Goal: Task Accomplishment & Management: Use online tool/utility

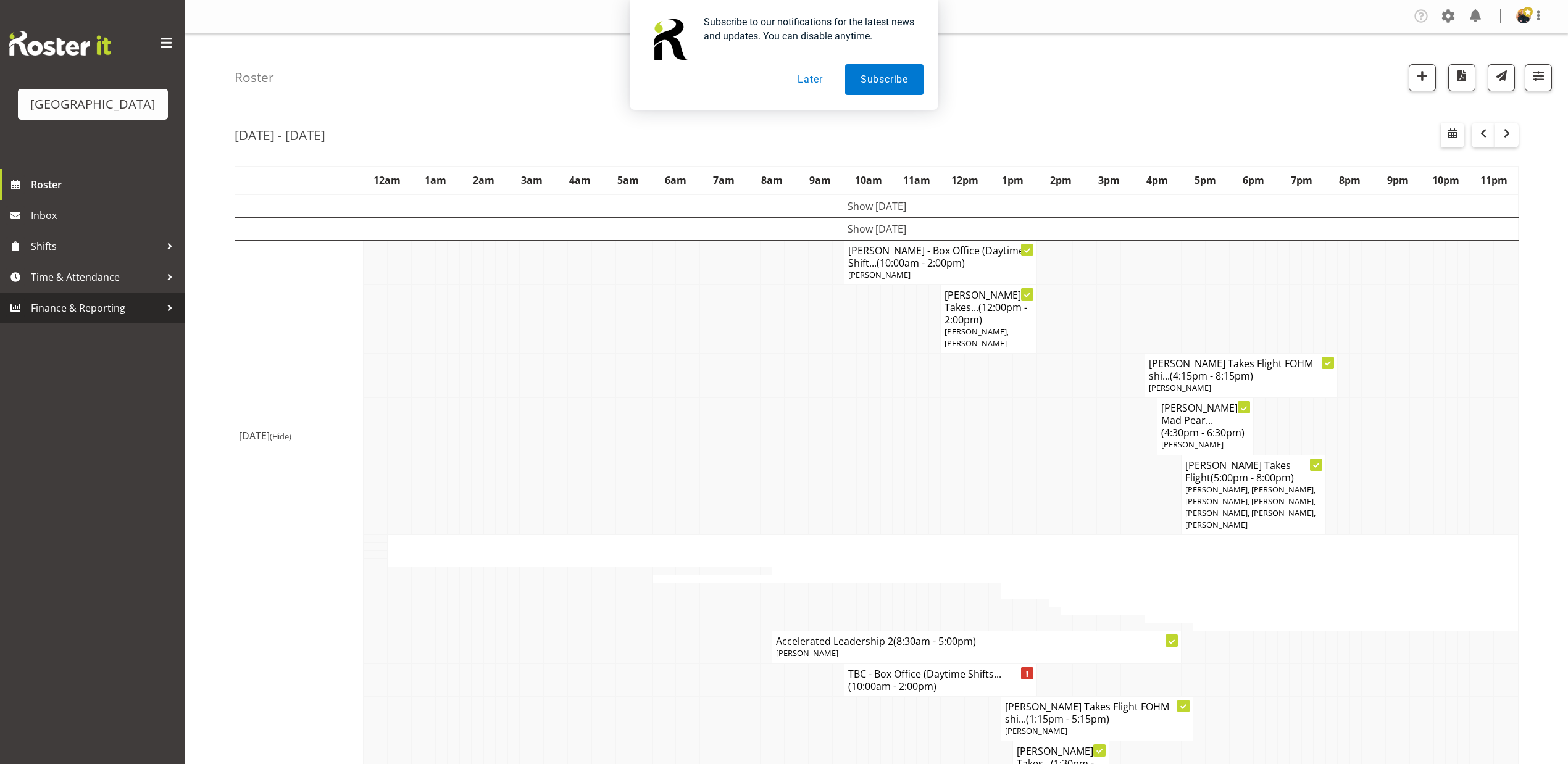
click at [96, 317] on span "Finance & Reporting" at bounding box center [95, 308] width 129 height 18
click at [43, 377] on span "Reports" at bounding box center [93, 367] width 167 height 18
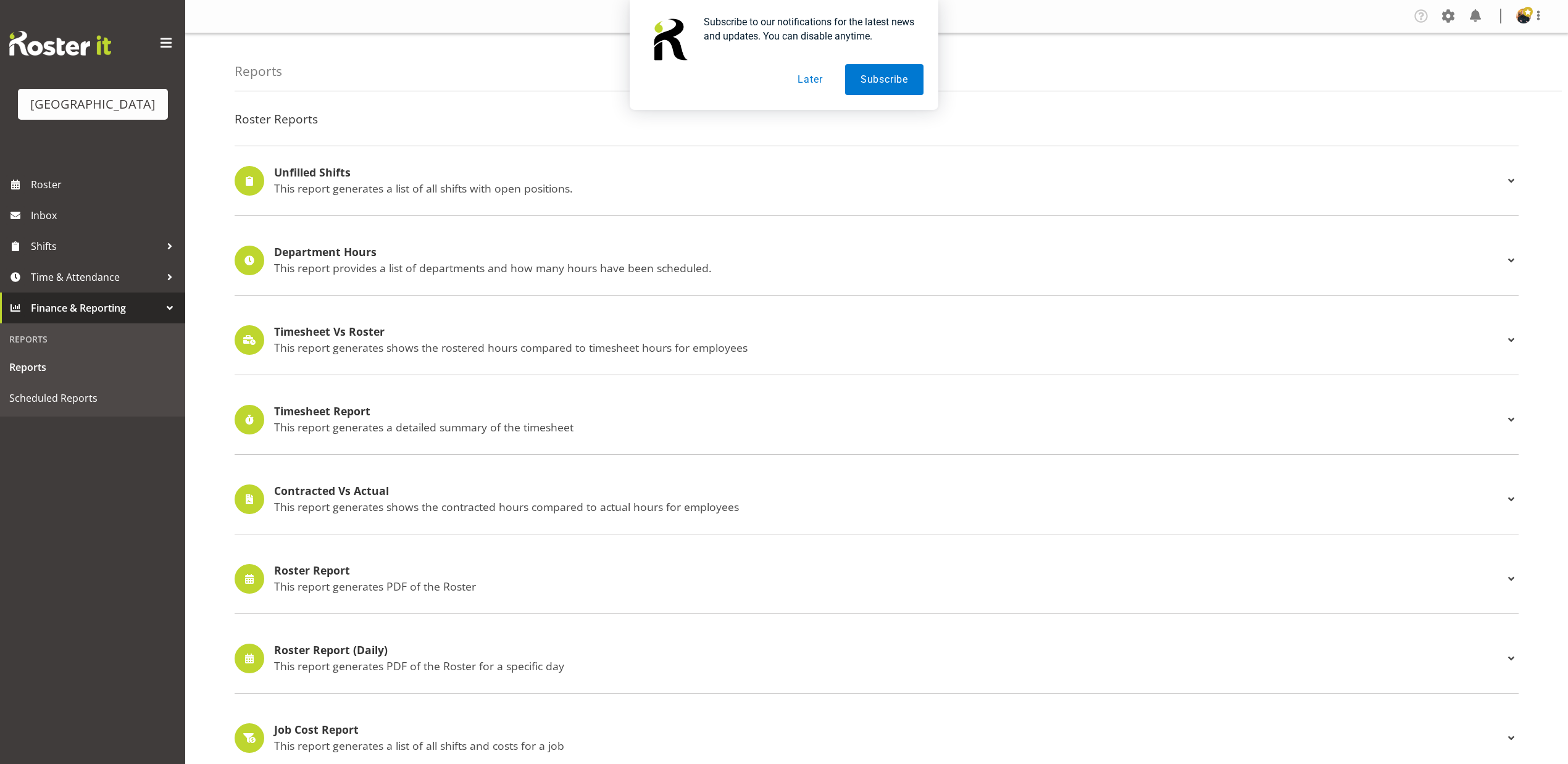
click at [580, 270] on p "This report provides a list of departments and how many hours have been schedul…" at bounding box center [889, 268] width 1229 height 13
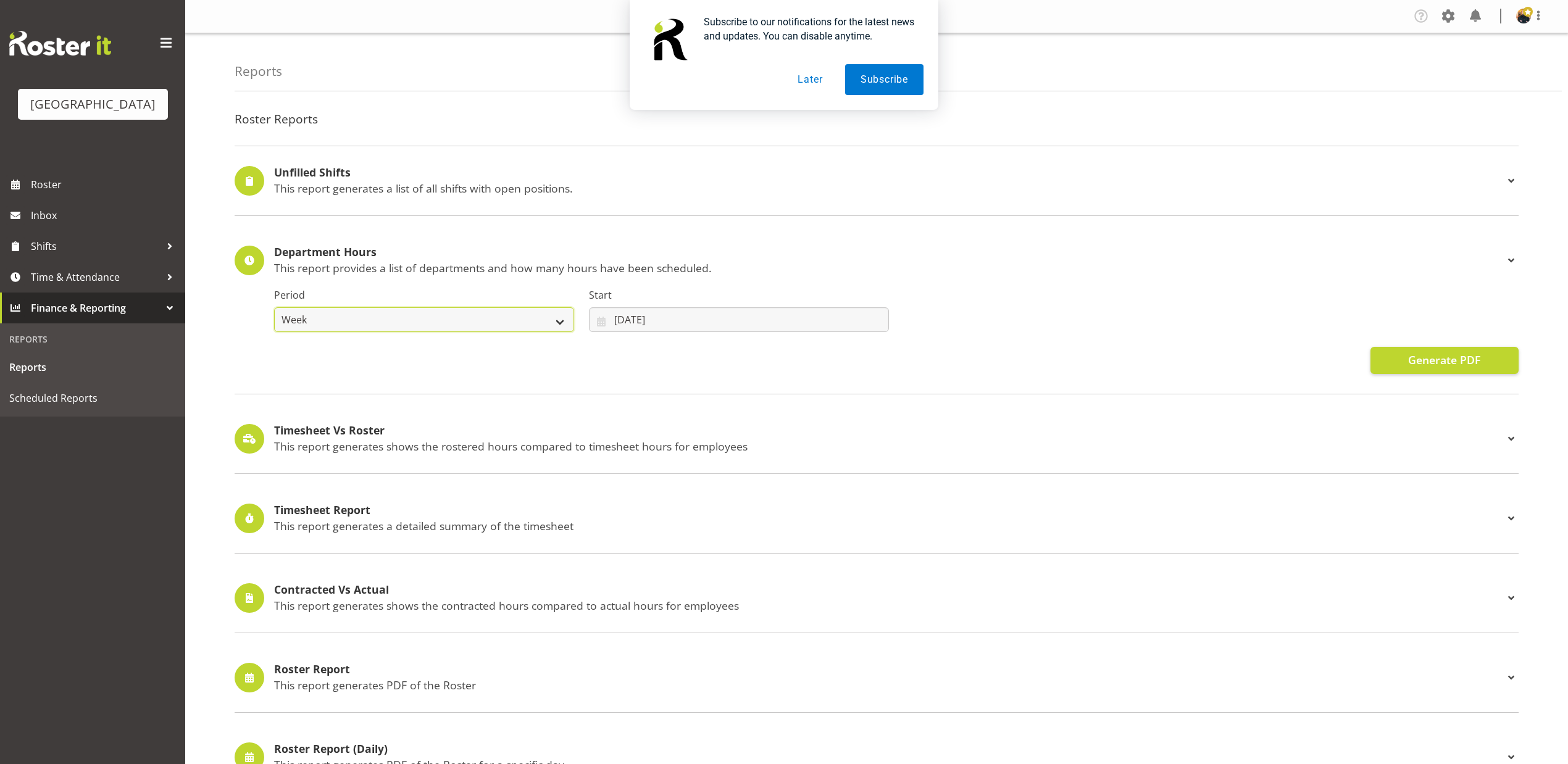
click at [560, 316] on select "Week Fortnight Month" at bounding box center [424, 320] width 300 height 25
select select "month"
click at [274, 308] on select "Week Fortnight Month" at bounding box center [424, 320] width 300 height 25
click at [709, 325] on input "13/08/2025" at bounding box center [739, 320] width 300 height 25
click at [700, 358] on select "January February March April May June July August September October November De…" at bounding box center [674, 356] width 84 height 25
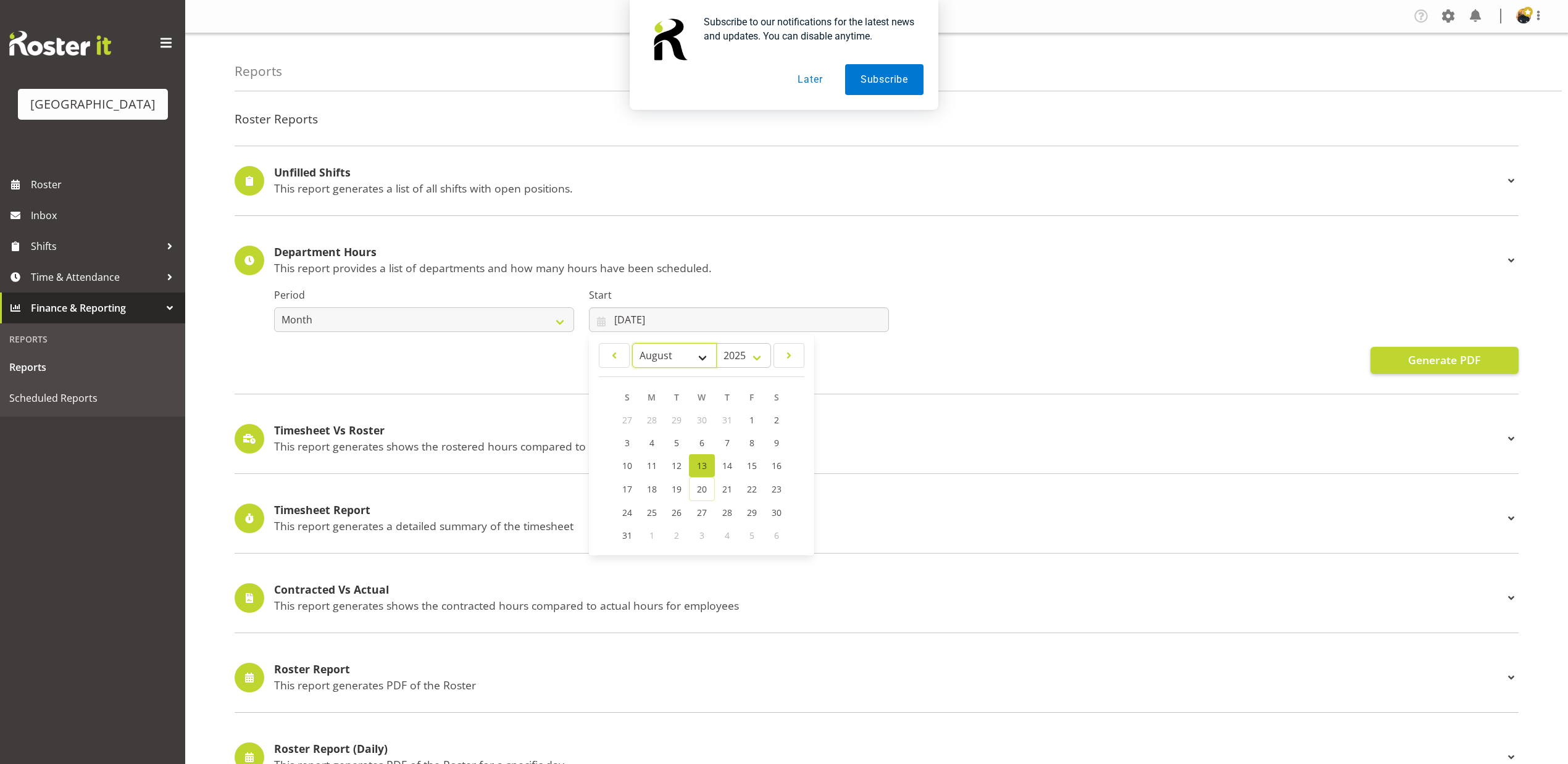
select select "6"
click at [632, 344] on select "January February March April May June July August September October November De…" at bounding box center [674, 356] width 84 height 25
click at [677, 417] on span "1" at bounding box center [677, 420] width 5 height 12
type input "01/07/2025"
click at [1083, 247] on h4 "Department Hours" at bounding box center [889, 252] width 1229 height 12
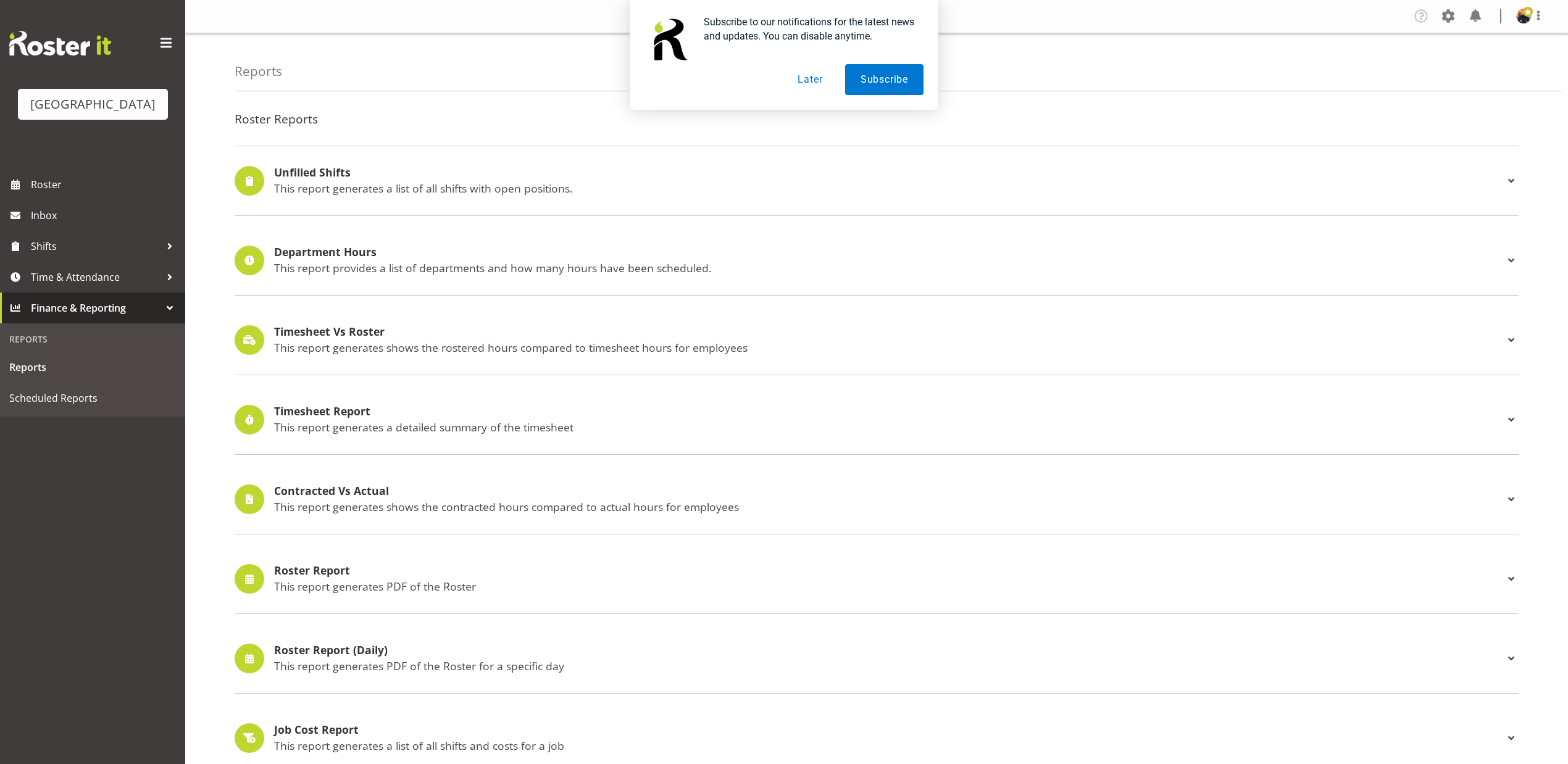
click at [510, 248] on h4 "Department Hours" at bounding box center [889, 252] width 1229 height 12
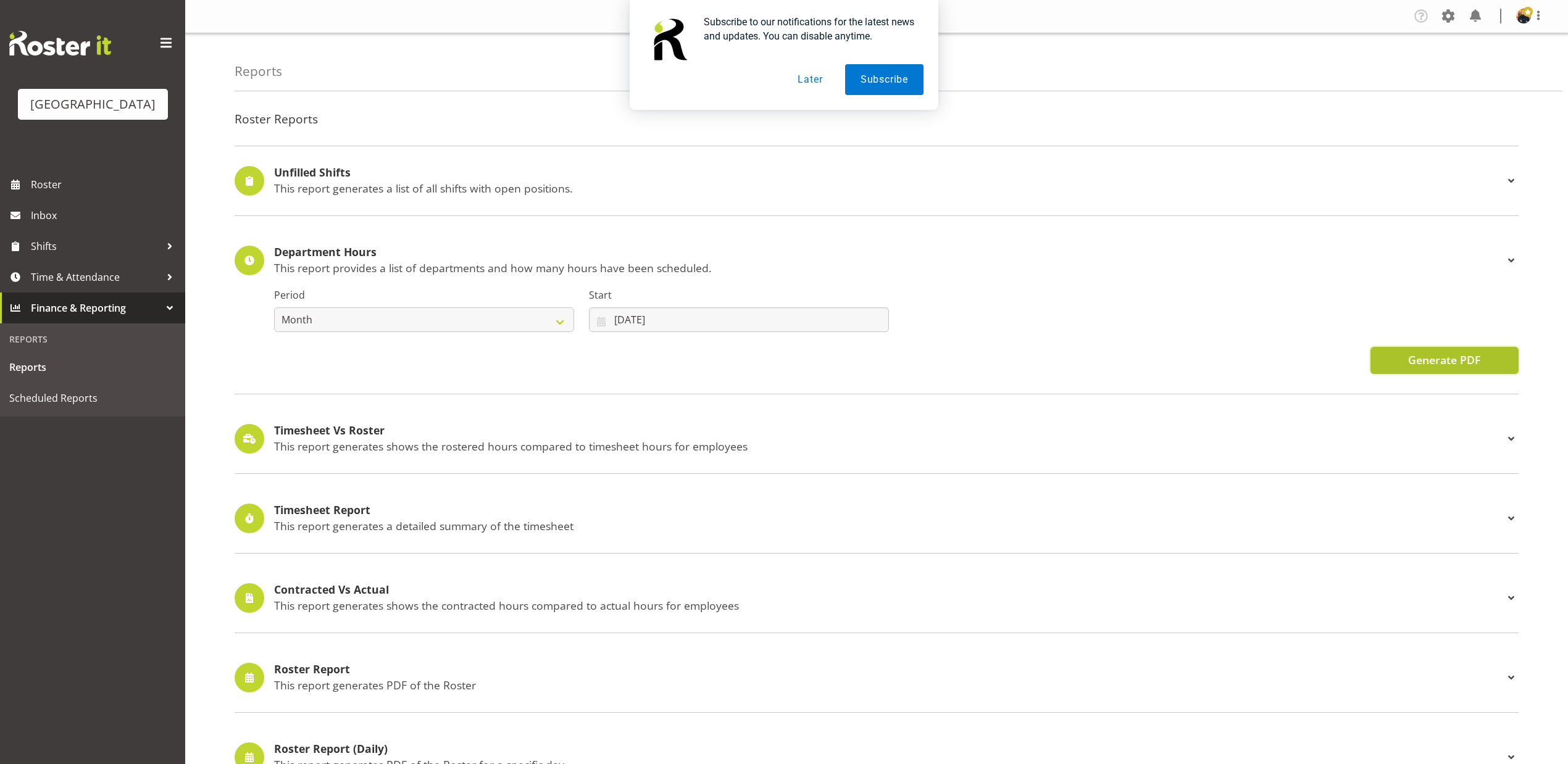
click at [1460, 361] on span "Generate PDF" at bounding box center [1444, 360] width 72 height 16
click at [632, 317] on input "[DATE]" at bounding box center [739, 320] width 300 height 25
click at [709, 352] on select "January February March April May June July August September October November De…" at bounding box center [674, 356] width 84 height 25
select select "7"
click at [632, 344] on select "January February March April May June July August September October November De…" at bounding box center [674, 356] width 84 height 25
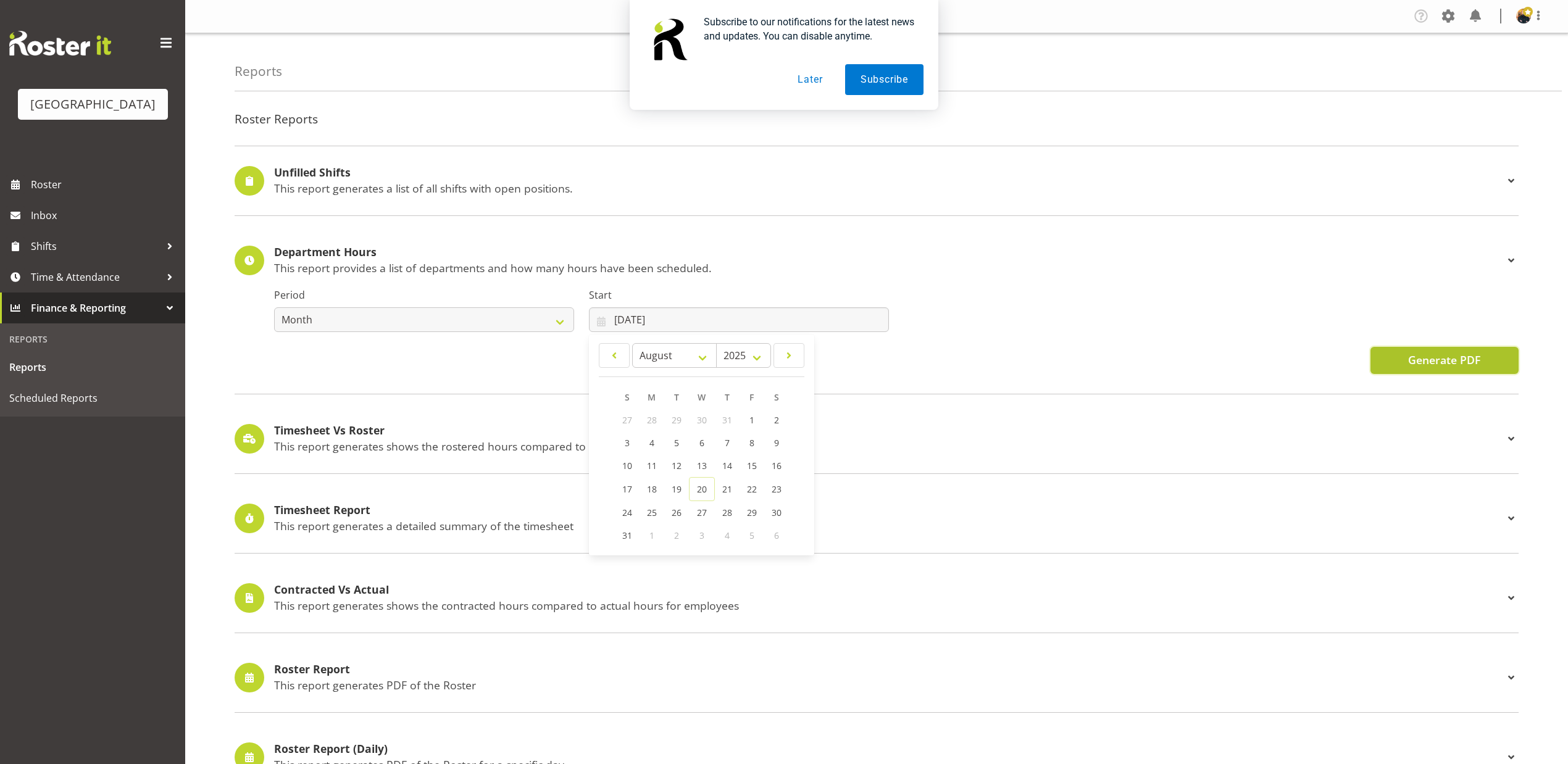
click at [1449, 368] on span "Generate PDF" at bounding box center [1444, 360] width 72 height 16
click at [1109, 345] on div "Period Week Fortnight Month Start 01/07/2025 January February March April May J…" at bounding box center [896, 322] width 1244 height 104
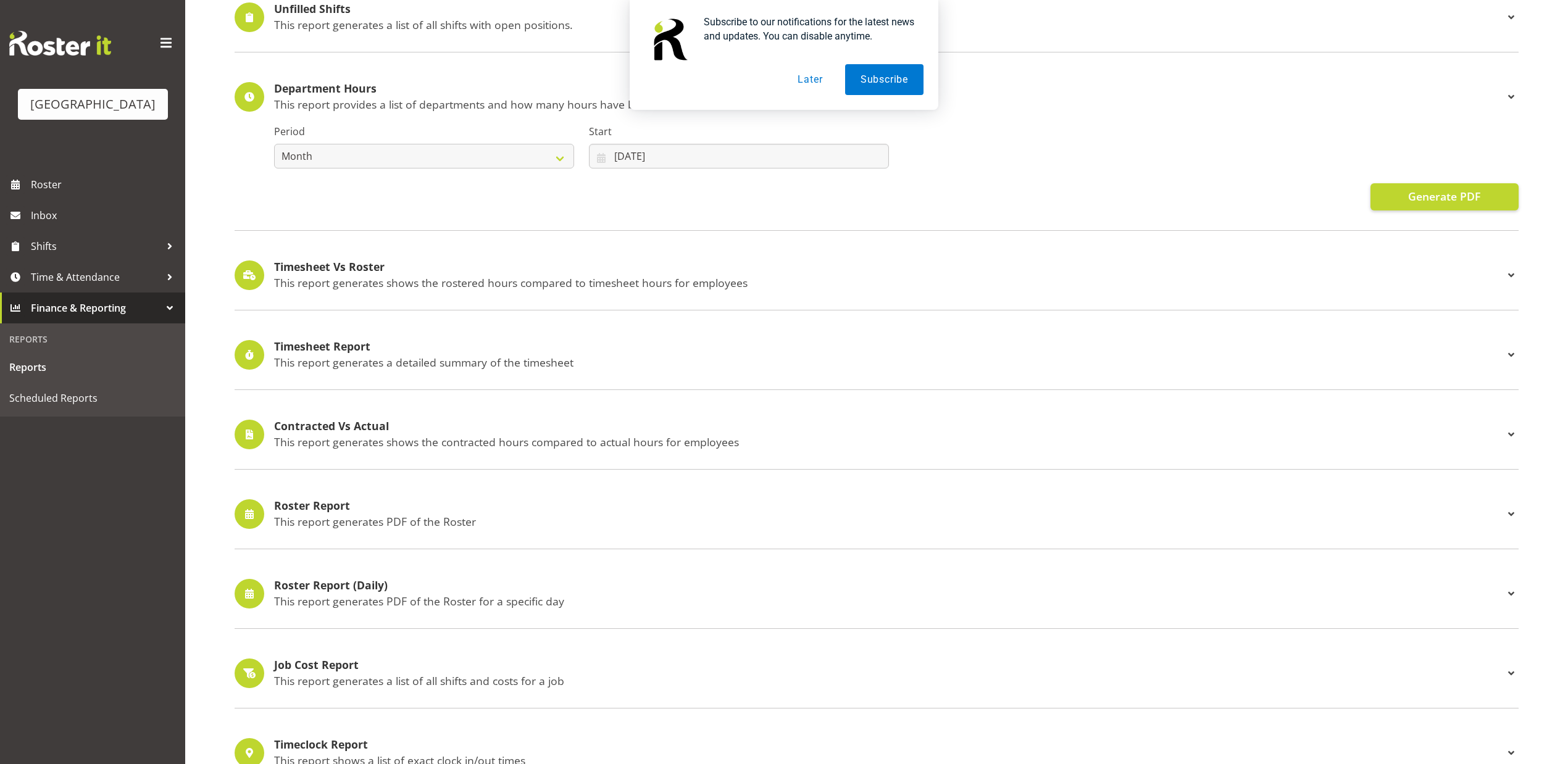
scroll to position [165, 0]
click at [1514, 275] on span at bounding box center [1511, 275] width 15 height 15
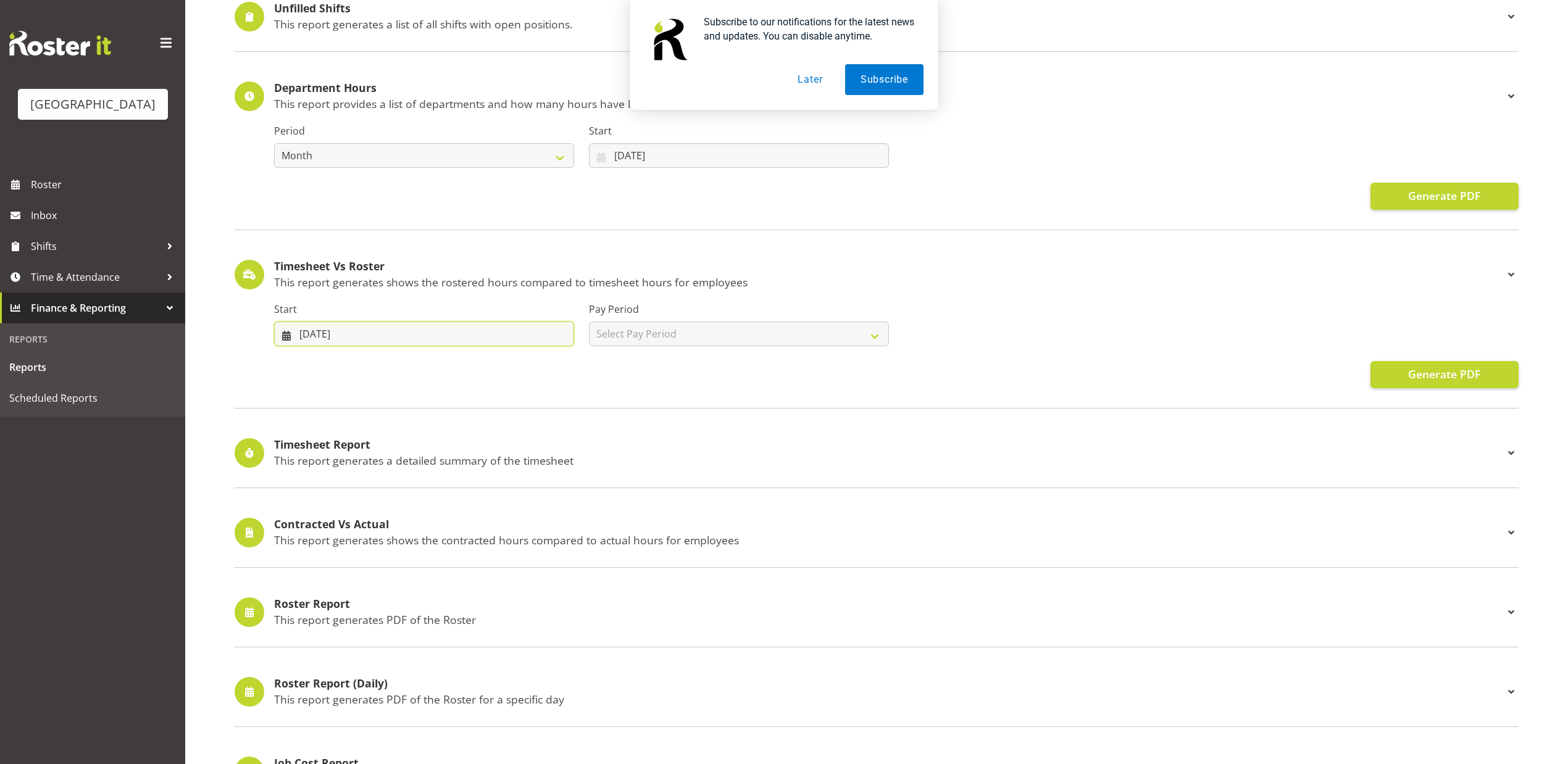
click at [522, 327] on input "[DATE]" at bounding box center [424, 334] width 300 height 25
click at [477, 362] on link at bounding box center [474, 370] width 31 height 25
click at [475, 363] on span at bounding box center [474, 370] width 15 height 15
select select "6"
click at [361, 428] on span "1" at bounding box center [362, 434] width 5 height 12
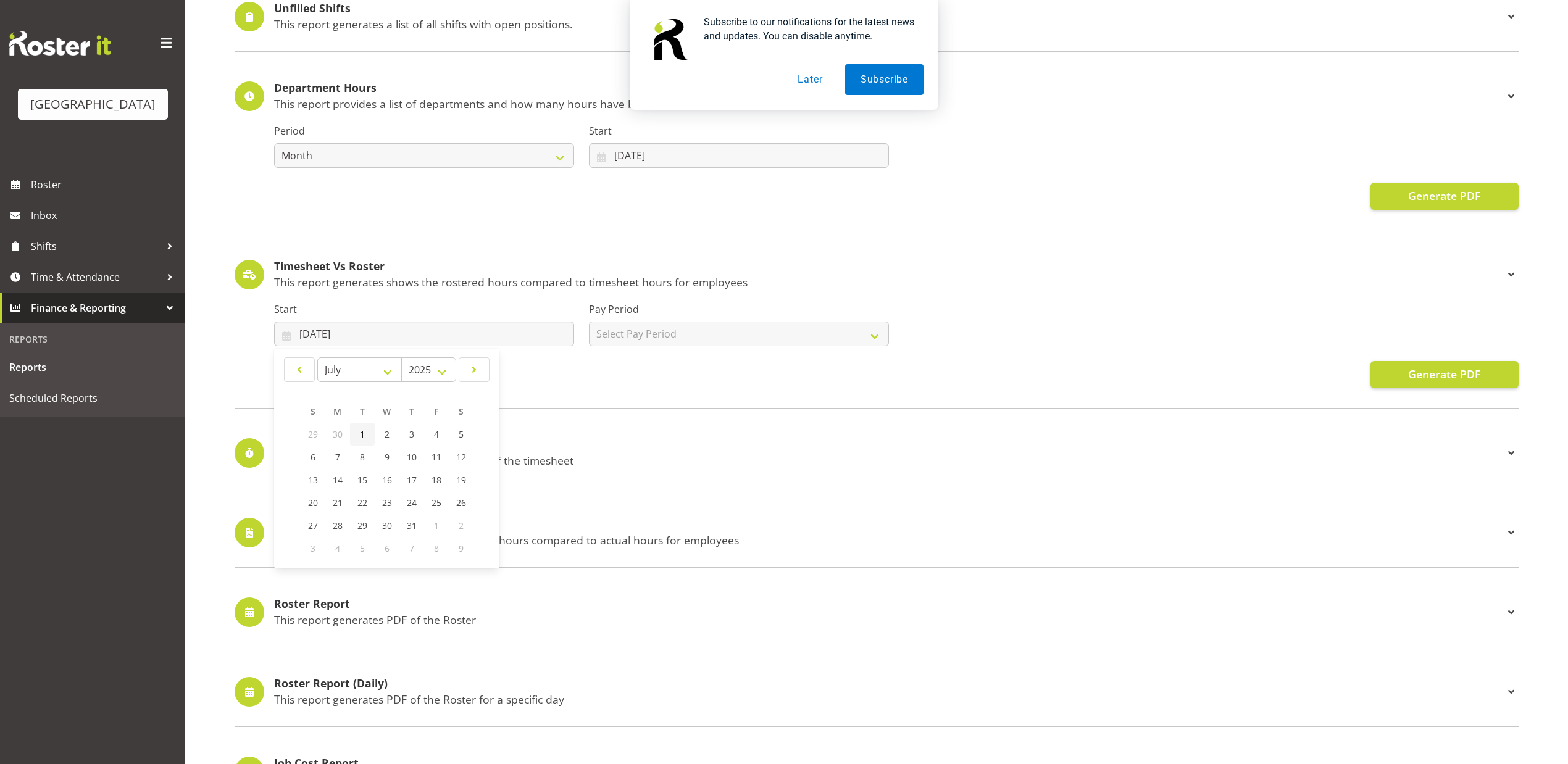
type input "[DATE]"
click at [748, 320] on div "Pay Period Select Pay Period Pay Period" at bounding box center [739, 324] width 300 height 45
click at [754, 331] on select "Select Pay Period Pay Period" at bounding box center [739, 334] width 300 height 25
select select "169"
click at [589, 322] on select "Select Pay Period Pay Period" at bounding box center [739, 334] width 300 height 25
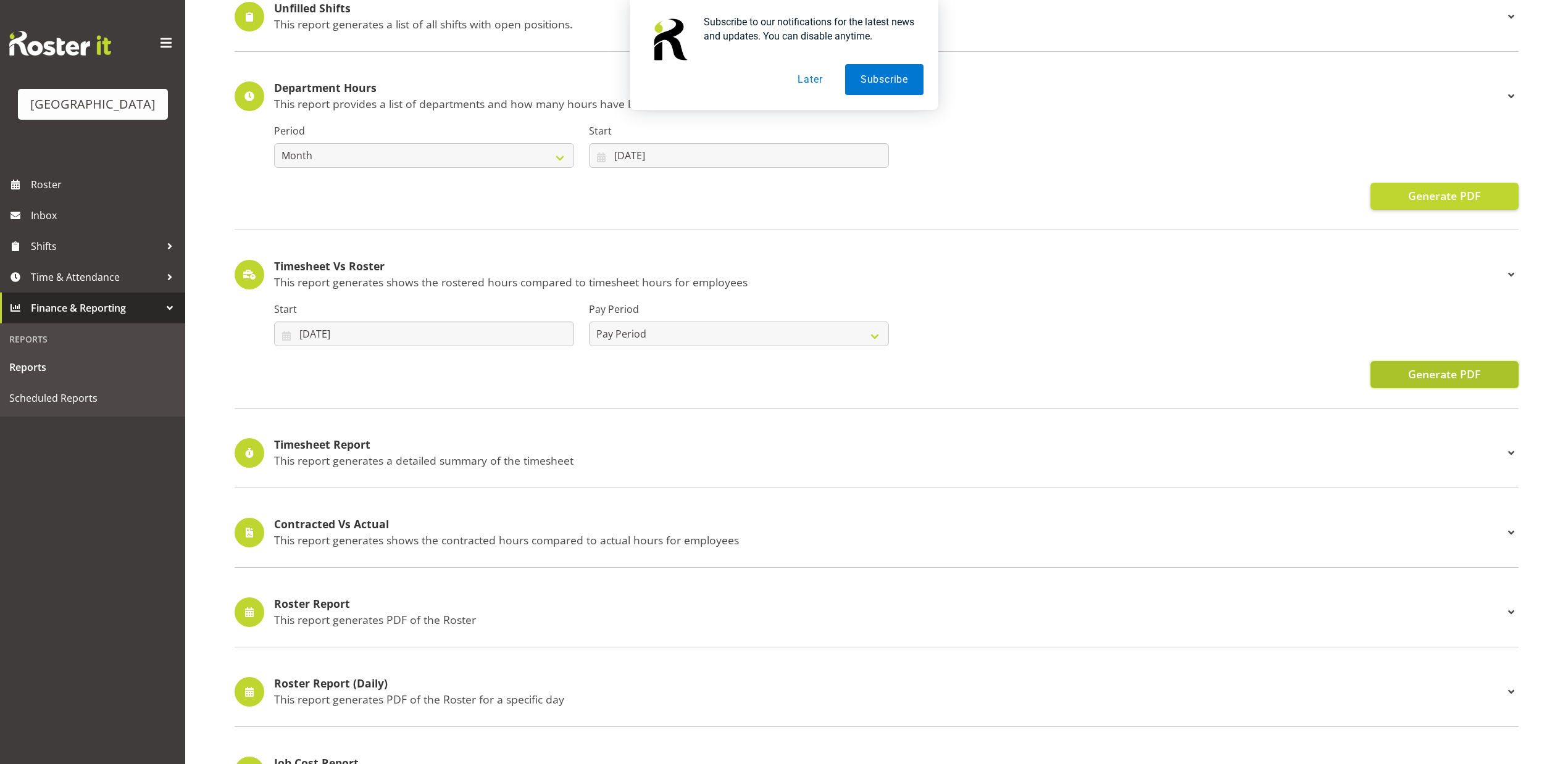
click at [1448, 378] on span "Generate PDF" at bounding box center [1444, 374] width 72 height 16
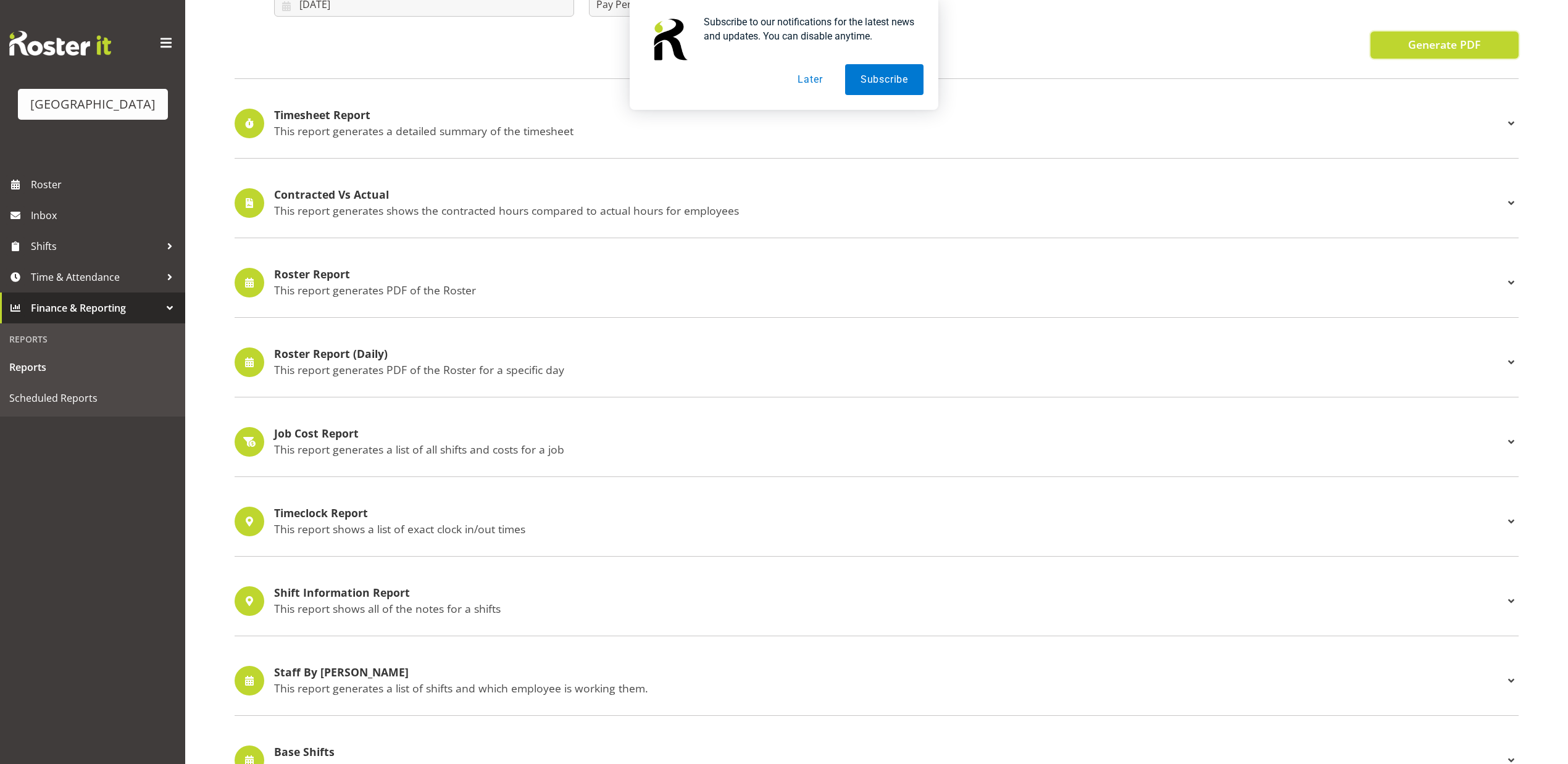
scroll to position [576, 0]
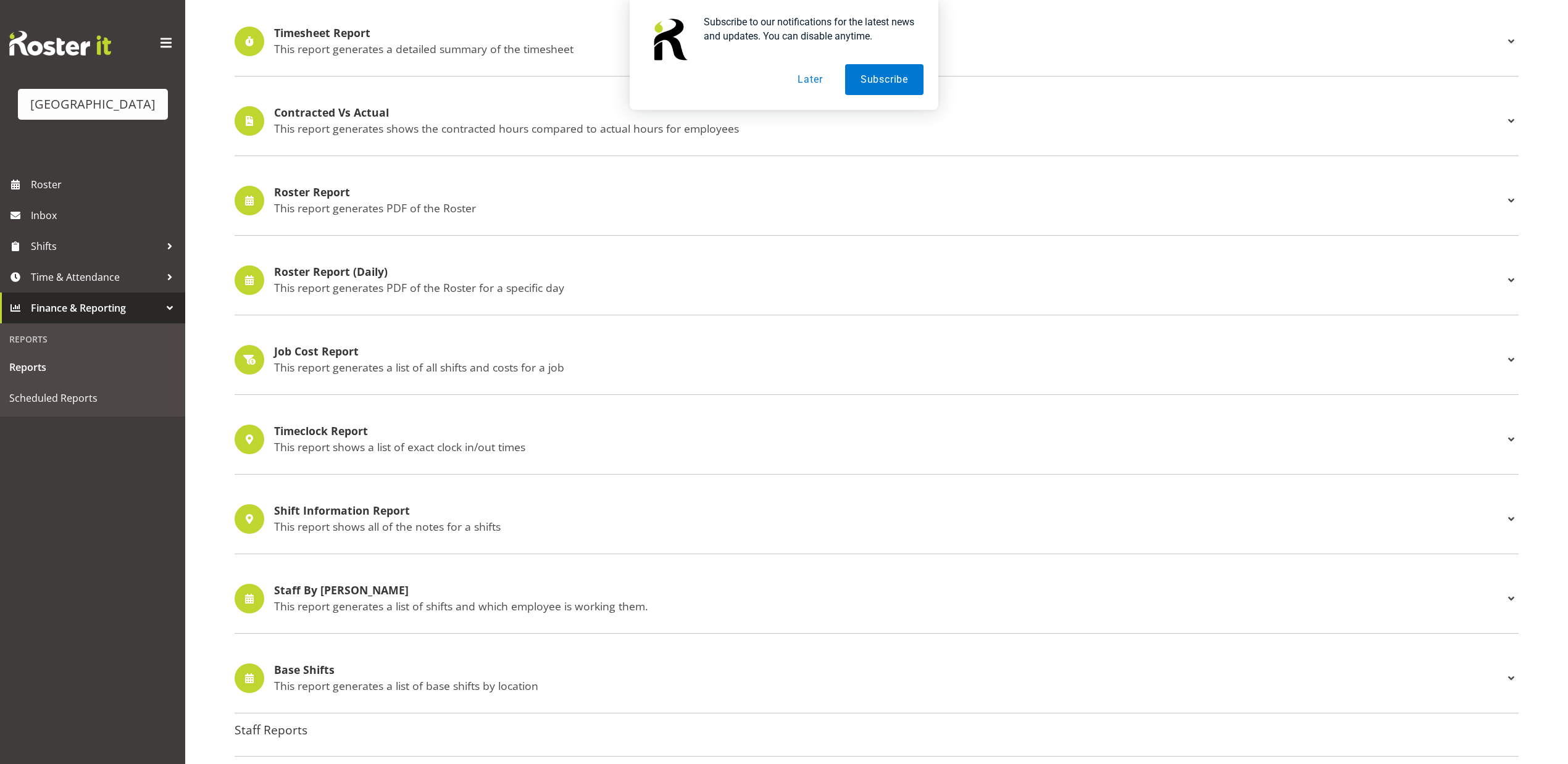
click at [350, 203] on p "This report generates PDF of the Roster" at bounding box center [889, 208] width 1229 height 13
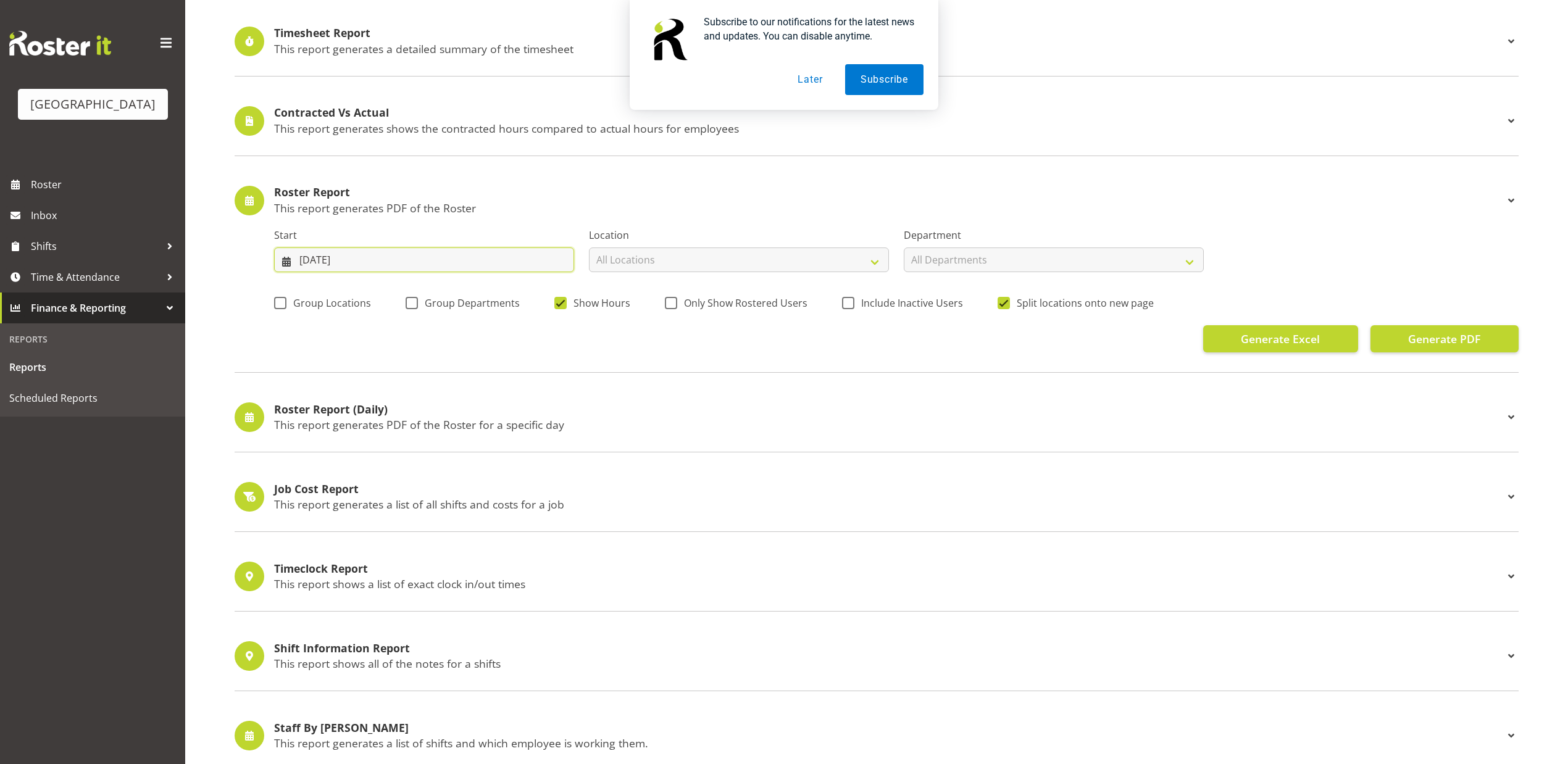
click at [443, 262] on input "[DATE]" at bounding box center [424, 260] width 300 height 25
click at [294, 300] on span at bounding box center [300, 295] width 15 height 15
select select "6"
click at [362, 358] on span "1" at bounding box center [362, 360] width 5 height 12
type input "[DATE]"
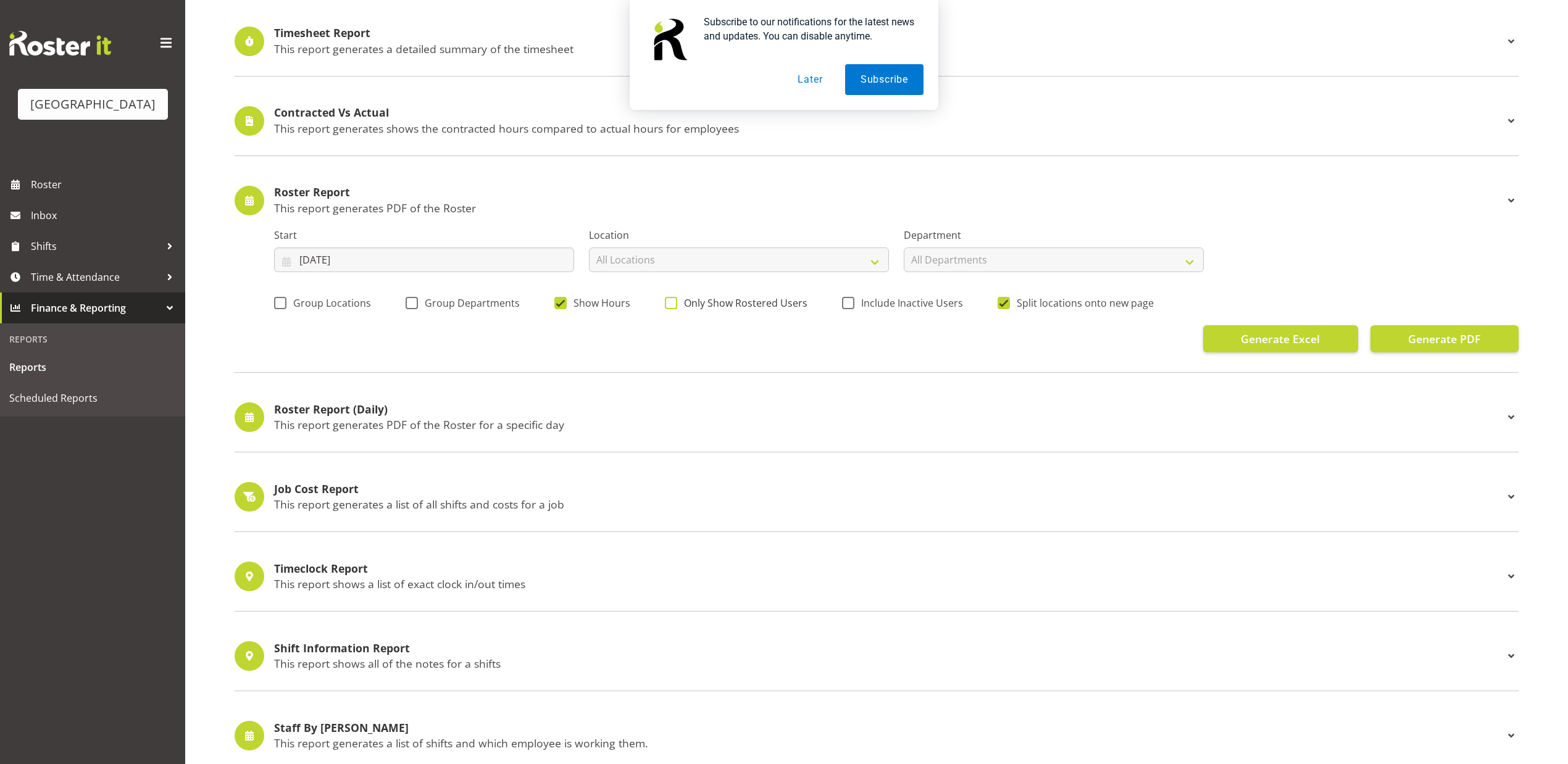
click at [677, 308] on span "Only Show Rostered Users" at bounding box center [742, 303] width 130 height 12
click at [673, 307] on input "Only Show Rostered Users" at bounding box center [668, 303] width 8 height 8
checkbox input "true"
click at [789, 262] on select "All Locations [GEOGRAPHIC_DATA]" at bounding box center [739, 260] width 300 height 25
select select "1115"
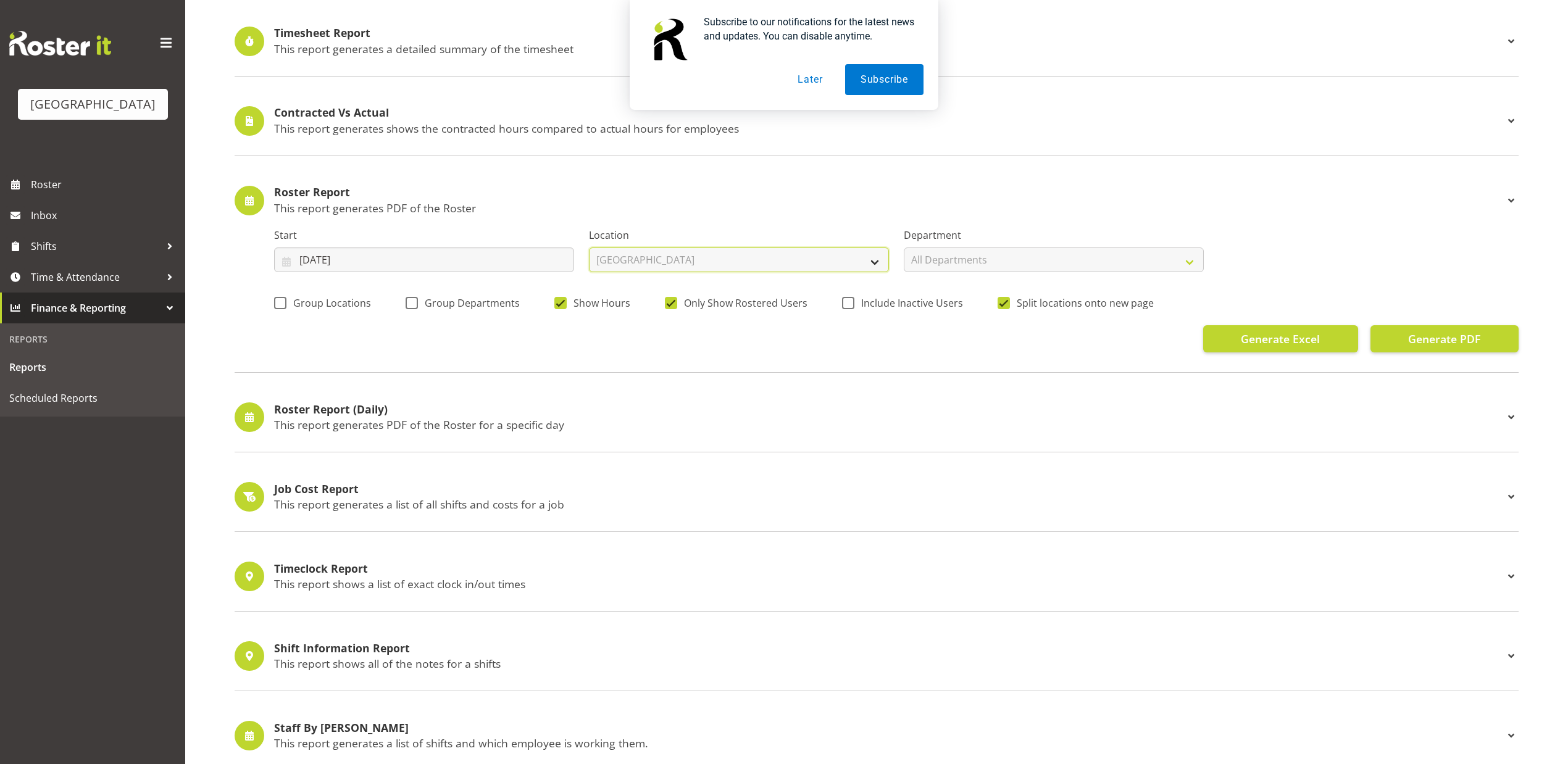
click at [589, 249] on select "All Locations [GEOGRAPHIC_DATA]" at bounding box center [739, 260] width 300 height 25
click at [1018, 265] on select "All Departments [GEOGRAPHIC_DATA] [GEOGRAPHIC_DATA]" at bounding box center [1053, 260] width 300 height 25
select select "794"
click at [903, 249] on select "All Departments [GEOGRAPHIC_DATA] [GEOGRAPHIC_DATA]" at bounding box center [1053, 260] width 300 height 25
click at [1240, 346] on button "Generate Excel" at bounding box center [1280, 339] width 155 height 27
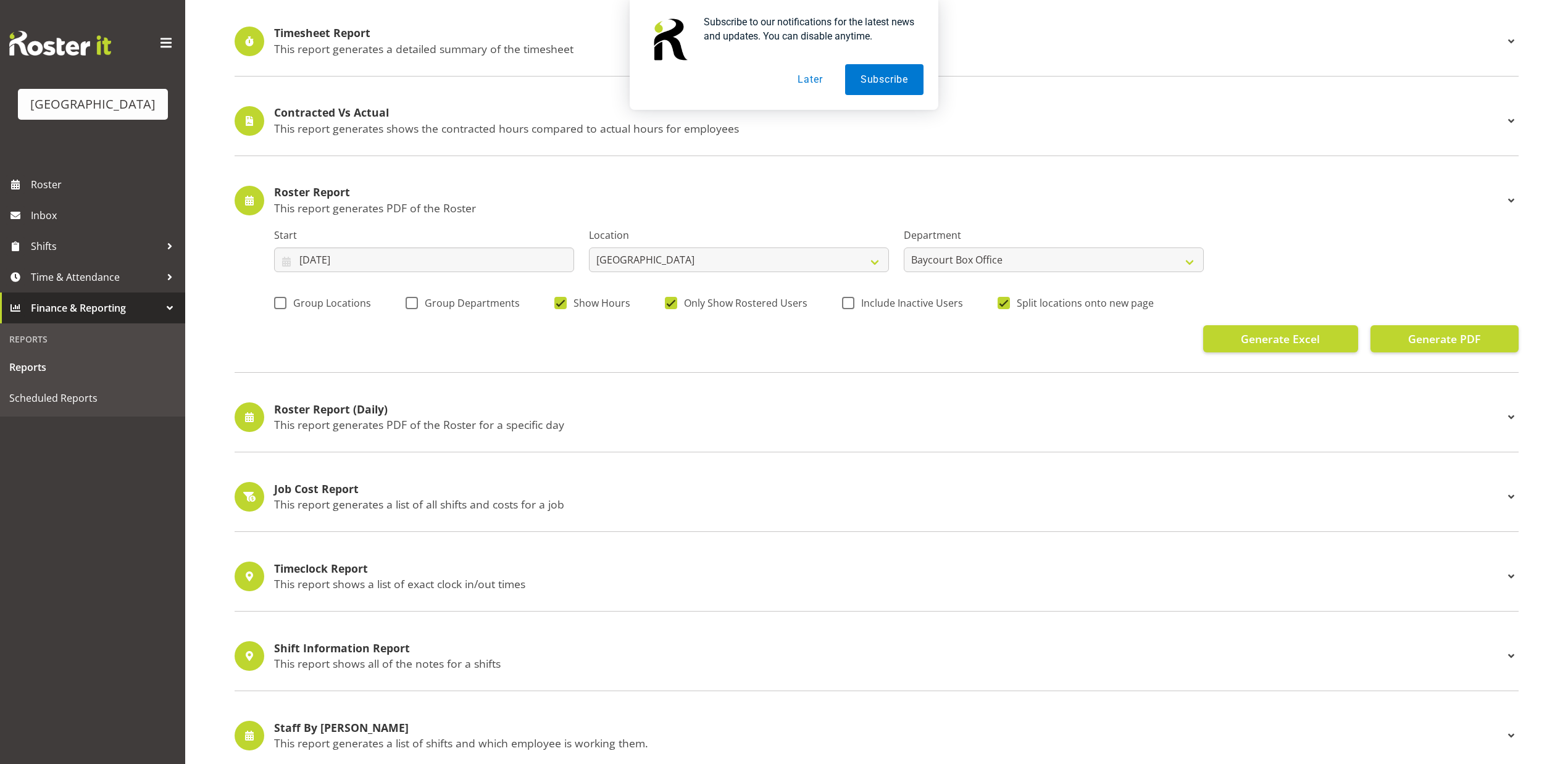
click at [814, 72] on button "Later" at bounding box center [810, 79] width 56 height 31
click at [441, 267] on input "[DATE]" at bounding box center [424, 260] width 300 height 25
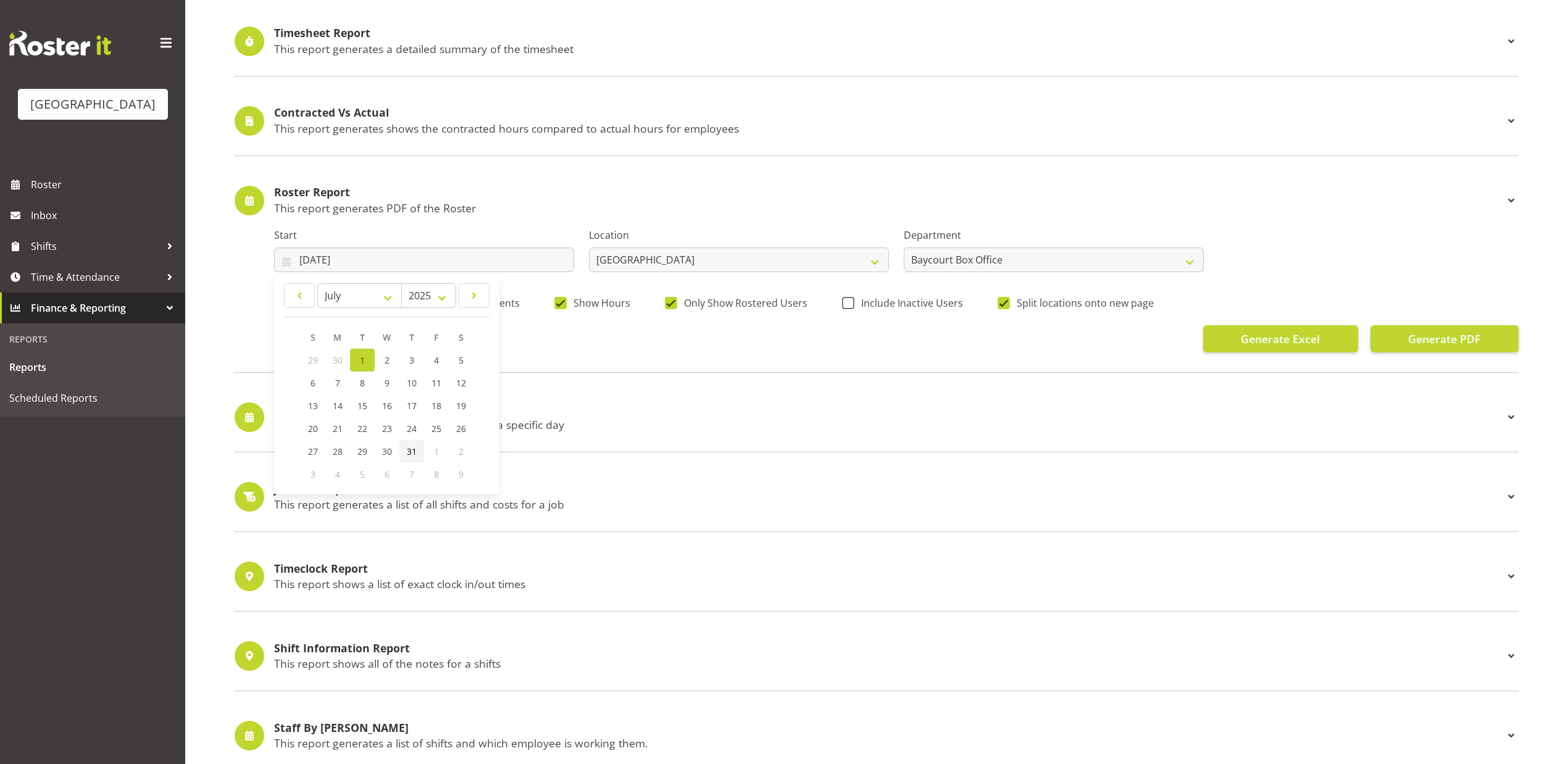
click at [403, 457] on link "31" at bounding box center [412, 451] width 25 height 23
click at [348, 262] on input "31/07/2025" at bounding box center [424, 260] width 300 height 25
click at [366, 364] on link "1" at bounding box center [363, 360] width 25 height 23
click at [379, 255] on input "[DATE]" at bounding box center [424, 260] width 300 height 25
click at [363, 383] on span "8" at bounding box center [362, 383] width 5 height 12
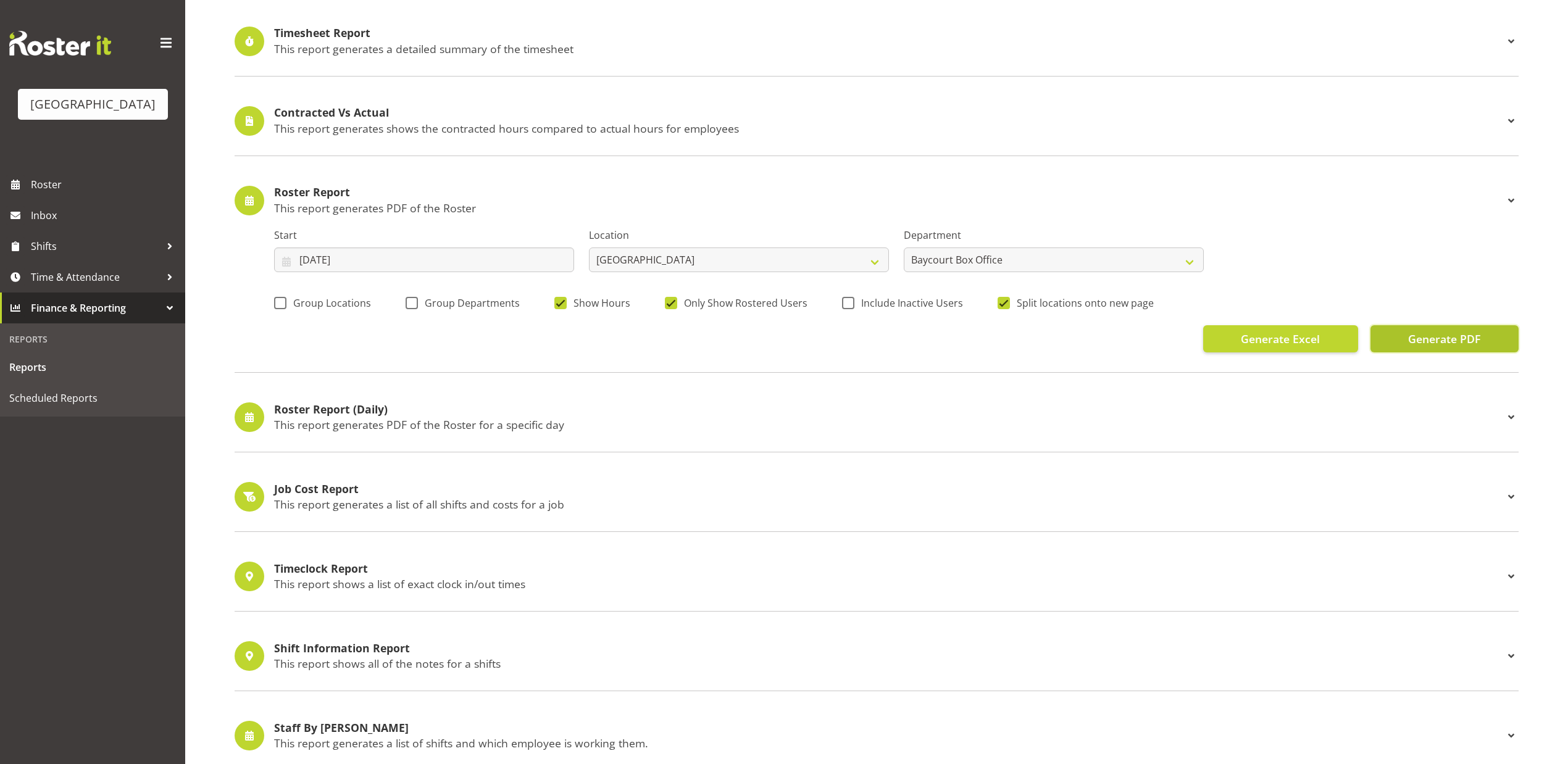
click at [1445, 339] on span "Generate PDF" at bounding box center [1444, 339] width 72 height 16
click at [1258, 335] on span "Generate Excel" at bounding box center [1280, 339] width 79 height 16
click at [363, 263] on input "08/07/2025" at bounding box center [424, 260] width 300 height 25
click at [336, 386] on span "7" at bounding box center [337, 383] width 5 height 12
type input "07/07/2025"
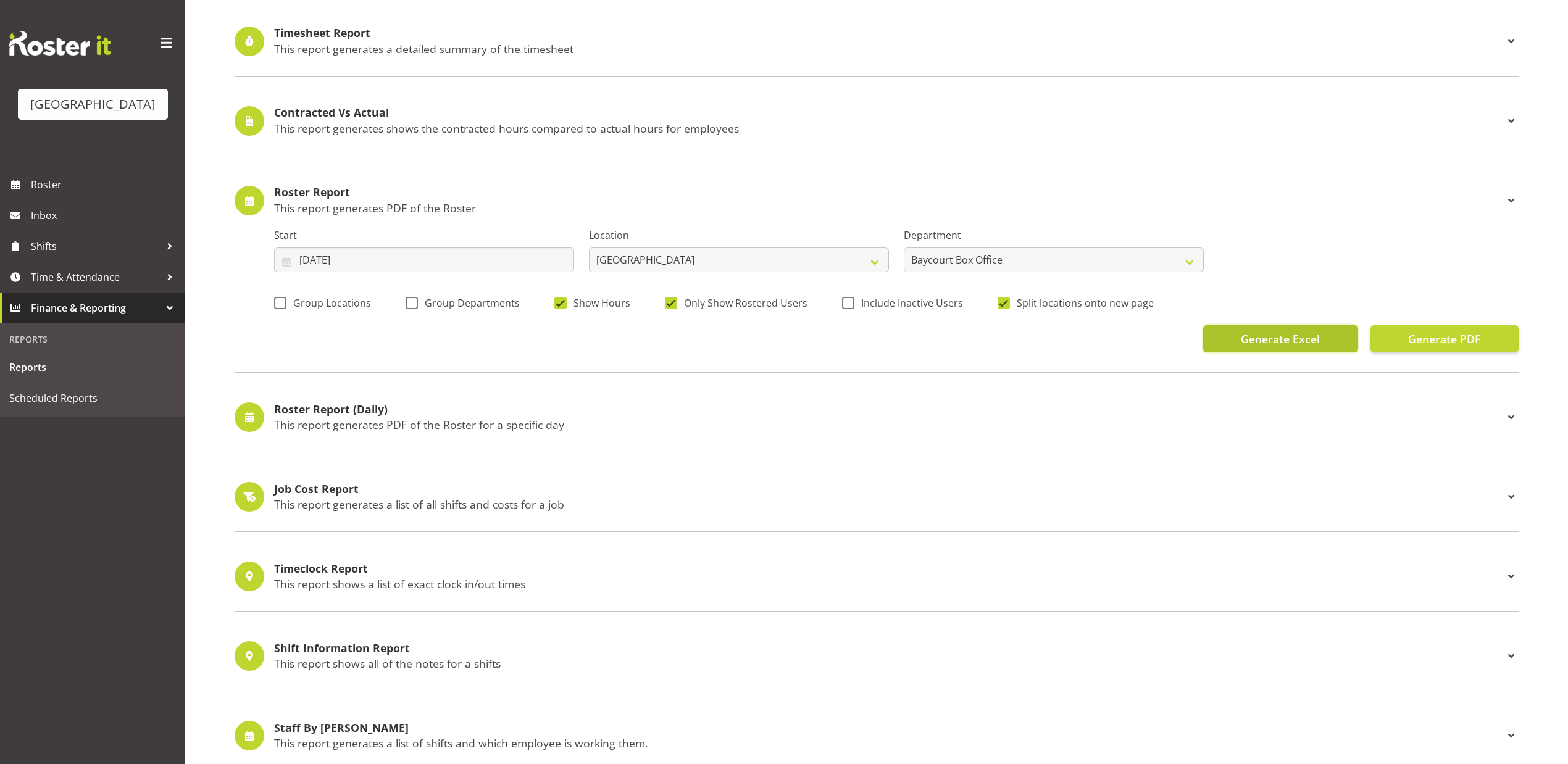
click at [1300, 346] on span "Generate Excel" at bounding box center [1280, 339] width 79 height 16
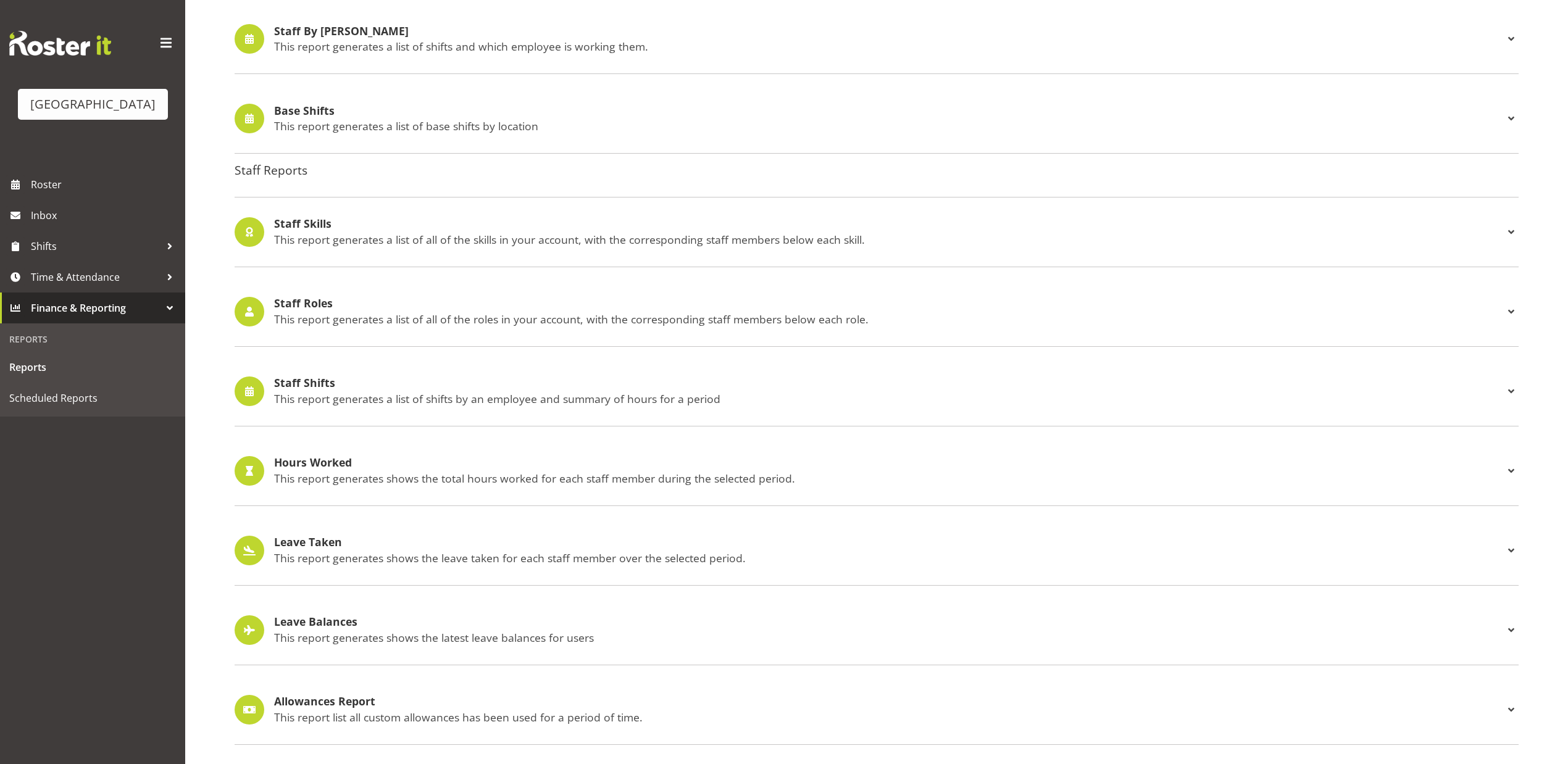
scroll to position [1291, 0]
click at [327, 392] on p "This report generates a list of shifts by an employee and summary of hours for …" at bounding box center [889, 399] width 1229 height 13
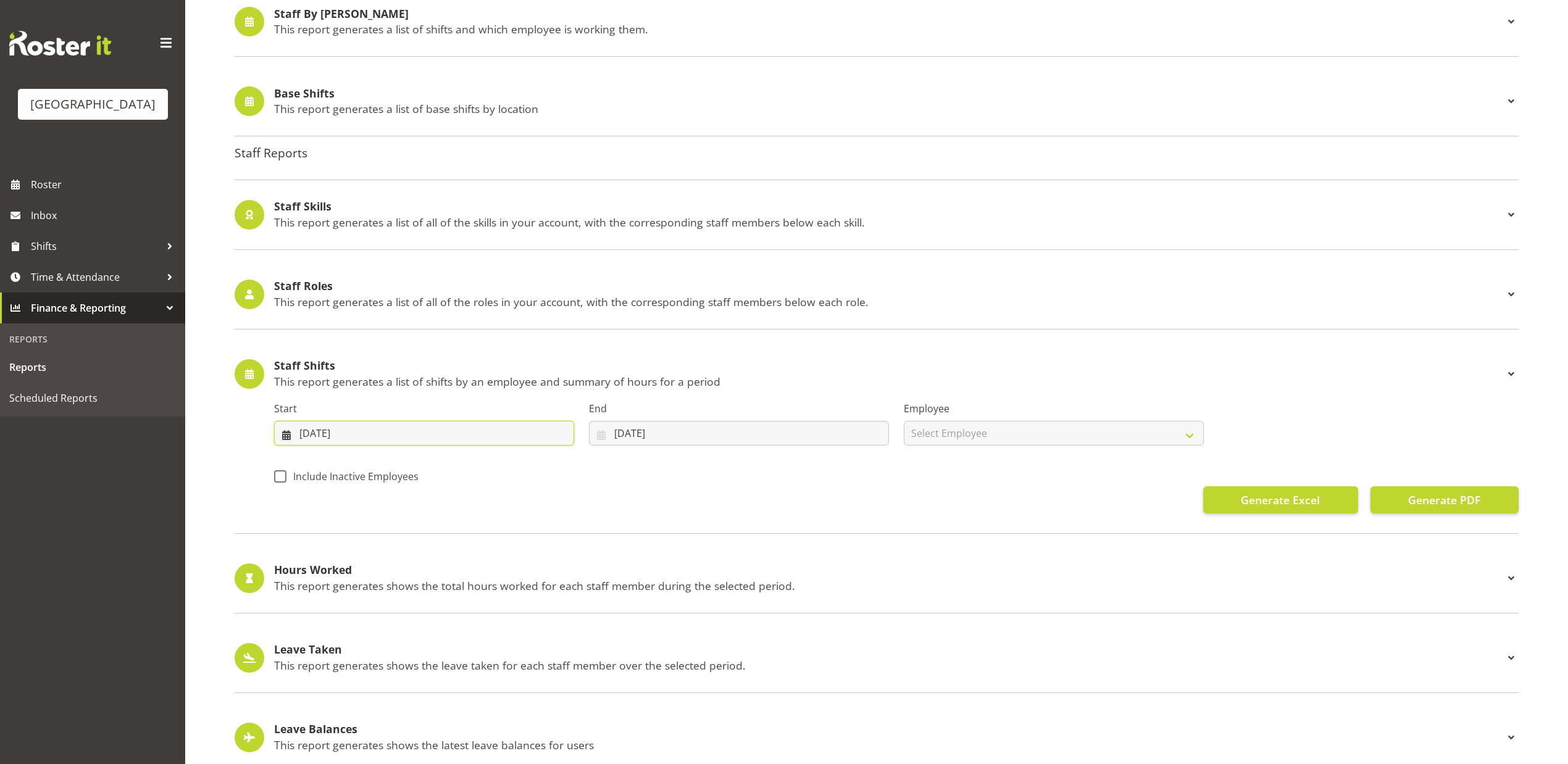
click at [358, 439] on input "[DATE]" at bounding box center [424, 433] width 300 height 25
click at [1216, 395] on div "Start 13/08/2025 January February March April May June July August September Oc…" at bounding box center [896, 419] width 1260 height 69
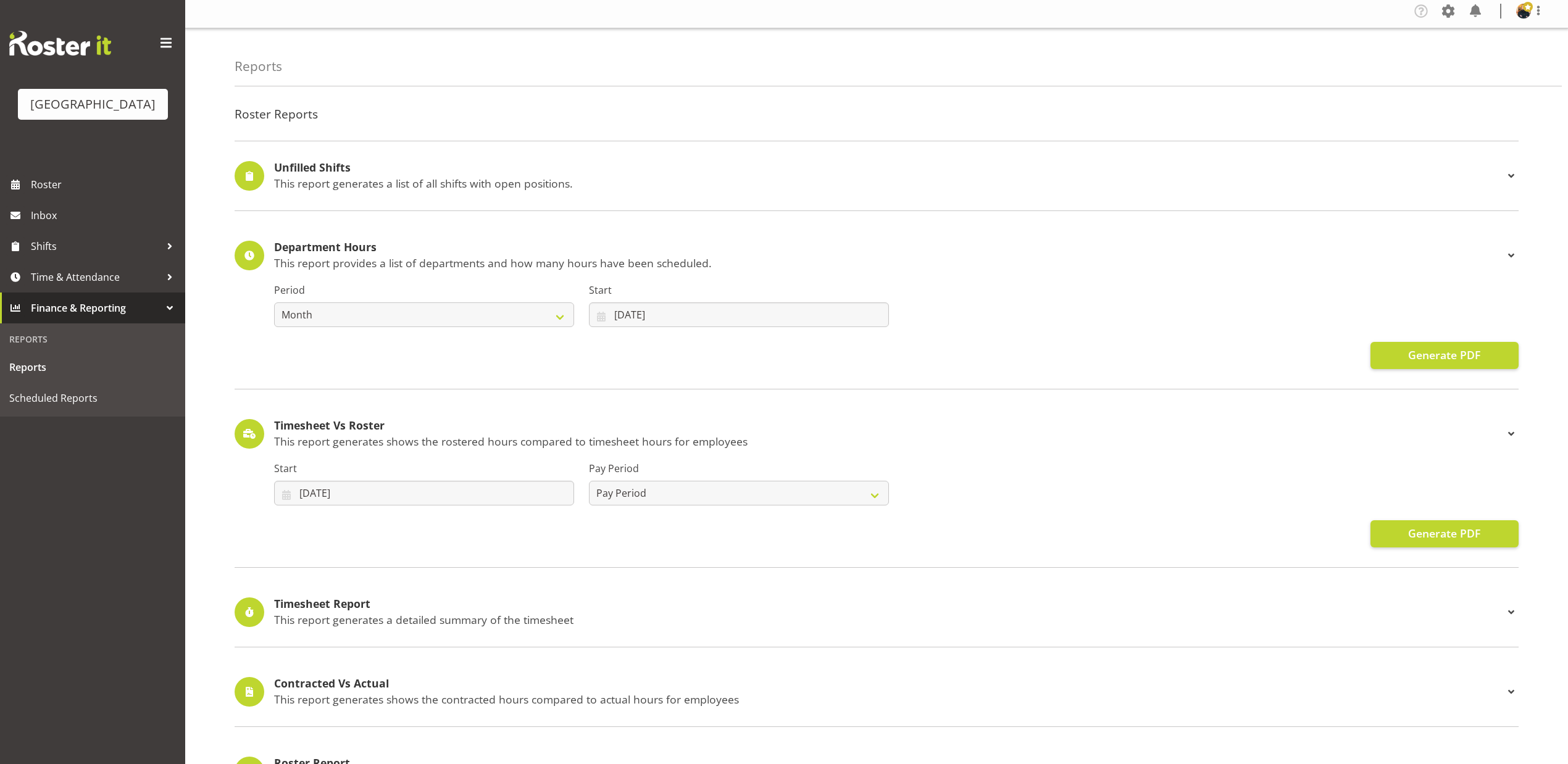
scroll to position [0, 0]
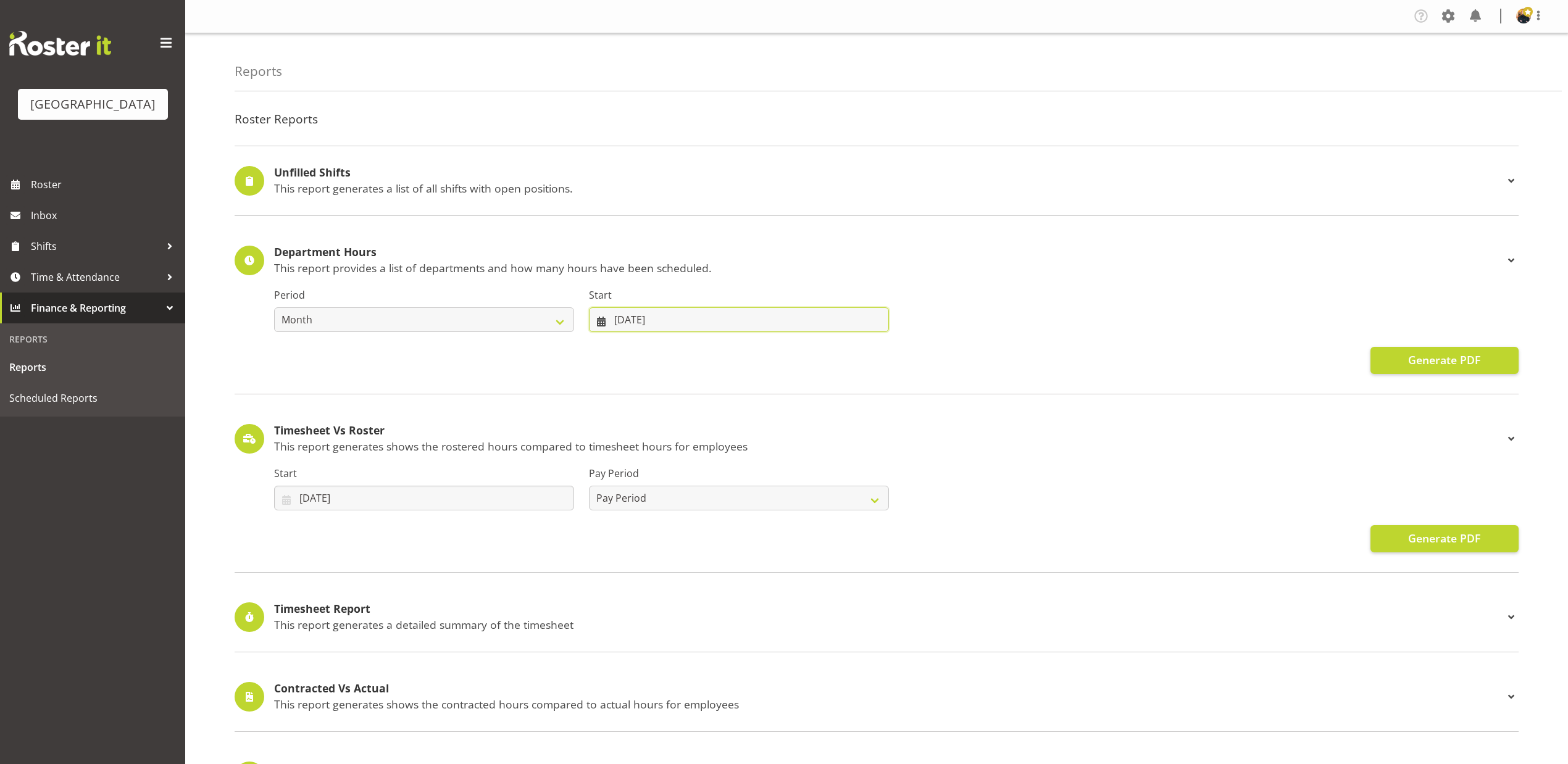
click at [677, 325] on input "[DATE]" at bounding box center [739, 320] width 300 height 25
click at [702, 361] on select "January February March April May June July August September October November De…" at bounding box center [674, 356] width 84 height 25
click at [632, 344] on select "January February March April May June July August September October November De…" at bounding box center [674, 356] width 84 height 25
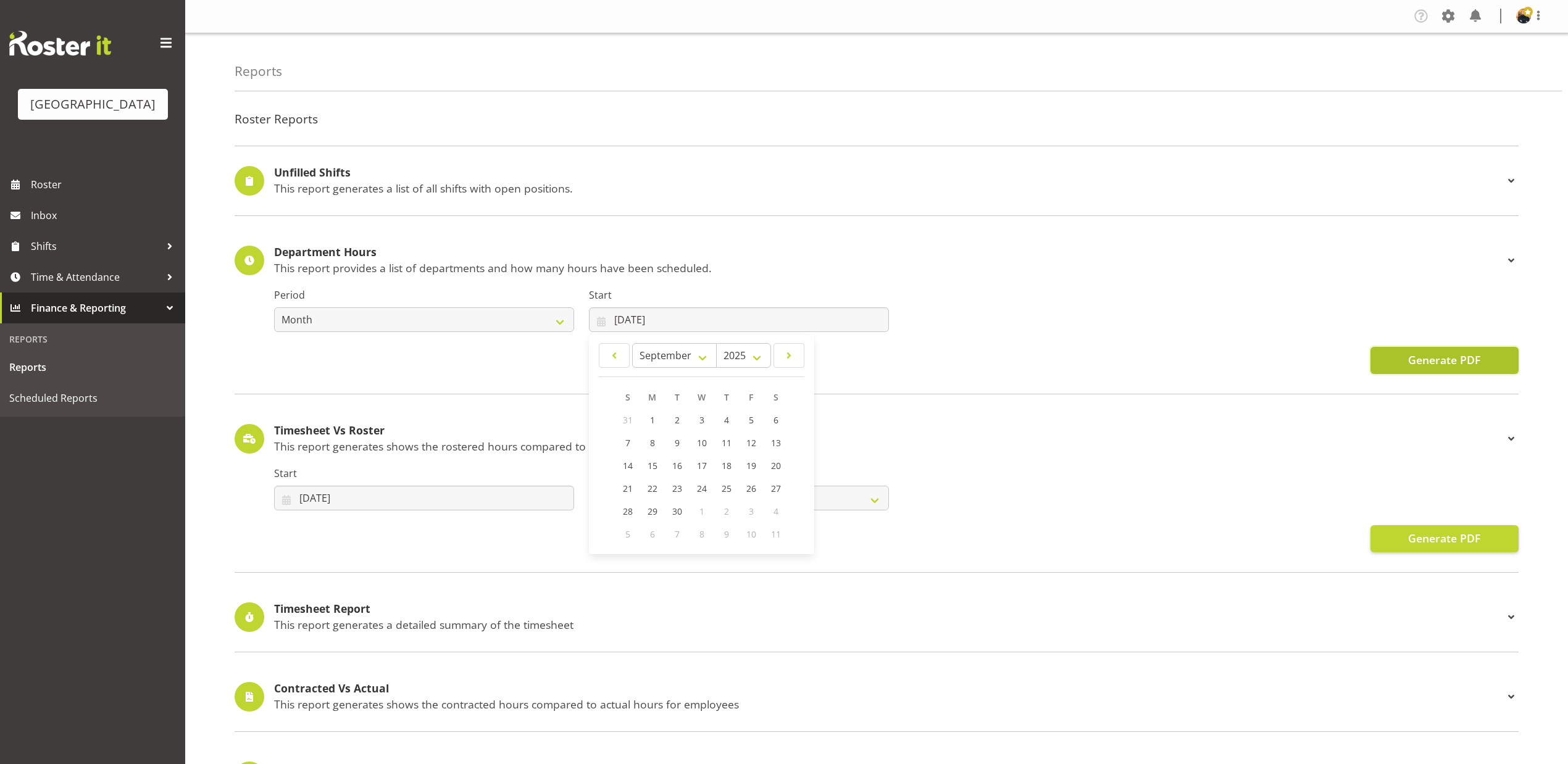
click at [1461, 367] on span "Generate PDF" at bounding box center [1444, 360] width 72 height 16
click at [386, 317] on select "Week Fortnight Month" at bounding box center [424, 320] width 300 height 25
click at [274, 308] on select "Week Fortnight Month" at bounding box center [424, 320] width 300 height 25
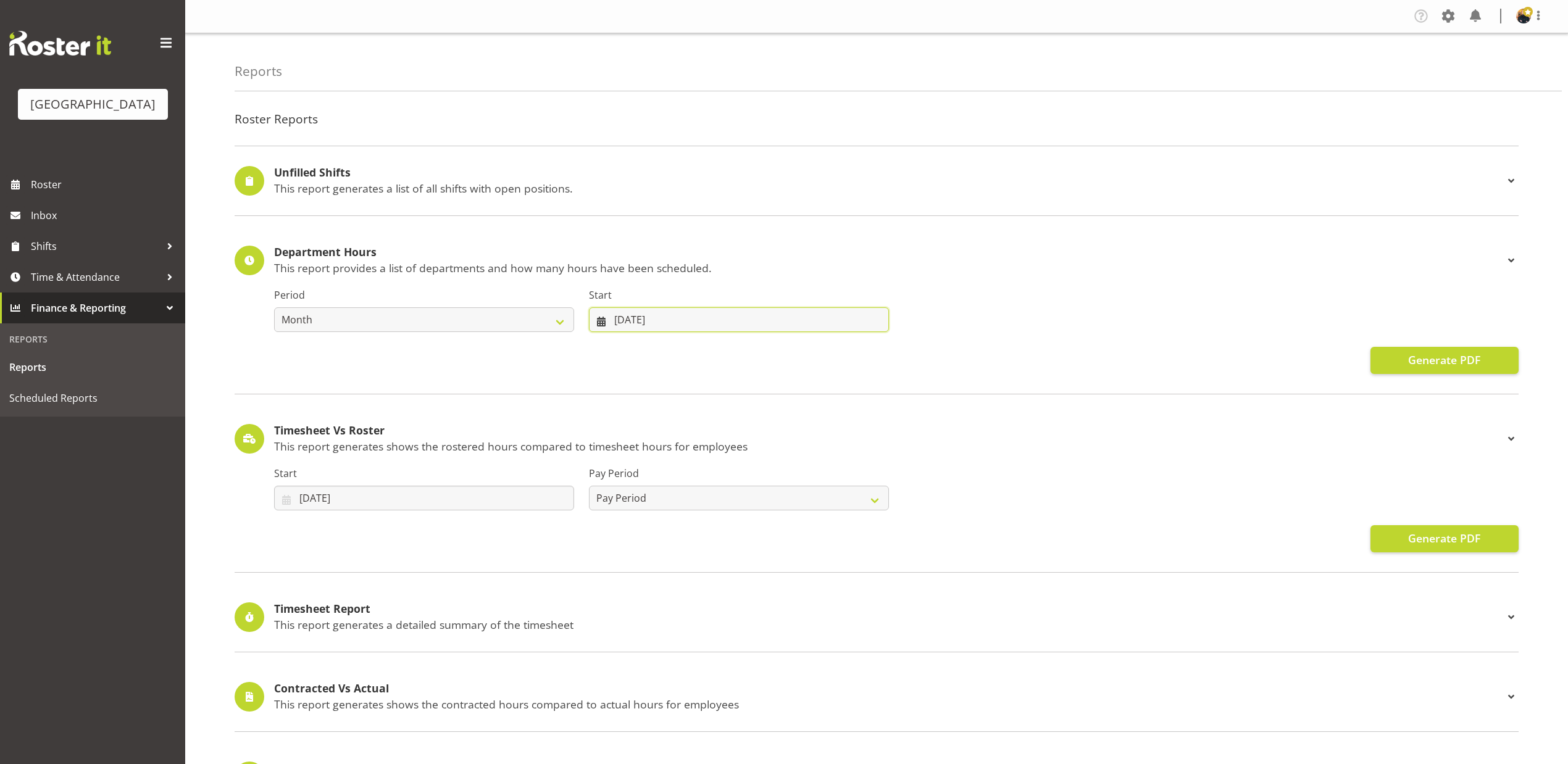
click at [696, 325] on input "[DATE]" at bounding box center [739, 320] width 300 height 25
click at [673, 356] on select "January February March April May June July August September October November De…" at bounding box center [674, 356] width 84 height 25
click at [632, 344] on select "January February March April May June July August September October November De…" at bounding box center [674, 356] width 84 height 25
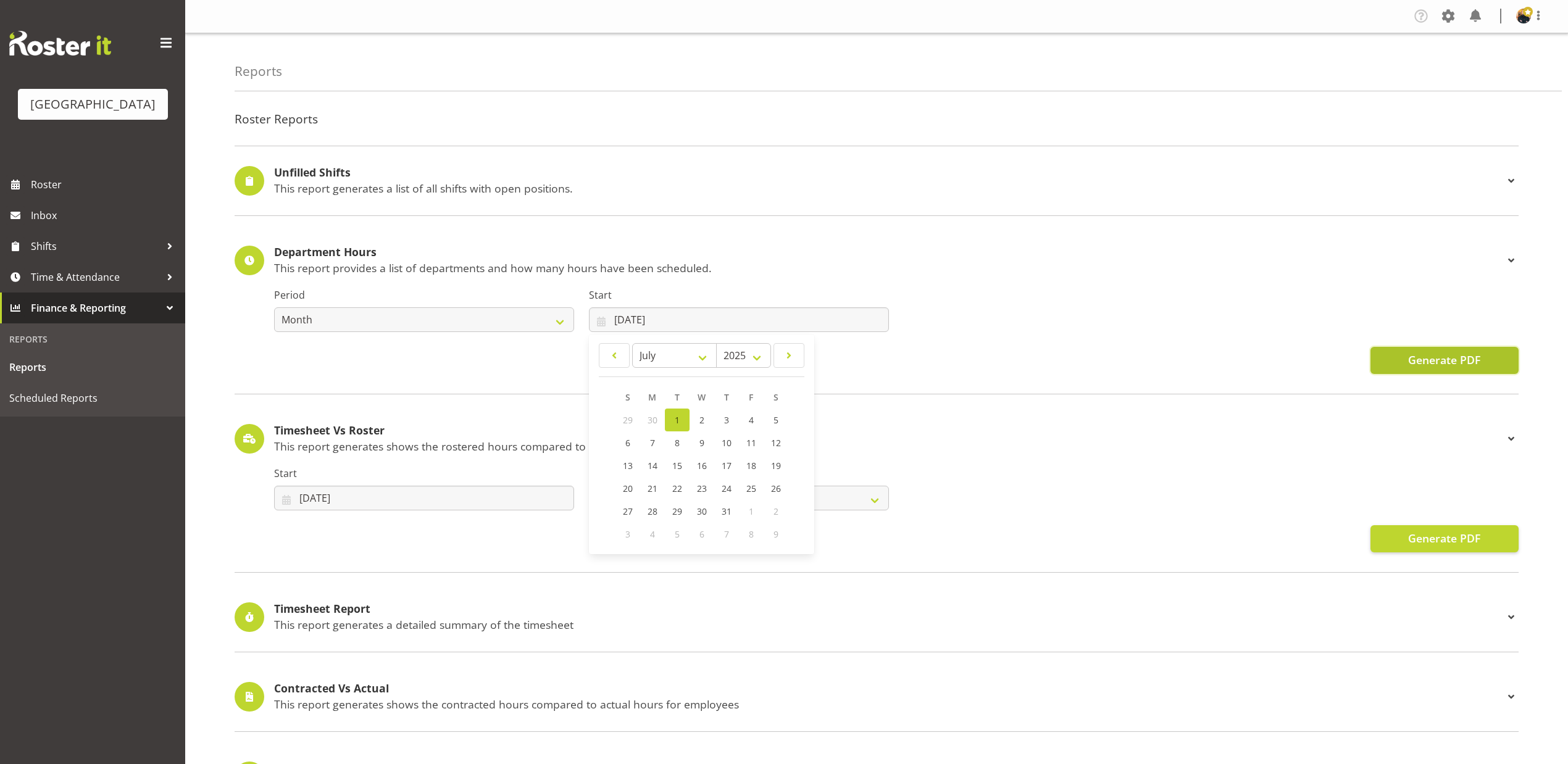
click at [1496, 364] on button "Generate PDF" at bounding box center [1445, 360] width 148 height 27
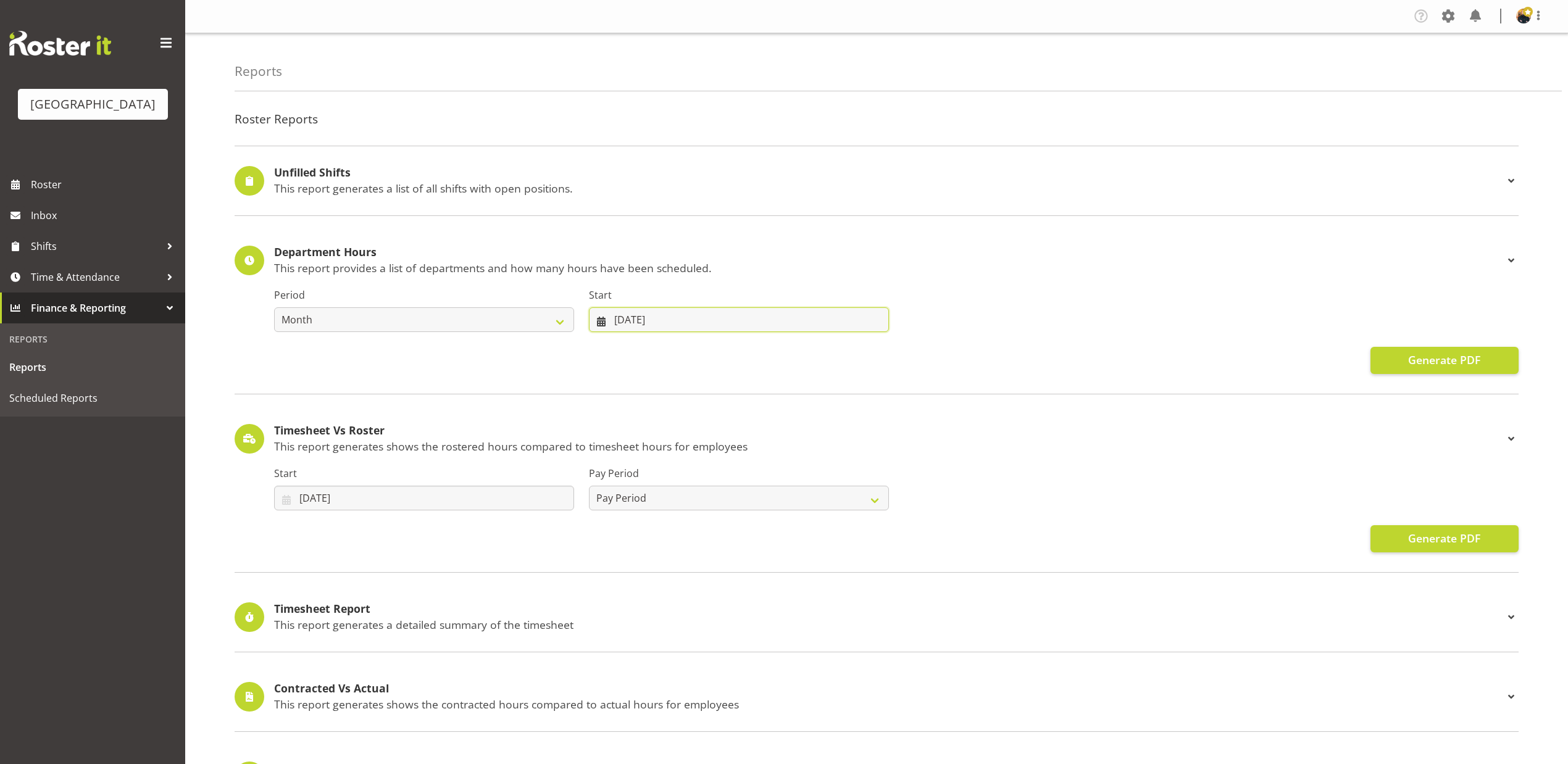
click at [679, 317] on input "[DATE]" at bounding box center [739, 320] width 300 height 25
drag, startPoint x: 709, startPoint y: 347, endPoint x: 702, endPoint y: 357, distance: 12.2
click at [709, 347] on select "January February March April May June July August September October November De…" at bounding box center [674, 356] width 84 height 25
select select "7"
click at [632, 344] on select "January February March April May June July August September October November De…" at bounding box center [674, 356] width 84 height 25
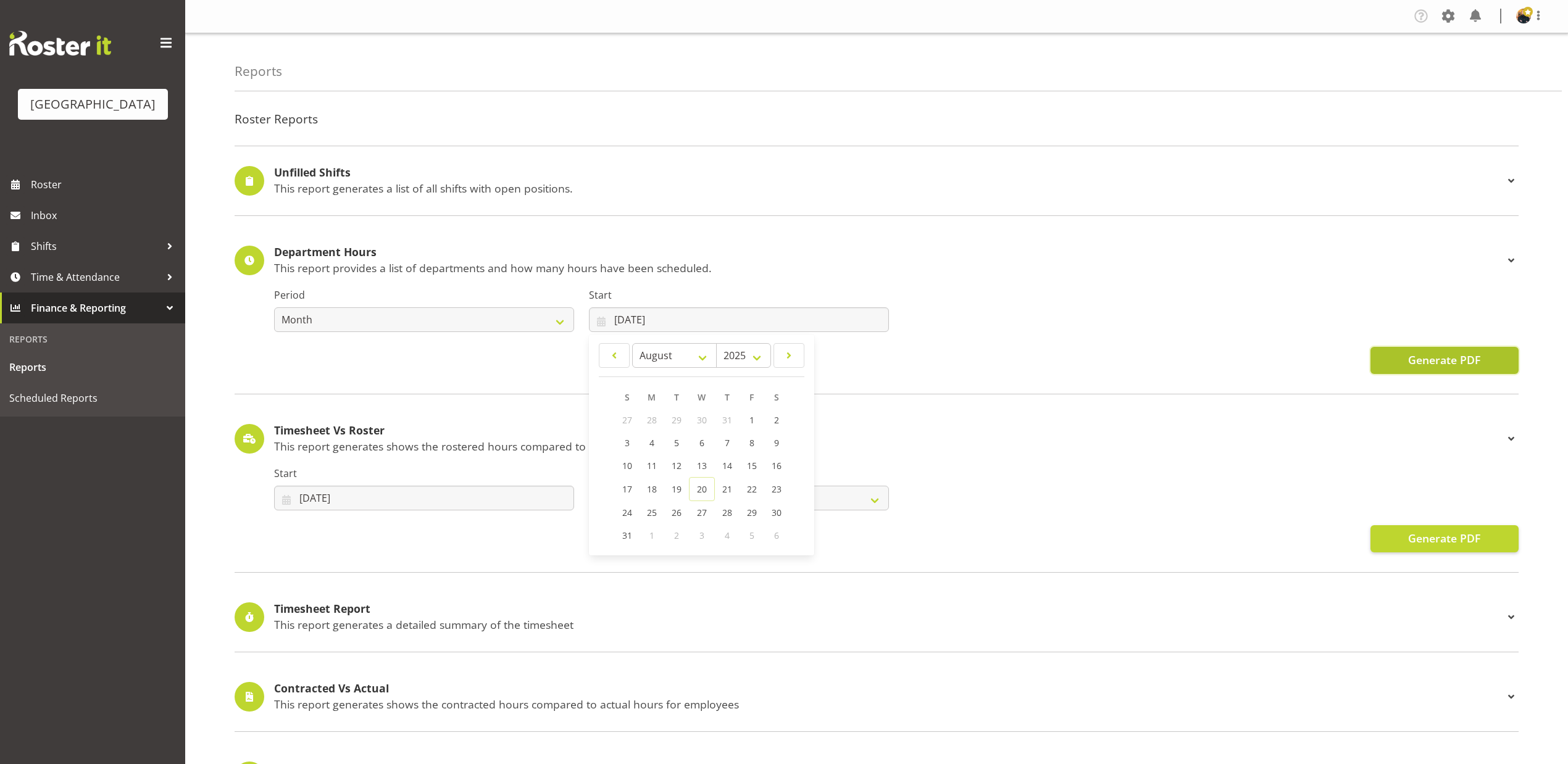
click at [1464, 361] on span "Generate PDF" at bounding box center [1444, 360] width 72 height 16
click at [953, 482] on div "Start 01/07/2025 January February March April May June July August September Oc…" at bounding box center [896, 483] width 1260 height 69
click at [105, 253] on link "Shifts" at bounding box center [93, 246] width 185 height 31
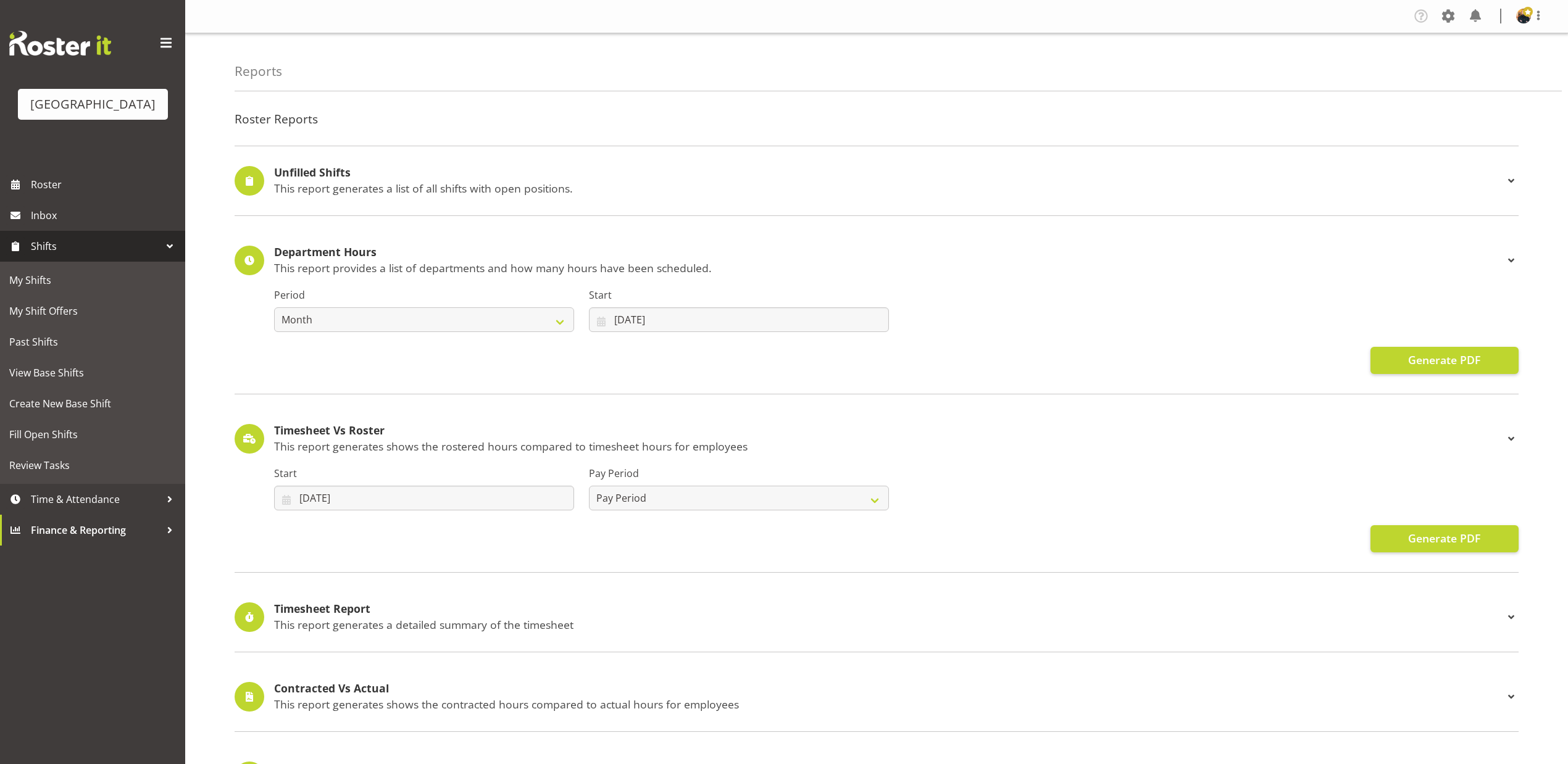
click at [106, 256] on span "Shifts" at bounding box center [95, 246] width 129 height 18
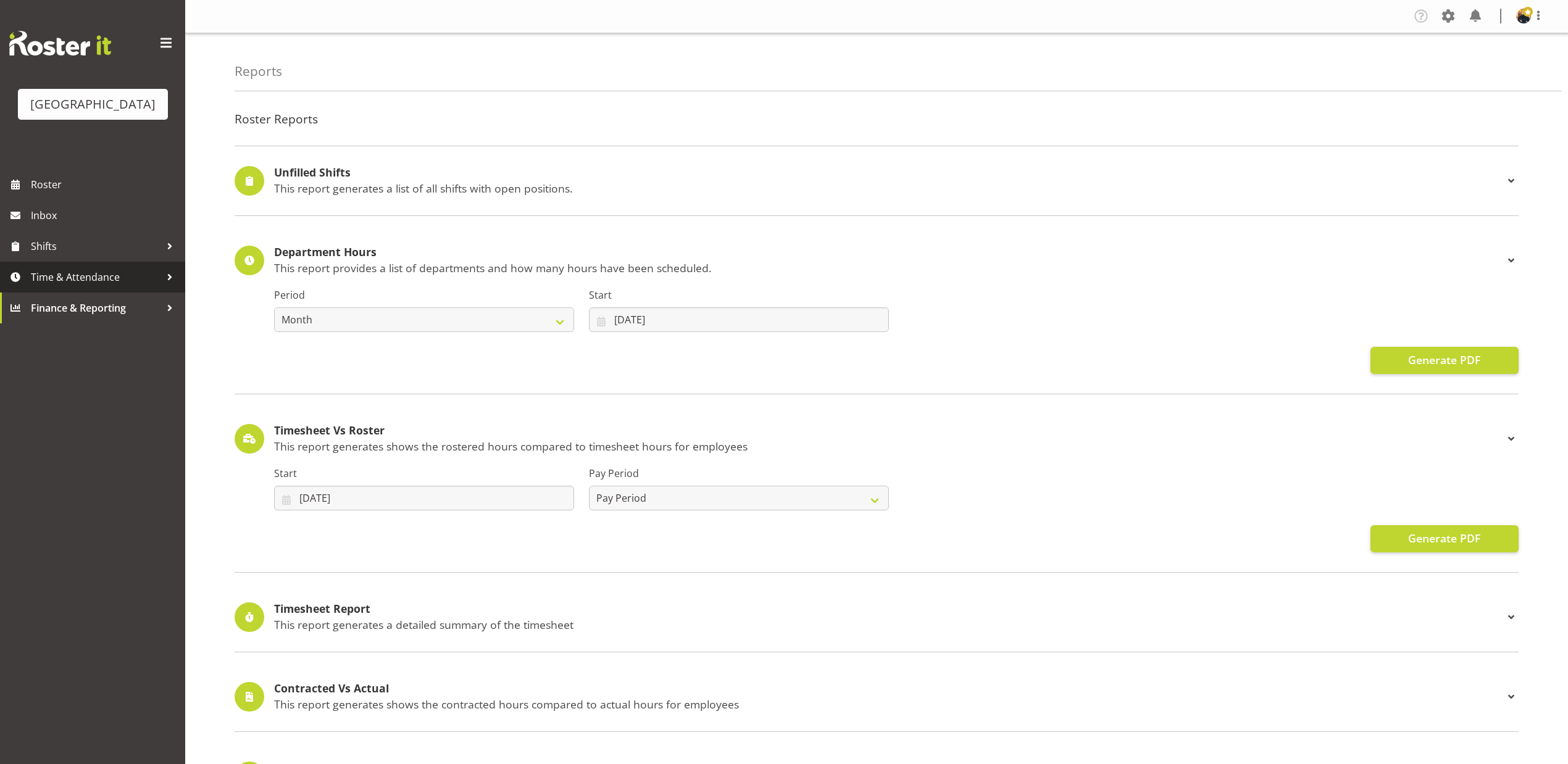
click at [144, 286] on span "Time & Attendance" at bounding box center [95, 277] width 129 height 18
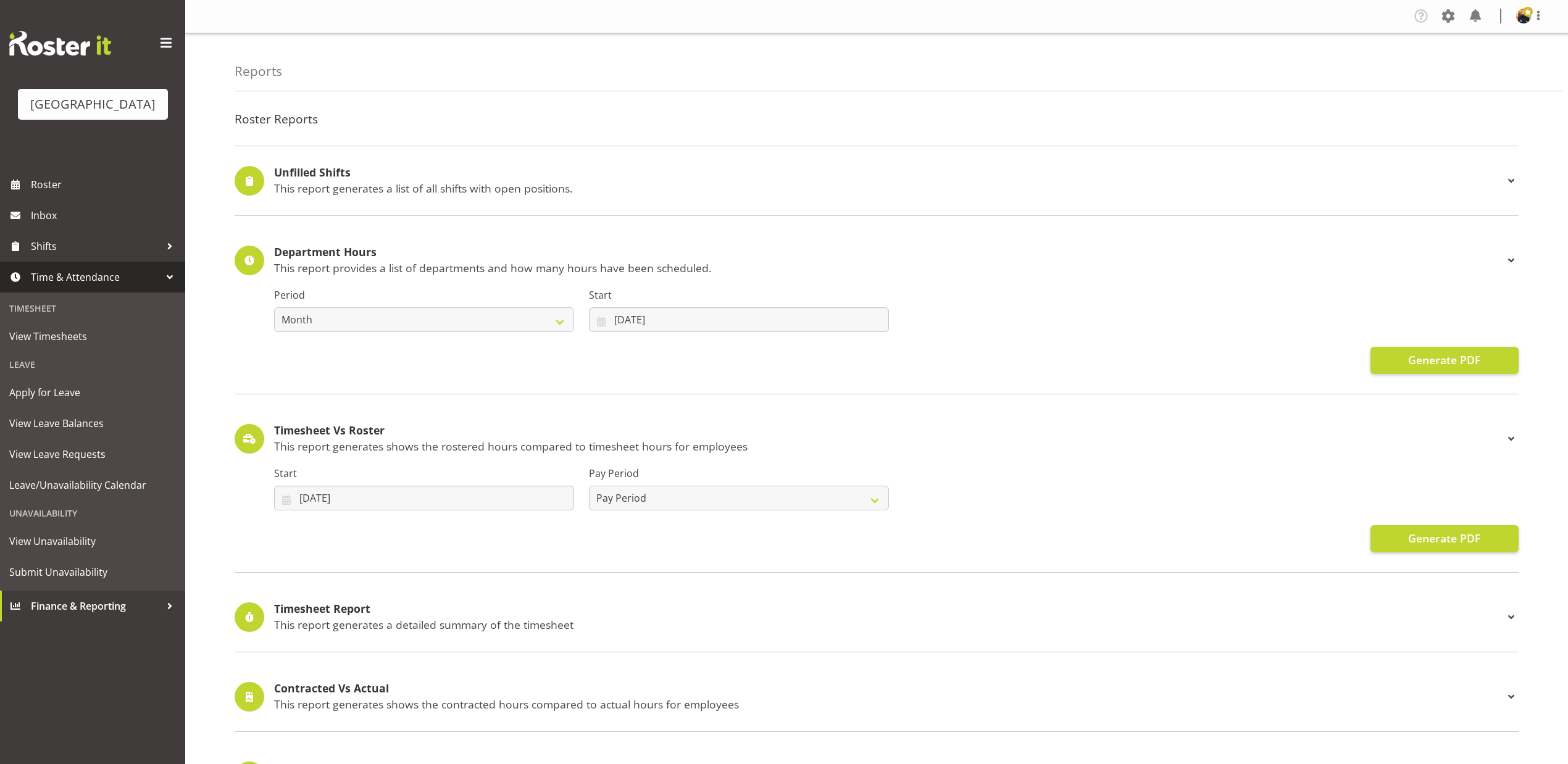
click at [147, 286] on span "Time & Attendance" at bounding box center [95, 277] width 129 height 18
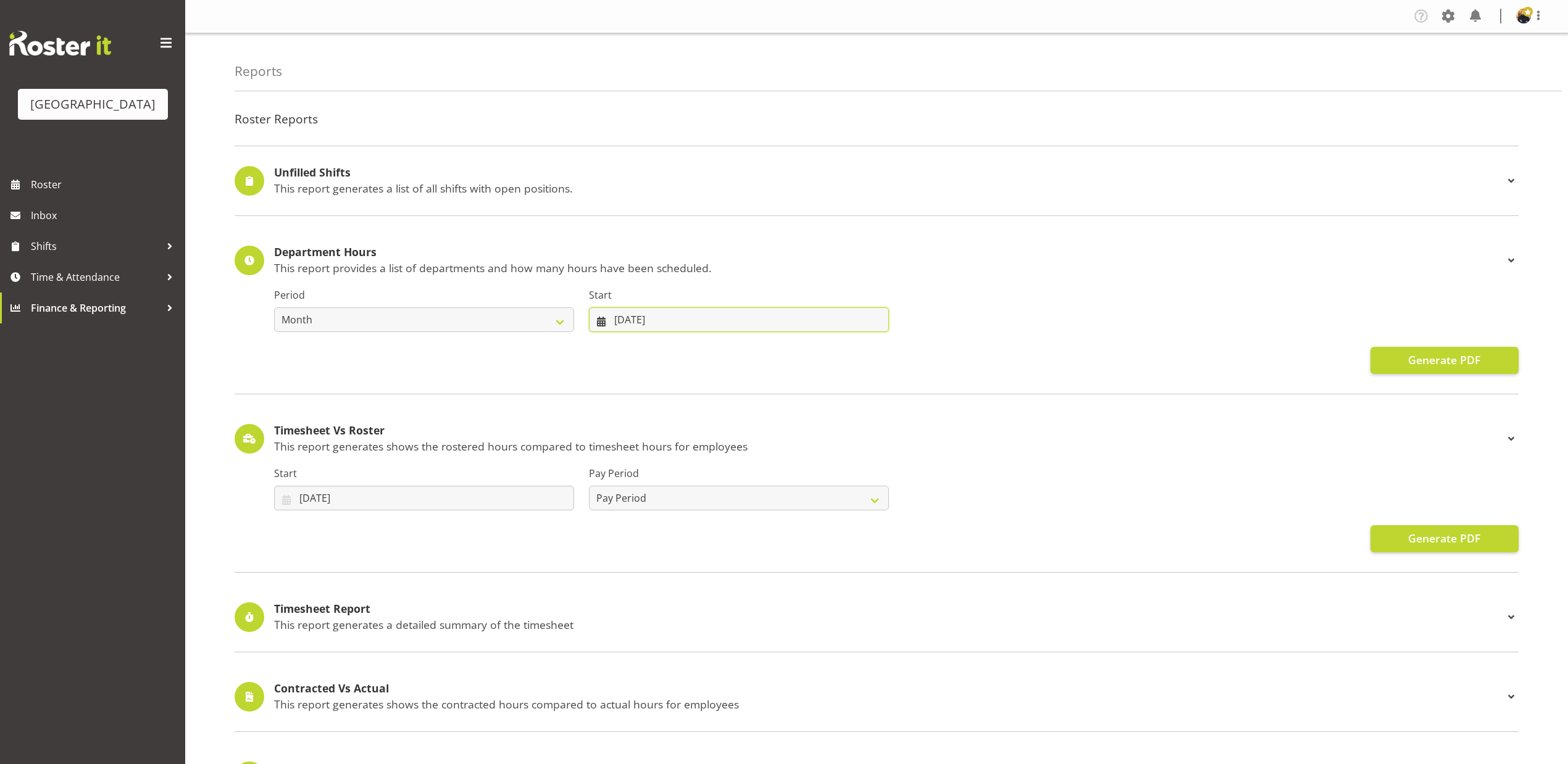
click at [637, 322] on input "[DATE]" at bounding box center [739, 320] width 300 height 25
click at [756, 422] on link "1" at bounding box center [752, 419] width 25 height 23
type input "01/08/2025"
click at [1464, 356] on span "Generate PDF" at bounding box center [1444, 360] width 72 height 16
click at [116, 317] on span "Finance & Reporting" at bounding box center [95, 308] width 129 height 18
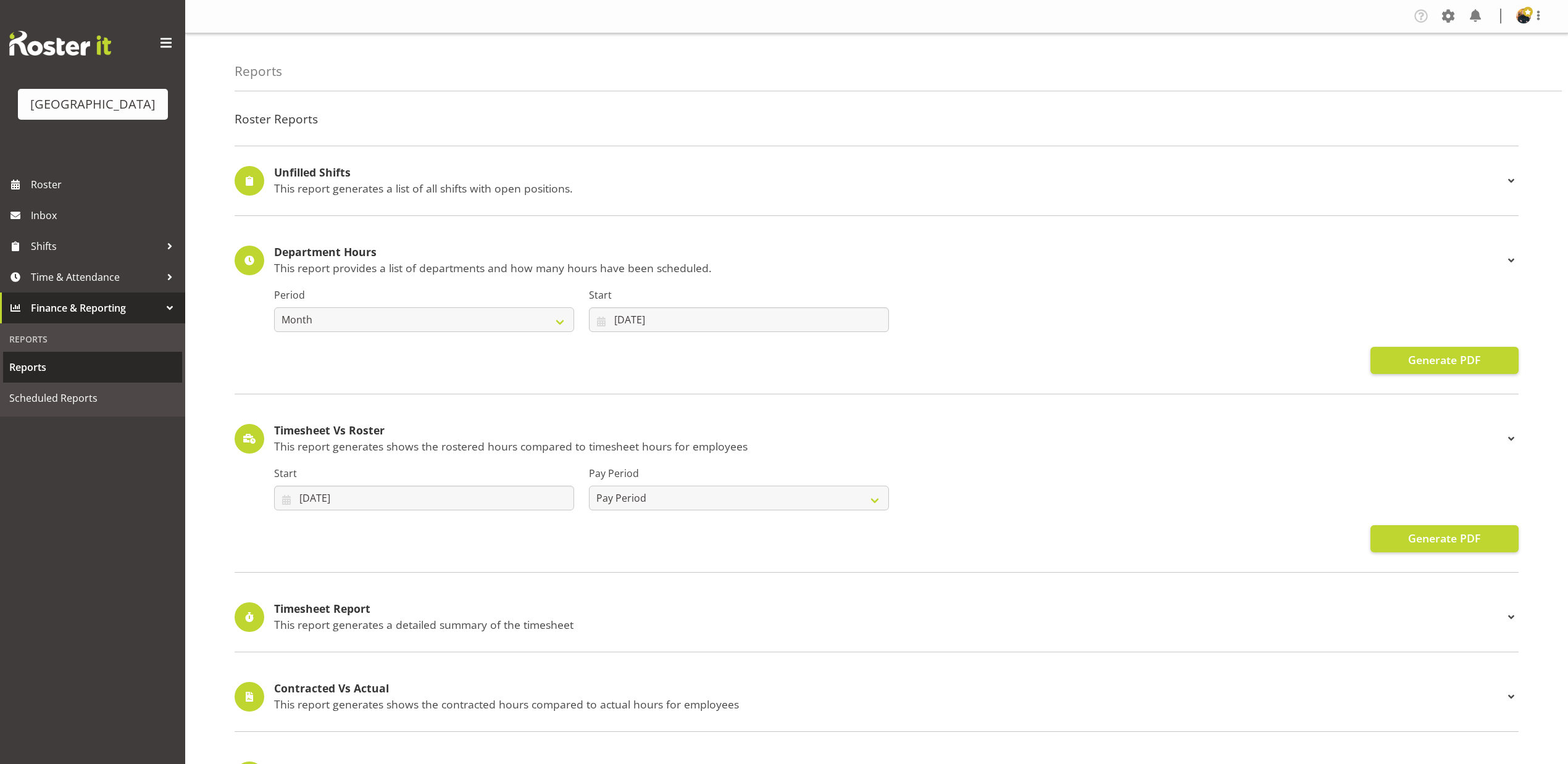
click at [84, 377] on span "Reports" at bounding box center [93, 367] width 167 height 18
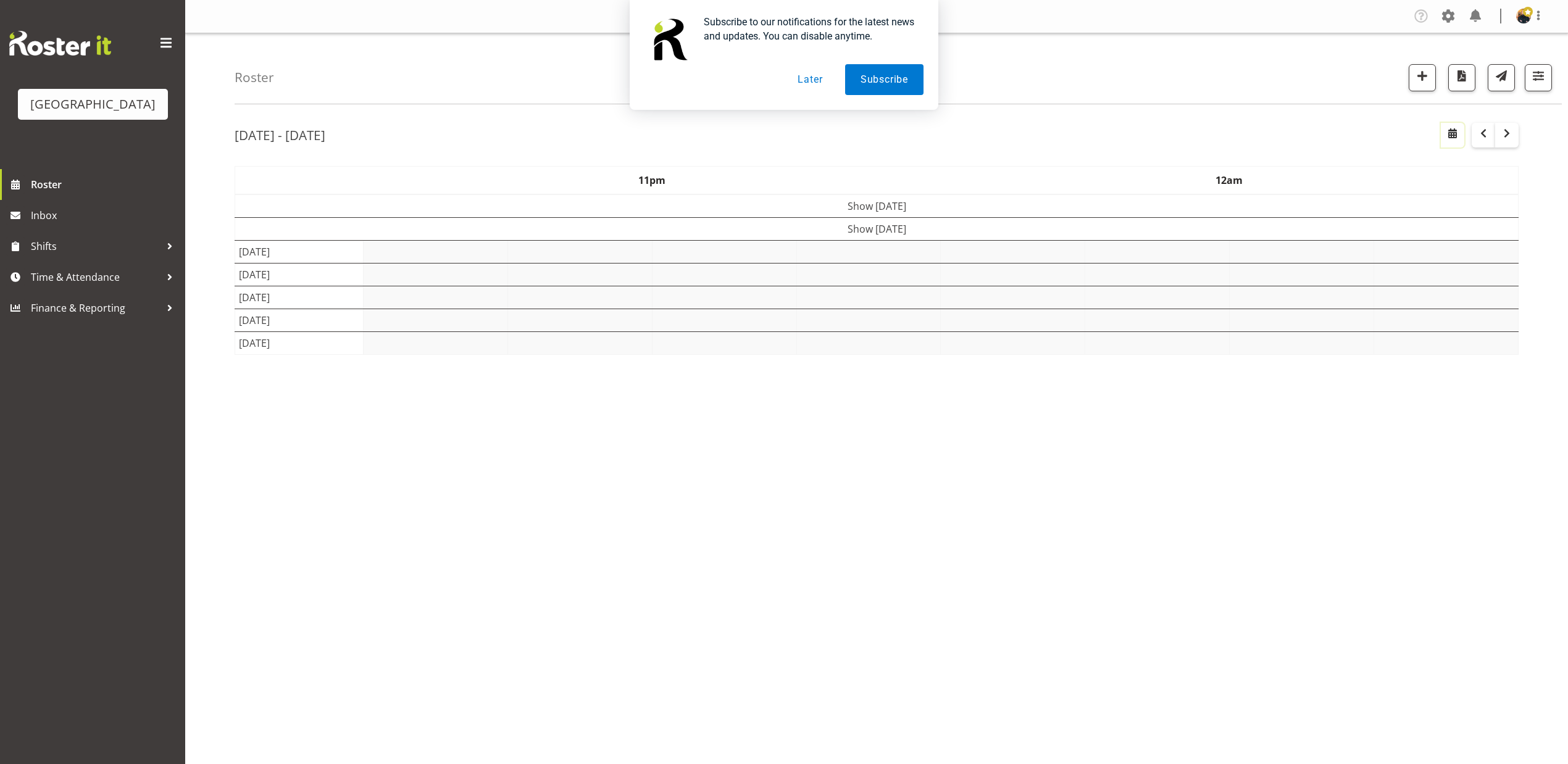
click at [1456, 138] on span "button" at bounding box center [1453, 133] width 15 height 15
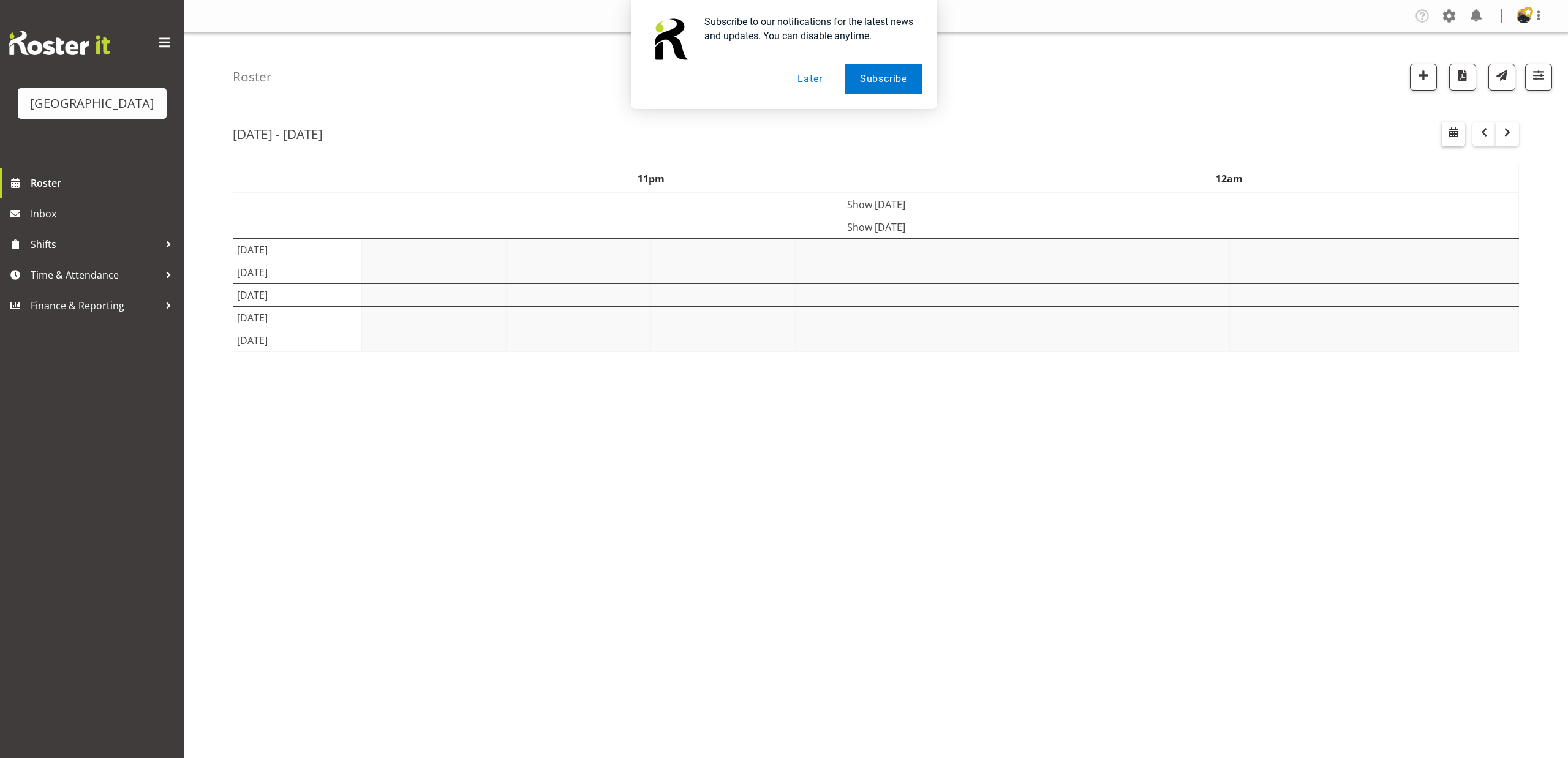
select select "7"
select select "2025"
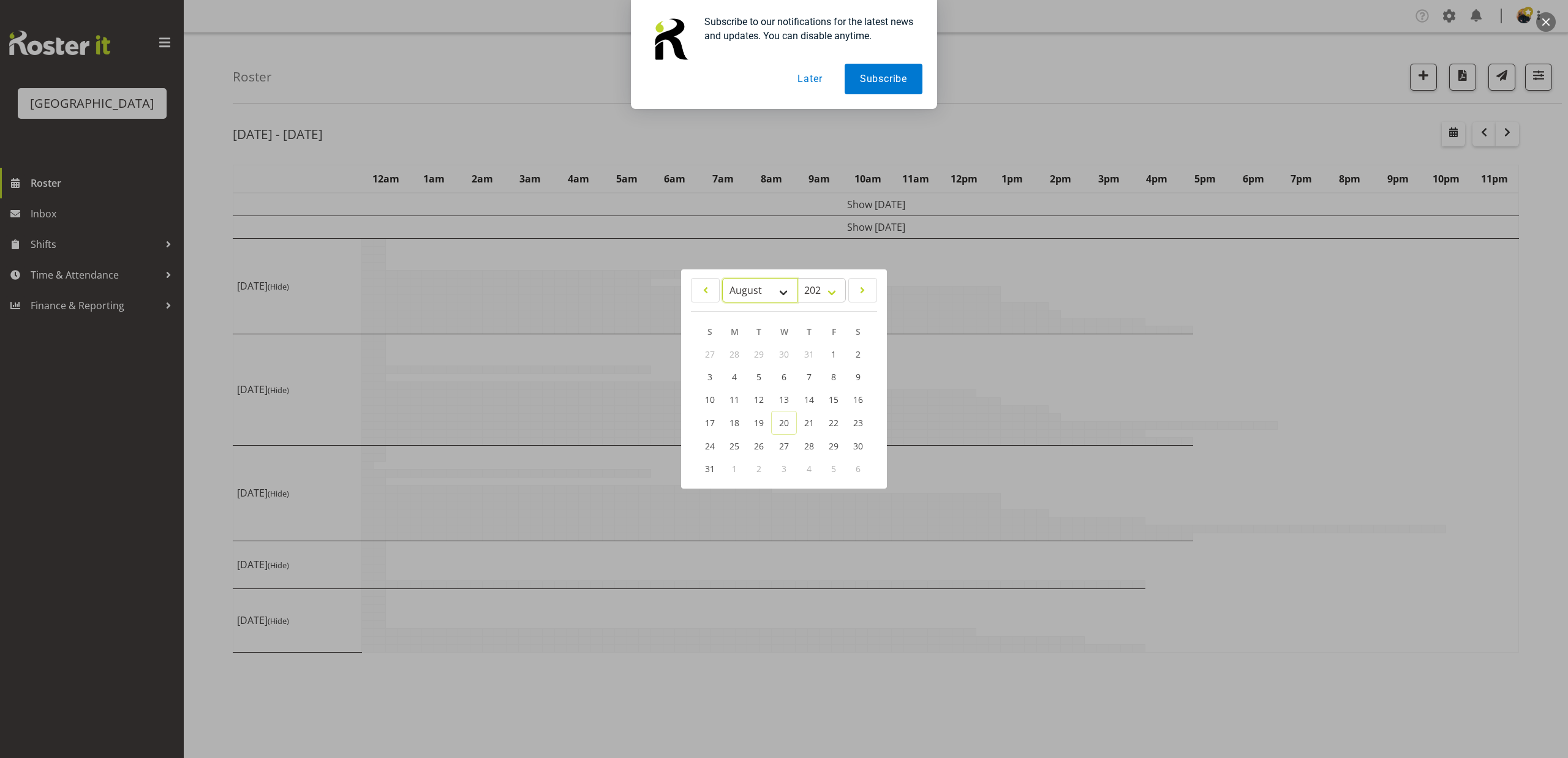
click at [787, 281] on select "January February March April May June July August September October November De…" at bounding box center [759, 291] width 75 height 25
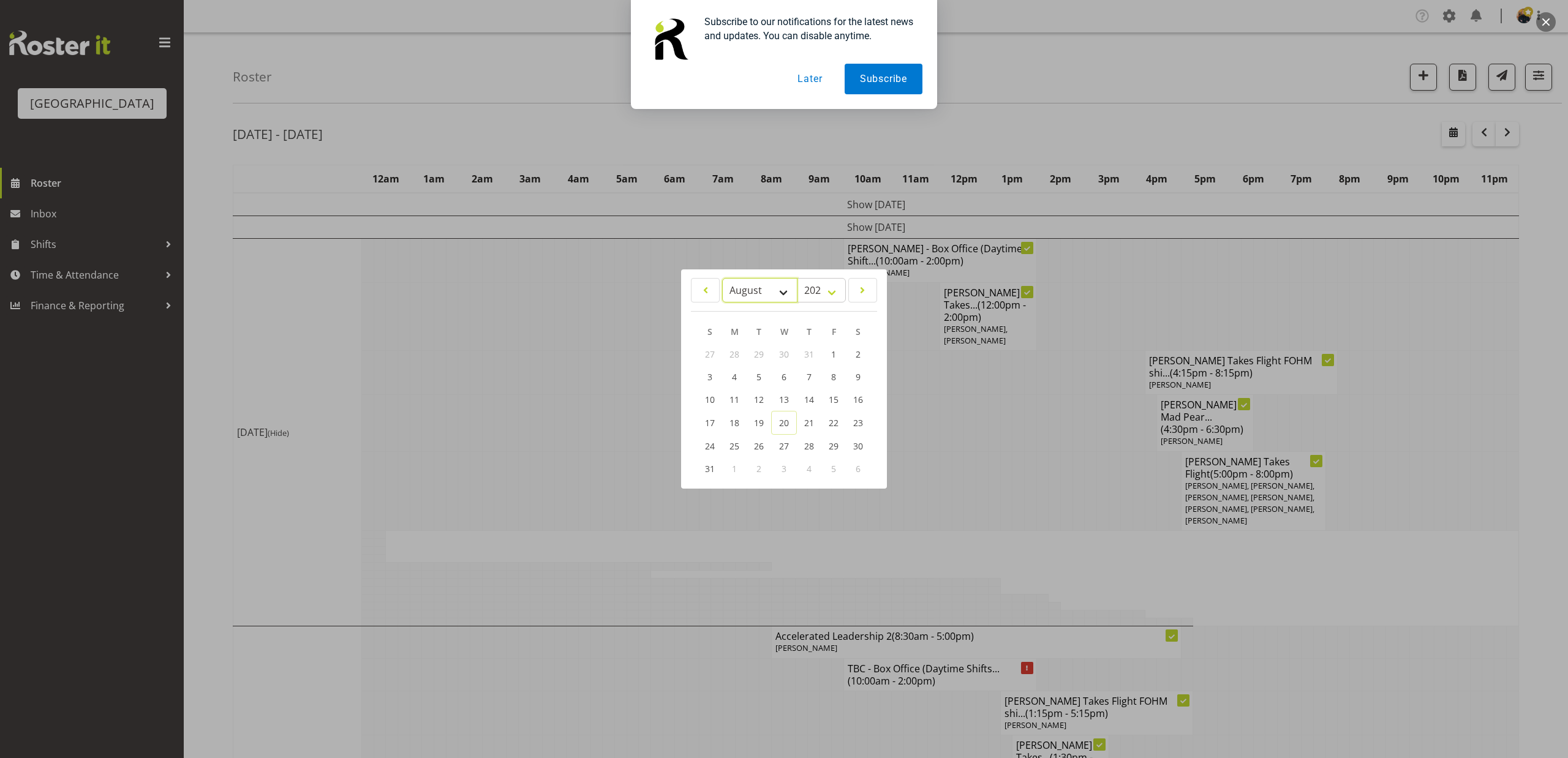
select select "6"
click at [722, 278] on select "January February March April May June July August September October November De…" at bounding box center [759, 291] width 75 height 25
click at [823, 292] on select "2035 2034 2033 2032 2031 2030 2029 2028 2027 2026 2025 2024 2023 2022 2021 2020…" at bounding box center [820, 291] width 49 height 25
click at [796, 278] on select "2035 2034 2033 2032 2031 2030 2029 2028 2027 2026 2025 2024 2023 2022 2021 2020…" at bounding box center [820, 291] width 49 height 25
click at [807, 76] on button "Later" at bounding box center [810, 79] width 55 height 31
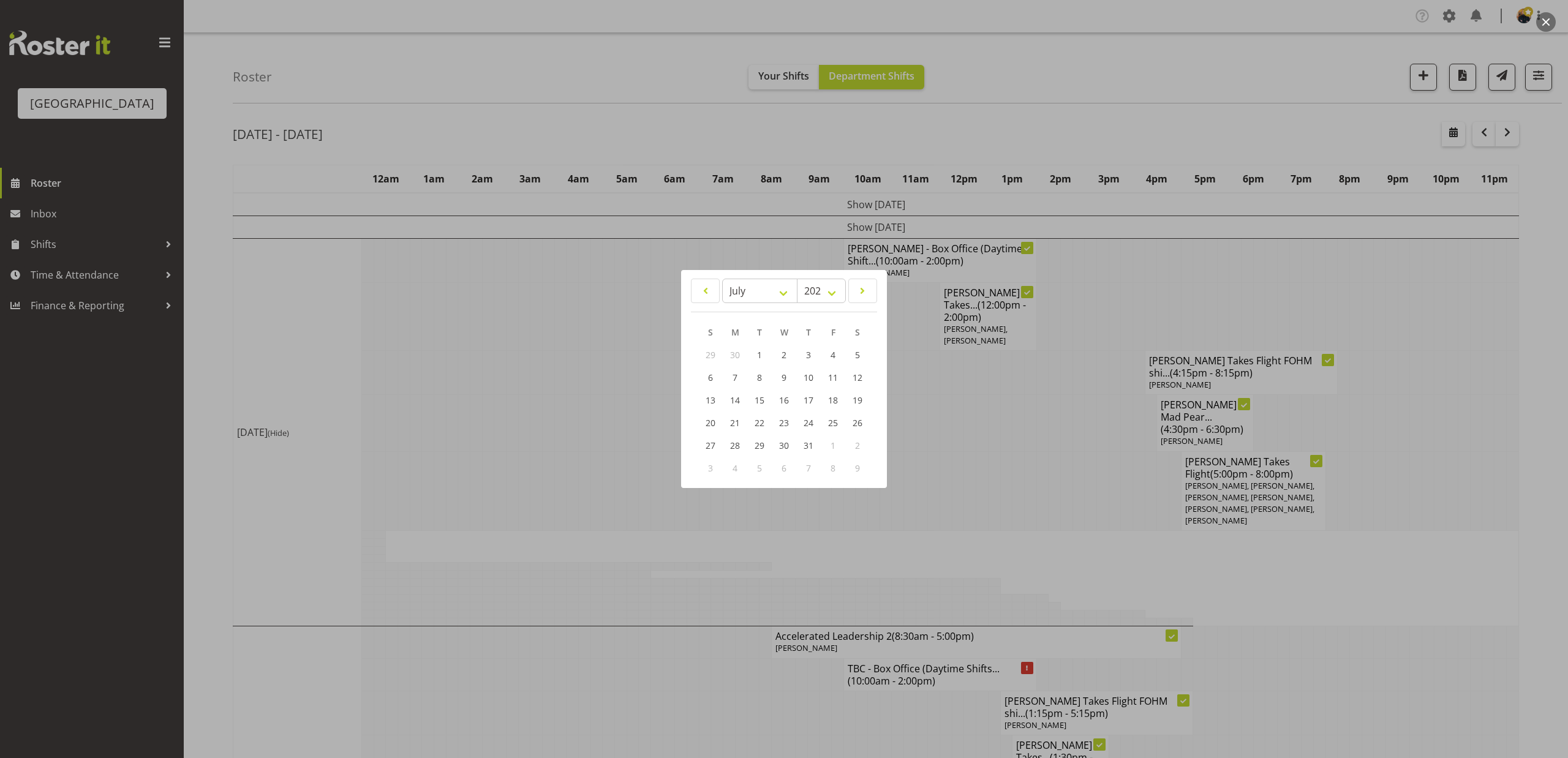
click at [1244, 109] on div at bounding box center [784, 379] width 1568 height 758
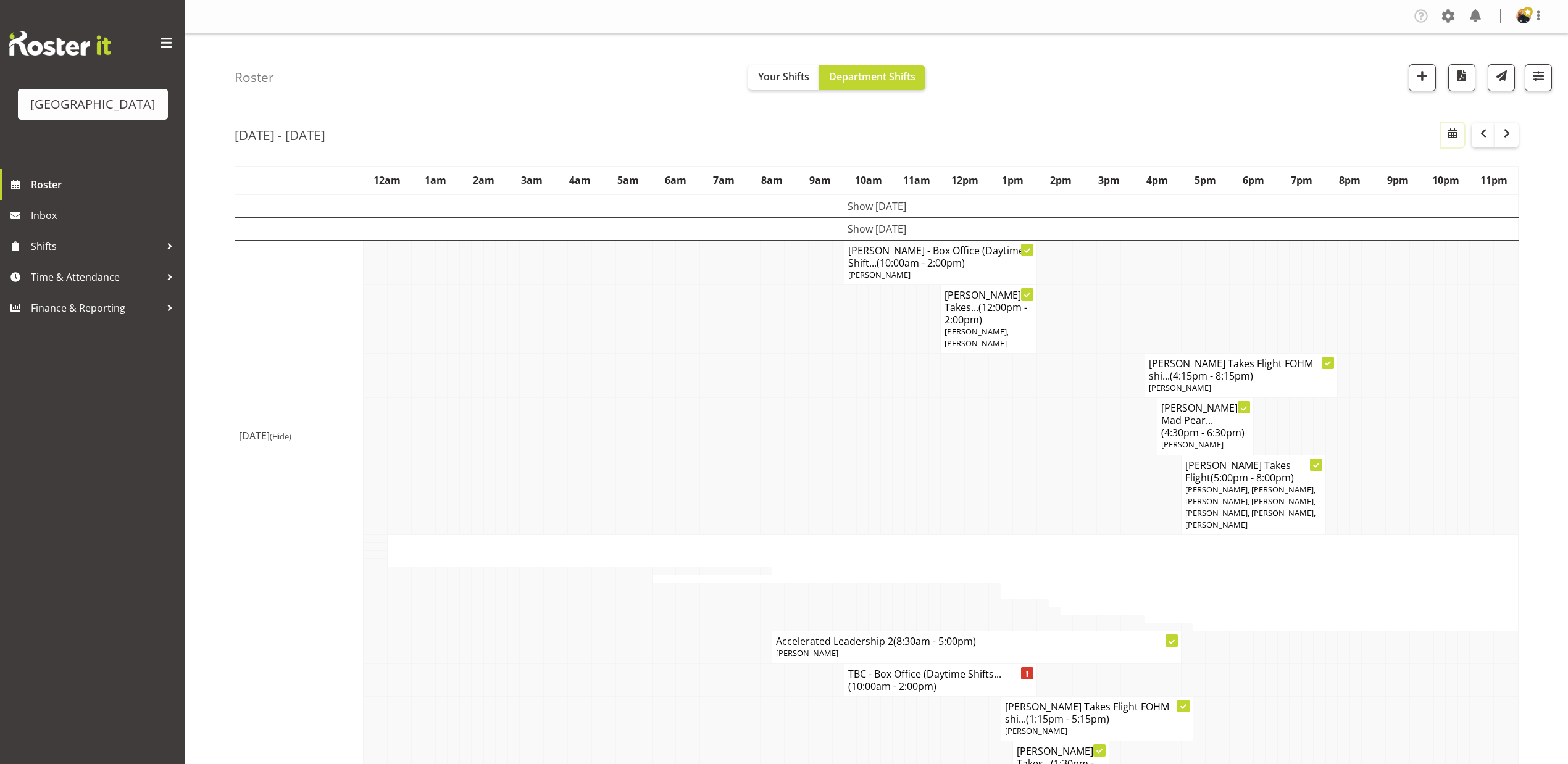
click at [1448, 134] on span "button" at bounding box center [1453, 133] width 15 height 15
select select "7"
select select "2025"
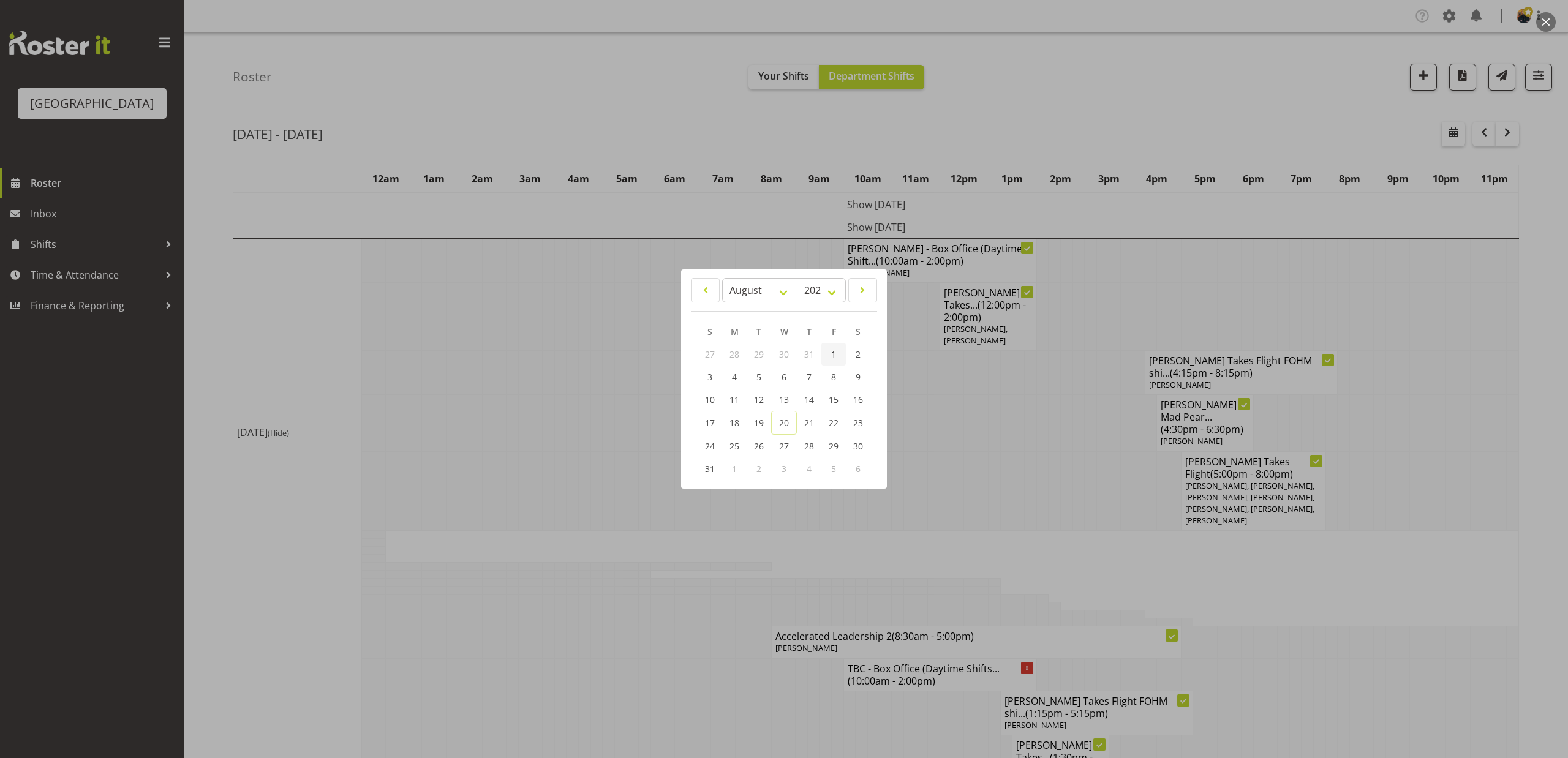
click at [831, 359] on link "1" at bounding box center [834, 354] width 25 height 23
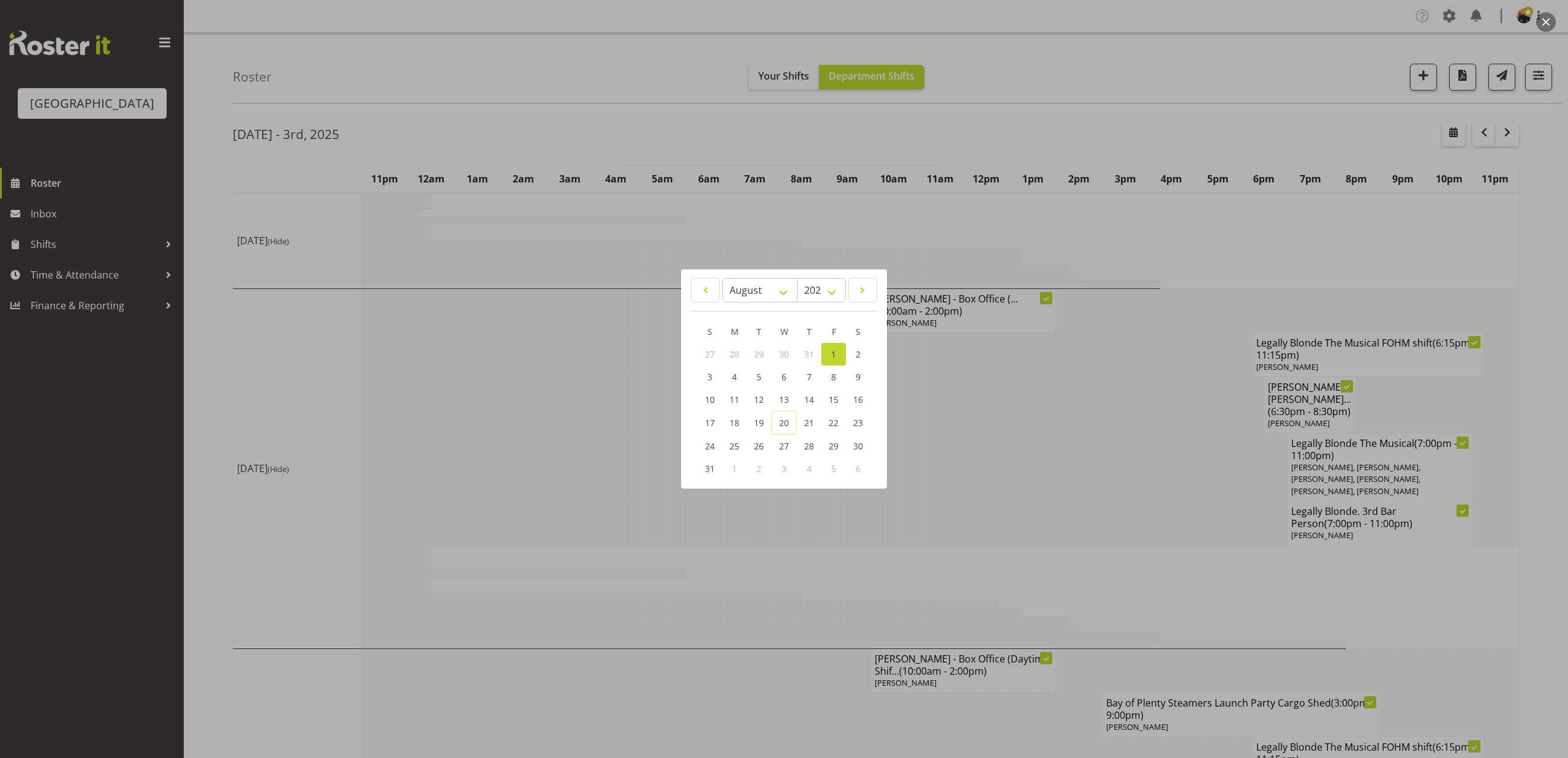
click at [1226, 94] on div at bounding box center [784, 379] width 1568 height 758
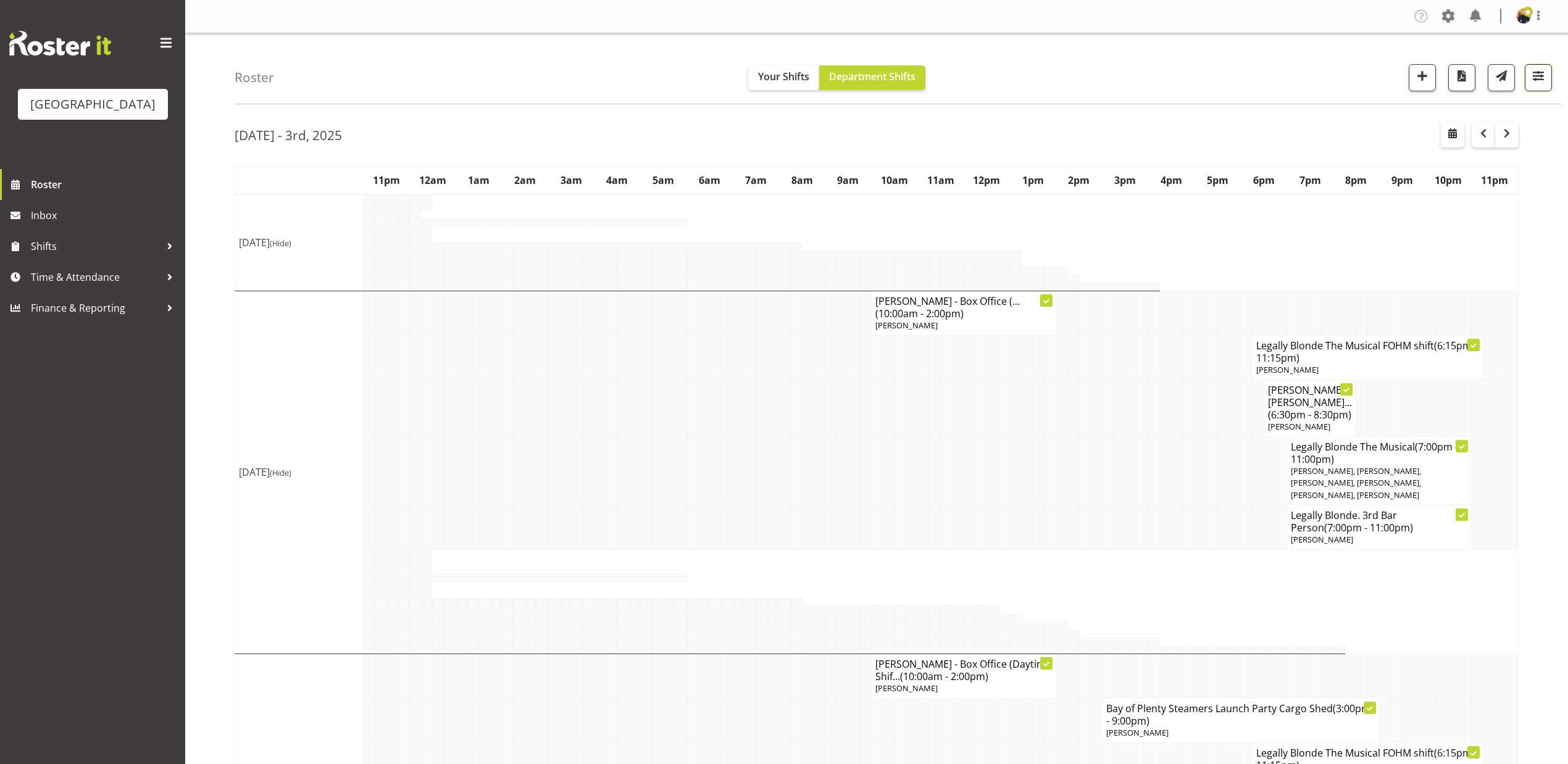
click at [1528, 77] on button "button" at bounding box center [1538, 77] width 27 height 27
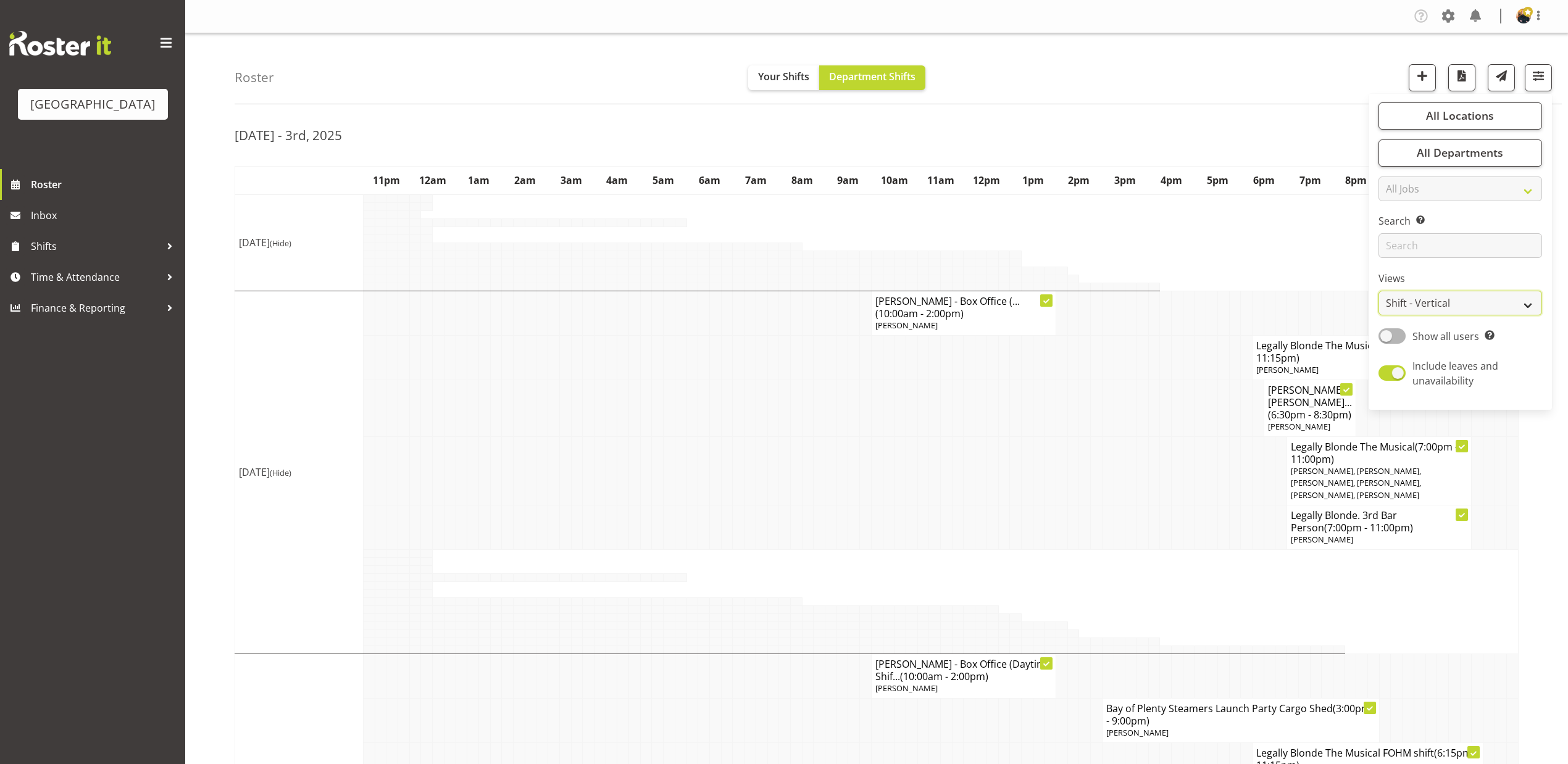
click at [1442, 309] on select "Staff Role Shift - Horizontal Shift - Vertical Staff - Location" at bounding box center [1460, 303] width 164 height 25
select select "shiftH"
click at [1379, 292] on select "Staff Role Shift - Horizontal Shift - Vertical Staff - Location" at bounding box center [1460, 303] width 164 height 25
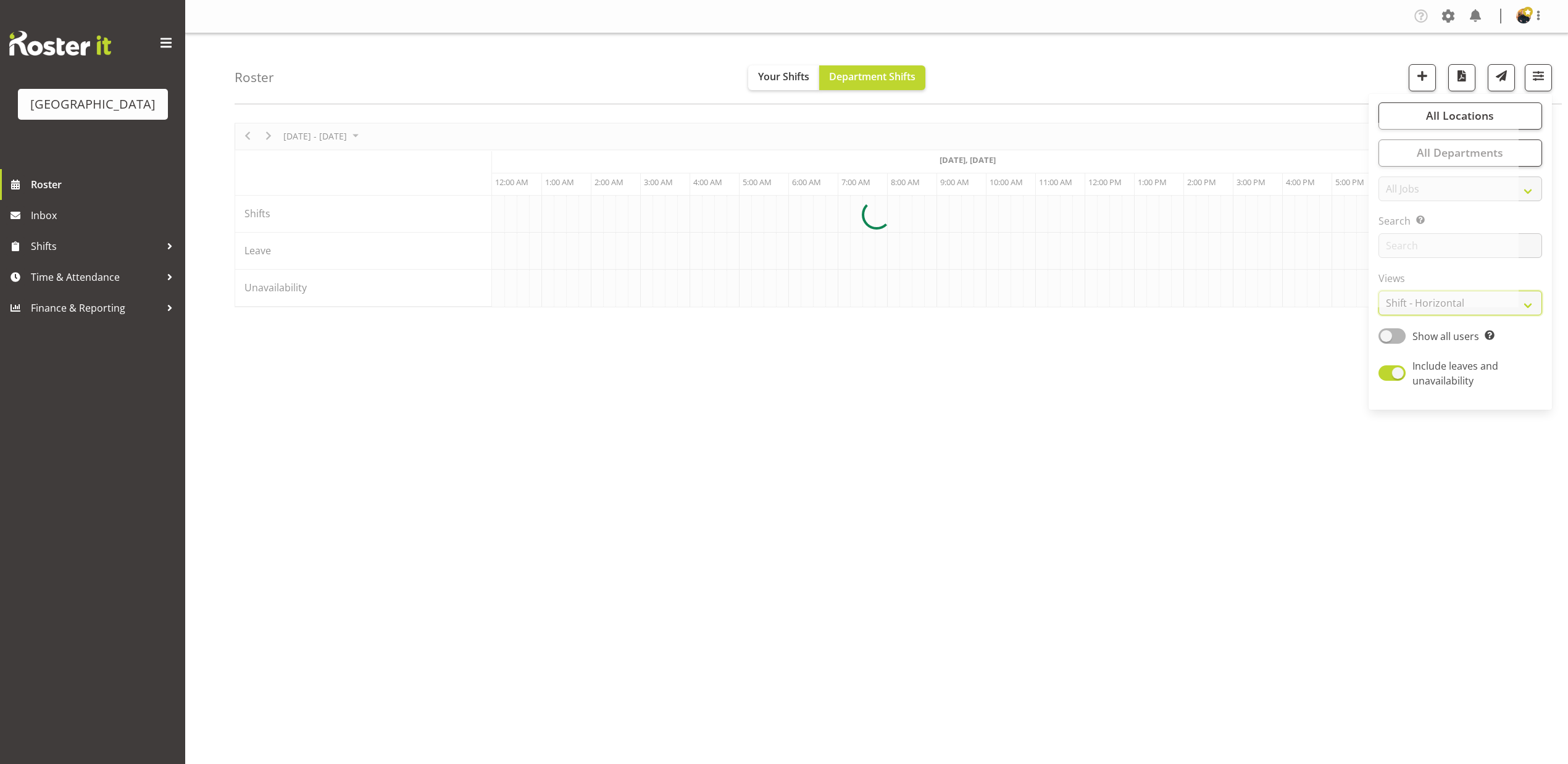
scroll to position [0, 444]
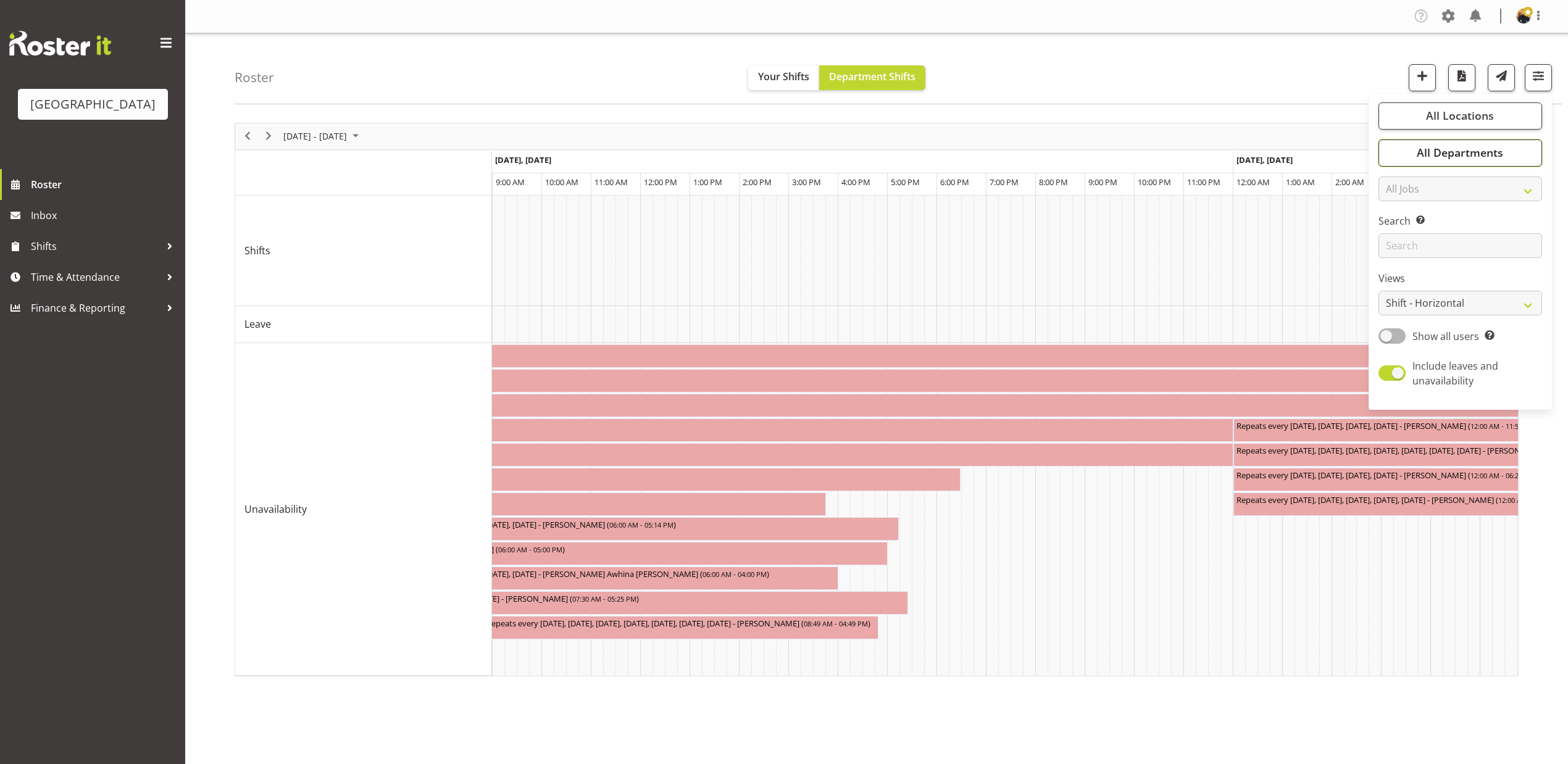
click at [1511, 154] on button "All Departments" at bounding box center [1460, 153] width 164 height 27
click at [1430, 219] on div "Baycourt Box Office" at bounding box center [1460, 215] width 145 height 15
click at [1462, 281] on span "Deselect All" at bounding box center [1474, 287] width 50 height 12
checkbox input "false"
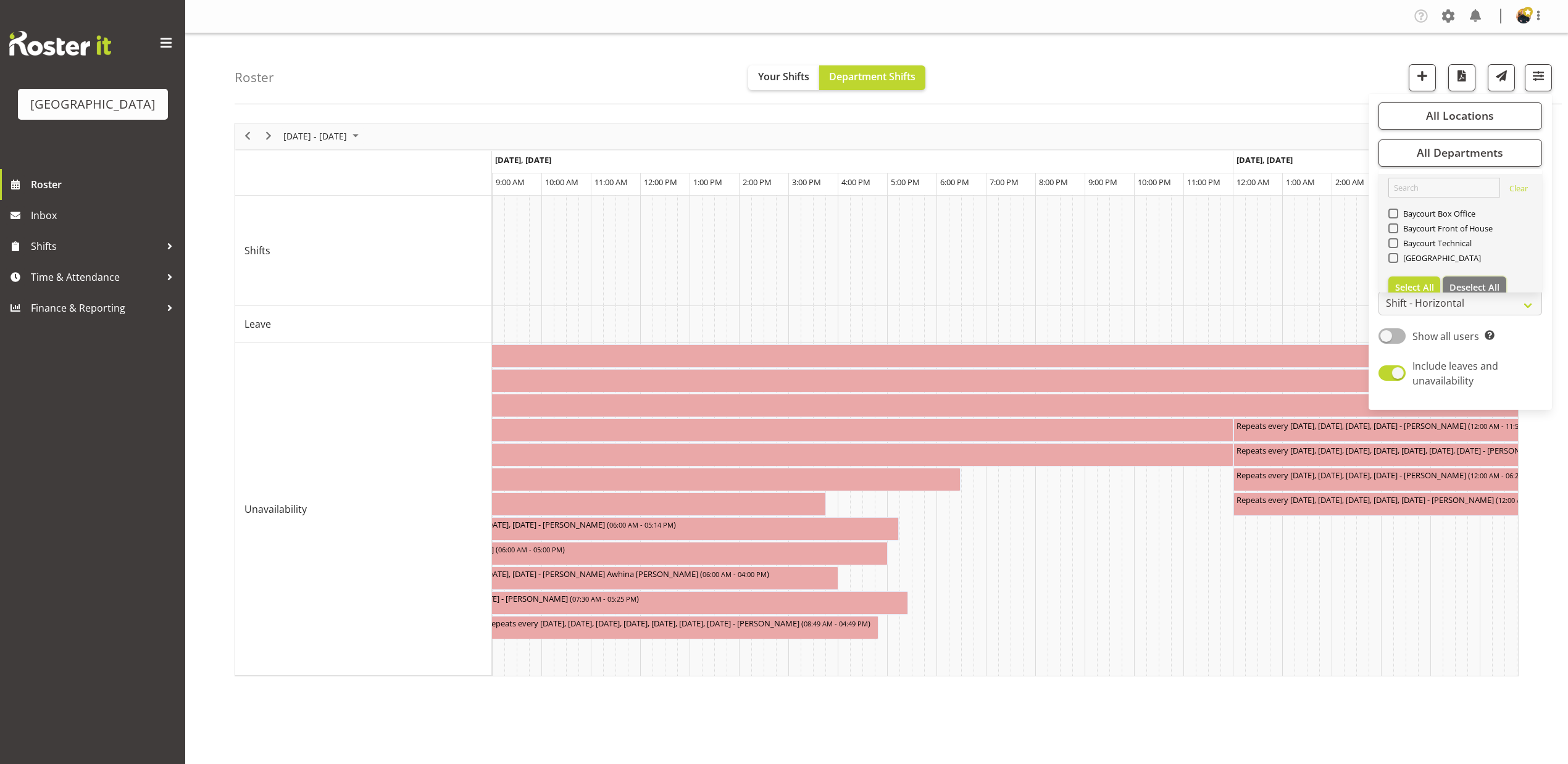
checkbox input "false"
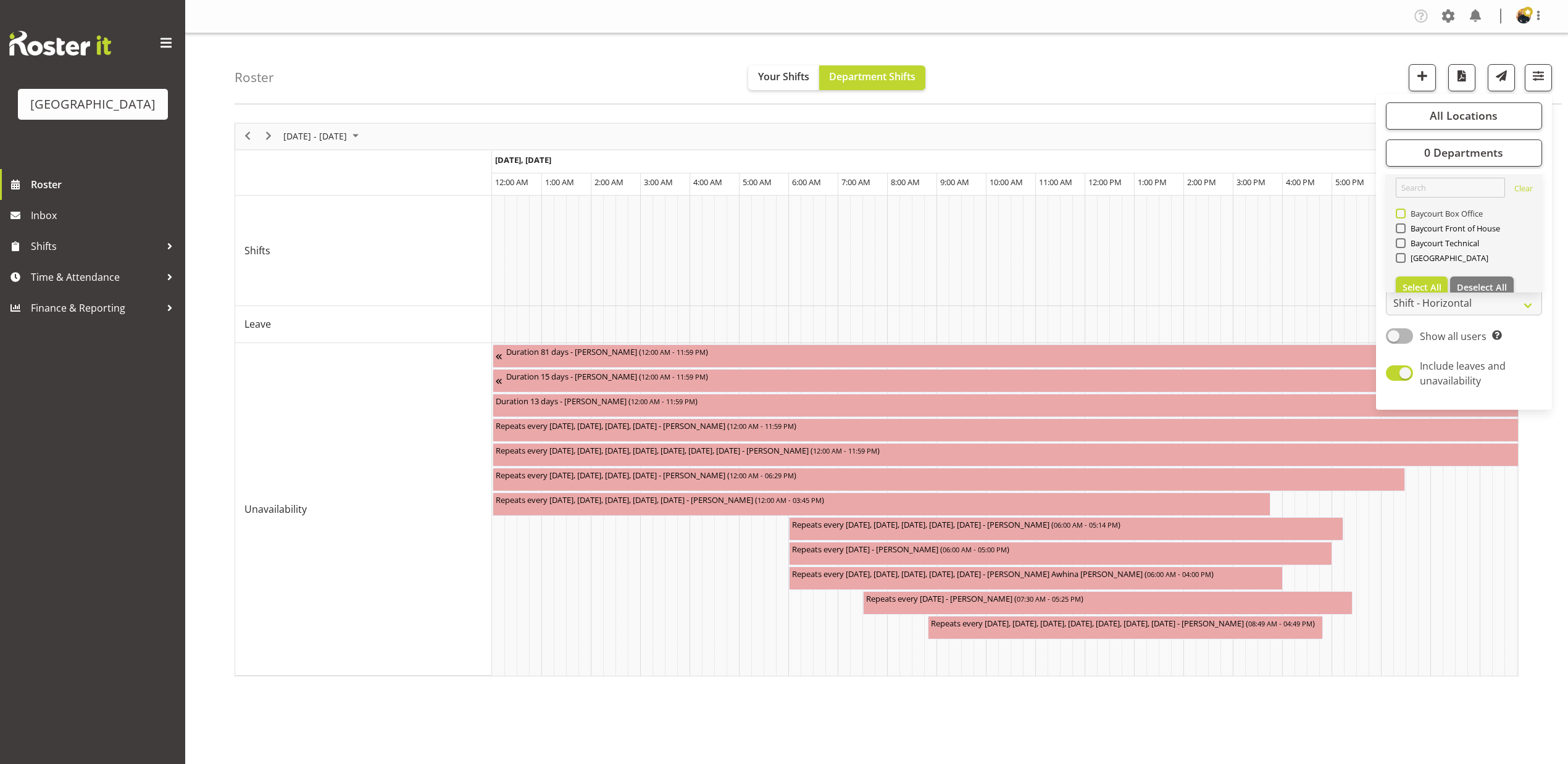
click at [1436, 209] on span "Baycourt Box Office" at bounding box center [1445, 213] width 78 height 10
click at [1403, 209] on input "Baycourt Box Office" at bounding box center [1399, 213] width 8 height 8
checkbox input "true"
click at [1236, 80] on div "Roster Your Shifts Department Shifts All Locations Clear Baycourt Community and…" at bounding box center [897, 68] width 1327 height 71
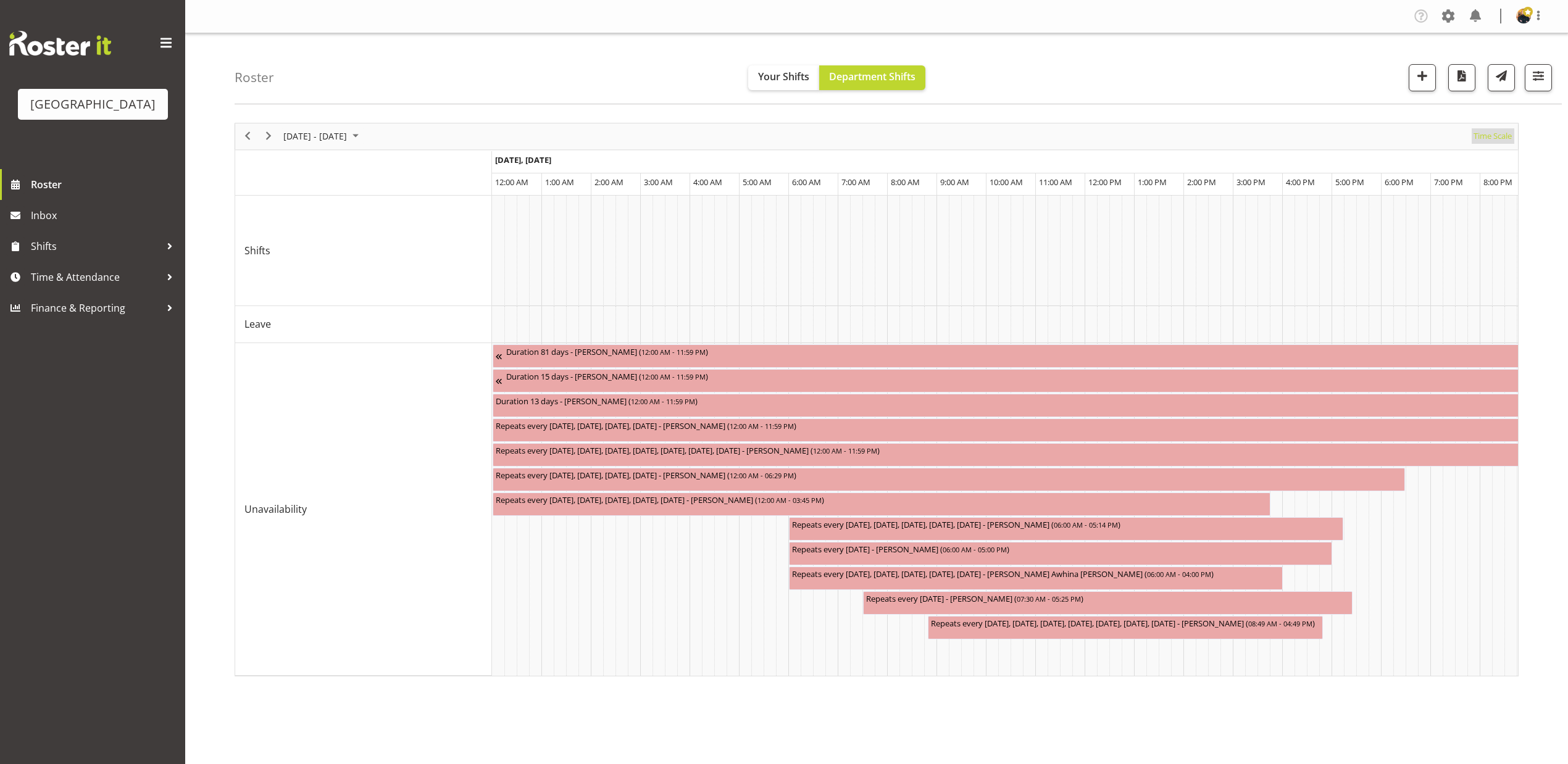
click at [1486, 138] on span "Time Scale" at bounding box center [1492, 136] width 40 height 15
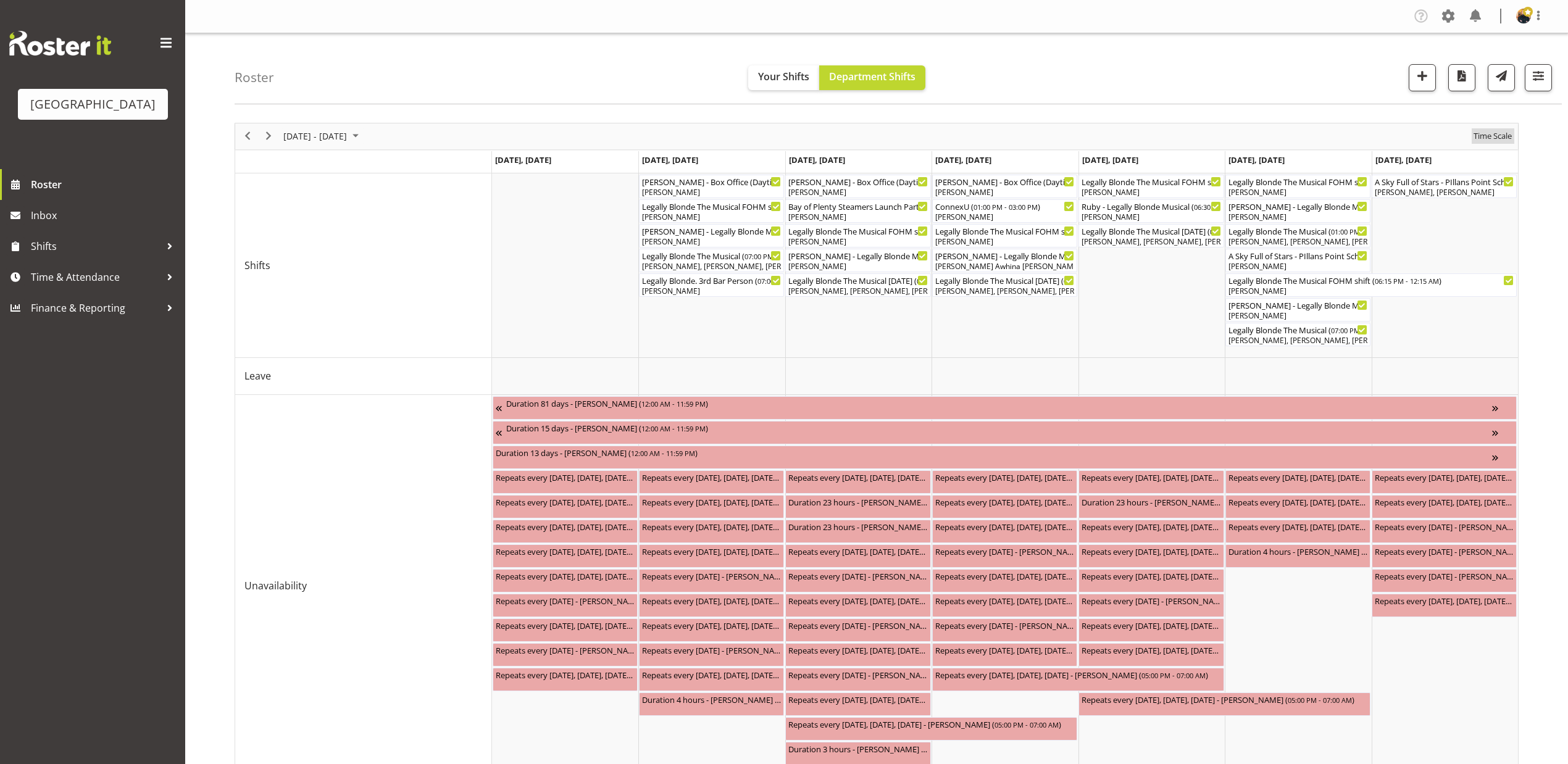
click at [1486, 138] on span "Time Scale" at bounding box center [1492, 136] width 40 height 15
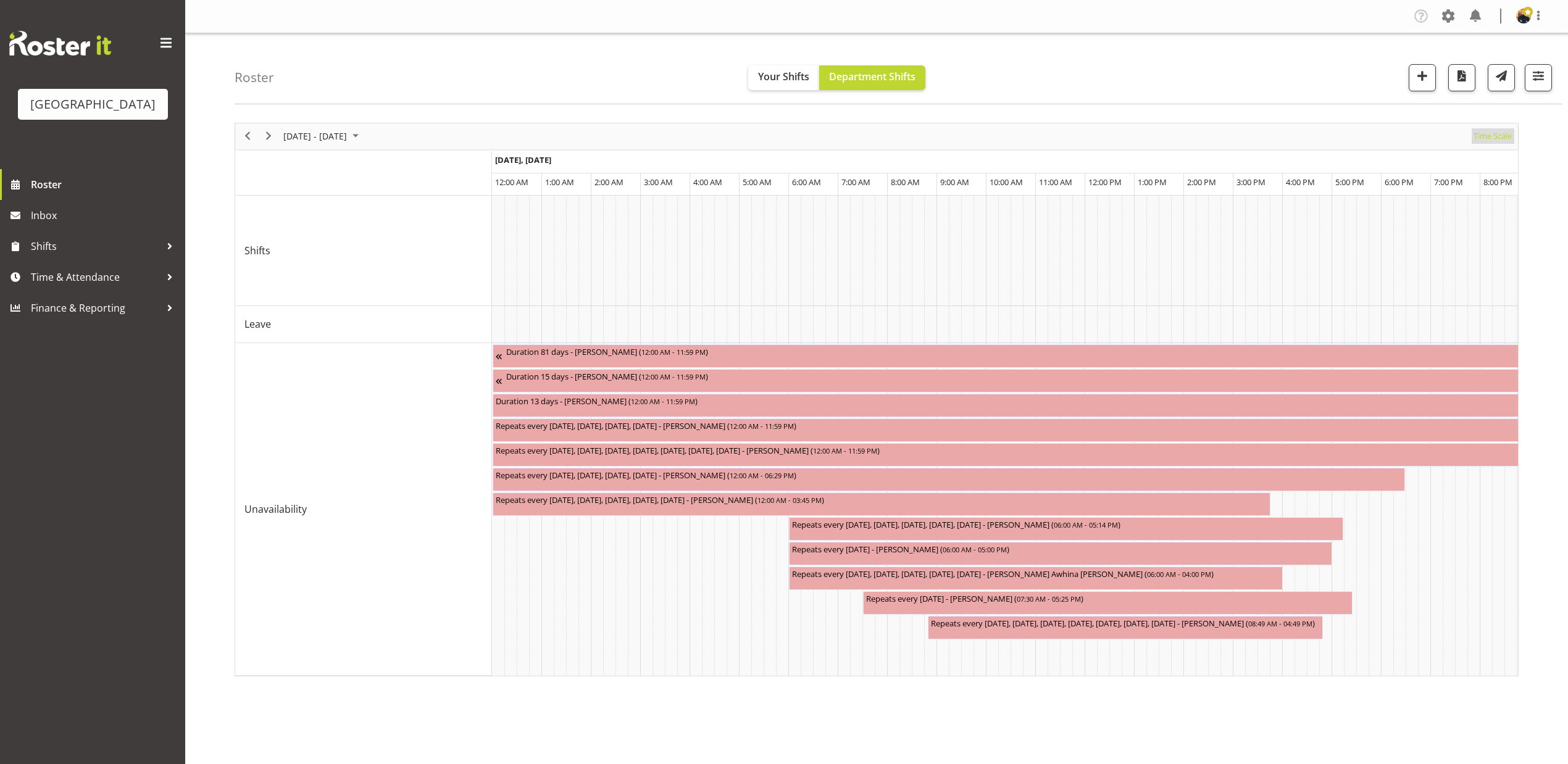
click at [1486, 138] on span "Time Scale" at bounding box center [1492, 136] width 40 height 15
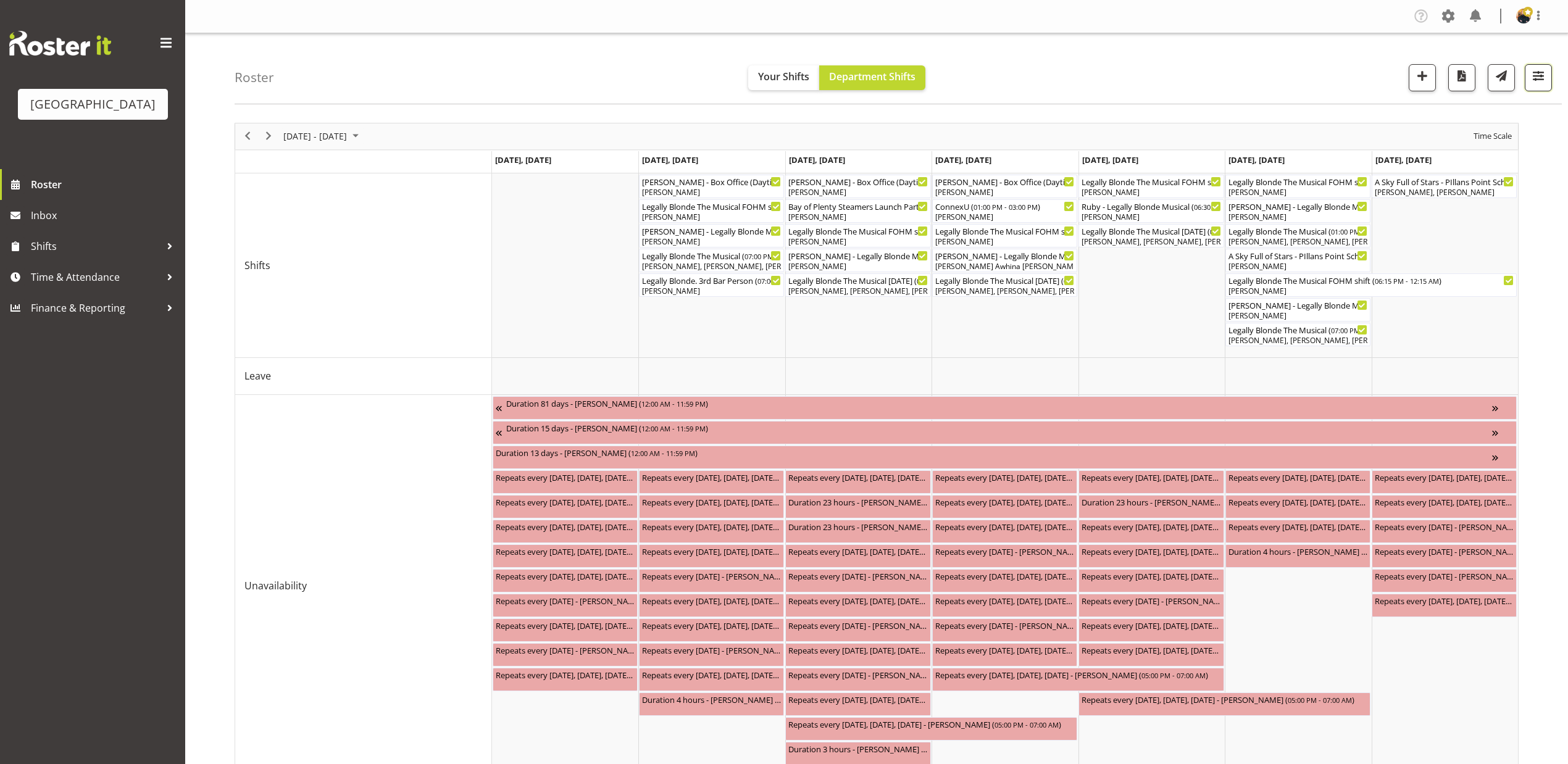
click at [1532, 87] on button "button" at bounding box center [1538, 77] width 27 height 27
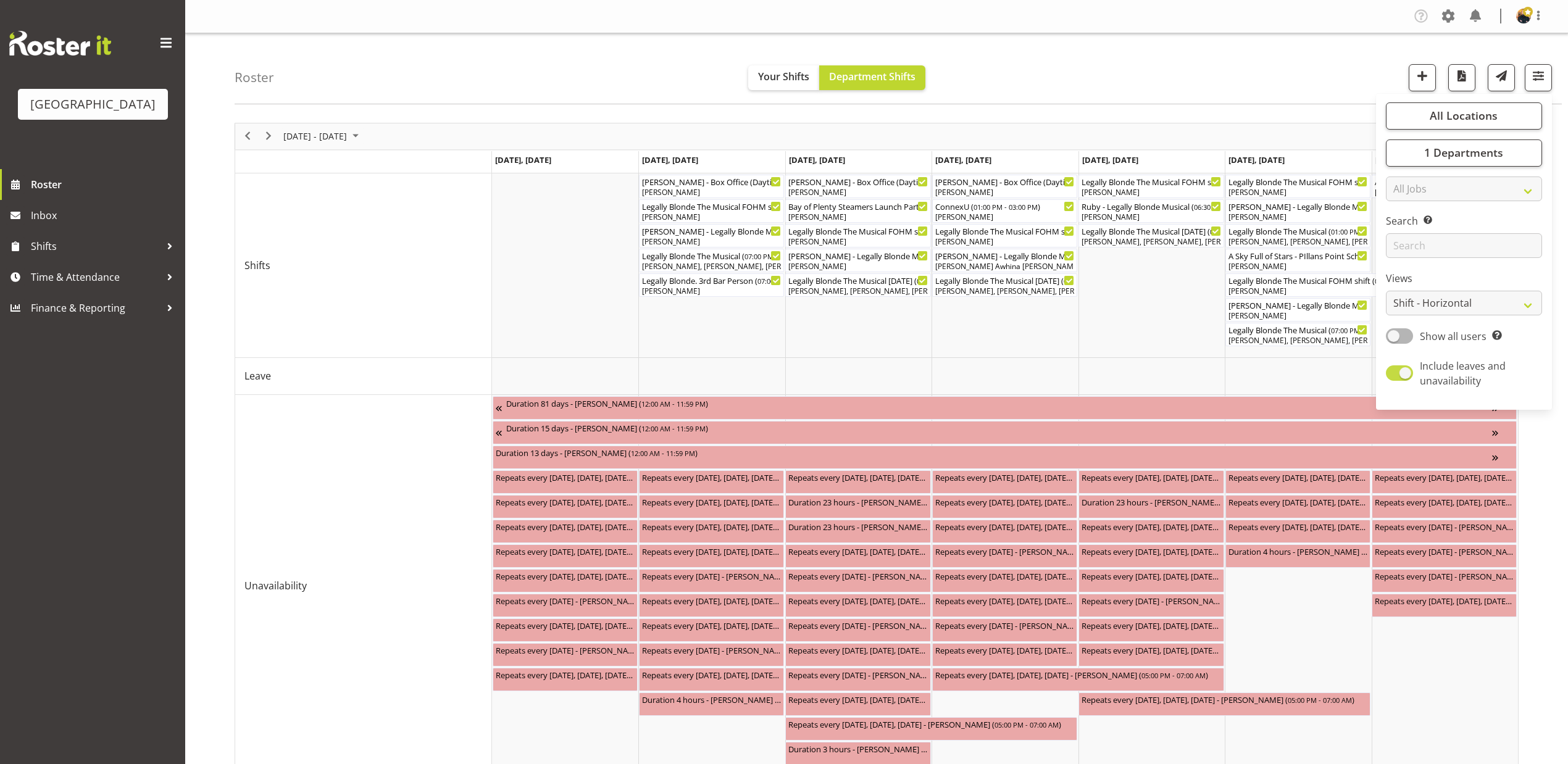
click at [1448, 373] on span "Include leaves and unavailability" at bounding box center [1462, 373] width 86 height 29
click at [1394, 373] on input "Include leaves and unavailability" at bounding box center [1390, 373] width 8 height 8
checkbox input "false"
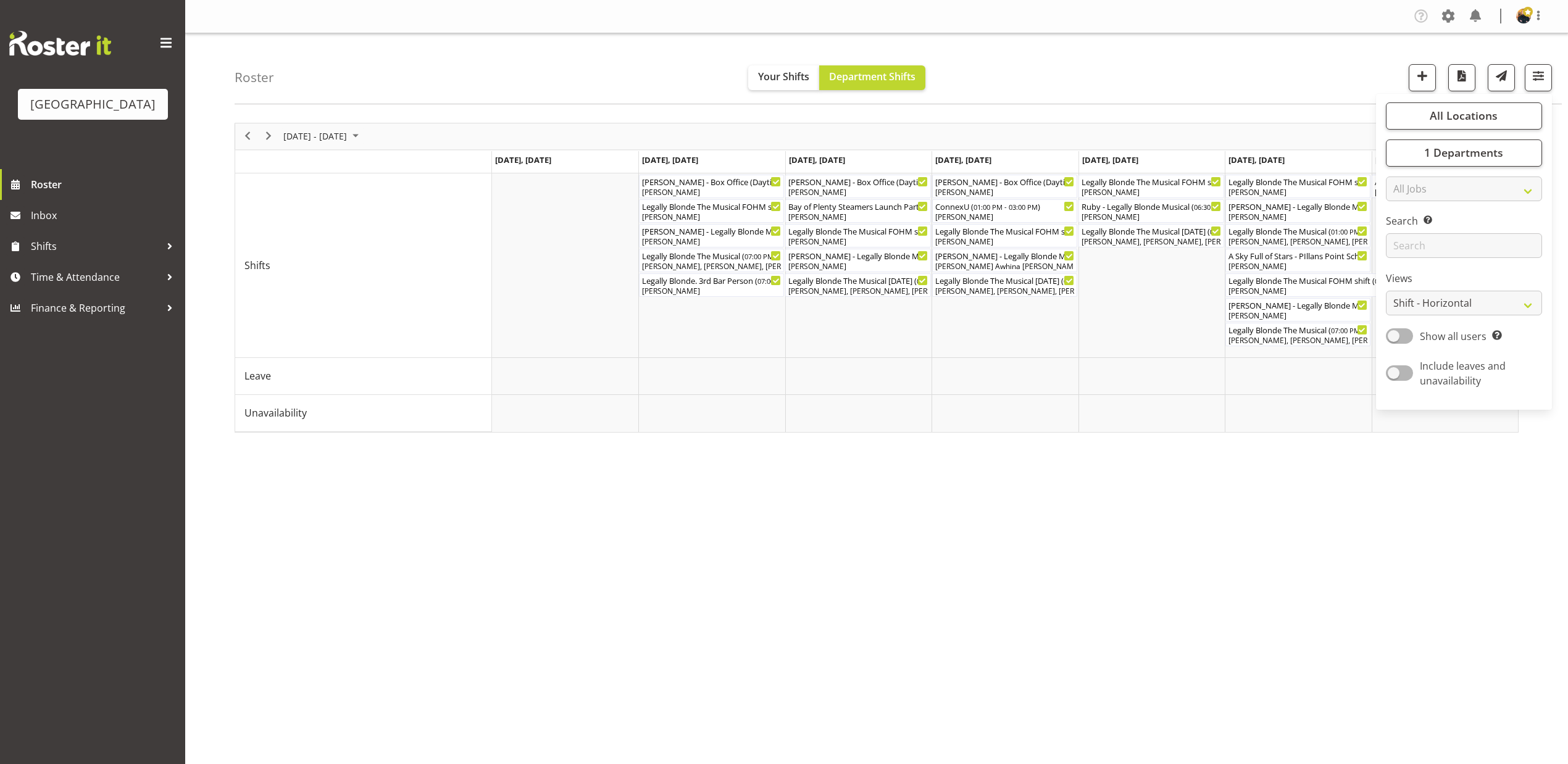
click at [1168, 515] on div "Jul 28 - Aug 03, 2025 Today Day Week Fortnight Month calendar Month Agenda Time…" at bounding box center [900, 361] width 1333 height 494
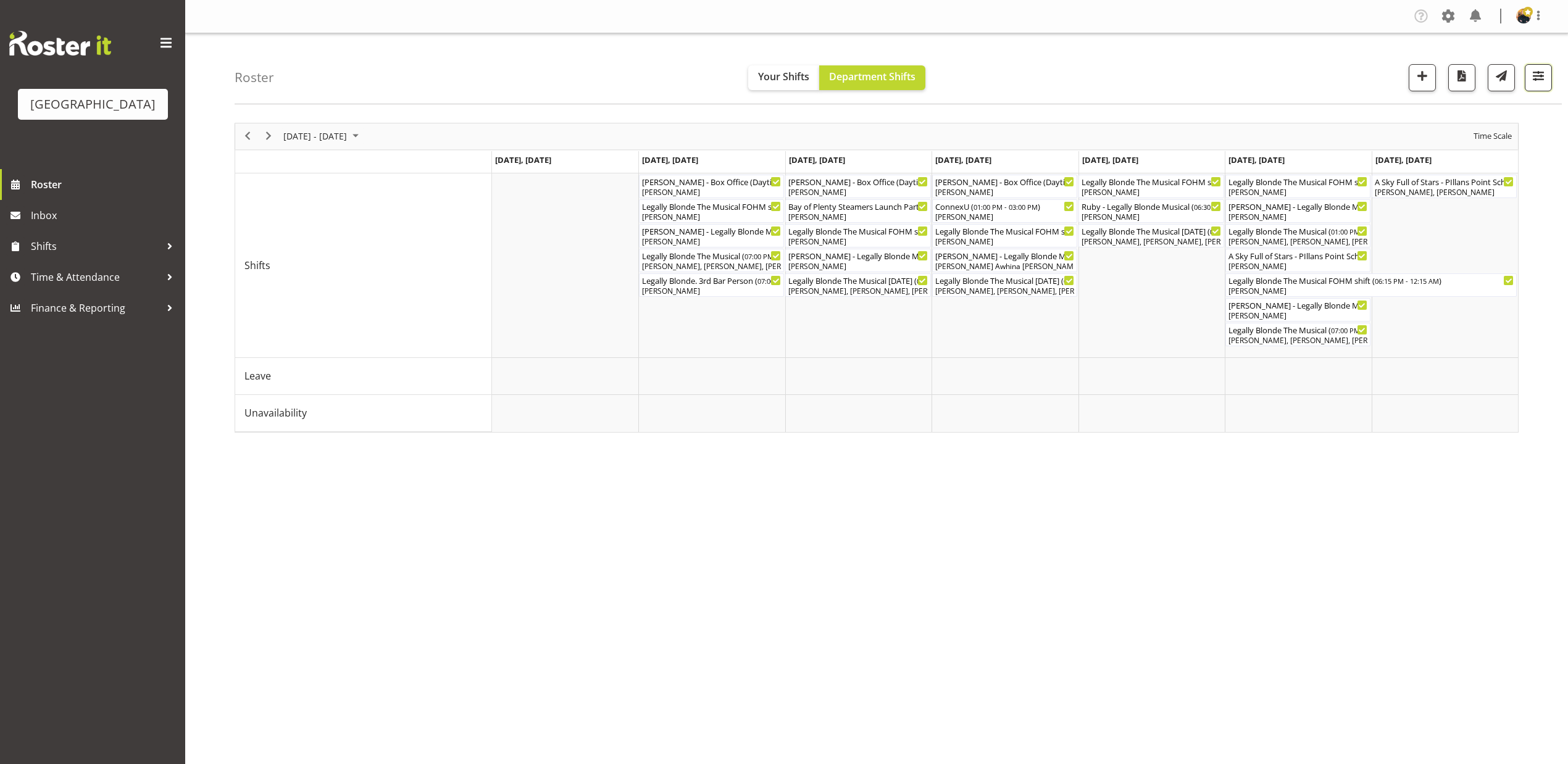
click at [1537, 77] on span "button" at bounding box center [1539, 76] width 16 height 16
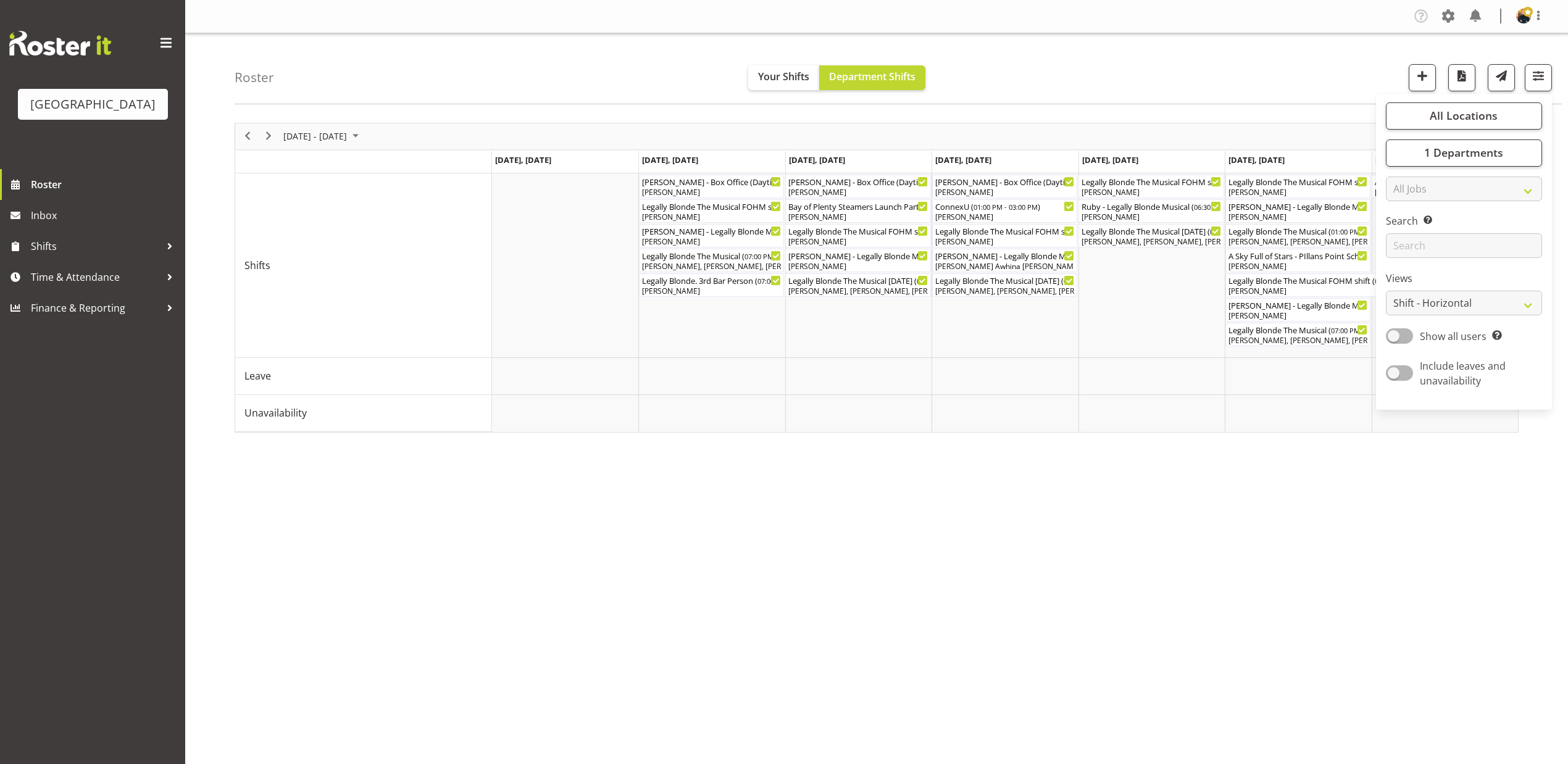
click at [1294, 594] on div "Jul 28 - Aug 03, 2025 Today Day Week Fortnight Month calendar Month Agenda Time…" at bounding box center [900, 361] width 1333 height 494
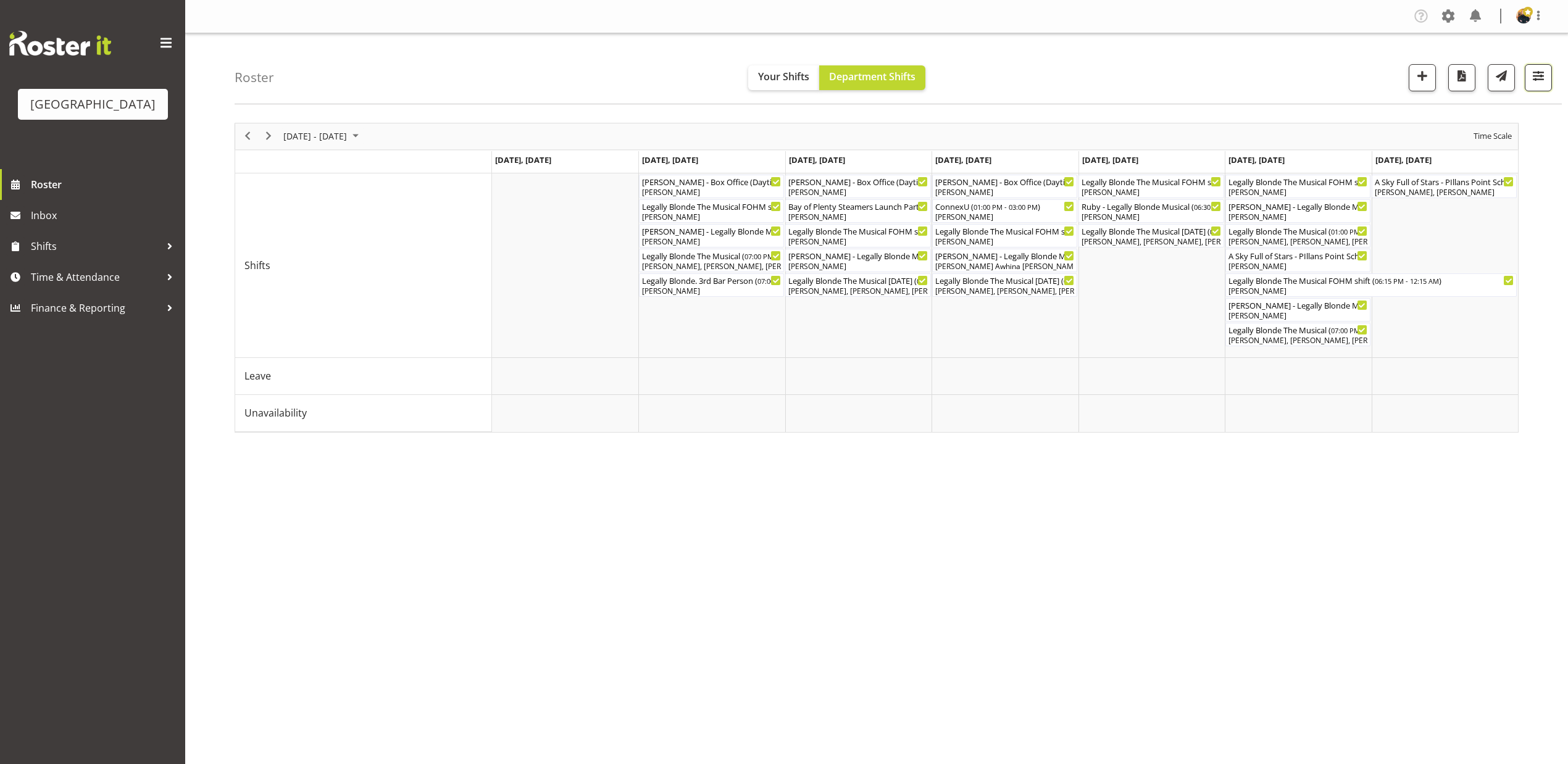
click at [1539, 76] on span "button" at bounding box center [1539, 76] width 16 height 16
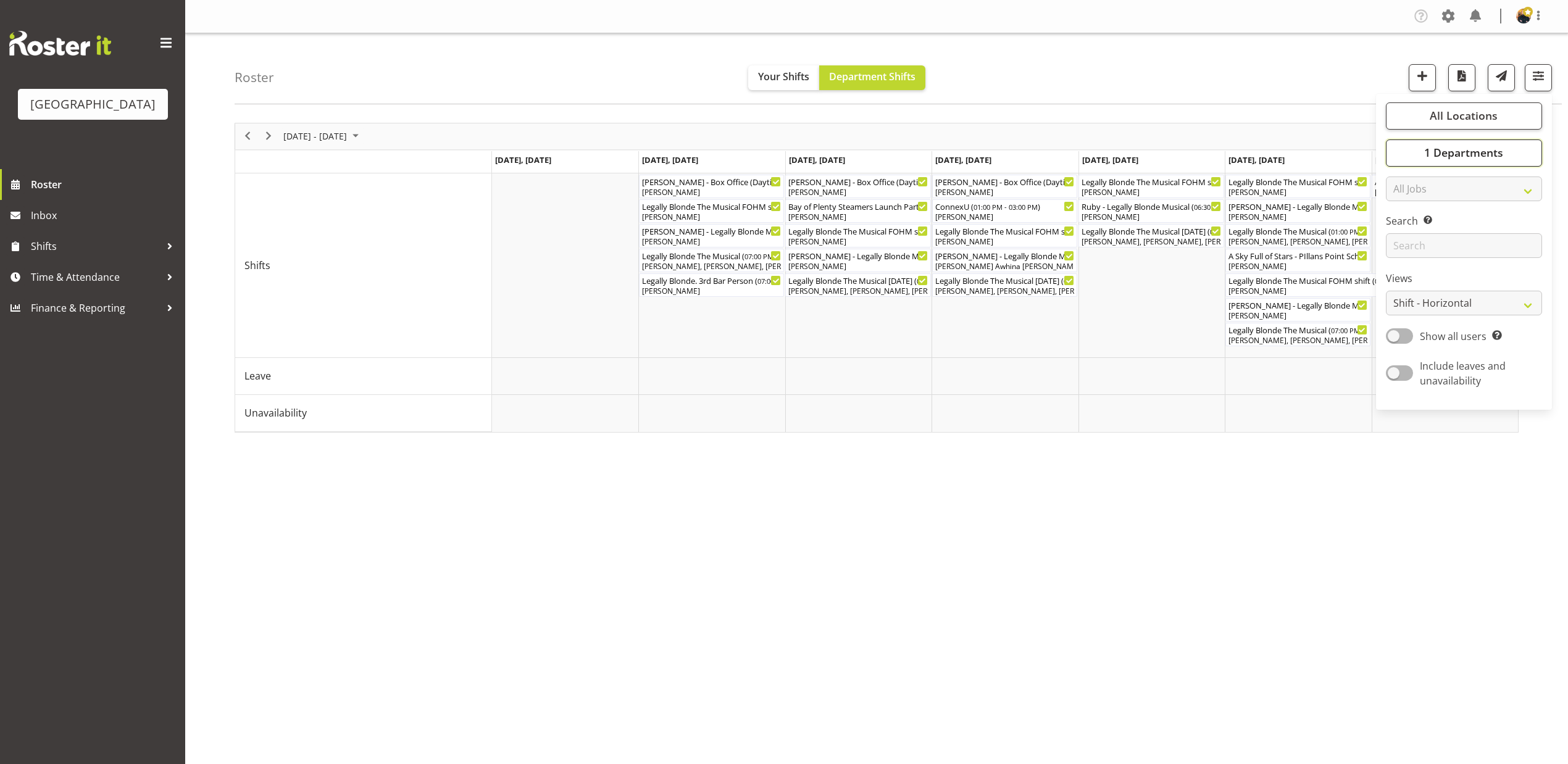
click at [1514, 159] on button "1 Departments" at bounding box center [1464, 153] width 156 height 27
click at [1075, 500] on div "Jul 28 - Aug 03, 2025 Today Day Week Fortnight Month calendar Month Agenda Time…" at bounding box center [900, 361] width 1333 height 494
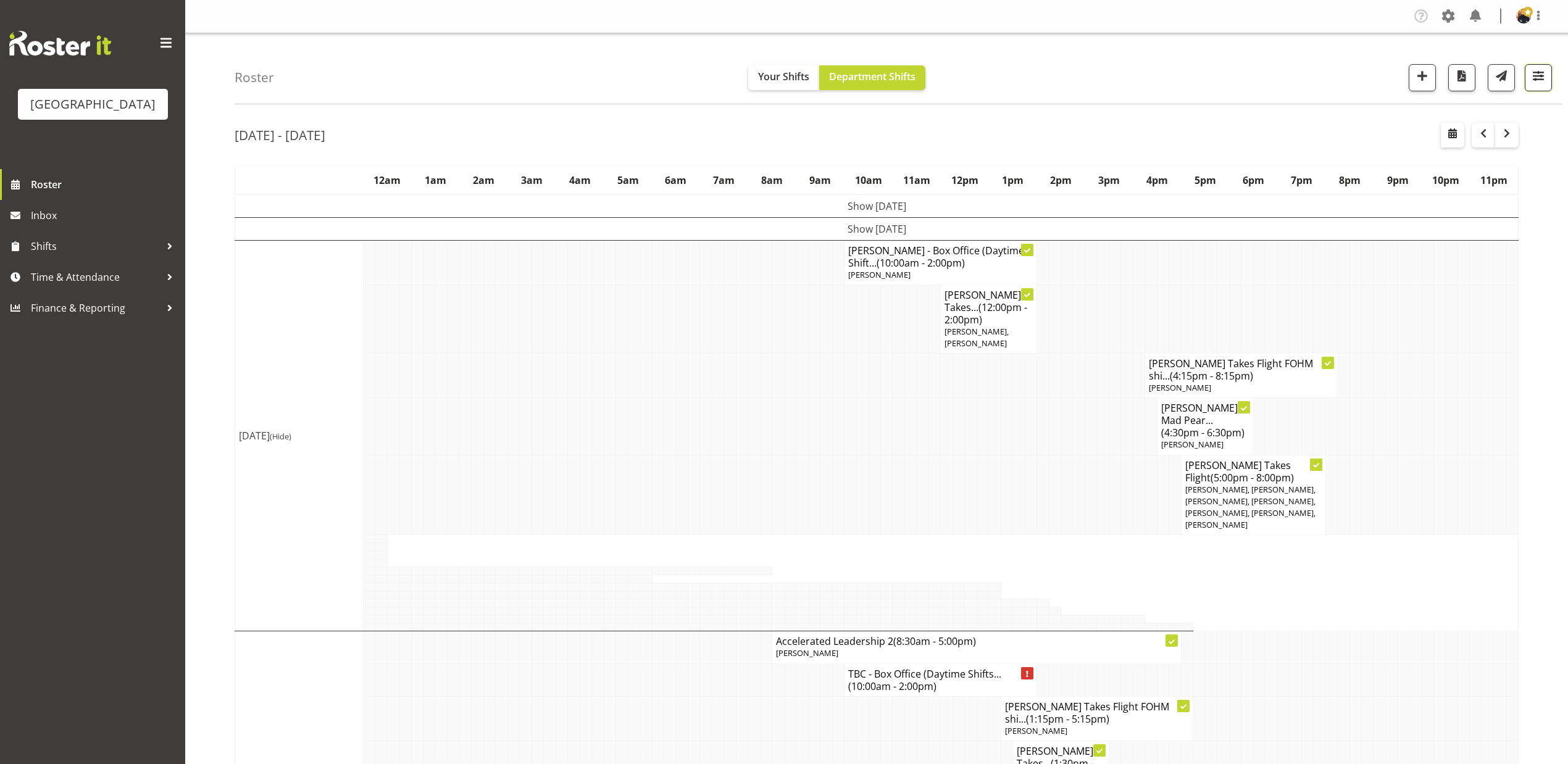
click at [1547, 77] on button "button" at bounding box center [1538, 77] width 27 height 27
click at [1445, 373] on span "Include leaves and unavailability" at bounding box center [1455, 373] width 86 height 29
click at [1387, 373] on input "Include leaves and unavailability" at bounding box center [1382, 373] width 8 height 8
checkbox input "false"
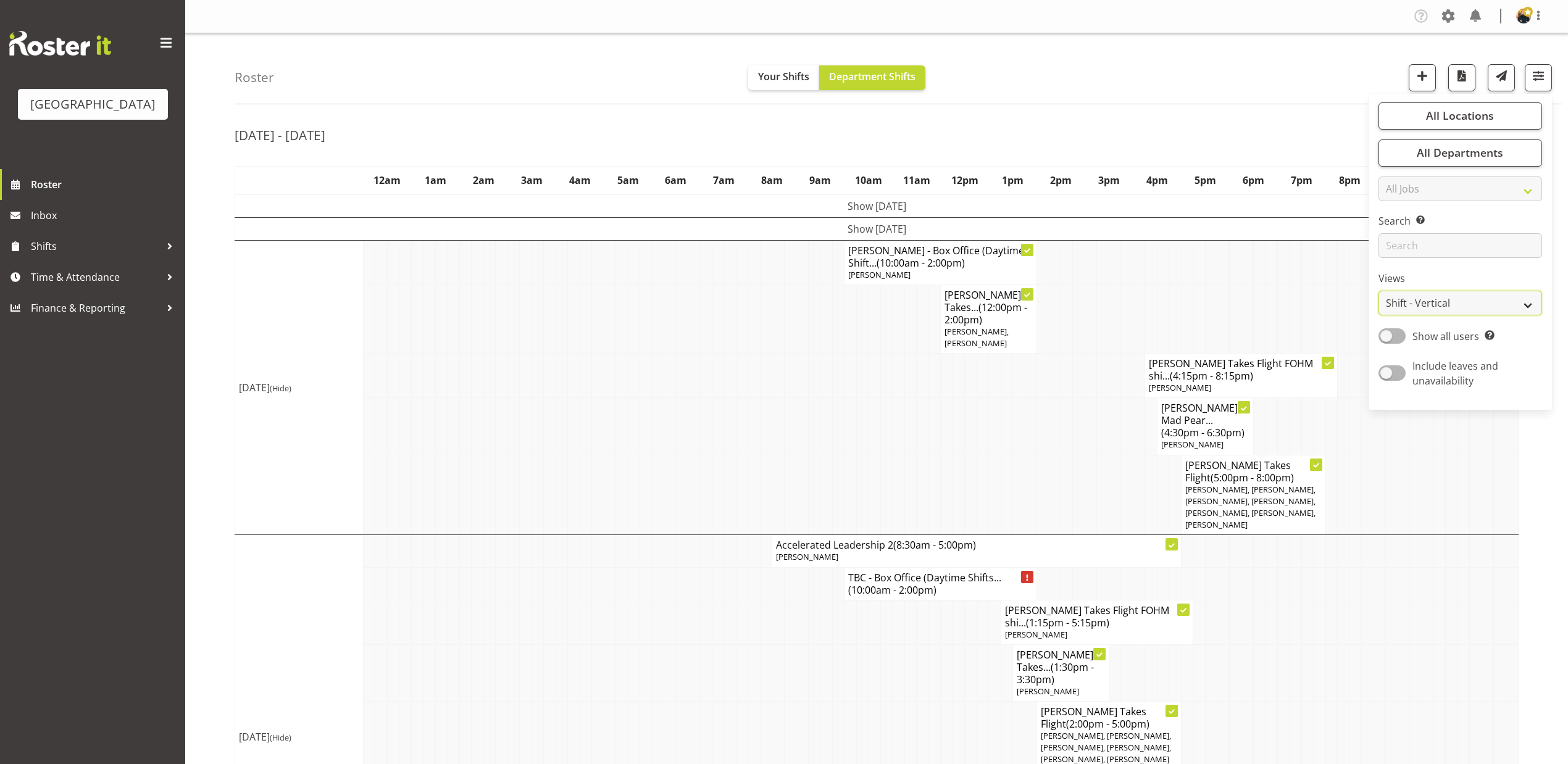
click at [1507, 299] on select "Staff Role Shift - Horizontal Shift - Vertical Staff - Location" at bounding box center [1460, 303] width 164 height 25
select select "shiftH"
click at [1379, 292] on select "Staff Role Shift - Horizontal Shift - Vertical Staff - Location" at bounding box center [1460, 303] width 164 height 25
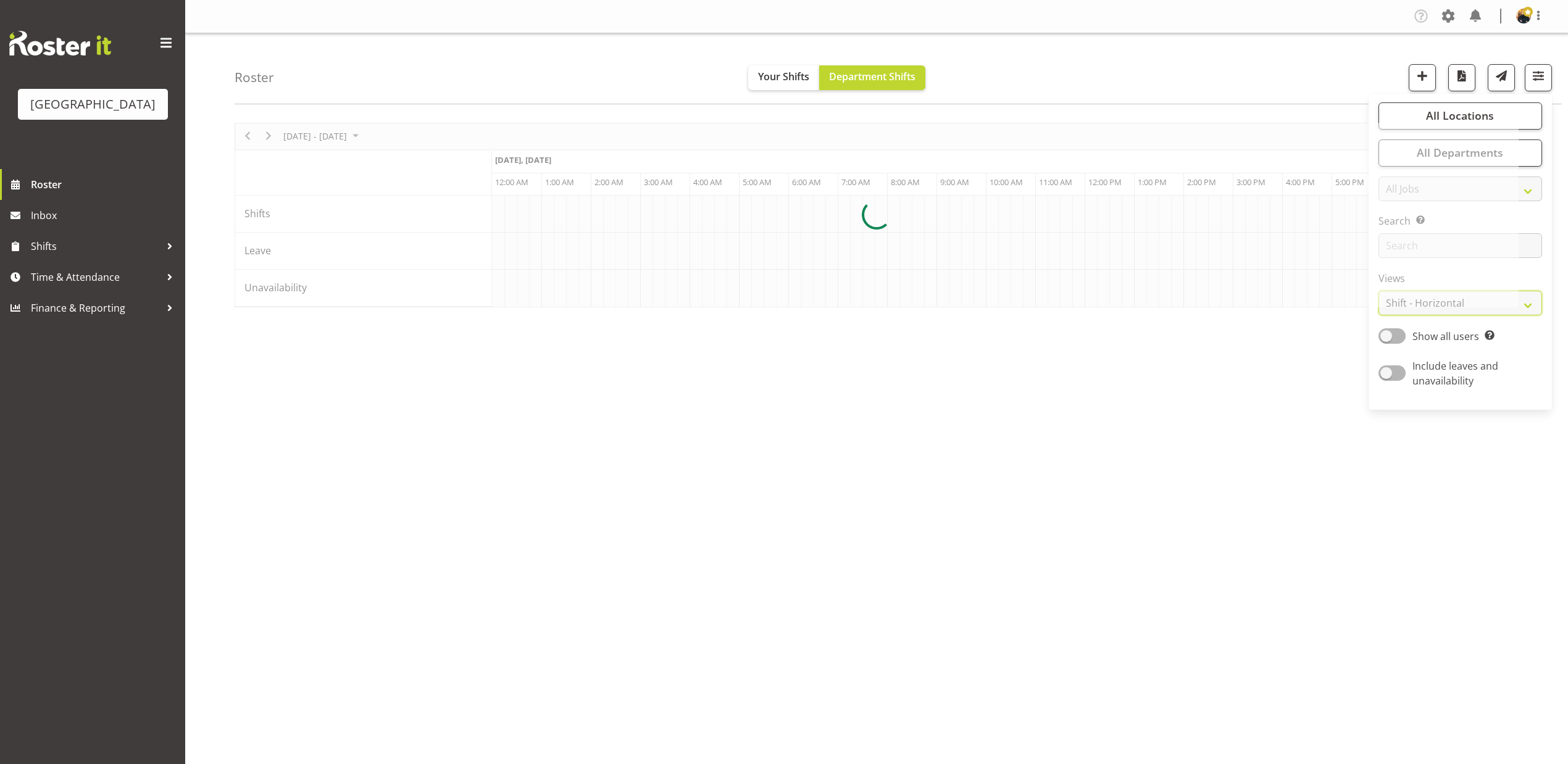
scroll to position [0, 2815]
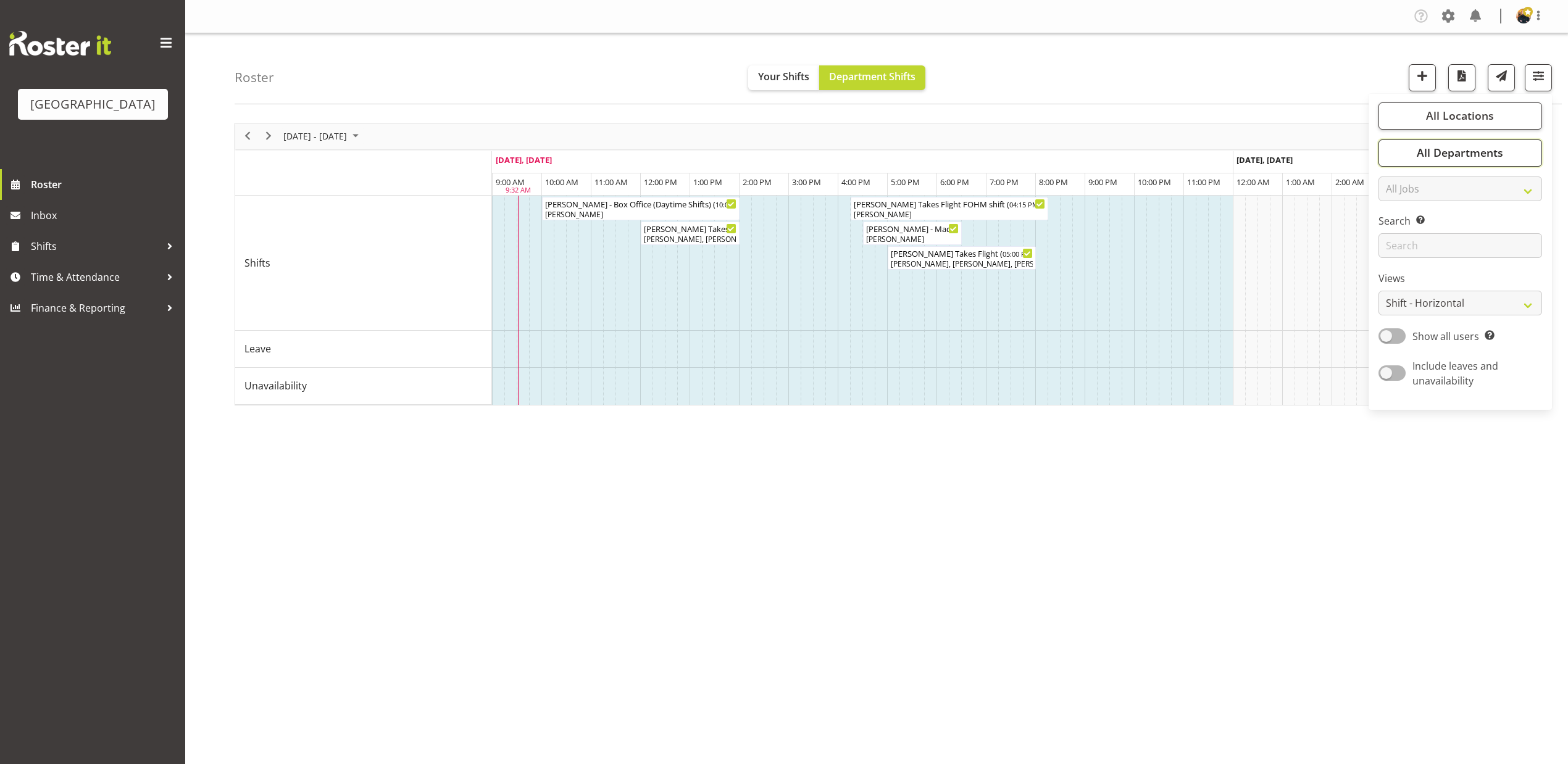
click at [1527, 154] on button "All Departments" at bounding box center [1460, 153] width 164 height 27
click at [1474, 285] on span "Deselect All" at bounding box center [1474, 287] width 50 height 12
checkbox input "false"
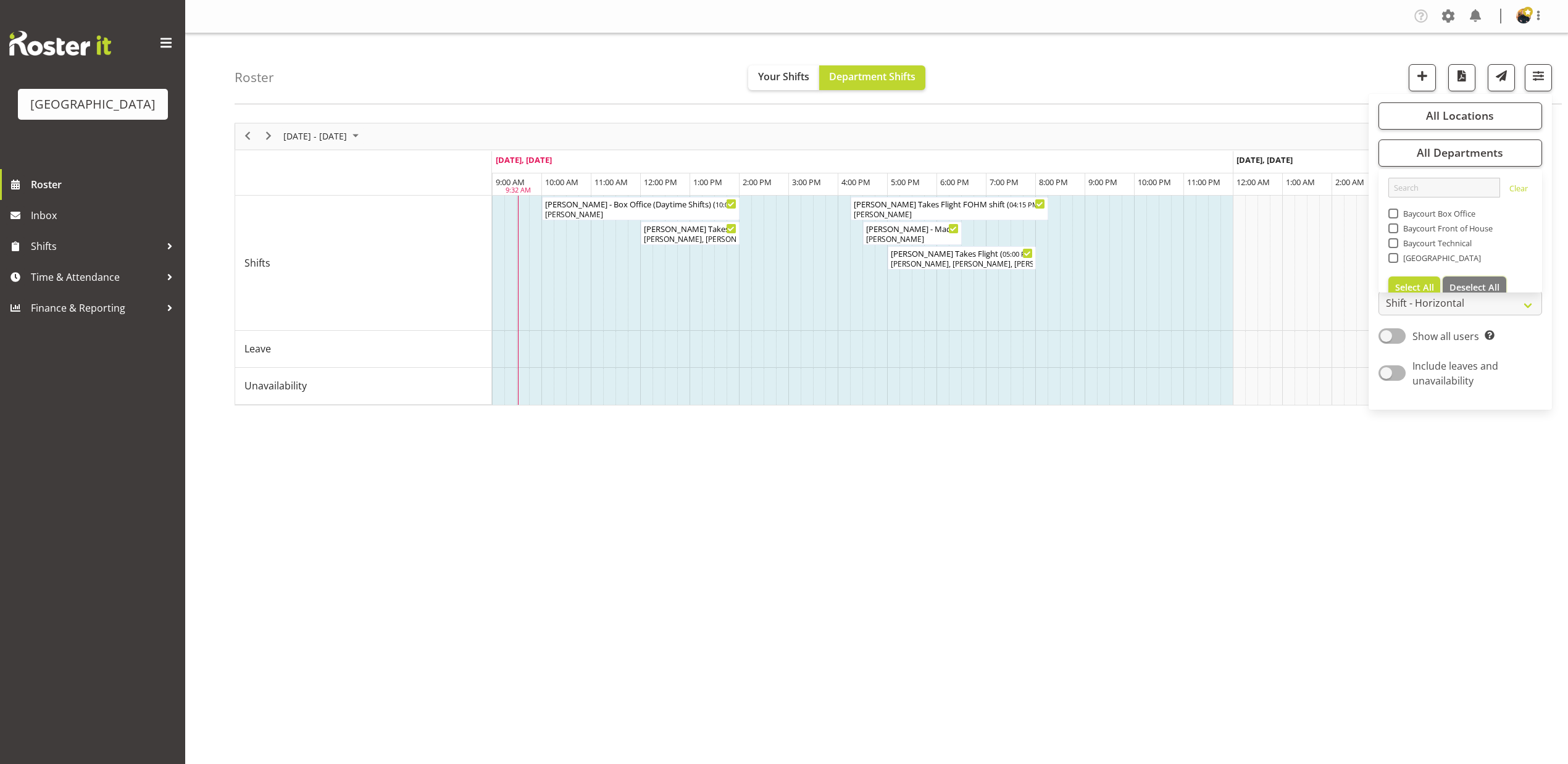
checkbox input "false"
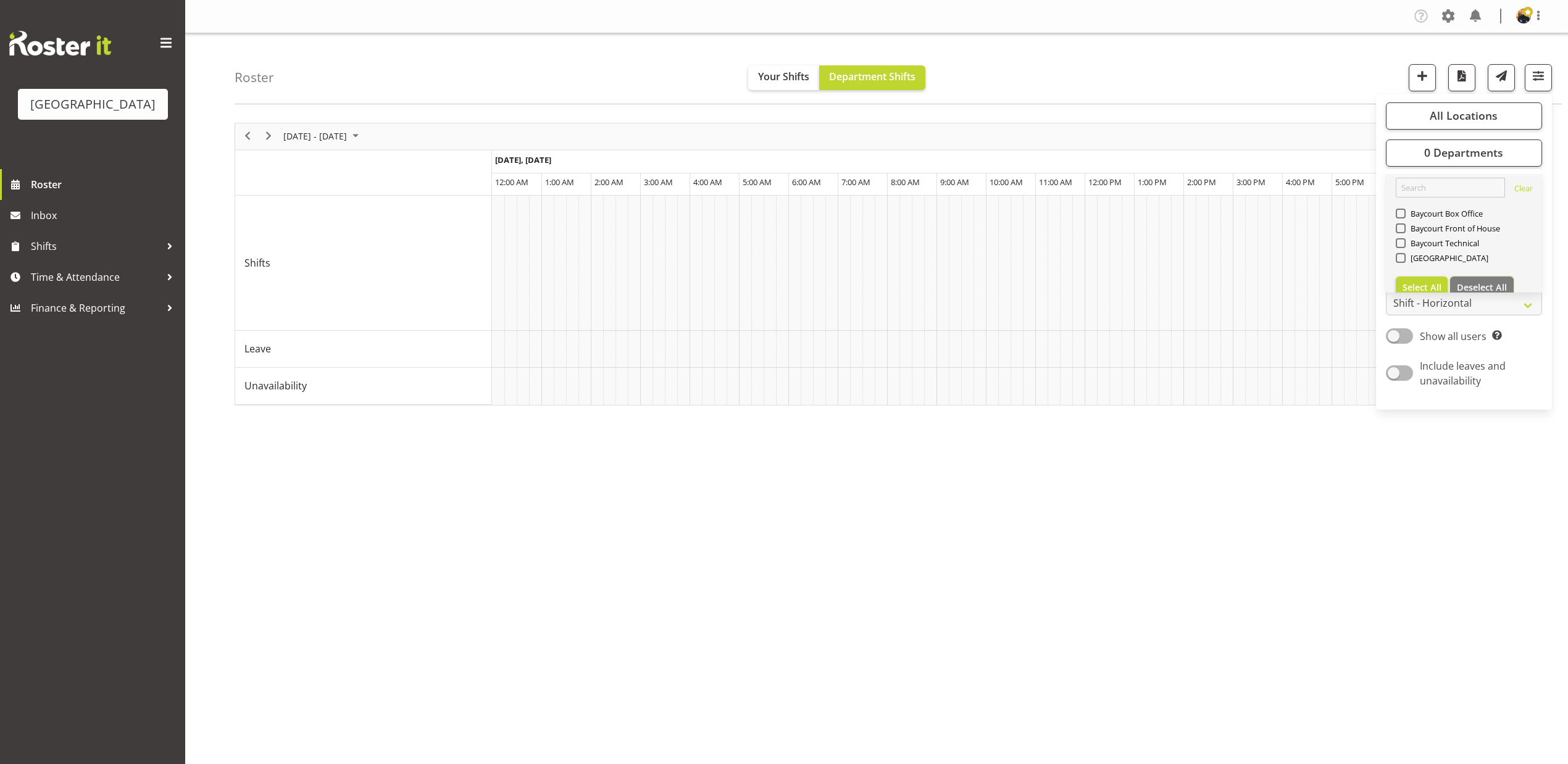
scroll to position [0, 2370]
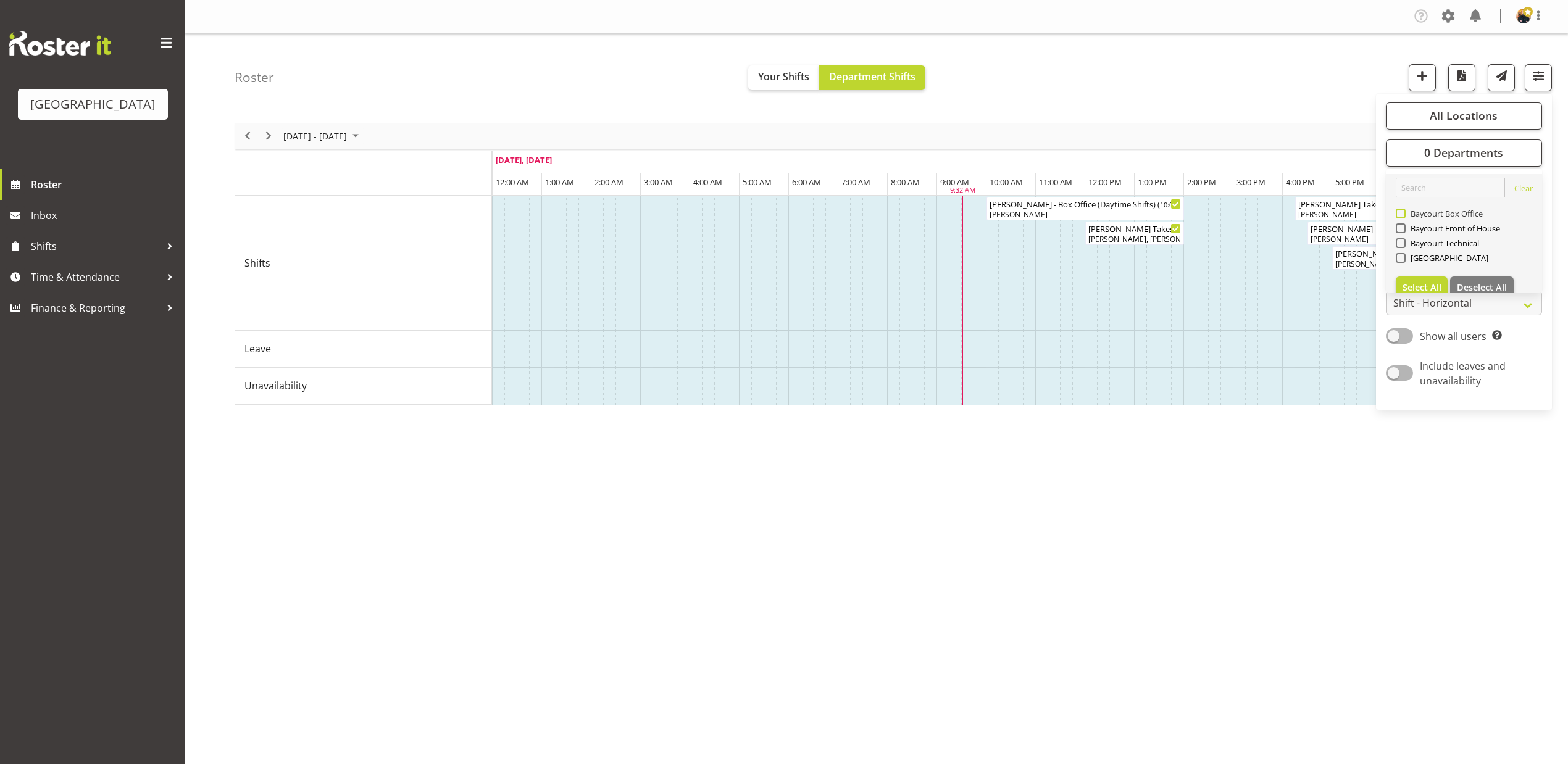
click at [1438, 212] on span "Baycourt Box Office" at bounding box center [1445, 213] width 78 height 10
click at [1403, 212] on input "Baycourt Box Office" at bounding box center [1399, 213] width 8 height 8
checkbox input "true"
click at [1453, 114] on span "All Locations" at bounding box center [1464, 115] width 68 height 15
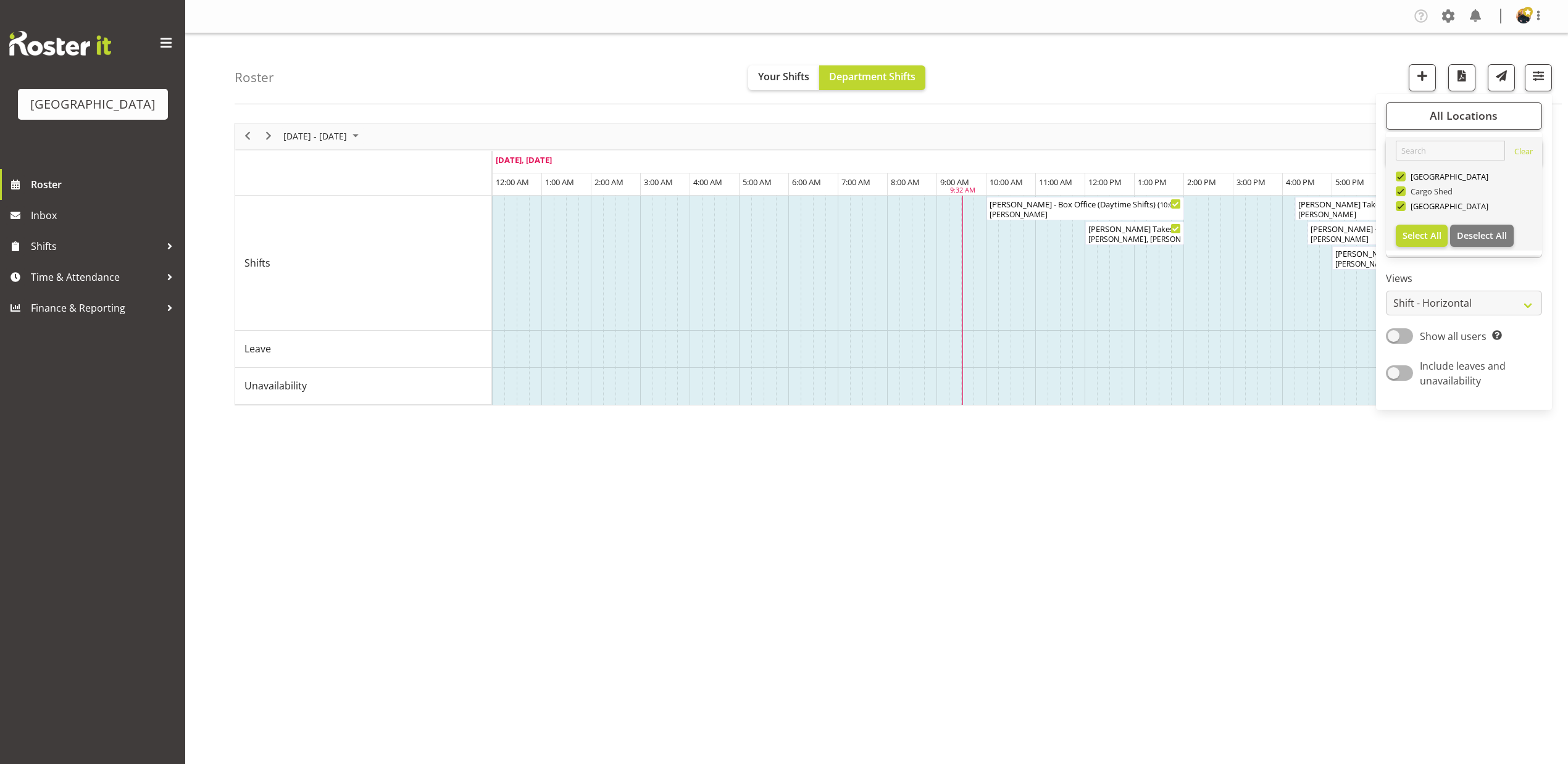
click at [1442, 192] on span "Cargo Shed" at bounding box center [1429, 191] width 48 height 10
click at [1403, 192] on input "Cargo Shed" at bounding box center [1399, 191] width 8 height 8
checkbox input "false"
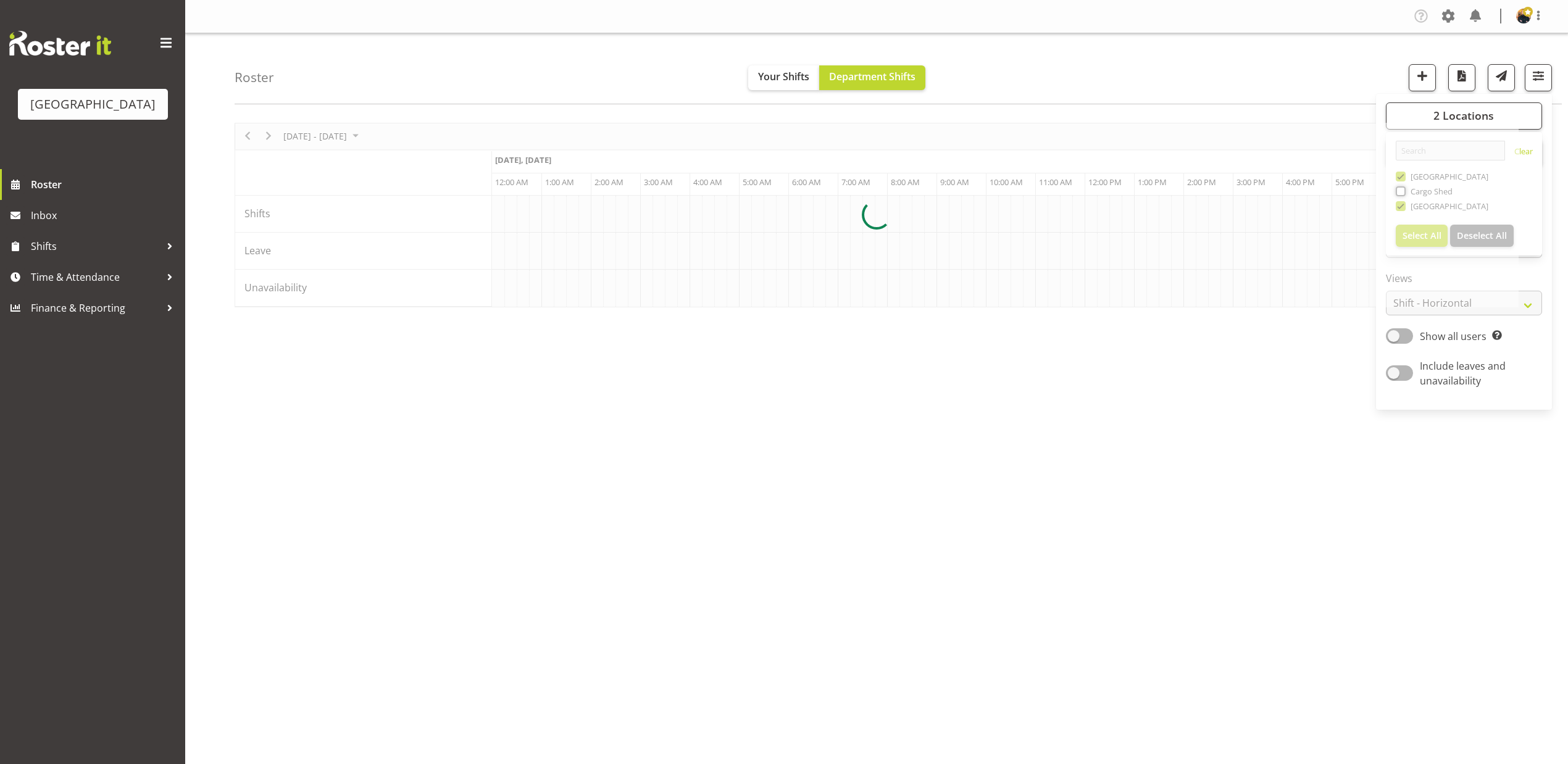
scroll to position [0, 2370]
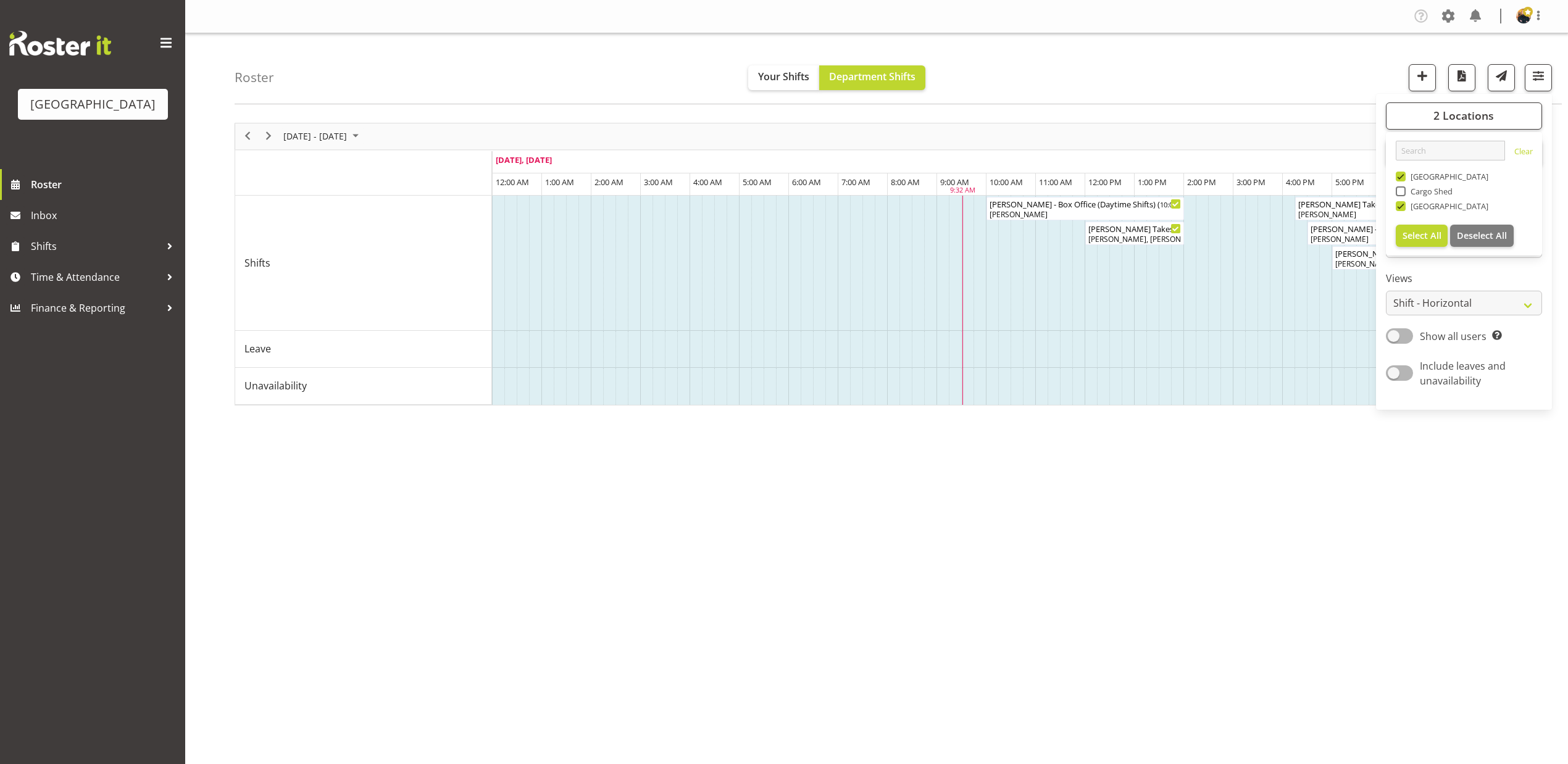
click at [1434, 205] on span "[GEOGRAPHIC_DATA]" at bounding box center [1447, 206] width 83 height 10
click at [1403, 205] on input "[GEOGRAPHIC_DATA]" at bounding box center [1399, 206] width 8 height 8
checkbox input "false"
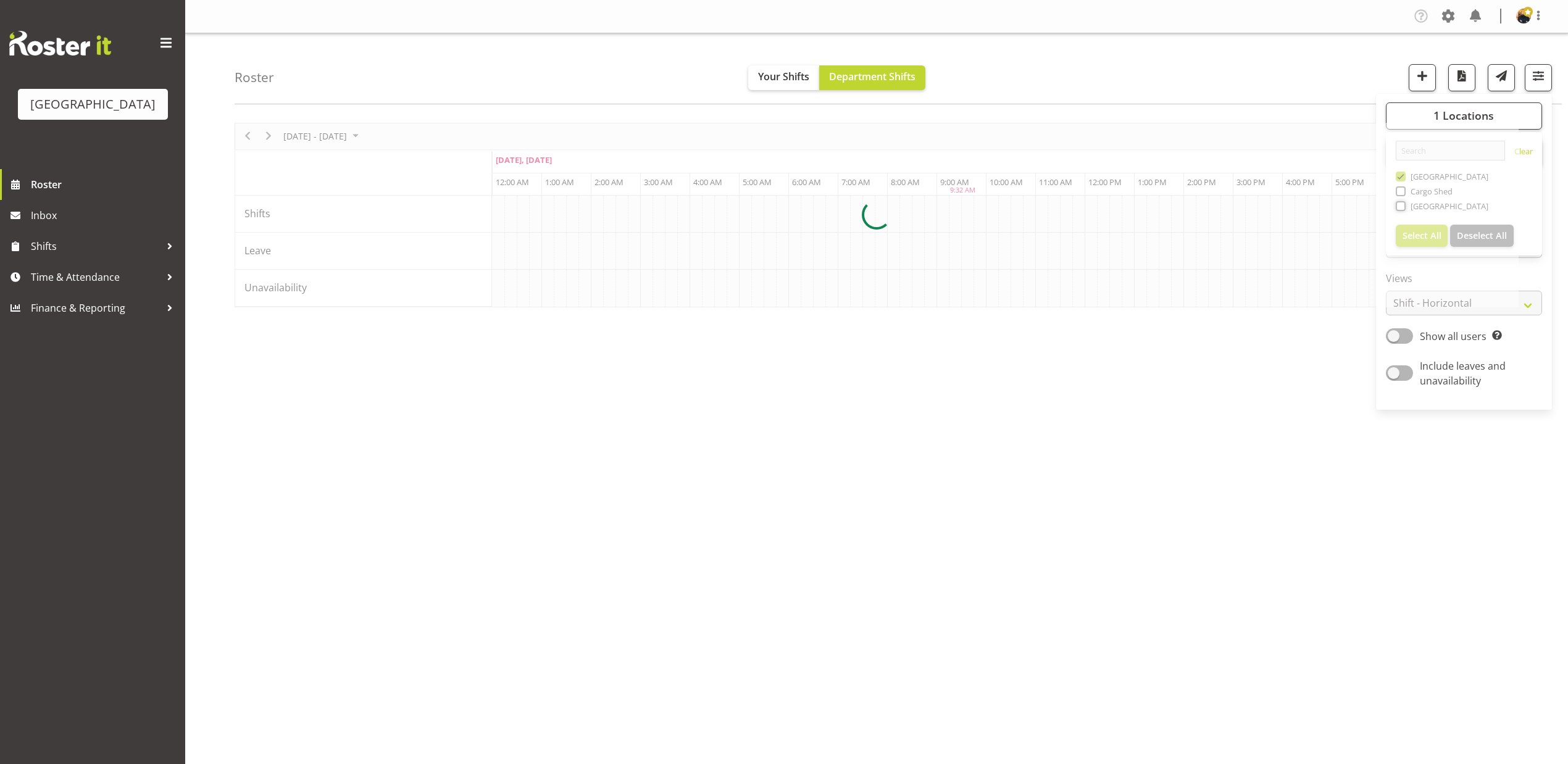
scroll to position [0, 2370]
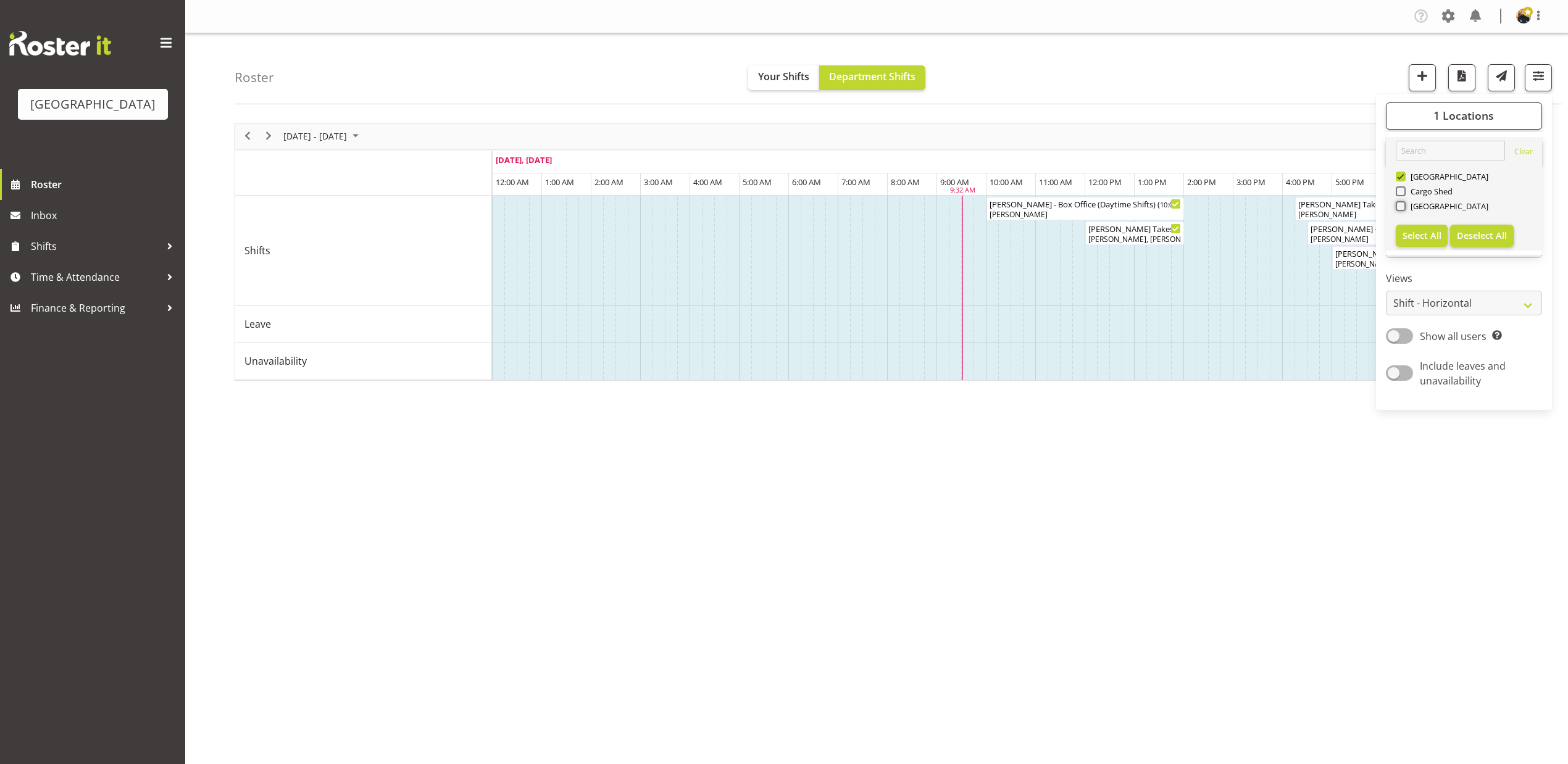
scroll to position [12, 0]
click at [1532, 348] on div "1 Locations Clear Baycourt Community and Arts Centre Cargo Shed Historic Villag…" at bounding box center [1464, 251] width 176 height 306
click at [1323, 65] on div "Roster Your Shifts Department Shifts 1 Locations Clear Baycourt Community and A…" at bounding box center [897, 68] width 1327 height 71
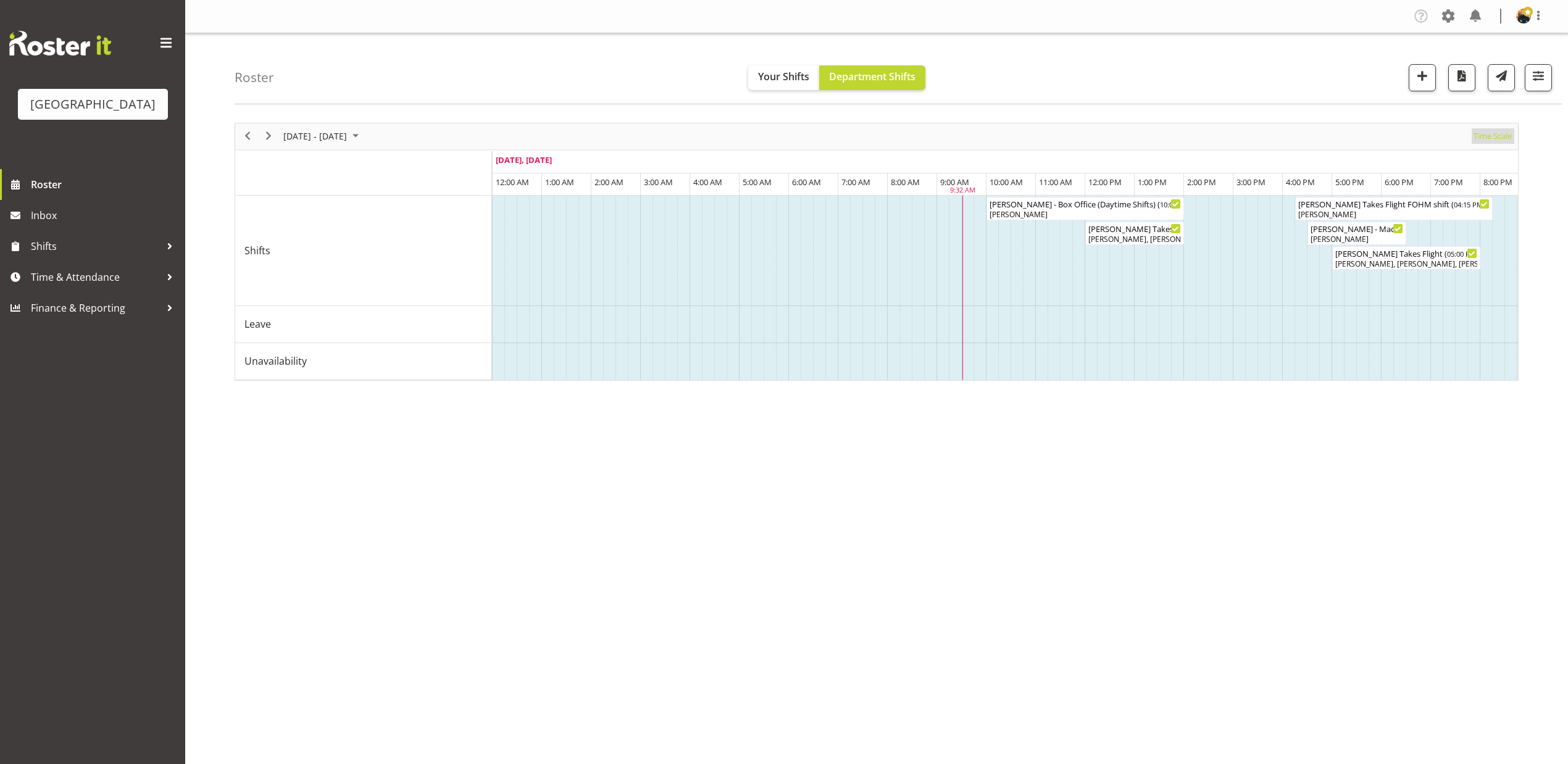
click at [1499, 142] on span "Time Scale" at bounding box center [1492, 136] width 40 height 15
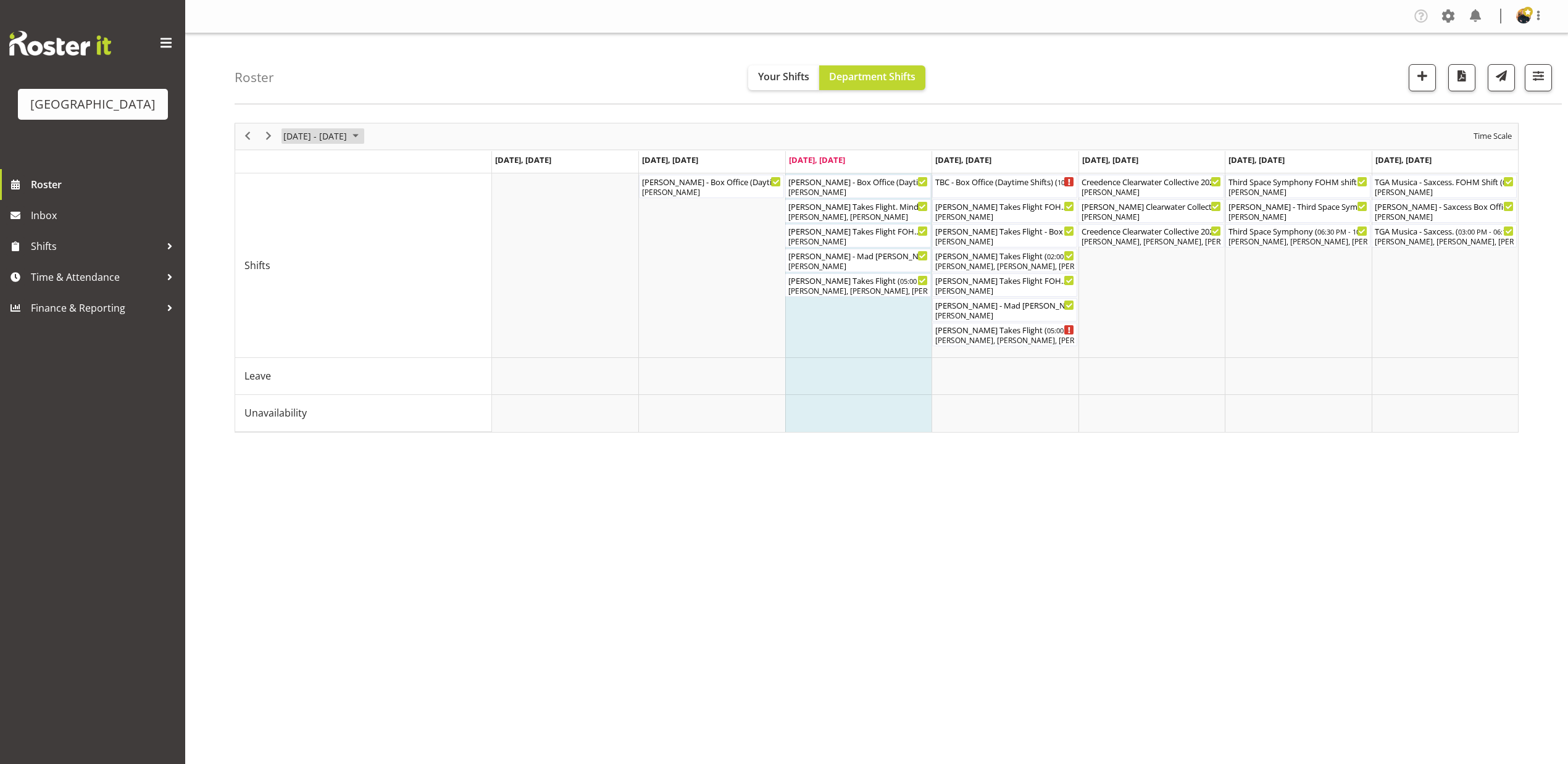
click at [363, 137] on span "August 2025" at bounding box center [355, 136] width 15 height 15
click at [391, 164] on span "previous month" at bounding box center [391, 167] width 21 height 22
click at [314, 209] on span "1" at bounding box center [316, 209] width 18 height 18
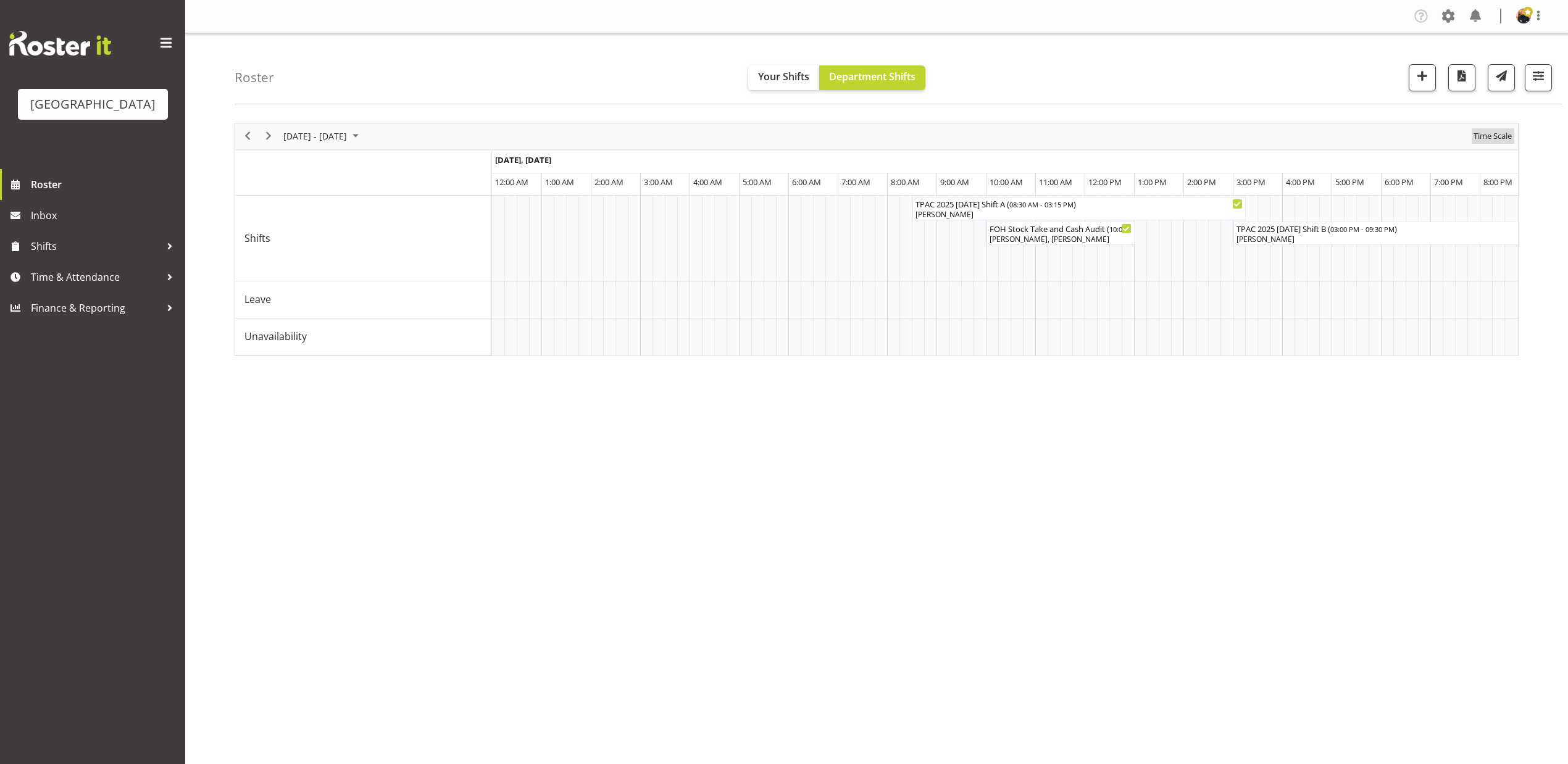
click at [1503, 131] on span "Time Scale" at bounding box center [1492, 136] width 40 height 15
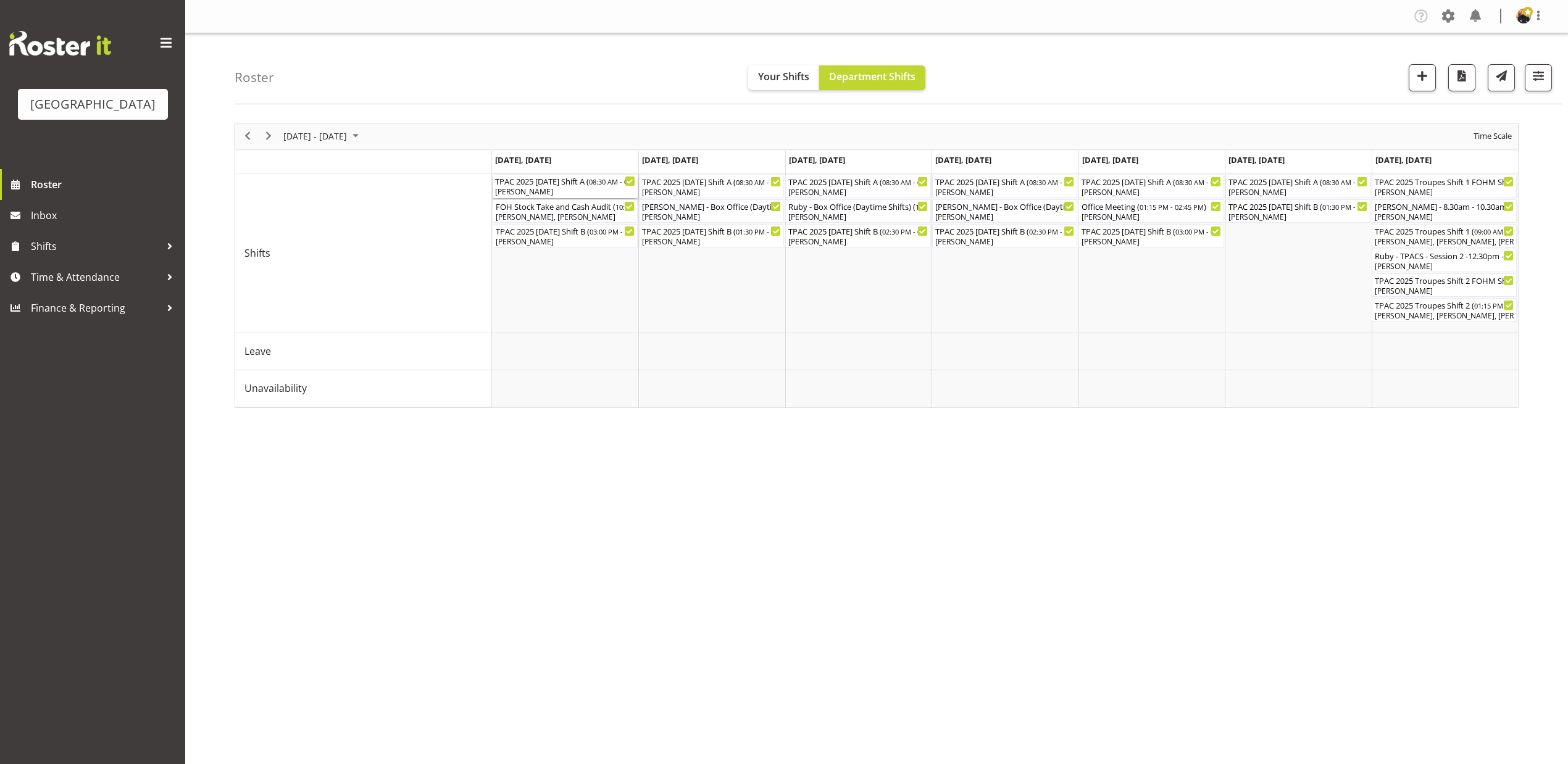
click at [628, 183] on icon "Timeline Week of July 1, 2025" at bounding box center [629, 181] width 6 height 6
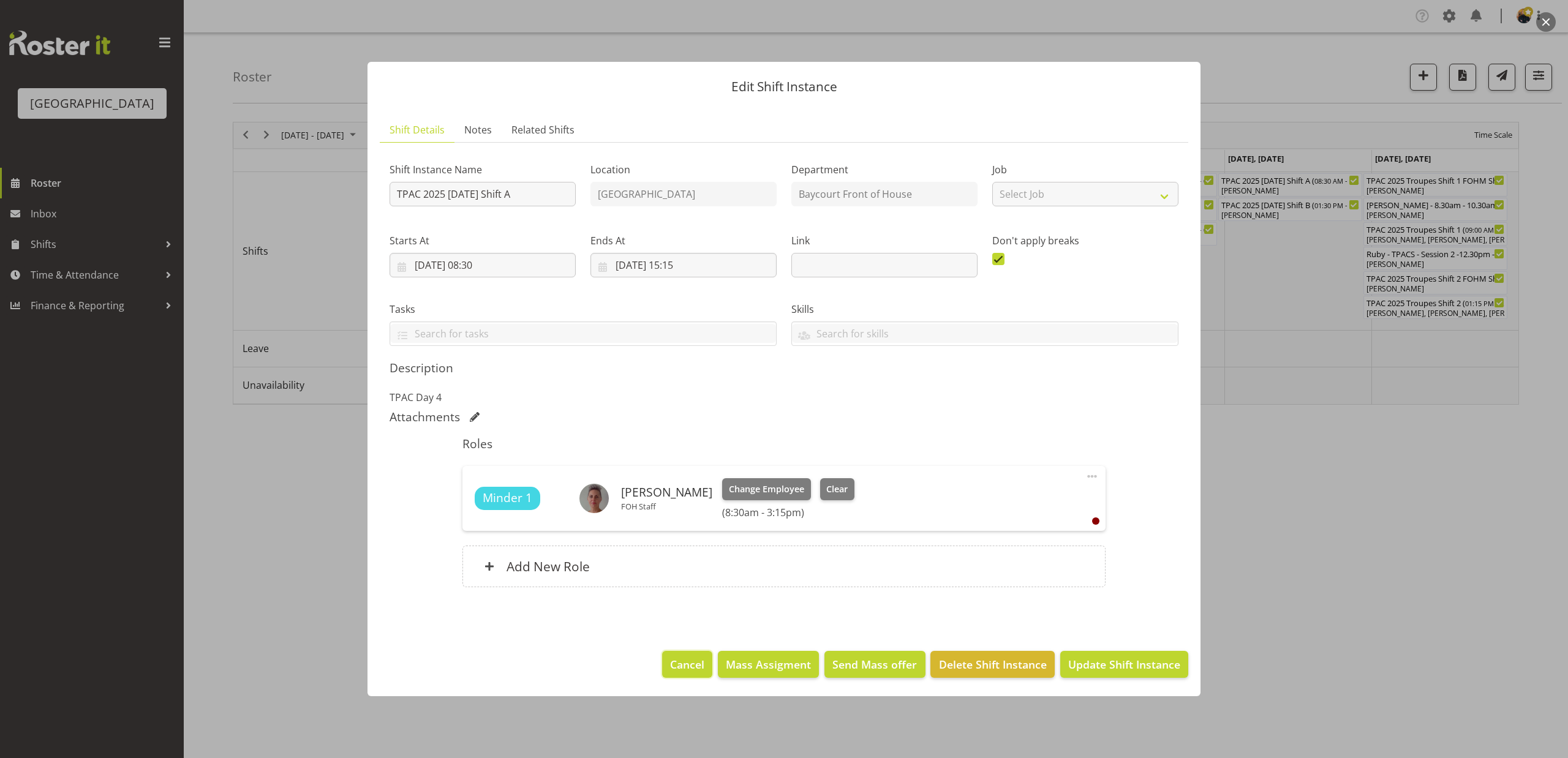
click at [689, 660] on span "Cancel" at bounding box center [686, 665] width 34 height 16
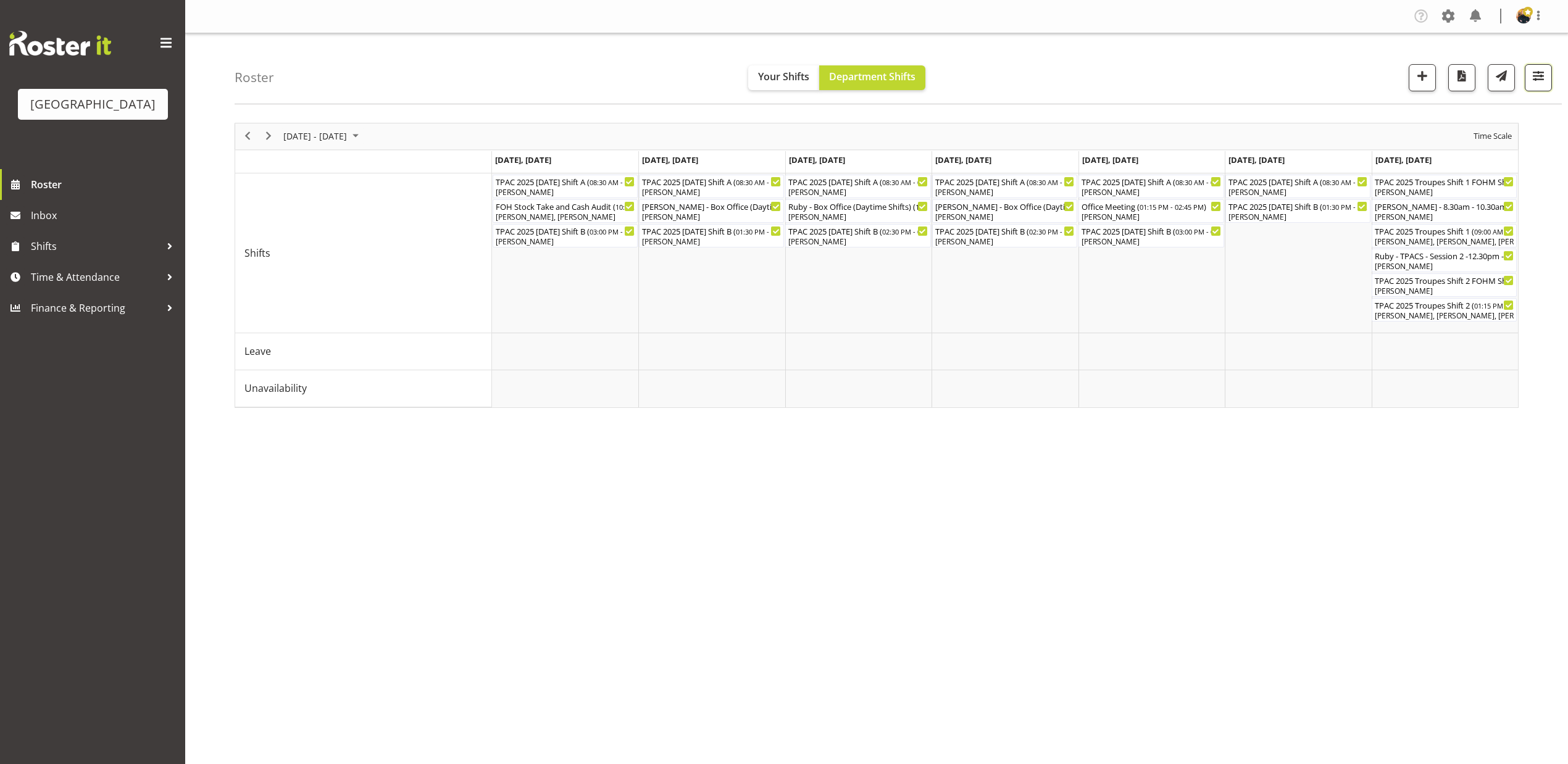
click at [1543, 77] on span "button" at bounding box center [1539, 76] width 16 height 16
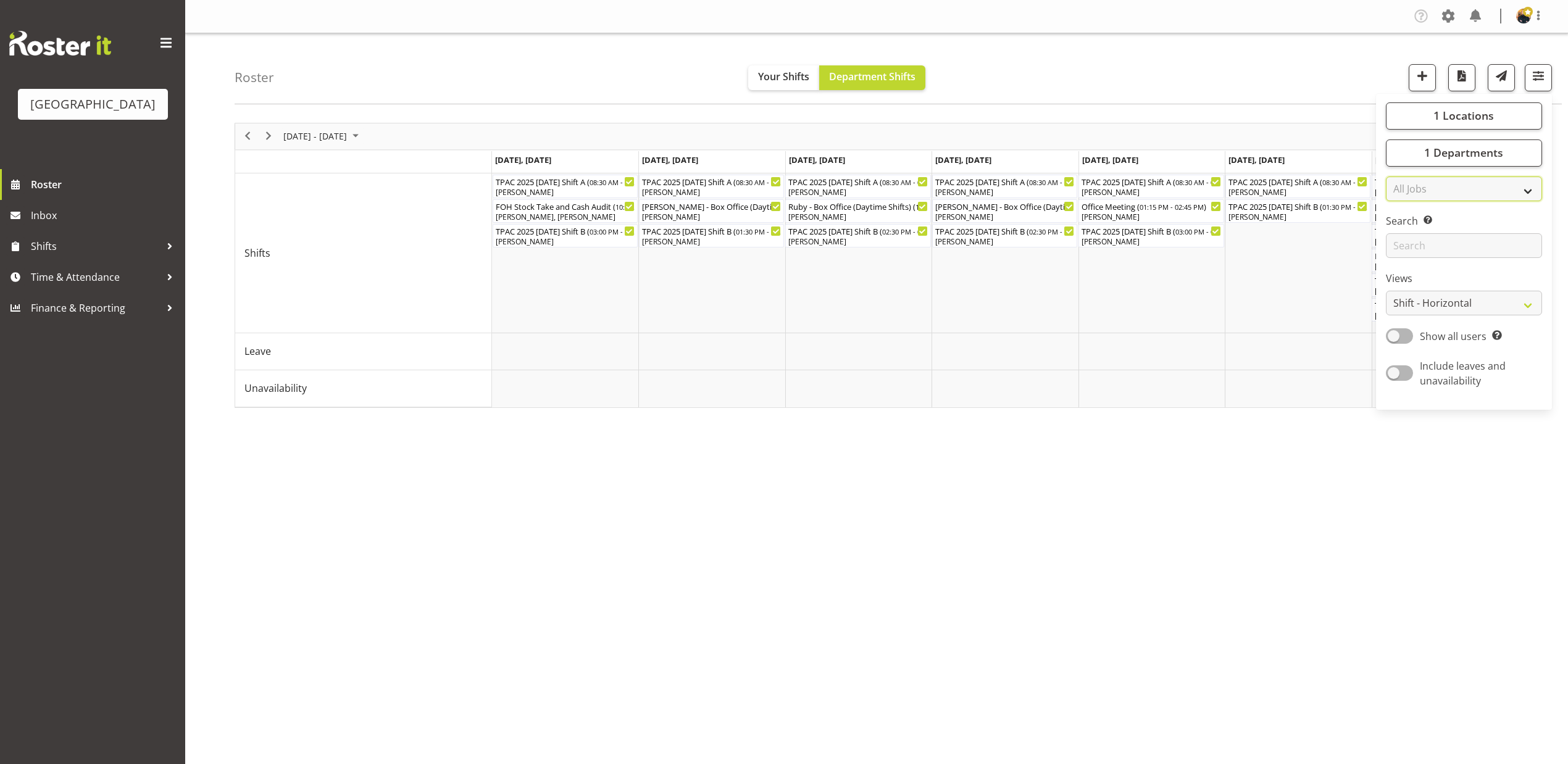
click at [1524, 187] on select "All Jobs All Jobs CATS Info Night" at bounding box center [1464, 189] width 156 height 25
click at [1504, 245] on input "text" at bounding box center [1464, 246] width 156 height 25
click at [1462, 219] on label "Search Search for a particular employee" at bounding box center [1464, 221] width 156 height 15
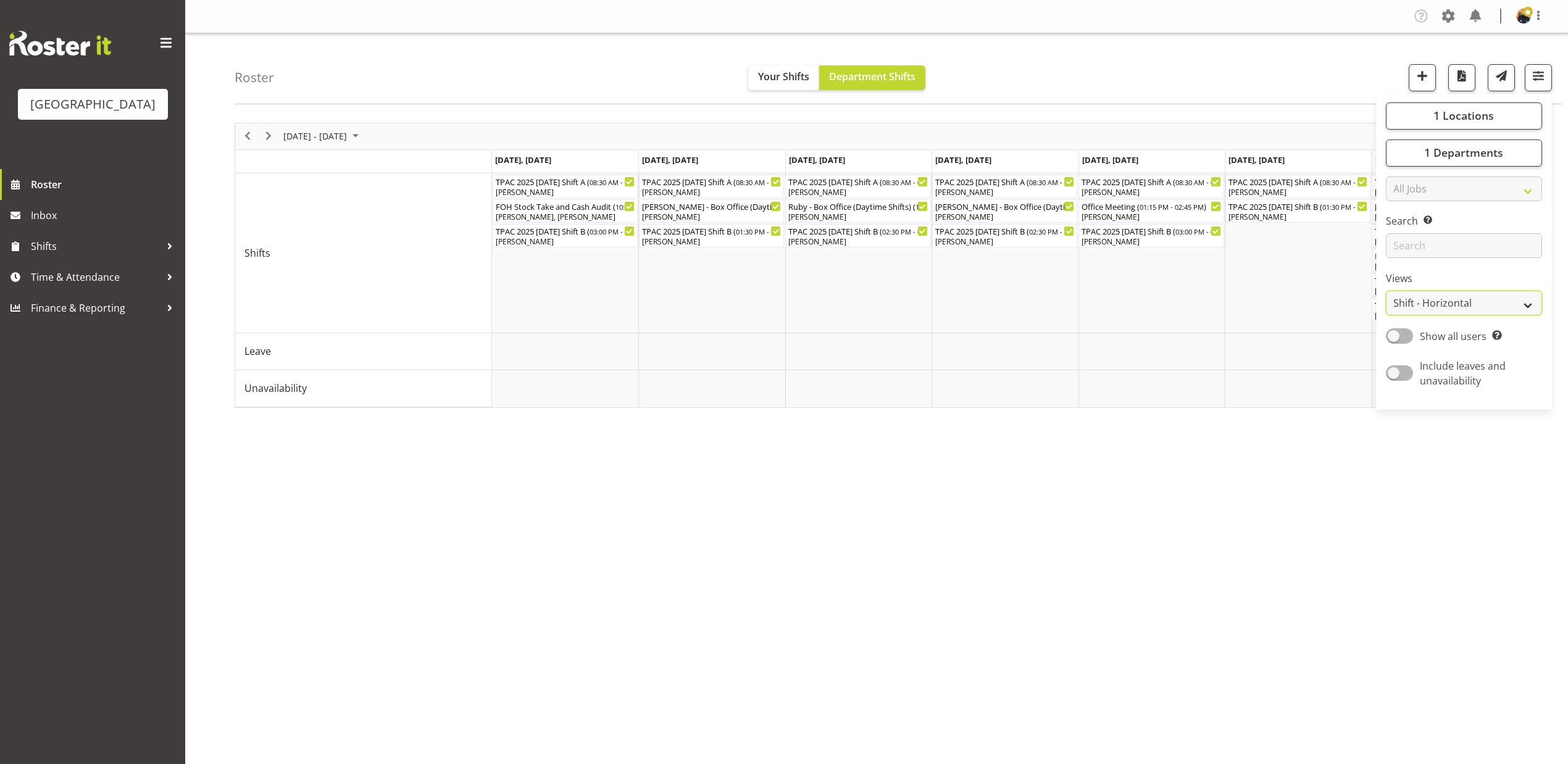
click at [1517, 304] on select "Staff Role Shift - Horizontal Shift - Vertical Staff - Location" at bounding box center [1464, 303] width 156 height 25
select select "role"
click at [1386, 292] on select "Staff Role Shift - Horizontal Shift - Vertical Staff - Location" at bounding box center [1464, 303] width 156 height 25
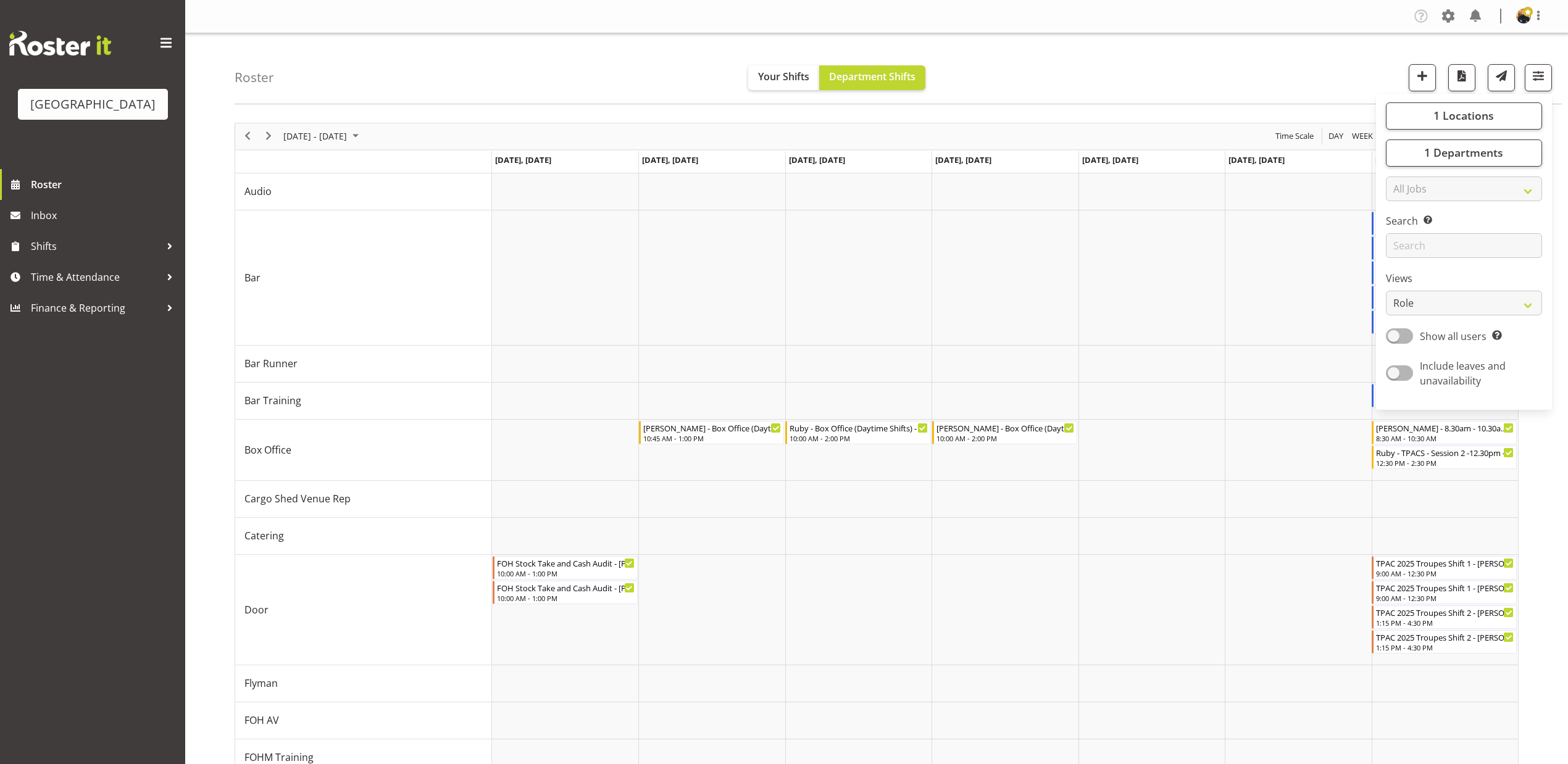
click at [1262, 72] on div "Roster Your Shifts Department Shifts 1 Locations Clear Baycourt Community and A…" at bounding box center [897, 68] width 1327 height 71
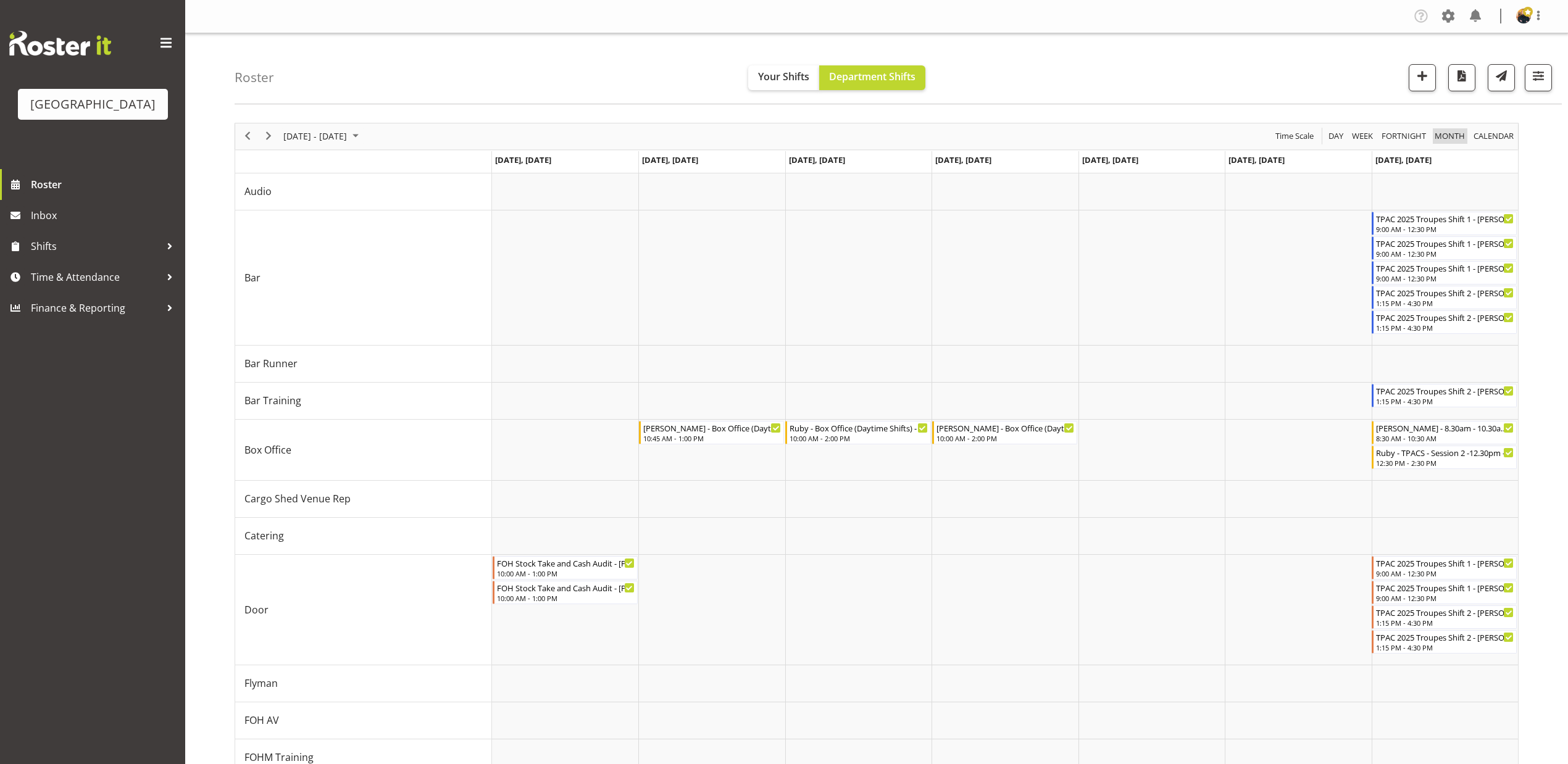
click at [1439, 134] on span "Month" at bounding box center [1450, 136] width 33 height 15
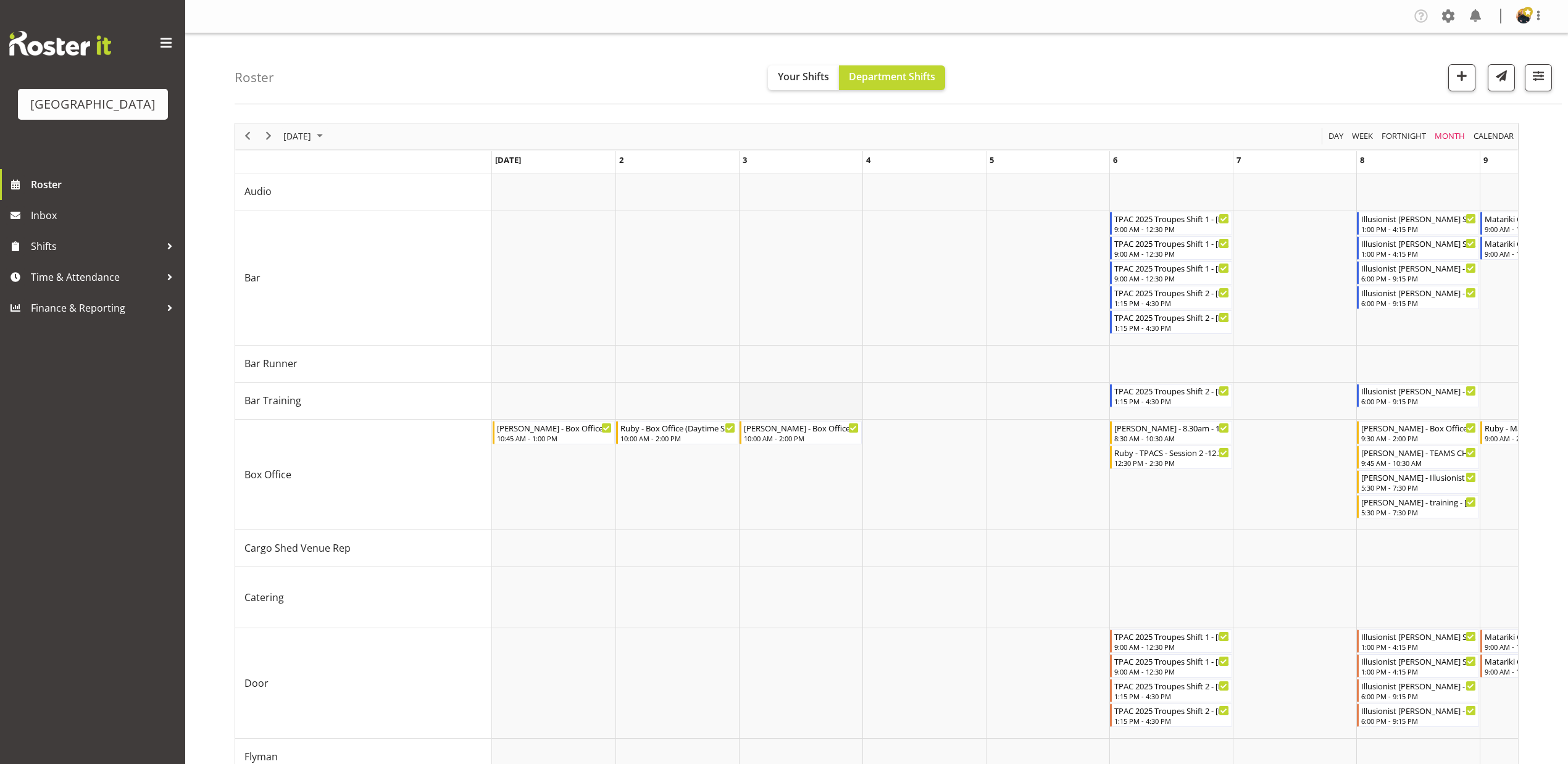
drag, startPoint x: 1011, startPoint y: 414, endPoint x: 861, endPoint y: 406, distance: 150.2
click at [1533, 80] on span "button" at bounding box center [1539, 76] width 16 height 16
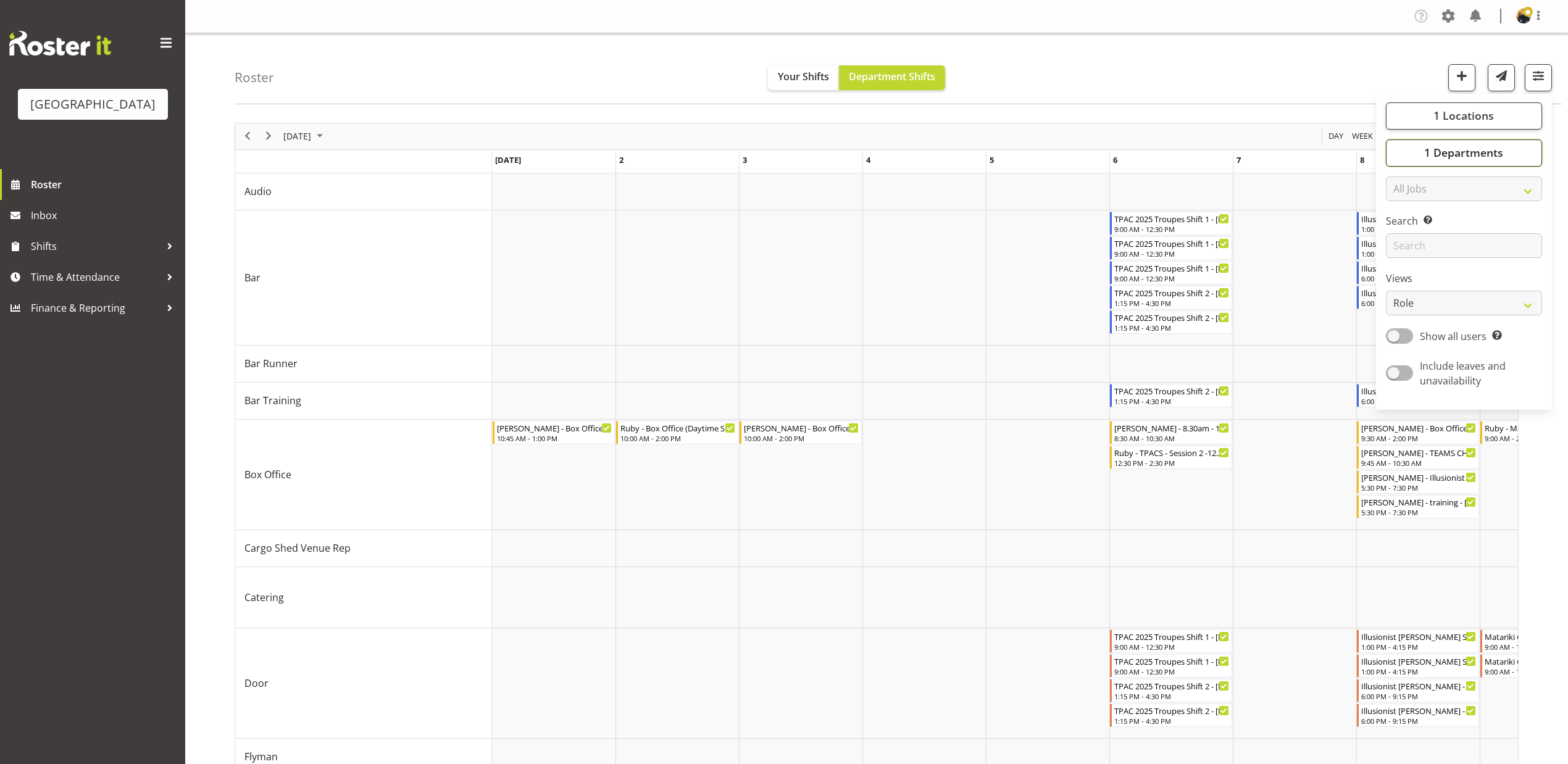
click at [1509, 154] on button "1 Departments" at bounding box center [1464, 153] width 156 height 27
click at [1539, 82] on span "button" at bounding box center [1539, 76] width 16 height 16
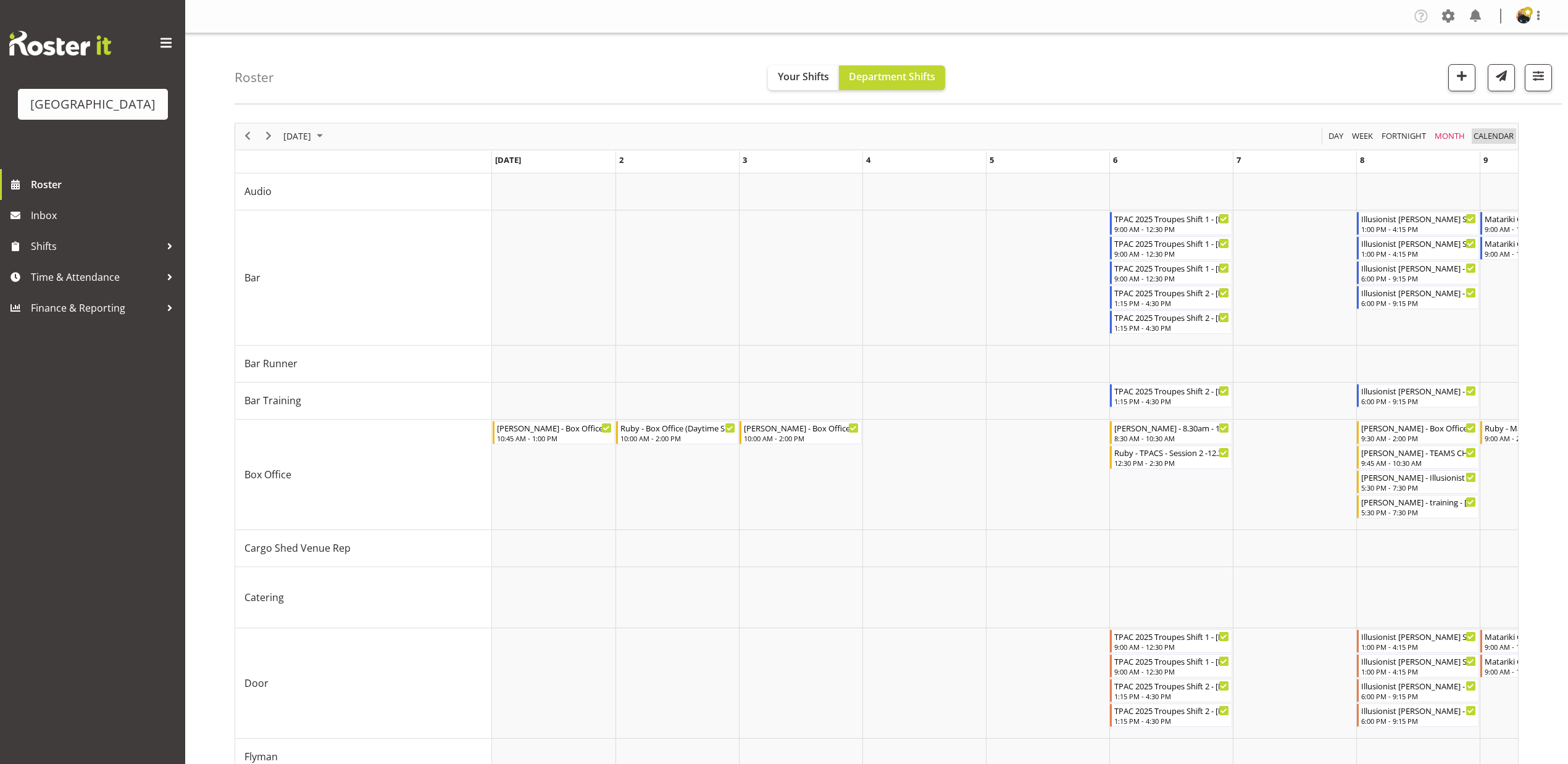
click at [1510, 141] on span "calendar" at bounding box center [1494, 136] width 43 height 15
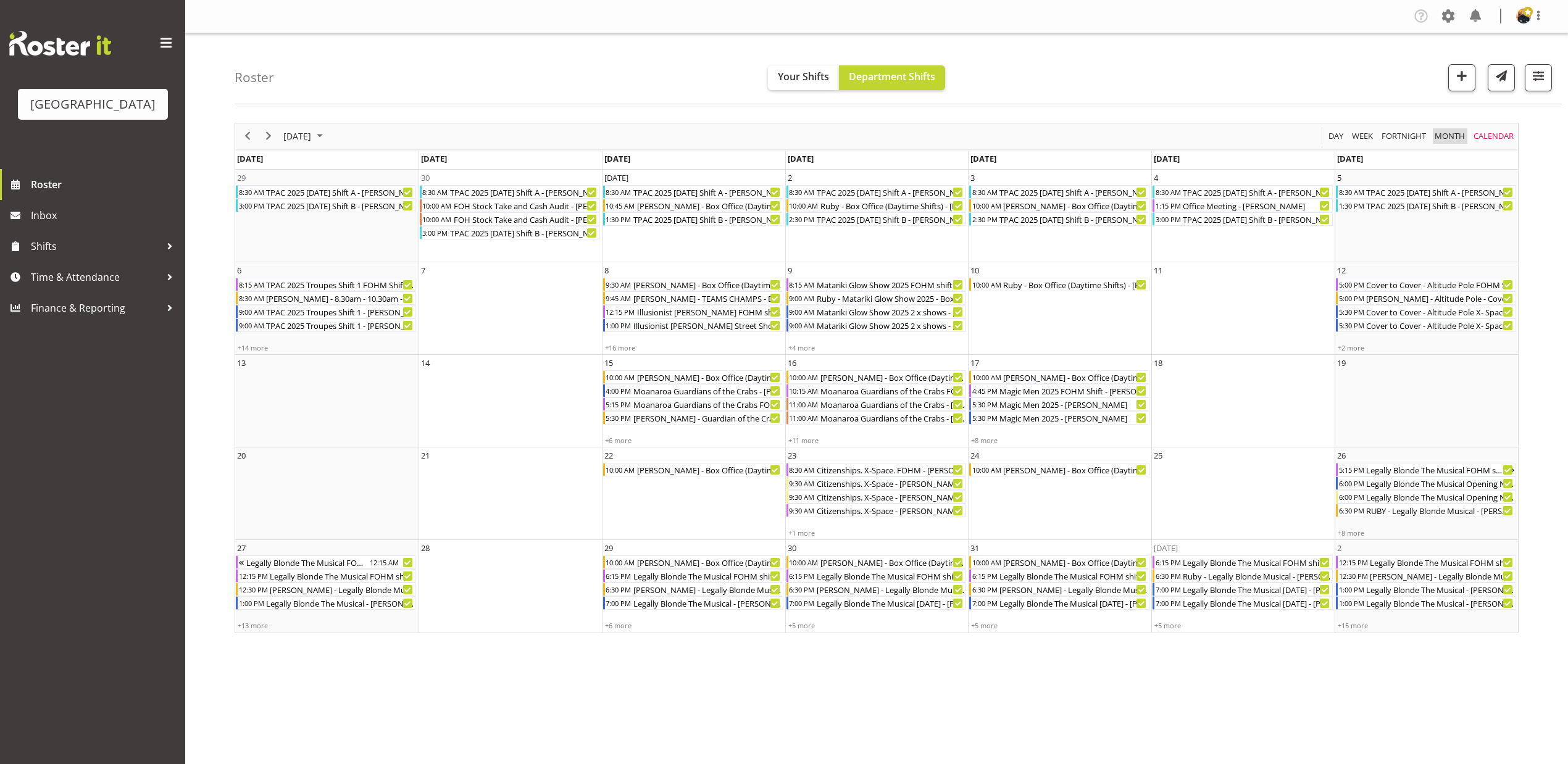
click at [1450, 138] on span "Month" at bounding box center [1450, 136] width 33 height 15
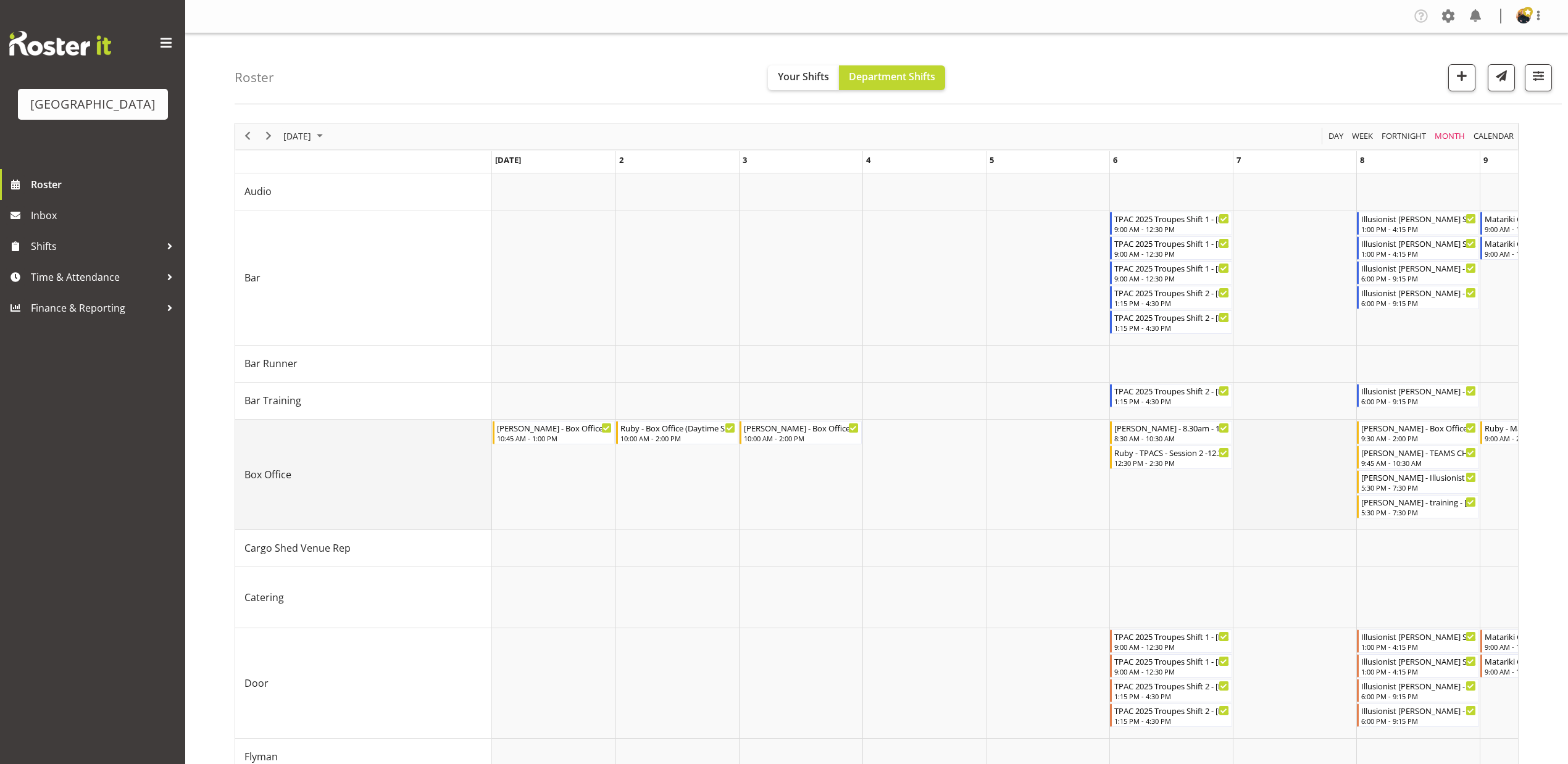
drag, startPoint x: 242, startPoint y: 435, endPoint x: 1240, endPoint y: 478, distance: 998.9
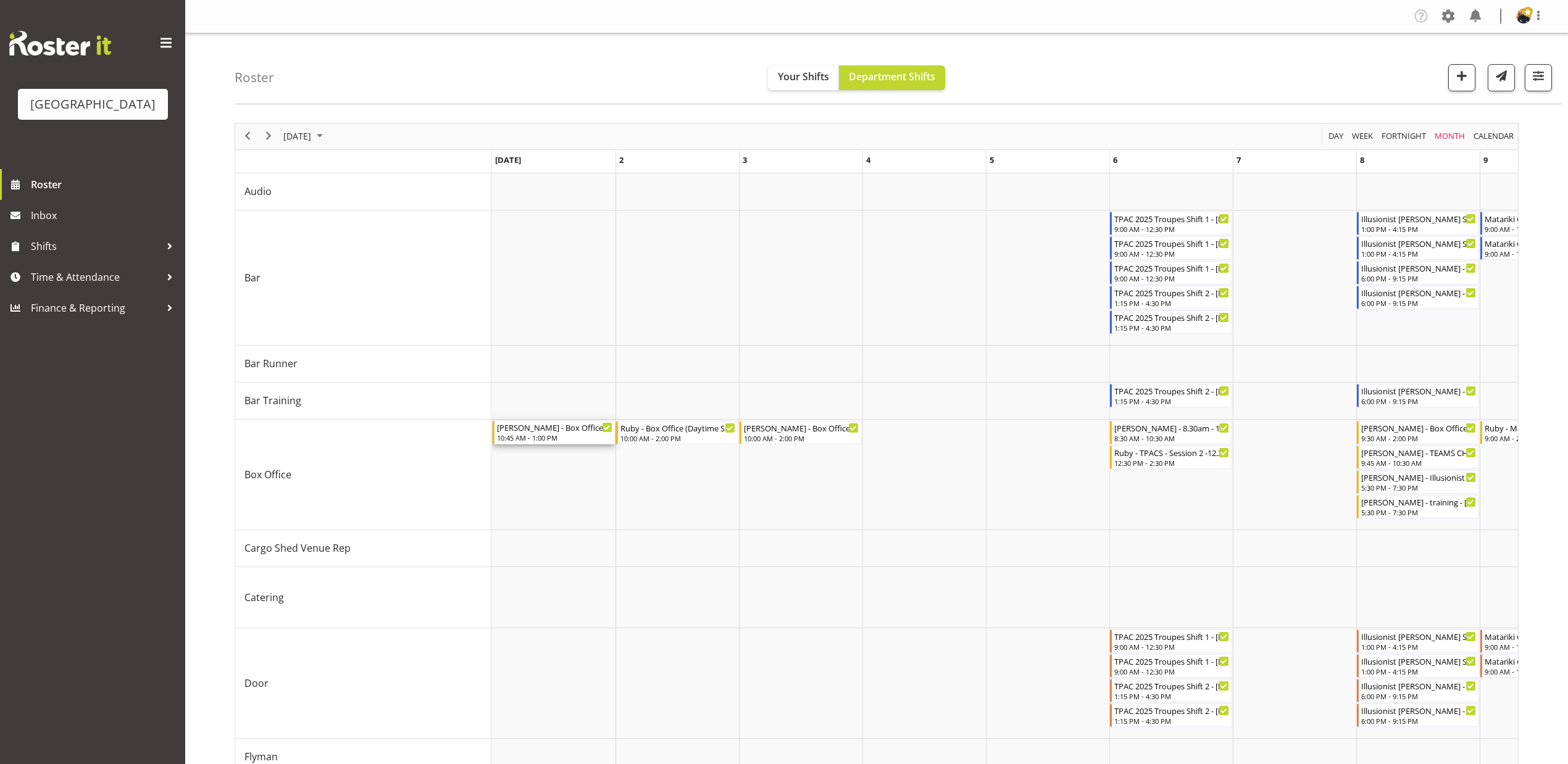
drag, startPoint x: 501, startPoint y: 428, endPoint x: 748, endPoint y: 439, distance: 247.2
click at [492, 173] on div "Robin - Box Office (Daytime Shifts) - Robin Hendriks 10:45 AM - 1:00 PM Ruby - …" at bounding box center [492, 173] width 0 height 0
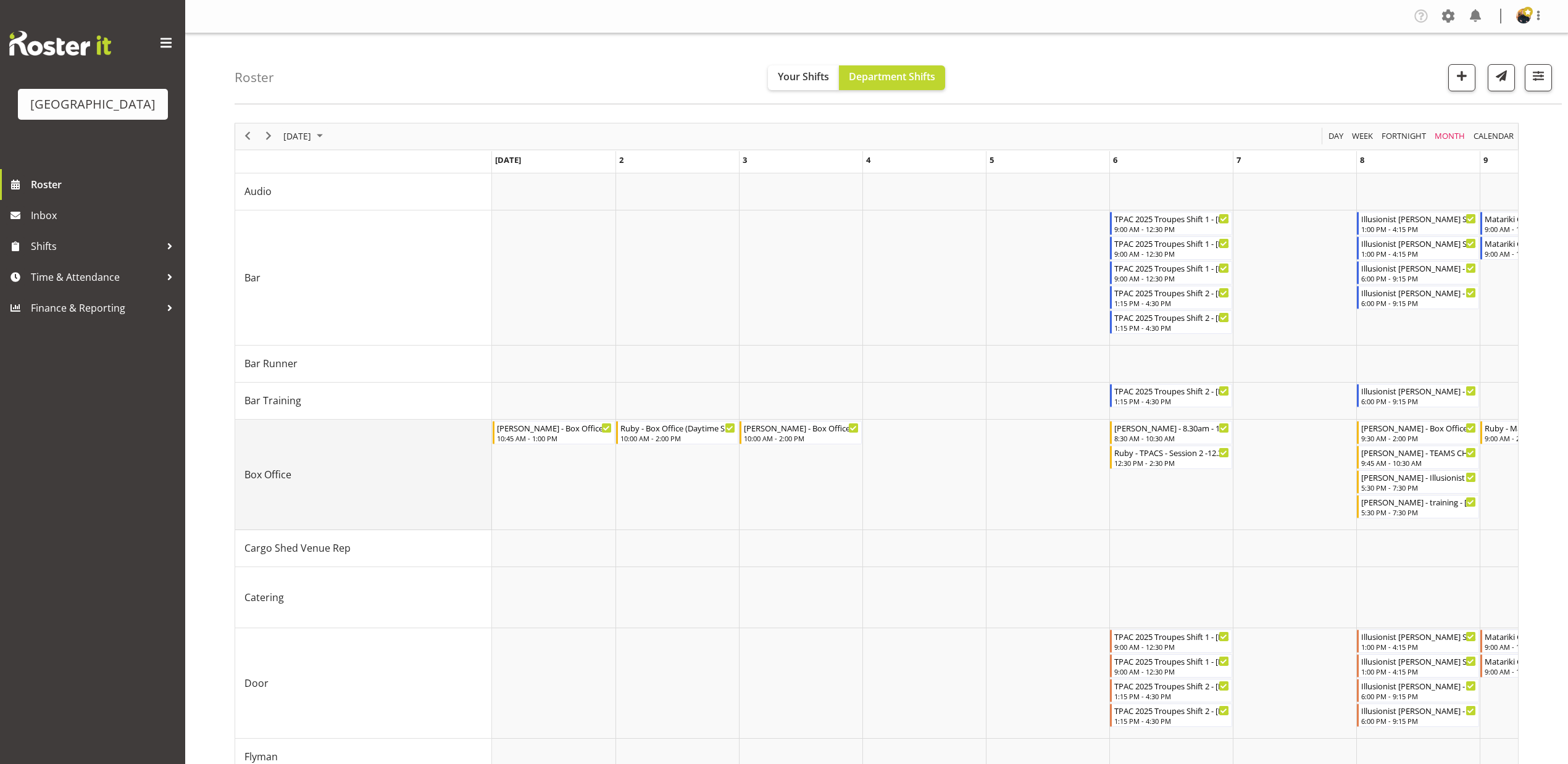
click at [437, 474] on div "Box Office" at bounding box center [368, 475] width 247 height 15
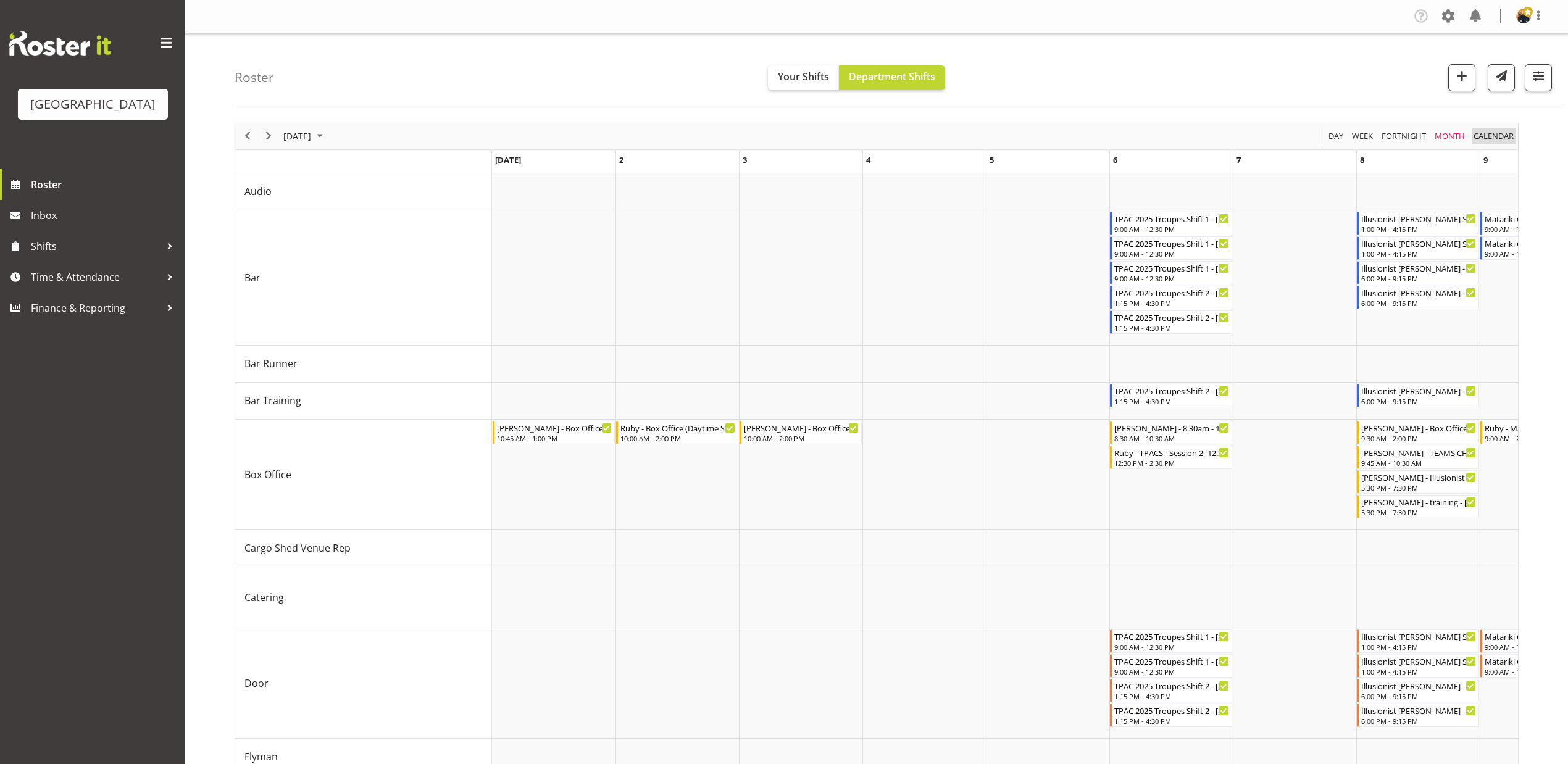
click at [1499, 137] on span "calendar" at bounding box center [1494, 136] width 43 height 15
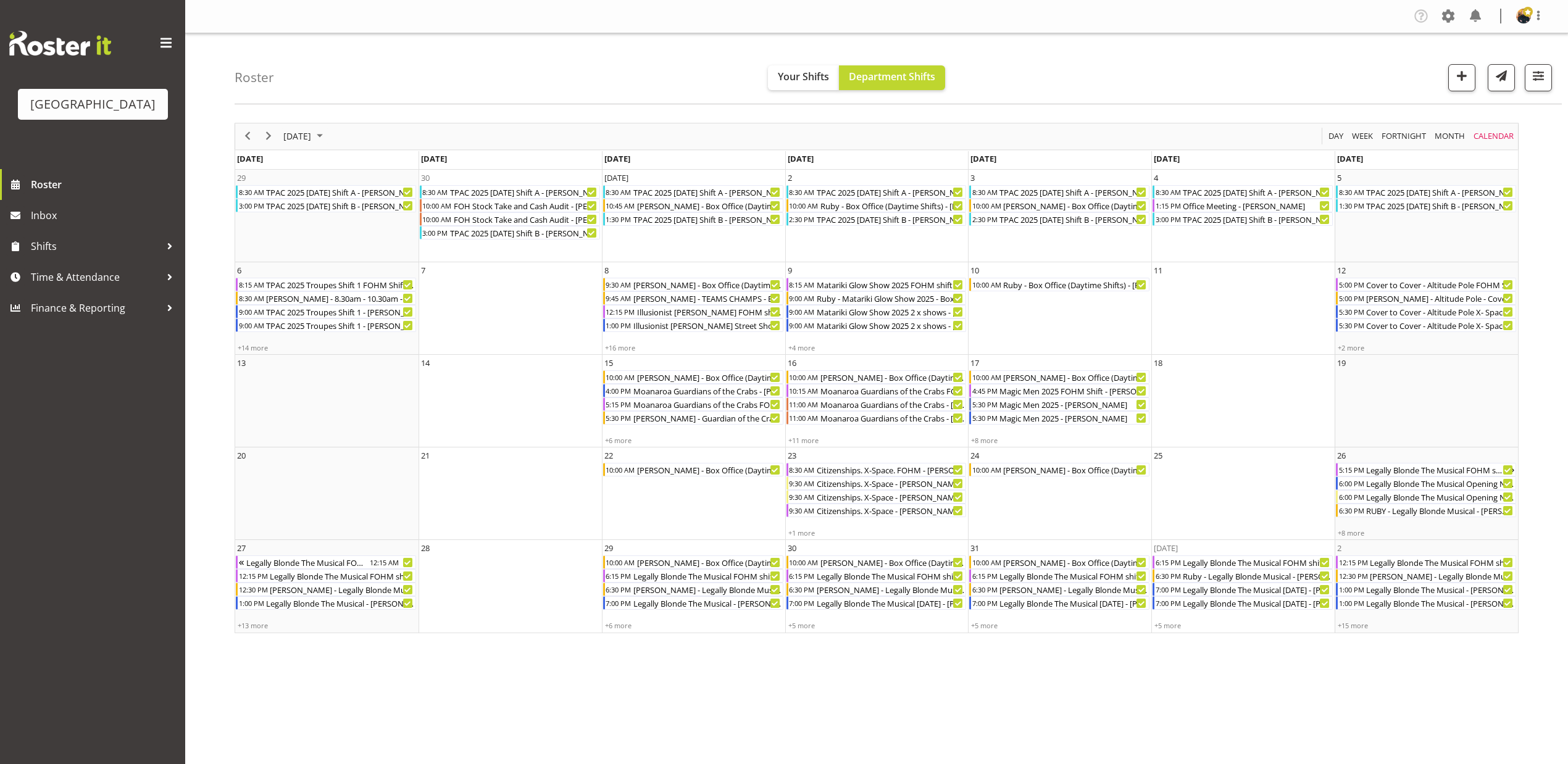
click at [838, 705] on div "Tasks Jobs Employees Profile Log Out Roster Your Shifts Department Shifts 1 Loc…" at bounding box center [876, 382] width 1383 height 764
click at [327, 137] on span "July 2025" at bounding box center [319, 136] width 15 height 15
click at [1342, 680] on div "Tasks Jobs Employees Profile Log Out Roster Your Shifts Department Shifts 1 Loc…" at bounding box center [876, 382] width 1383 height 764
click at [1453, 18] on span at bounding box center [1448, 15] width 20 height 20
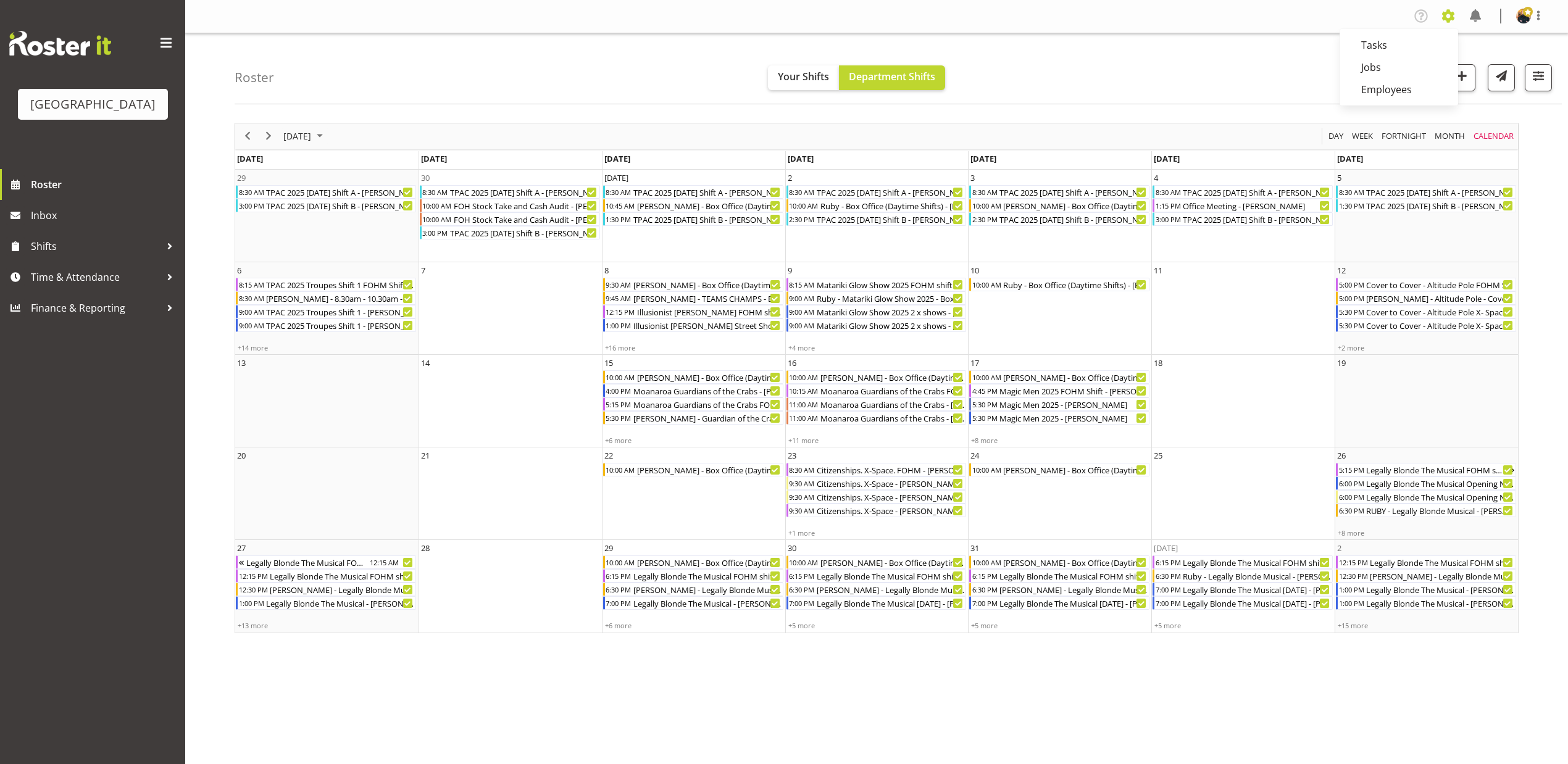
click at [1453, 18] on span at bounding box center [1448, 15] width 20 height 20
click at [1539, 13] on span at bounding box center [1538, 15] width 15 height 15
click at [1541, 77] on span "button" at bounding box center [1539, 76] width 16 height 16
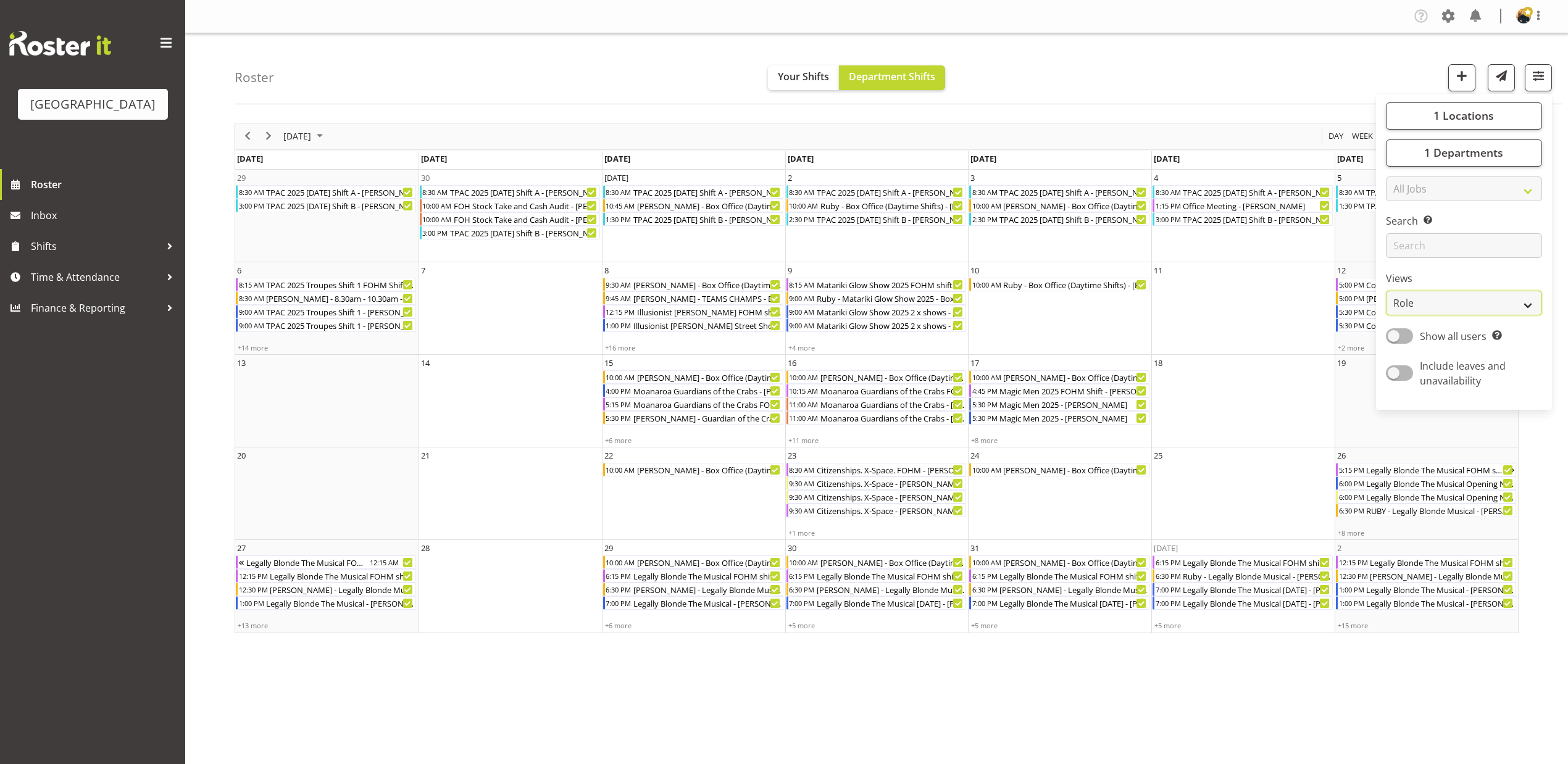
click at [1512, 298] on select "Staff Role Shift - Horizontal Shift - Vertical Staff - Location" at bounding box center [1464, 303] width 156 height 25
click at [1233, 124] on div "July 2025 Today Day Week Fortnight Month calendar Month Agenda Time Scale" at bounding box center [876, 136] width 1282 height 26
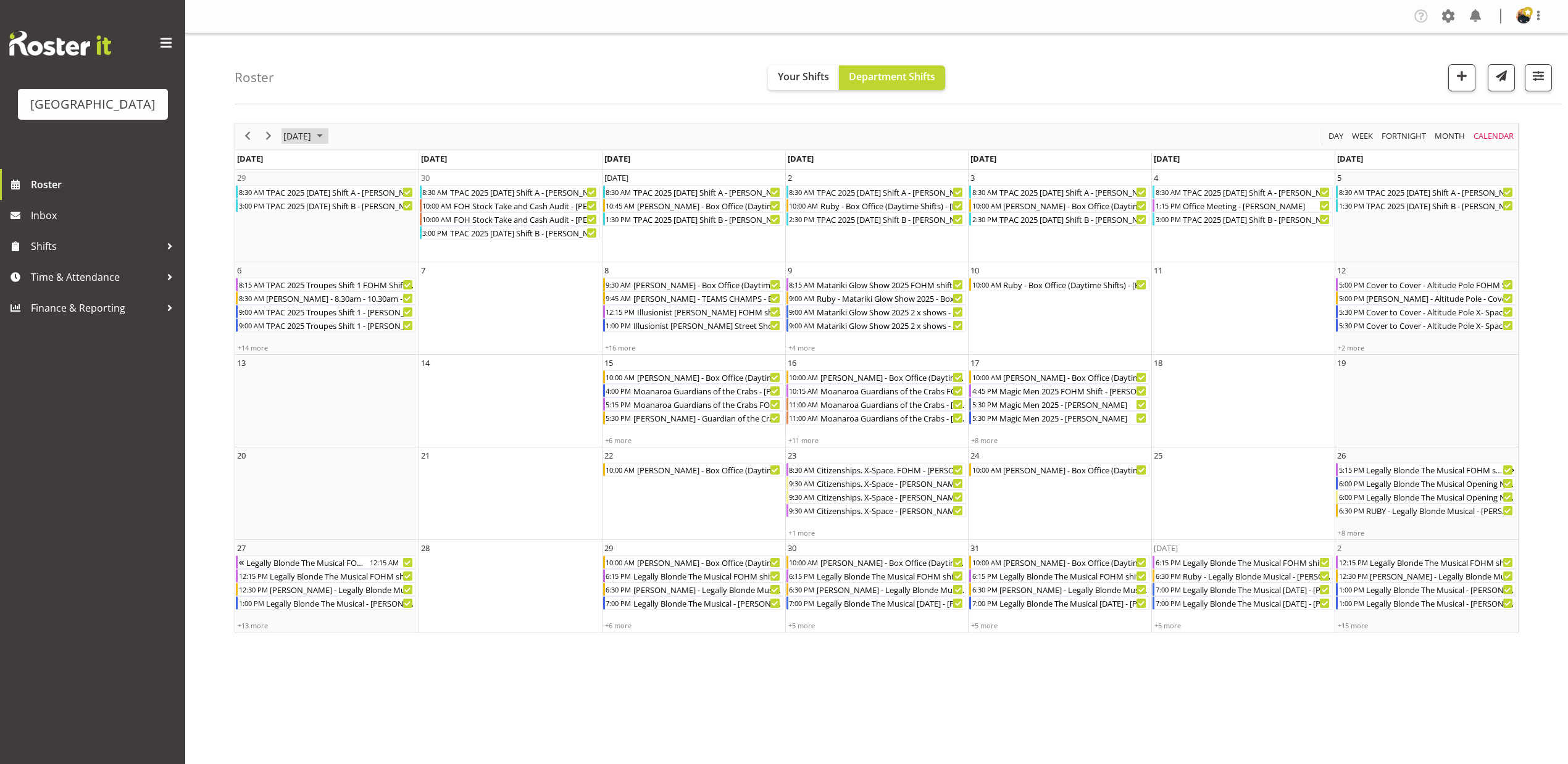
click at [311, 140] on span "July 2025" at bounding box center [297, 136] width 30 height 15
click at [396, 237] on span "Aug" at bounding box center [407, 240] width 28 height 28
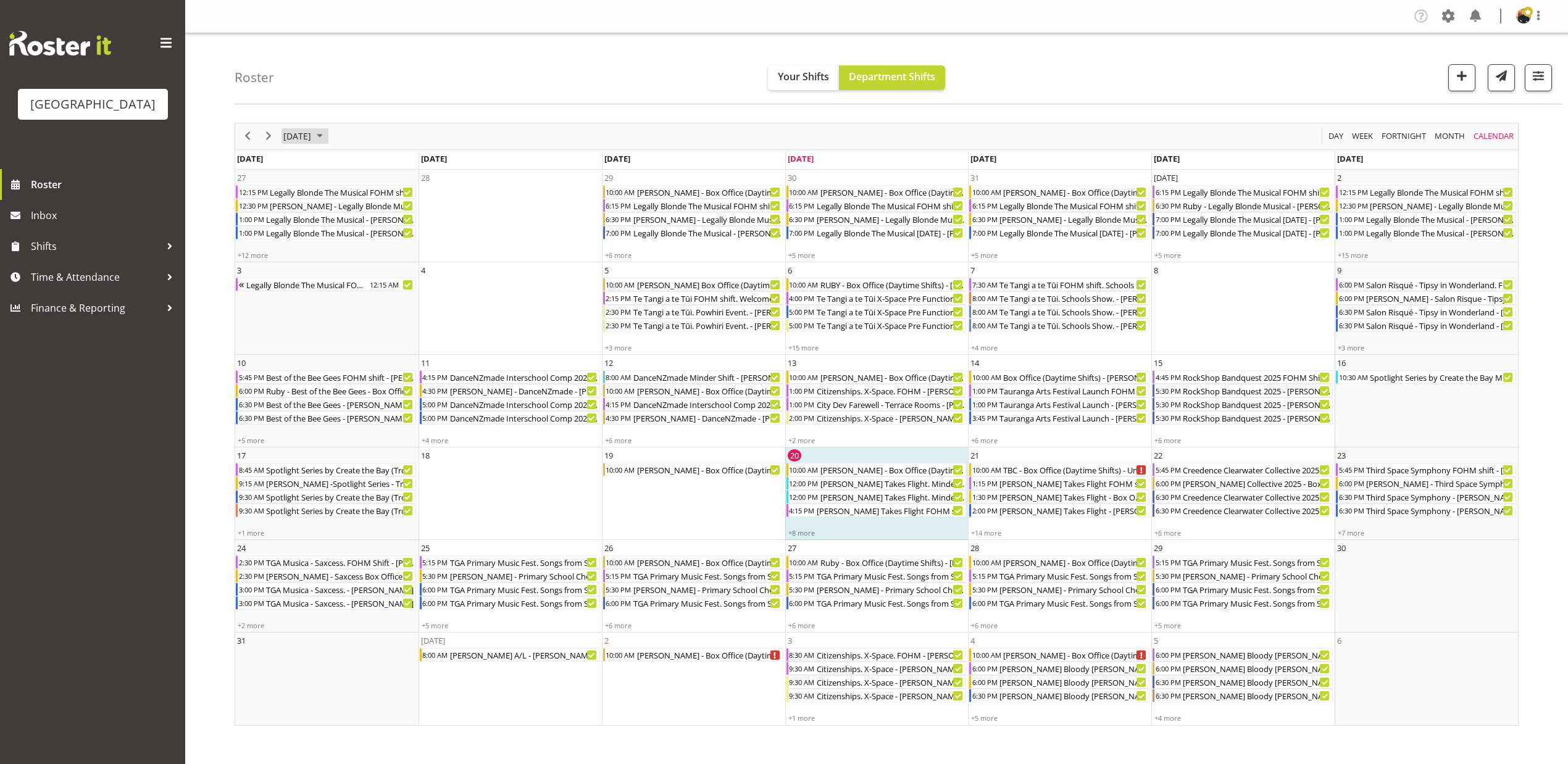
click at [311, 137] on span "August 2025" at bounding box center [297, 136] width 30 height 15
click at [373, 245] on span "Jul" at bounding box center [372, 240] width 28 height 28
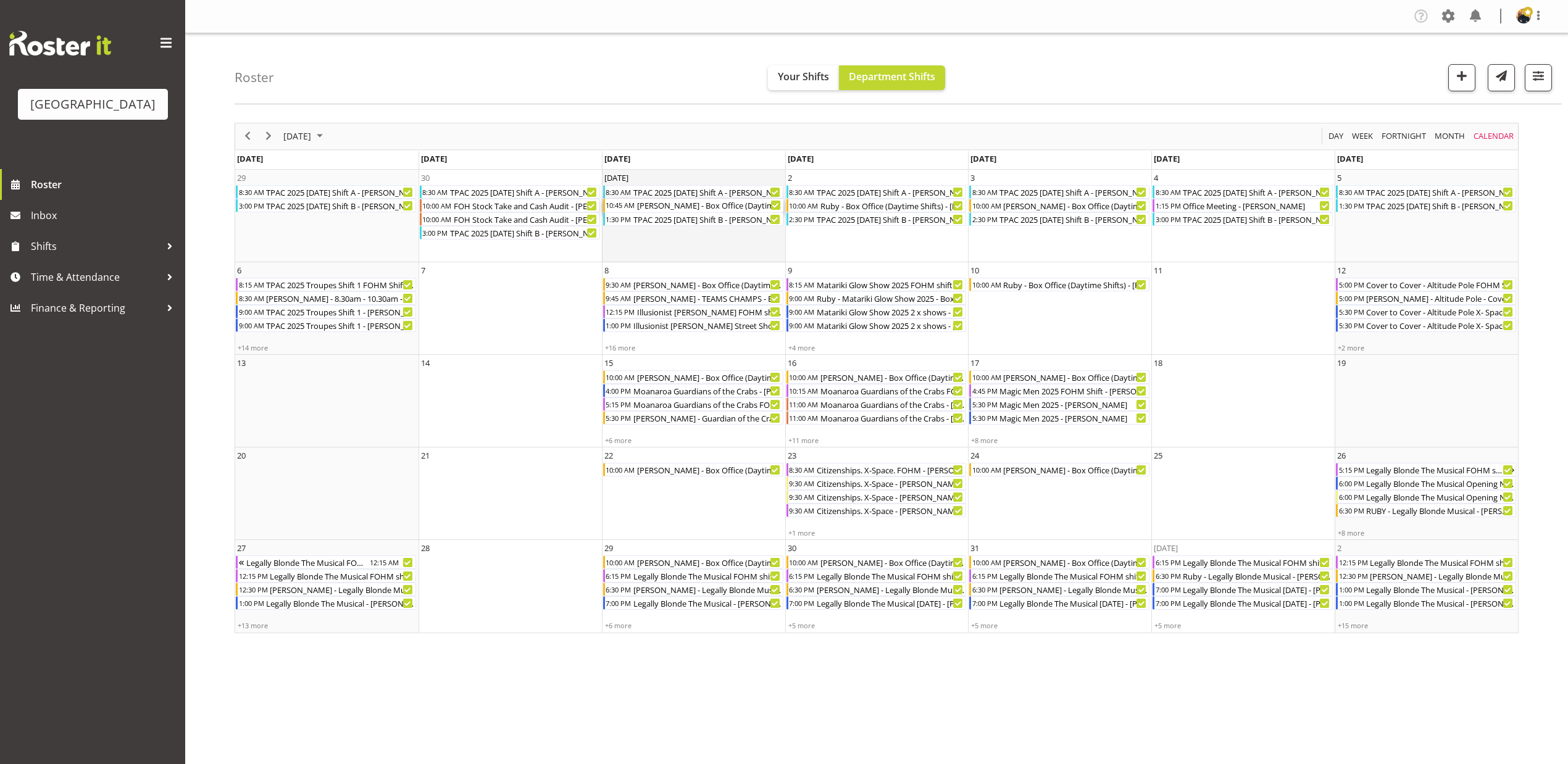
click at [657, 205] on div "Robin - Box Office (Daytime Shifts) - Robin Hendriks" at bounding box center [709, 206] width 148 height 13
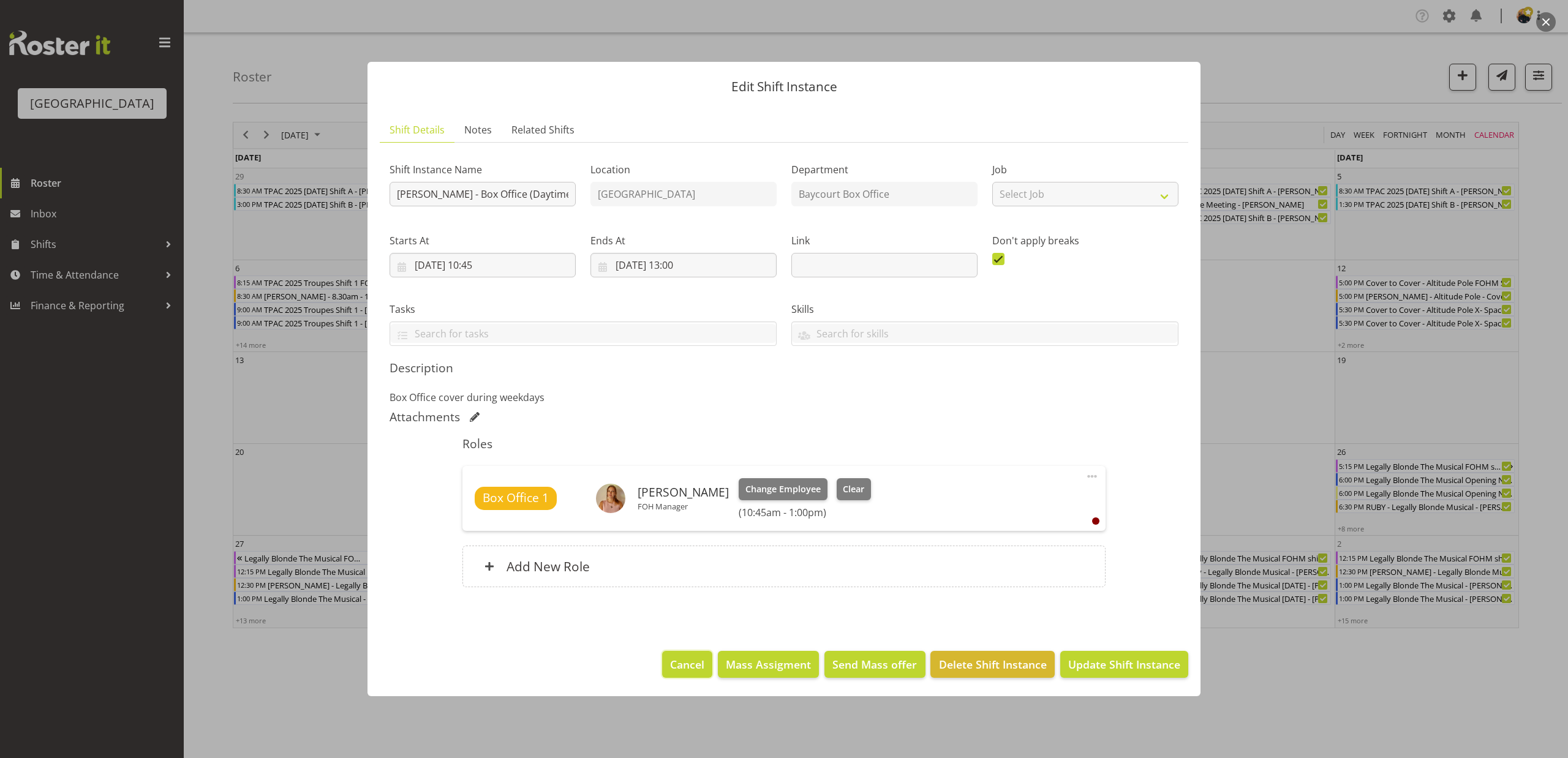
click at [689, 670] on span "Cancel" at bounding box center [686, 665] width 34 height 16
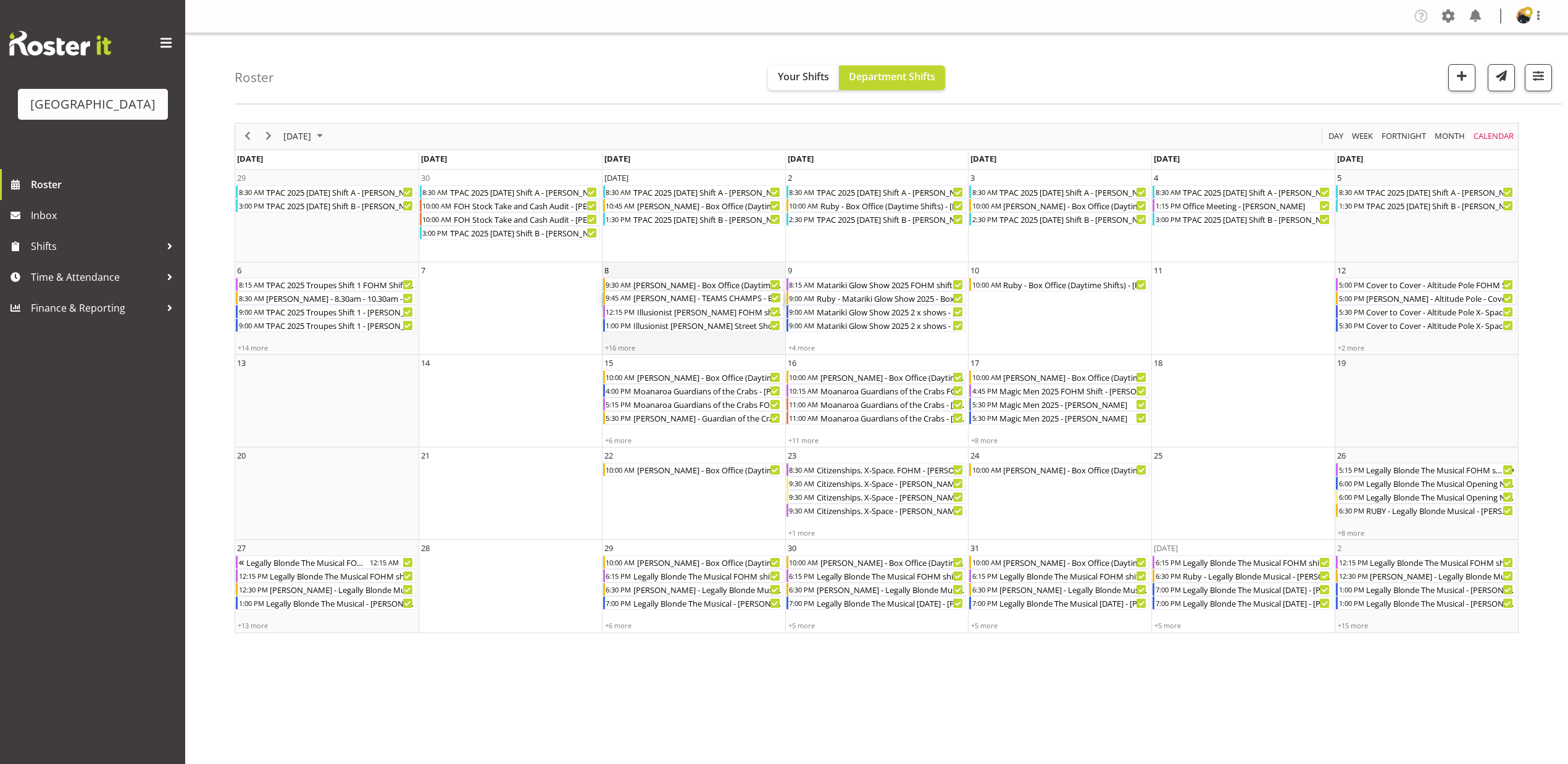
click at [701, 301] on div "David - TEAMS CHAMPS - BOX OFFICE - David Tauranga" at bounding box center [708, 298] width 151 height 13
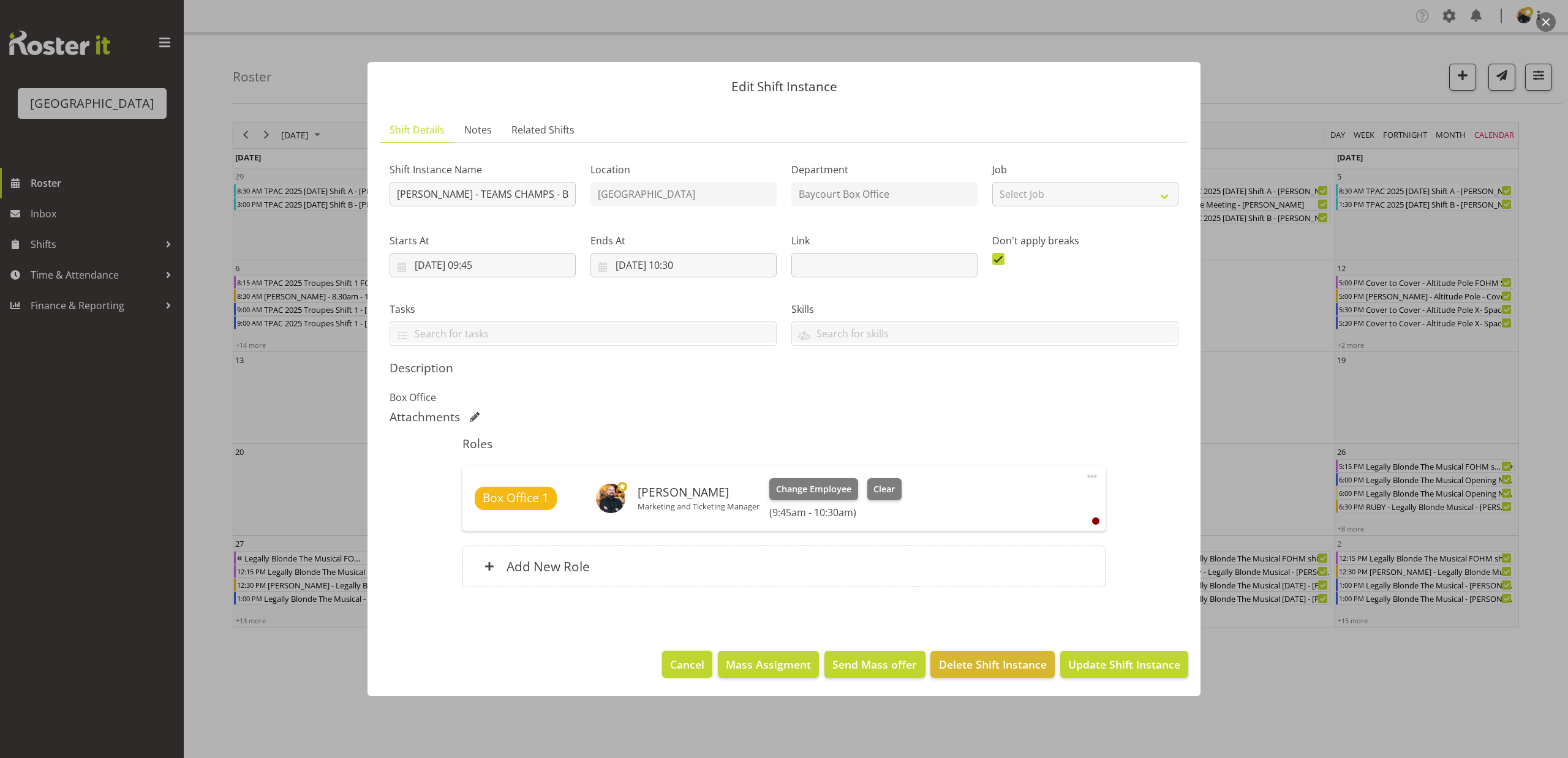
click at [689, 667] on span "Cancel" at bounding box center [686, 665] width 34 height 16
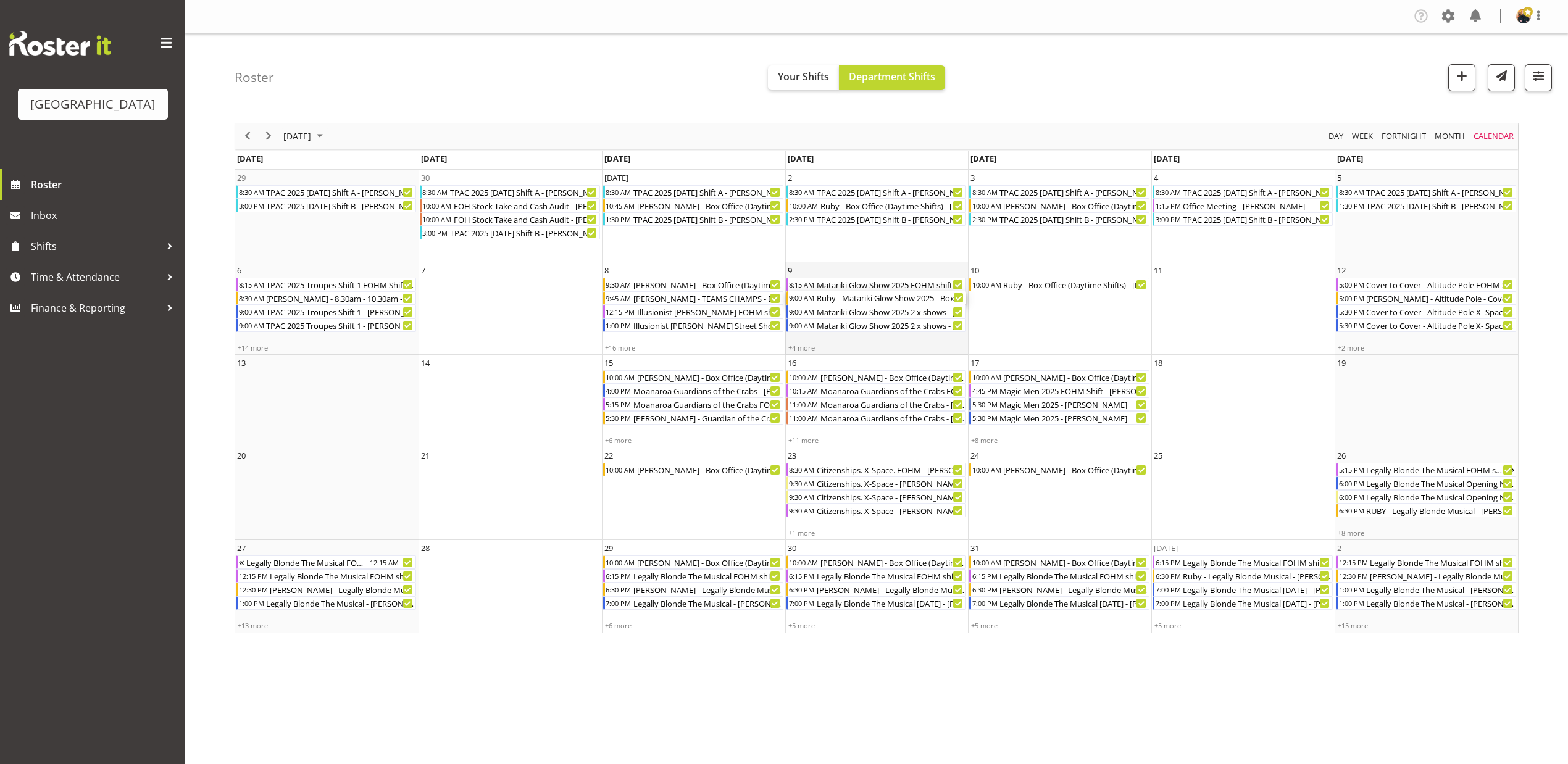
click at [836, 299] on div "Ruby - Matariki Glow Show 2025 - Box Office 2XShows - Ruby Grace" at bounding box center [891, 298] width 151 height 13
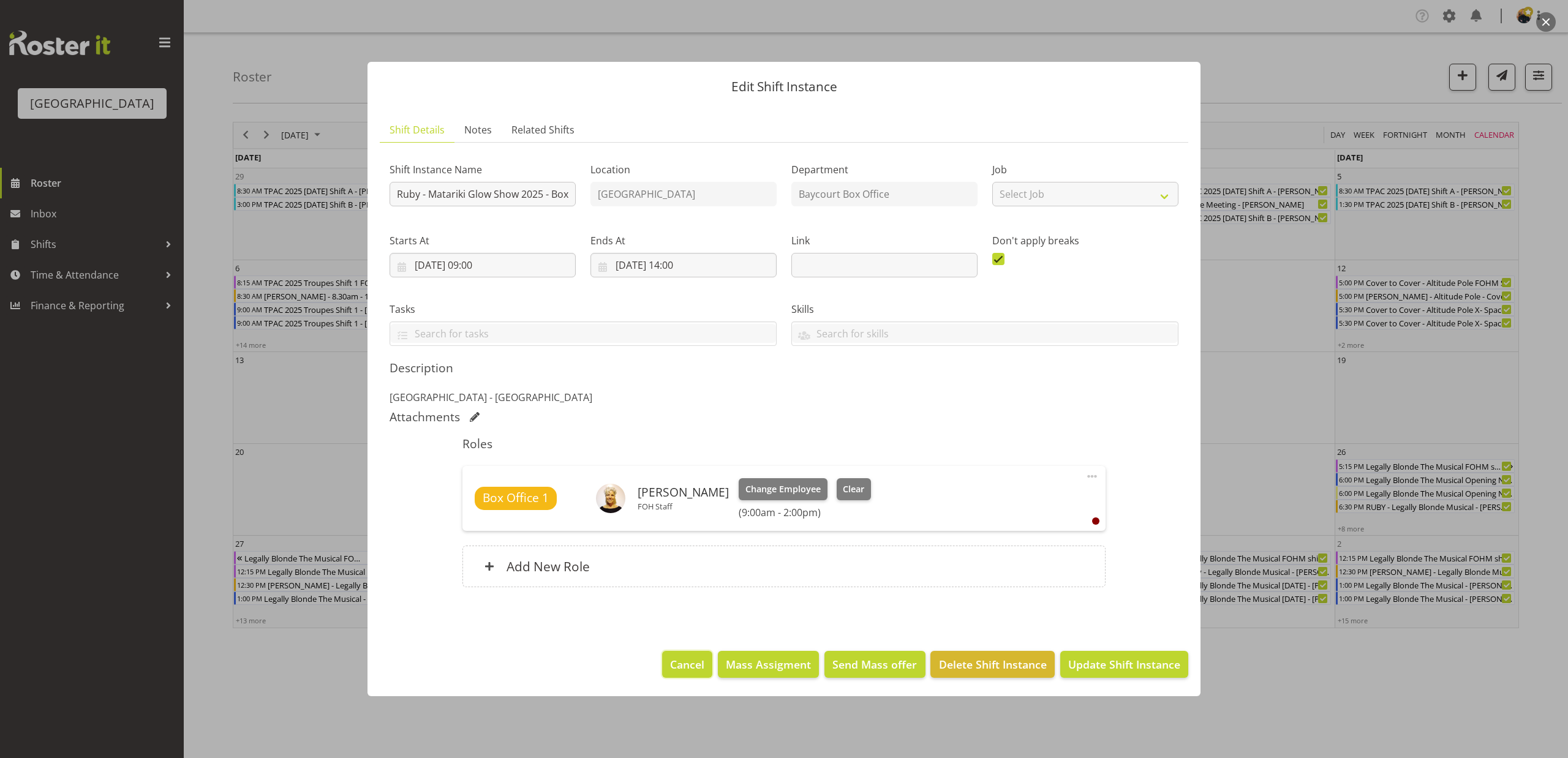
click at [708, 671] on button "Cancel" at bounding box center [687, 664] width 50 height 27
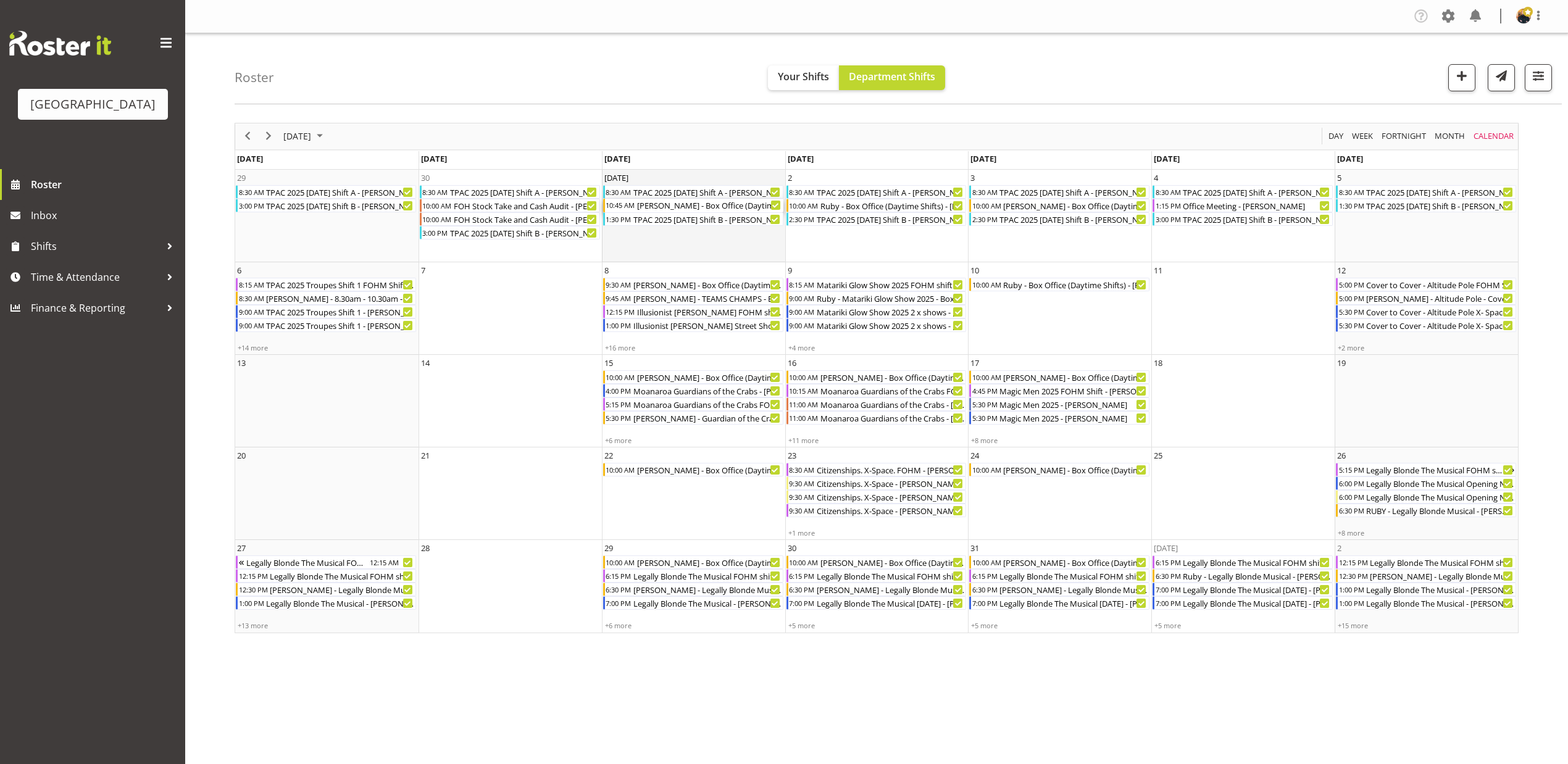
click at [656, 206] on div "Robin - Box Office (Daytime Shifts) - Robin Hendriks" at bounding box center [709, 206] width 148 height 13
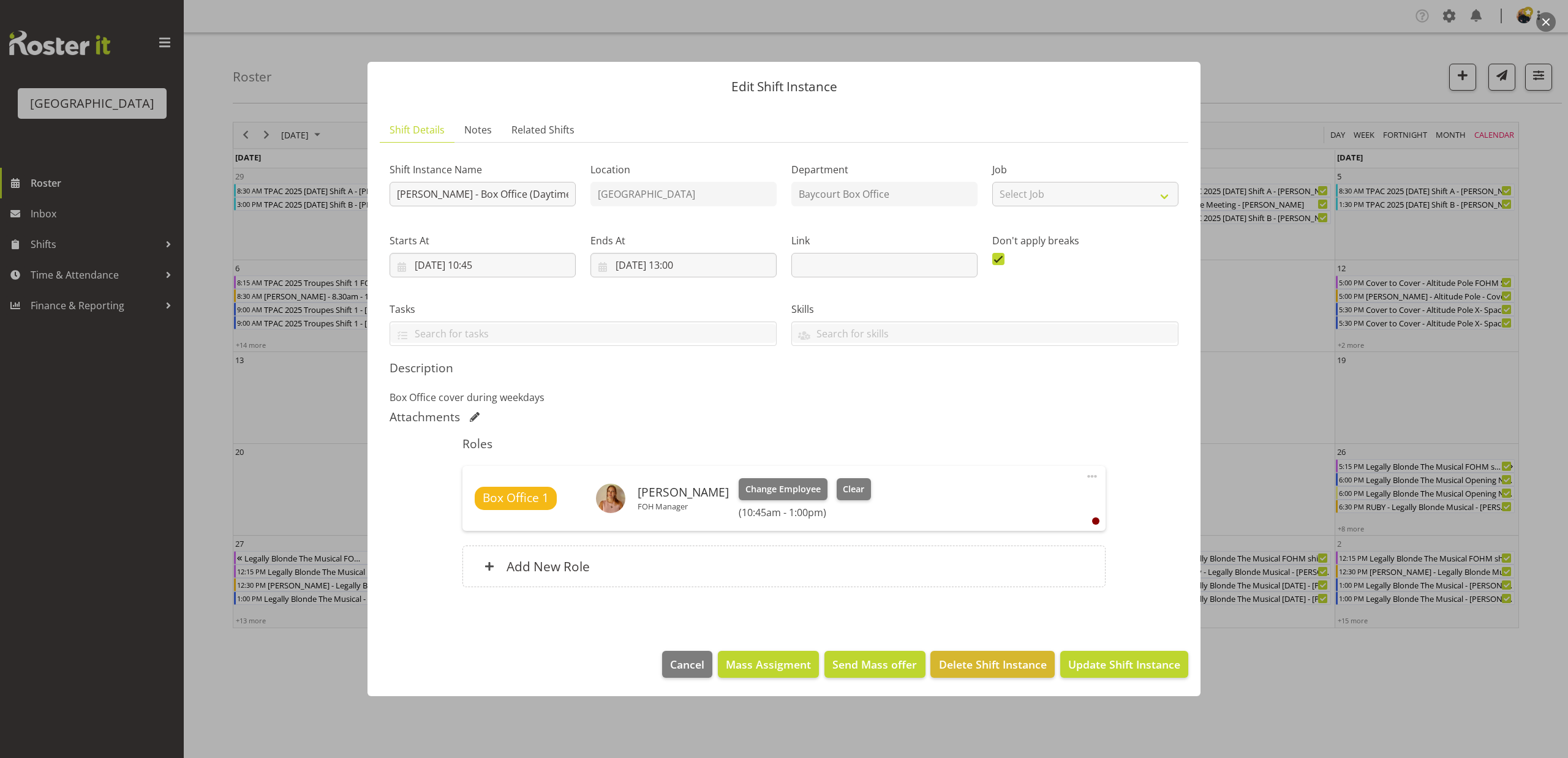
click at [1089, 52] on div "Edit Shift Instance Shift Details Notes Related Shifts Shift Instance Name Robi…" at bounding box center [783, 379] width 858 height 696
click at [689, 669] on span "Cancel" at bounding box center [686, 665] width 34 height 16
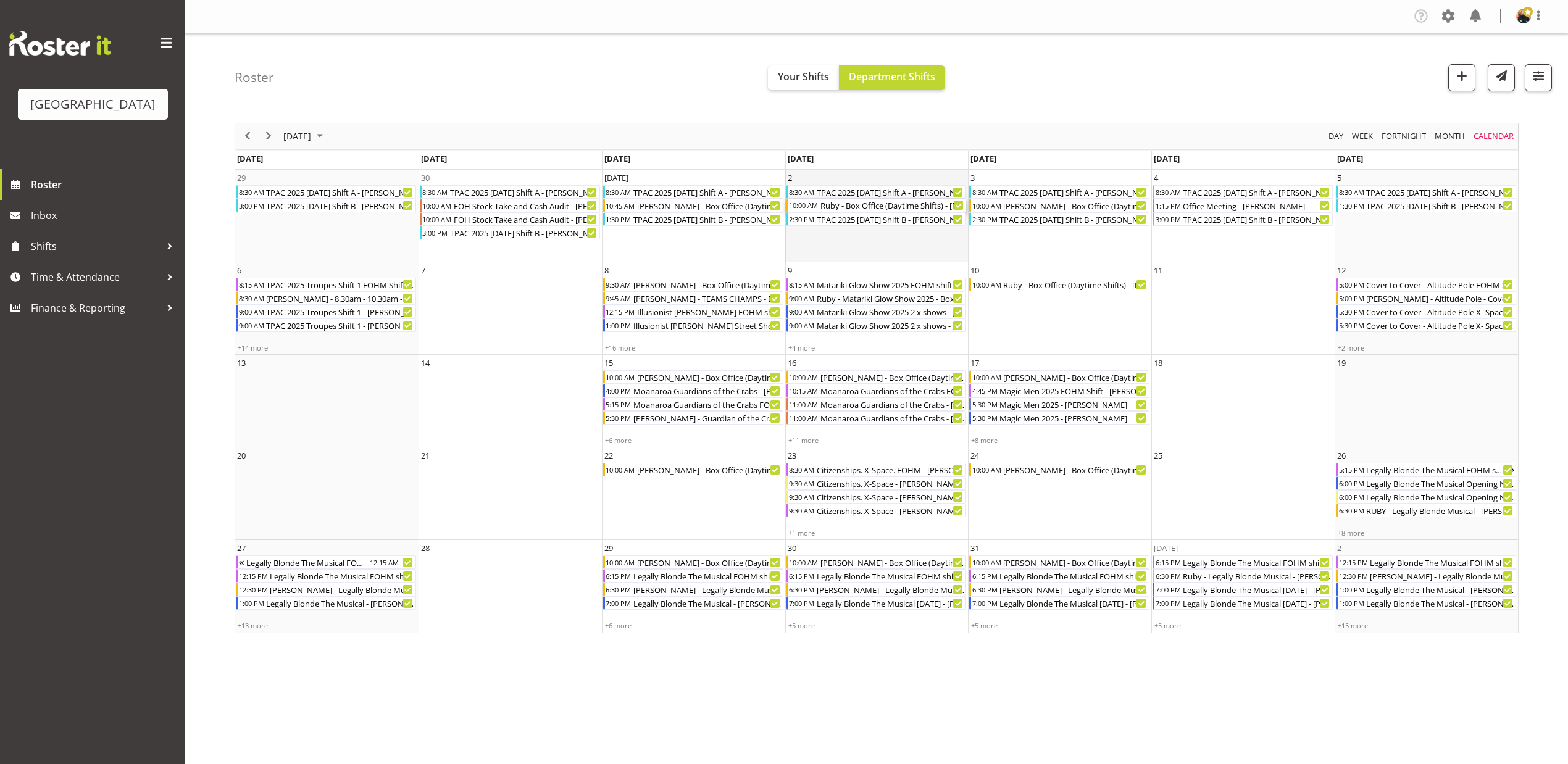
click at [852, 203] on div "Ruby - Box Office (Daytime Shifts) - Ruby Grace" at bounding box center [892, 206] width 148 height 13
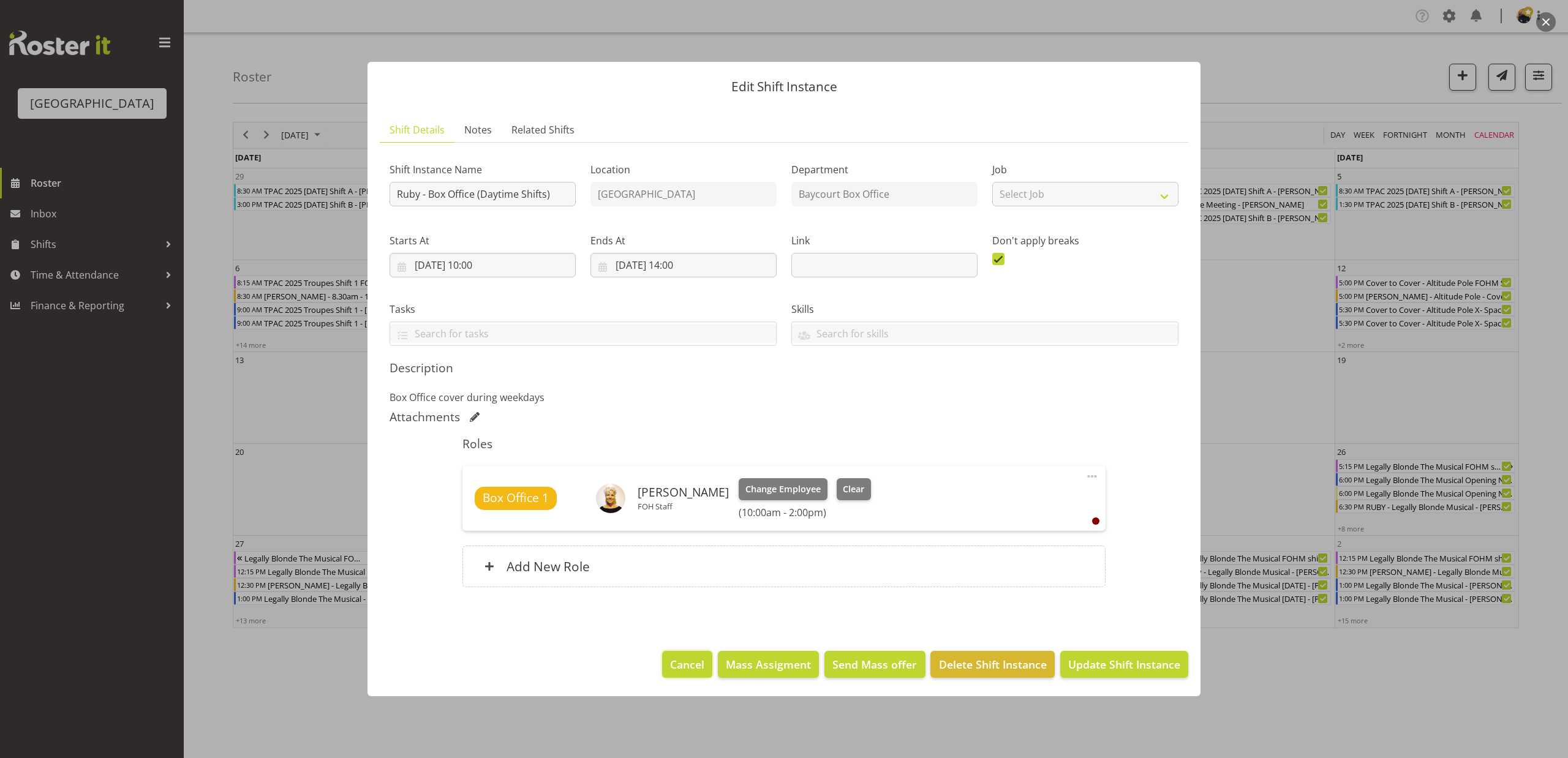
click at [691, 664] on span "Cancel" at bounding box center [686, 665] width 34 height 16
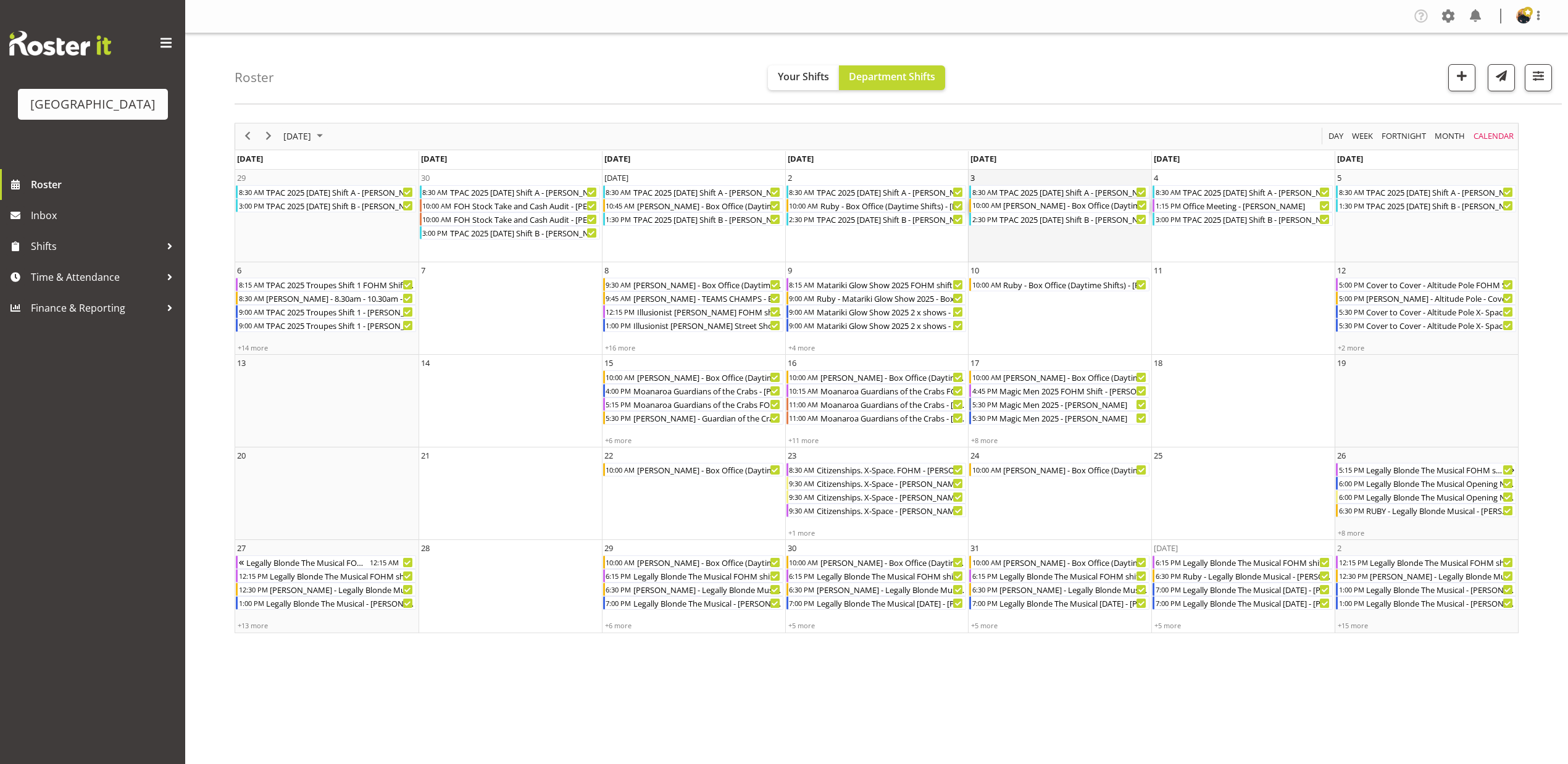
click at [1074, 205] on div "Robin - Box Office (Daytime Shifts) - Robin Hendriks" at bounding box center [1075, 206] width 148 height 13
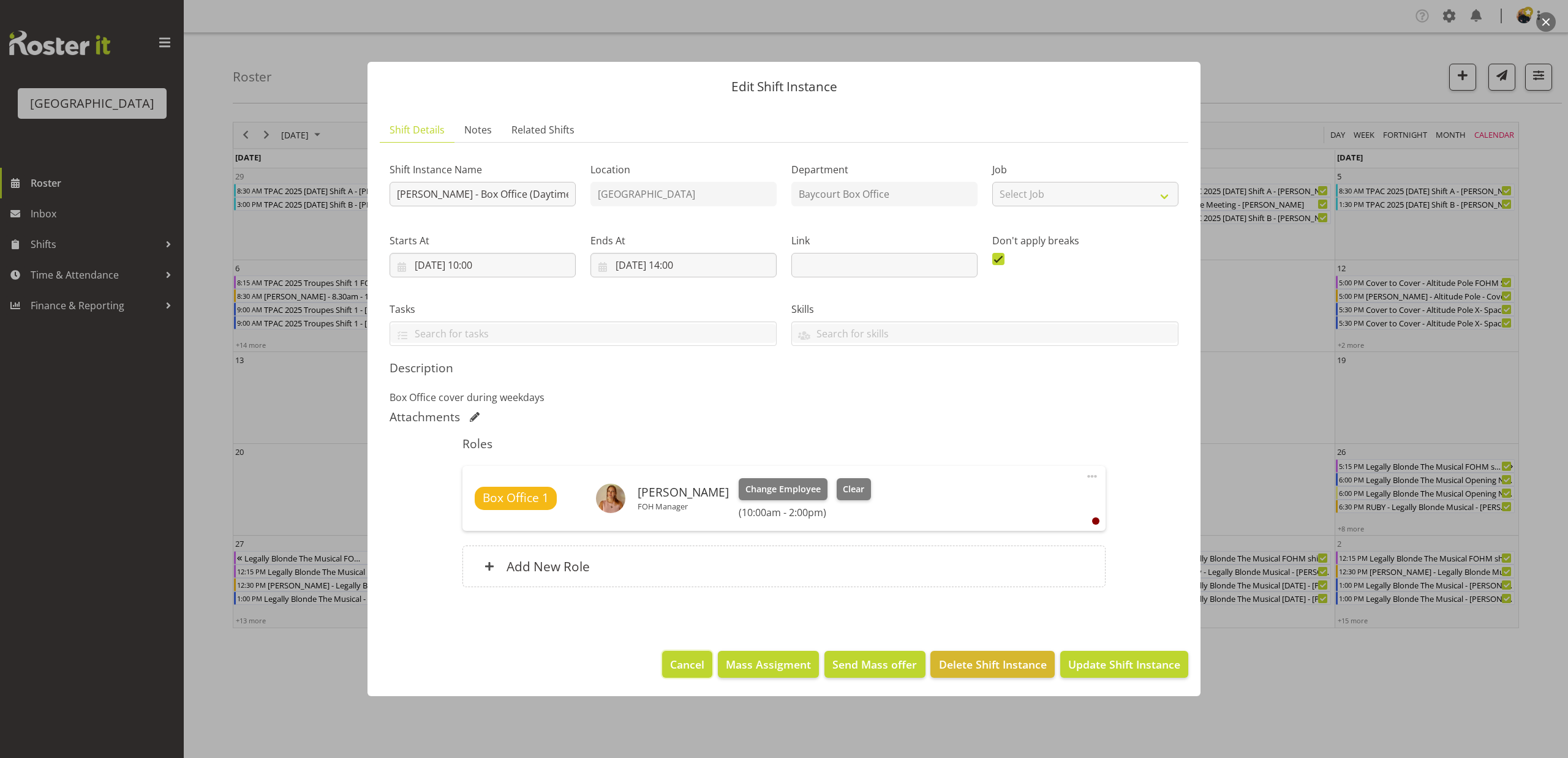
click at [691, 660] on span "Cancel" at bounding box center [686, 665] width 34 height 16
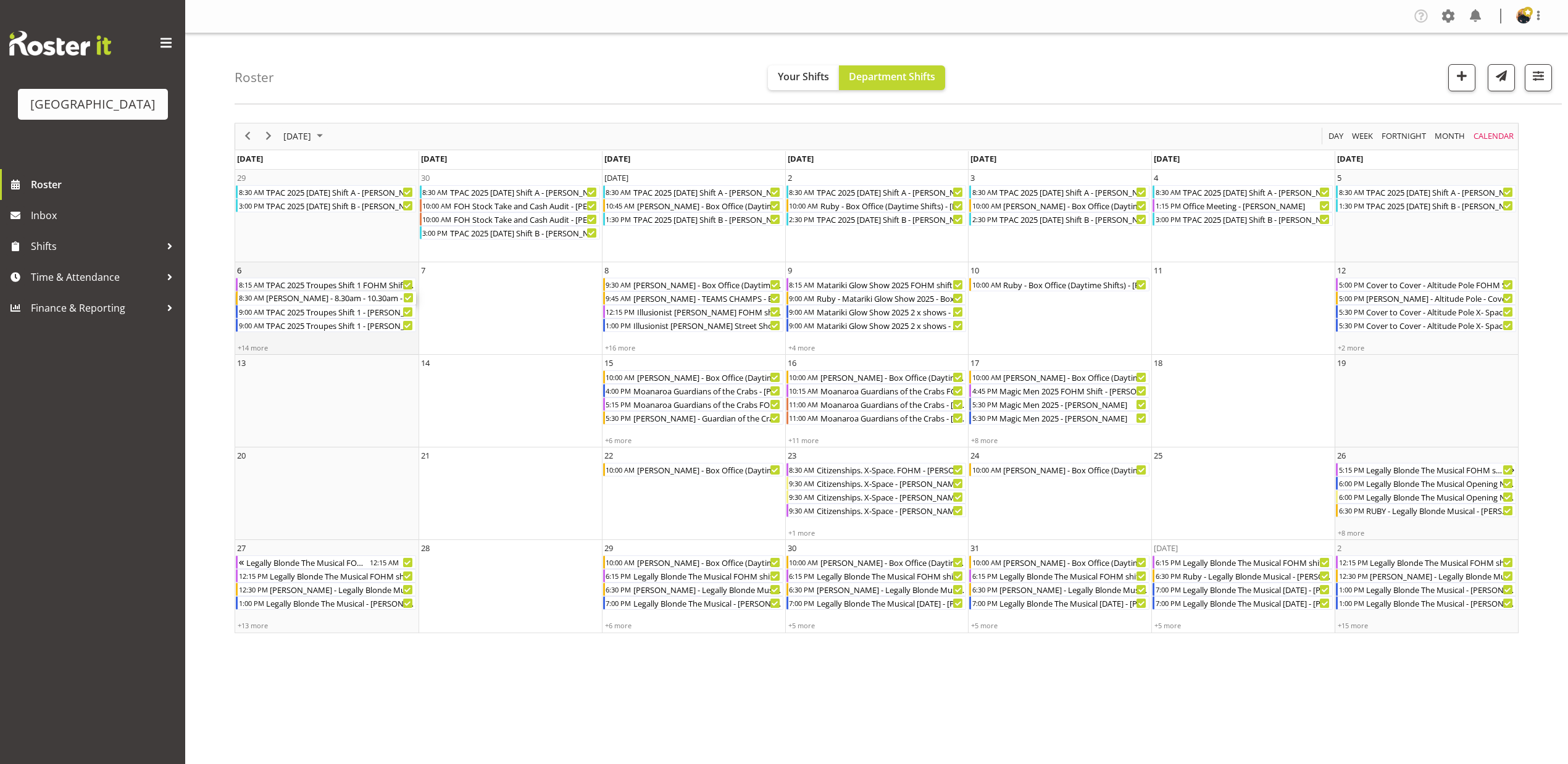
click at [319, 300] on div "Lisa - 8.30am - 10.30am - TPAC - Session One - Lisa Camplin" at bounding box center [341, 298] width 151 height 13
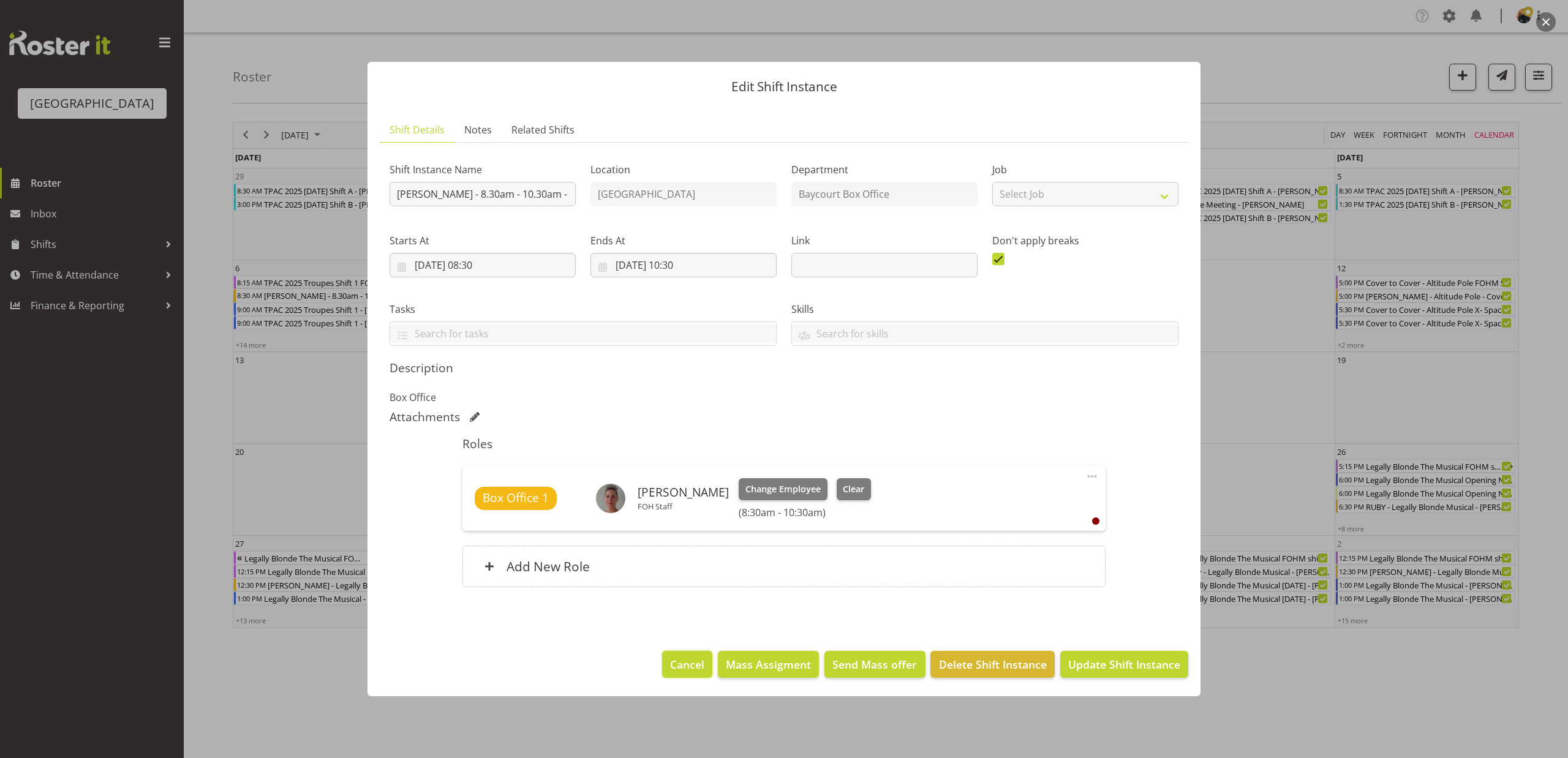
click at [686, 667] on span "Cancel" at bounding box center [686, 665] width 34 height 16
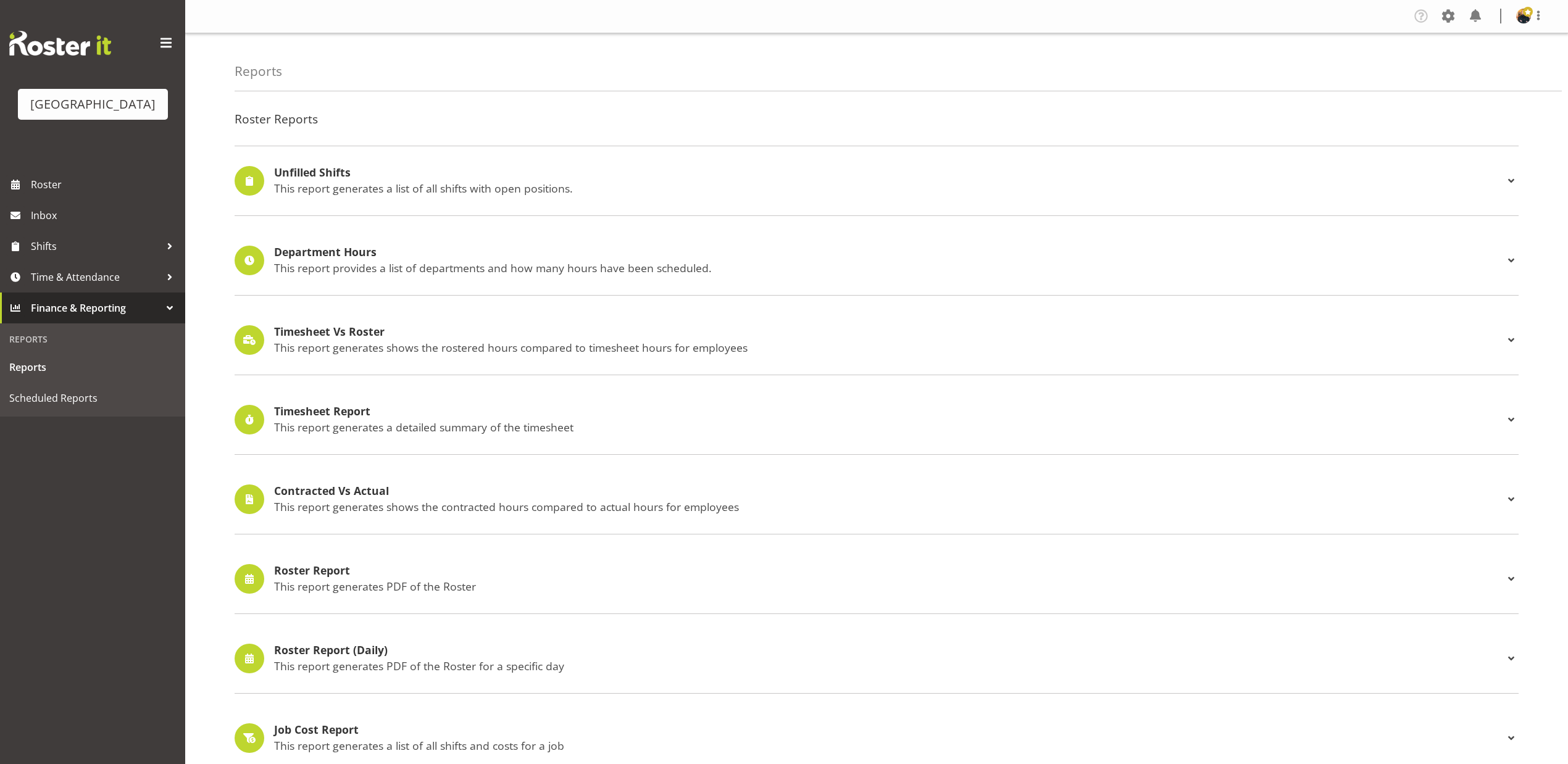
click at [343, 576] on h4 "Roster Report" at bounding box center [889, 571] width 1229 height 12
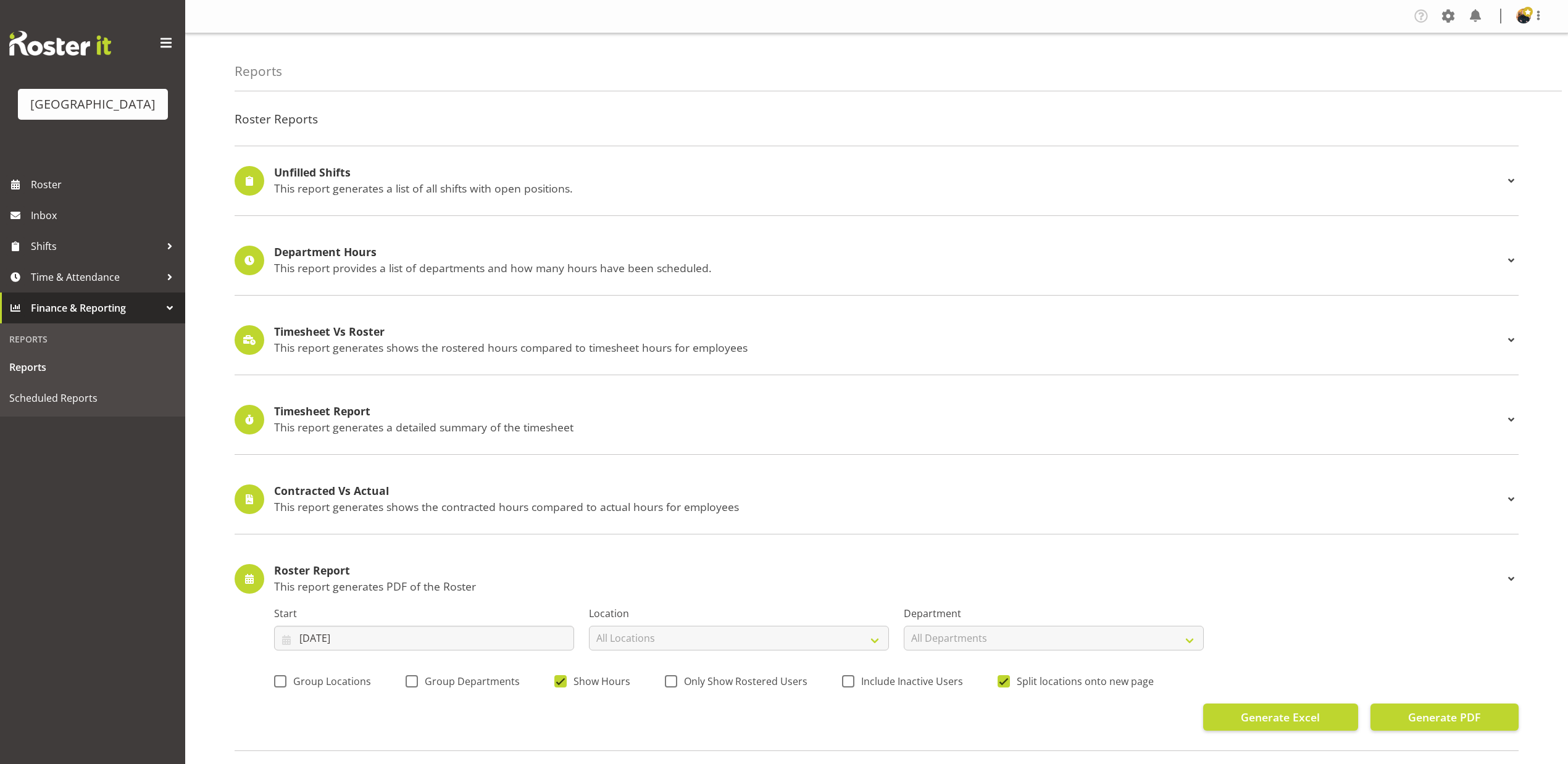
scroll to position [247, 0]
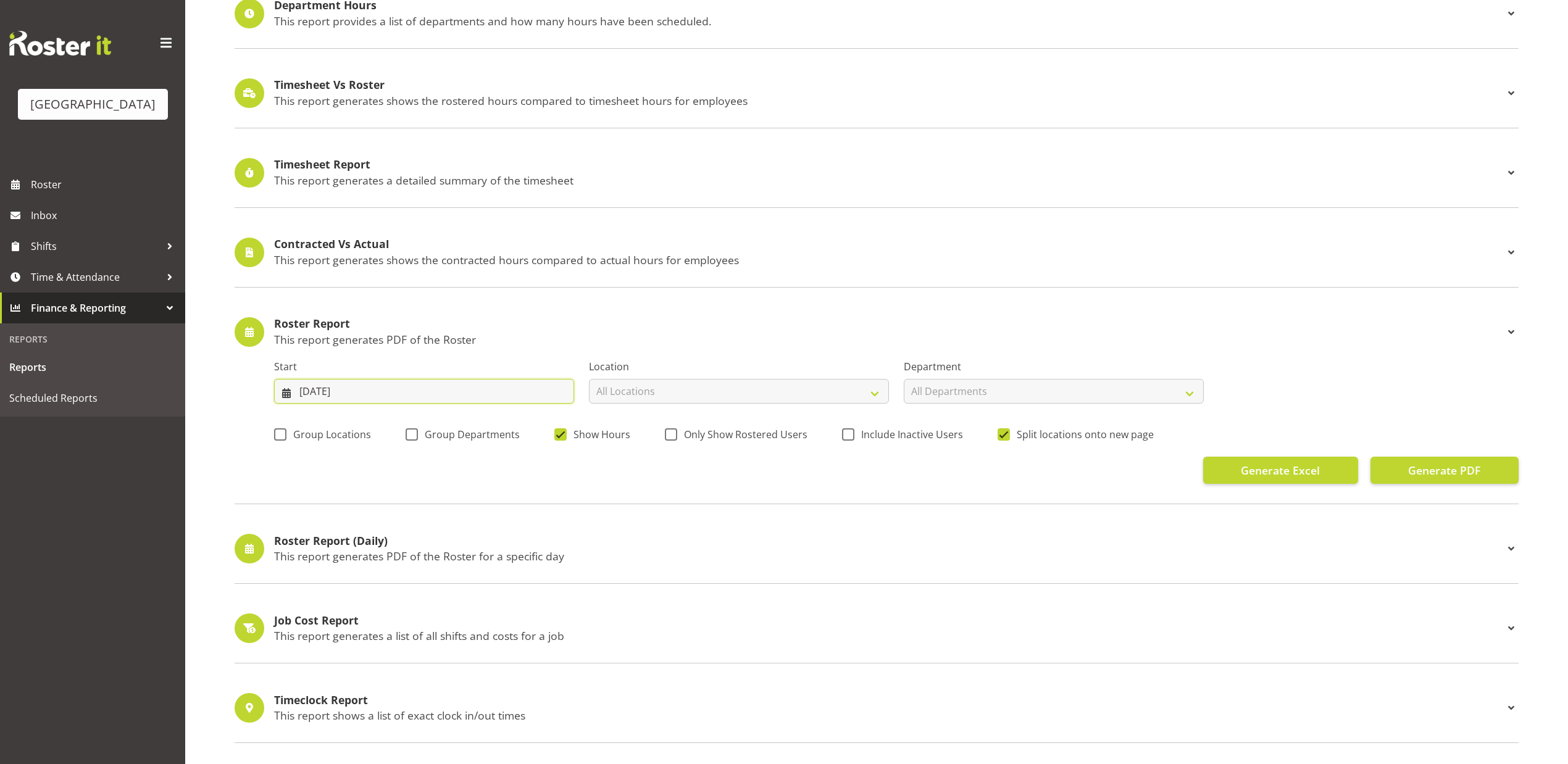
click at [373, 386] on input "[DATE]" at bounding box center [424, 392] width 300 height 25
click at [295, 431] on span at bounding box center [300, 428] width 15 height 15
select select "6"
click at [366, 492] on link "1" at bounding box center [363, 491] width 25 height 23
type input "[DATE]"
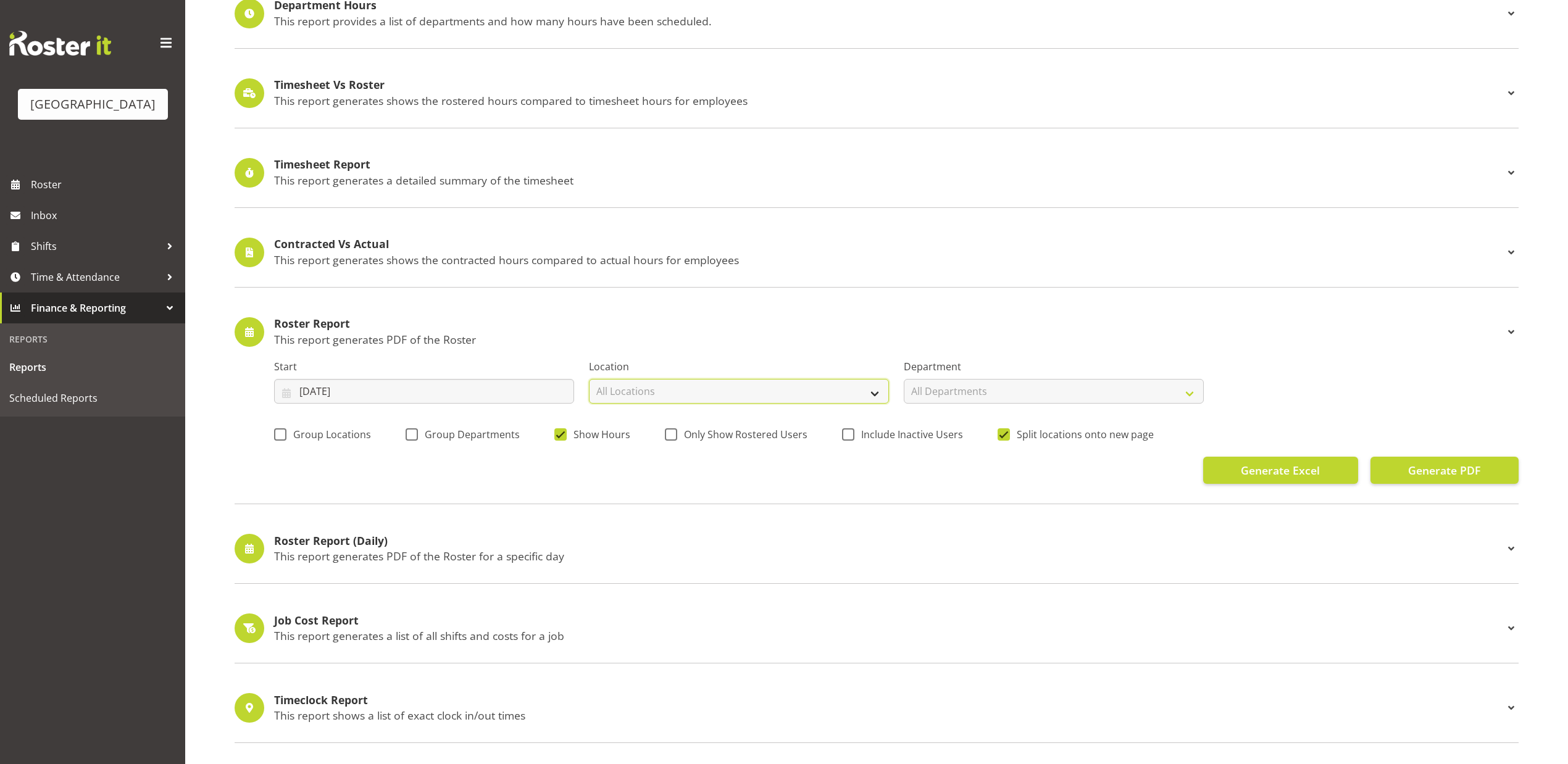
click at [651, 393] on select "All Locations [GEOGRAPHIC_DATA]" at bounding box center [739, 392] width 300 height 25
click at [530, 399] on input "[DATE]" at bounding box center [424, 392] width 300 height 25
click at [584, 314] on div "Roster Report This report generates PDF of the Roster Start [DATE] January Febr…" at bounding box center [876, 401] width 1284 height 207
click at [1030, 441] on span "Split locations onto new page" at bounding box center [1082, 434] width 144 height 12
click at [1005, 439] on input "Split locations onto new page" at bounding box center [1001, 434] width 8 height 8
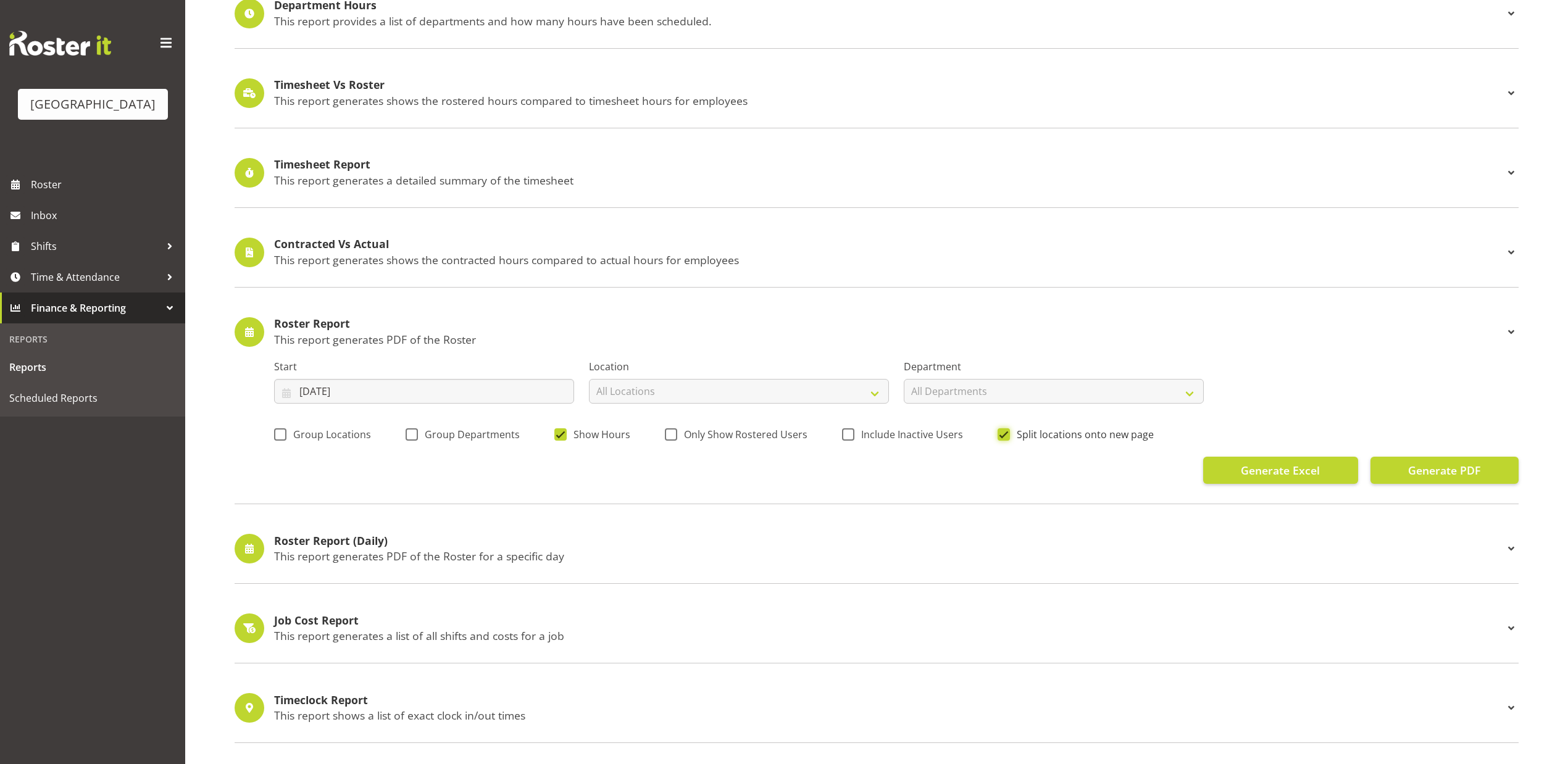
checkbox input "false"
click at [687, 408] on div "Location All Locations [GEOGRAPHIC_DATA] [GEOGRAPHIC_DATA]" at bounding box center [739, 377] width 315 height 69
click at [1112, 393] on select "All Departments [GEOGRAPHIC_DATA] [GEOGRAPHIC_DATA]" at bounding box center [1053, 392] width 300 height 25
select select "794"
click at [903, 381] on select "All Departments [GEOGRAPHIC_DATA] [GEOGRAPHIC_DATA]" at bounding box center [1053, 392] width 300 height 25
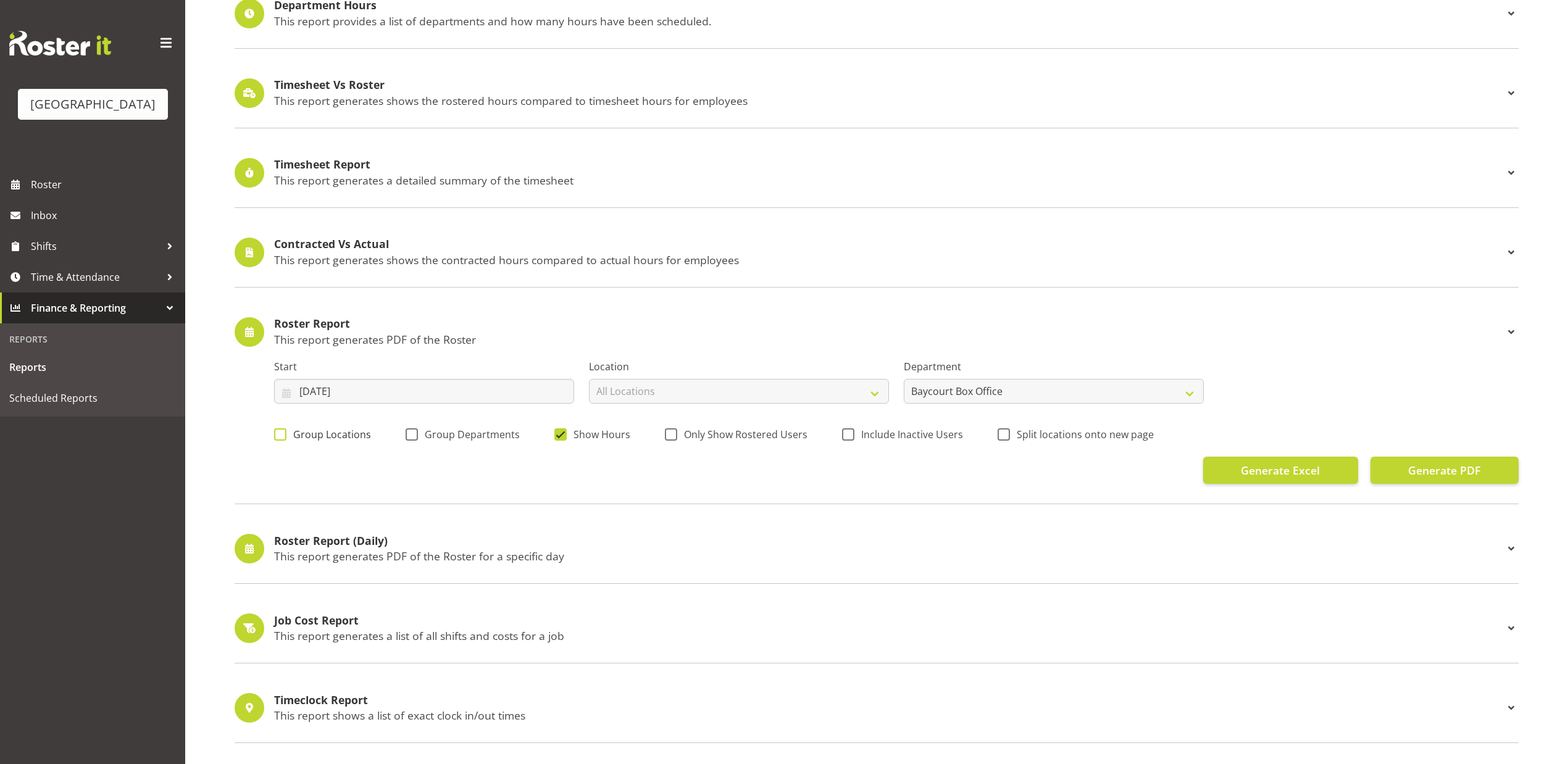
click at [286, 440] on span "Group Locations" at bounding box center [328, 434] width 84 height 12
click at [282, 439] on input "Group Locations" at bounding box center [278, 434] width 8 height 8
click at [286, 440] on span "Group Locations" at bounding box center [328, 434] width 84 height 12
click at [282, 439] on input "Group Locations" at bounding box center [278, 434] width 8 height 8
click at [286, 440] on span "Group Locations" at bounding box center [328, 434] width 84 height 12
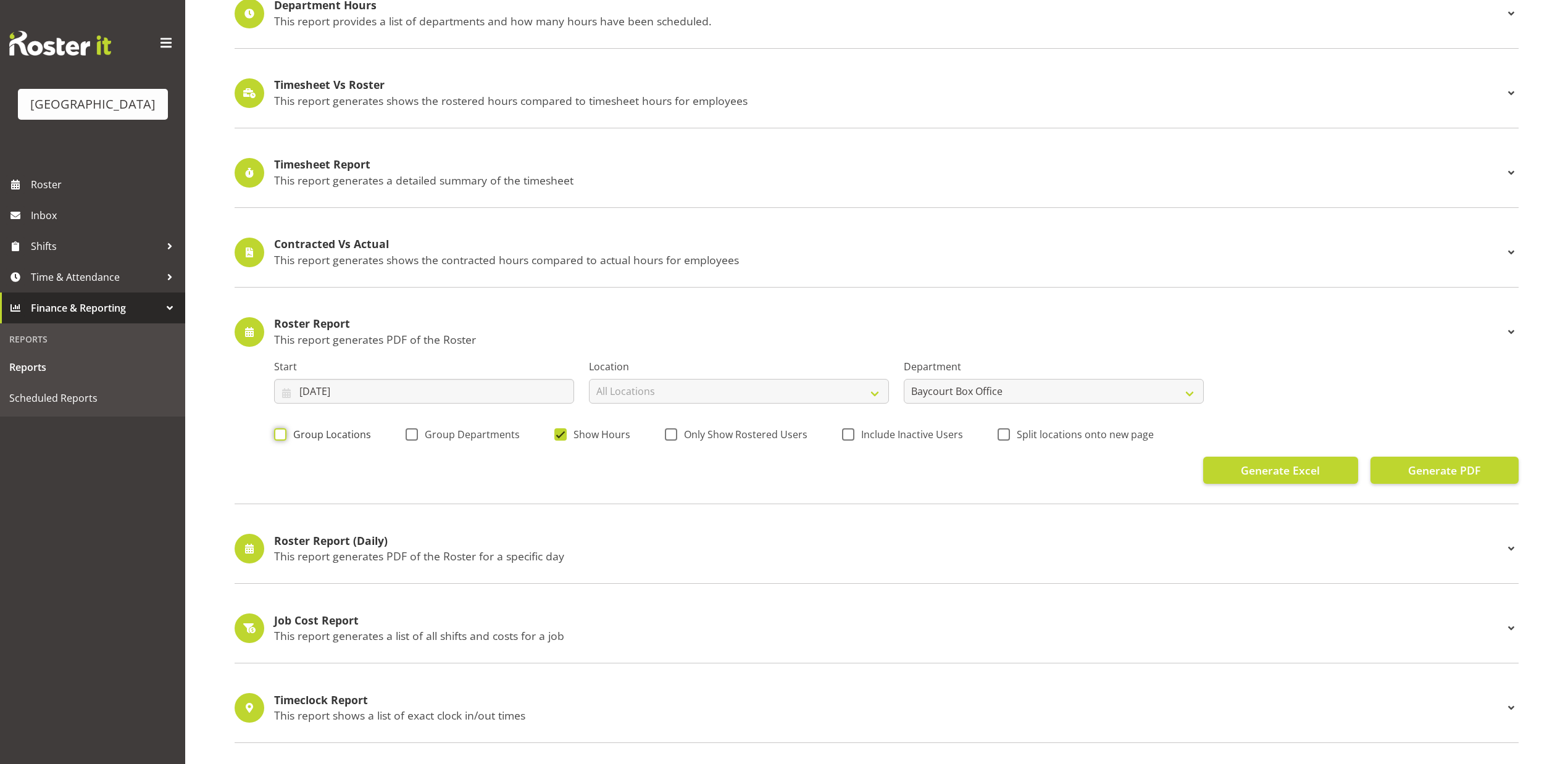
click at [282, 439] on input "Group Locations" at bounding box center [278, 434] width 8 height 8
checkbox input "true"
click at [468, 440] on span "Group Departments" at bounding box center [469, 434] width 102 height 12
click at [413, 439] on input "Group Departments" at bounding box center [409, 434] width 8 height 8
click at [468, 440] on span "Group Departments" at bounding box center [469, 434] width 102 height 12
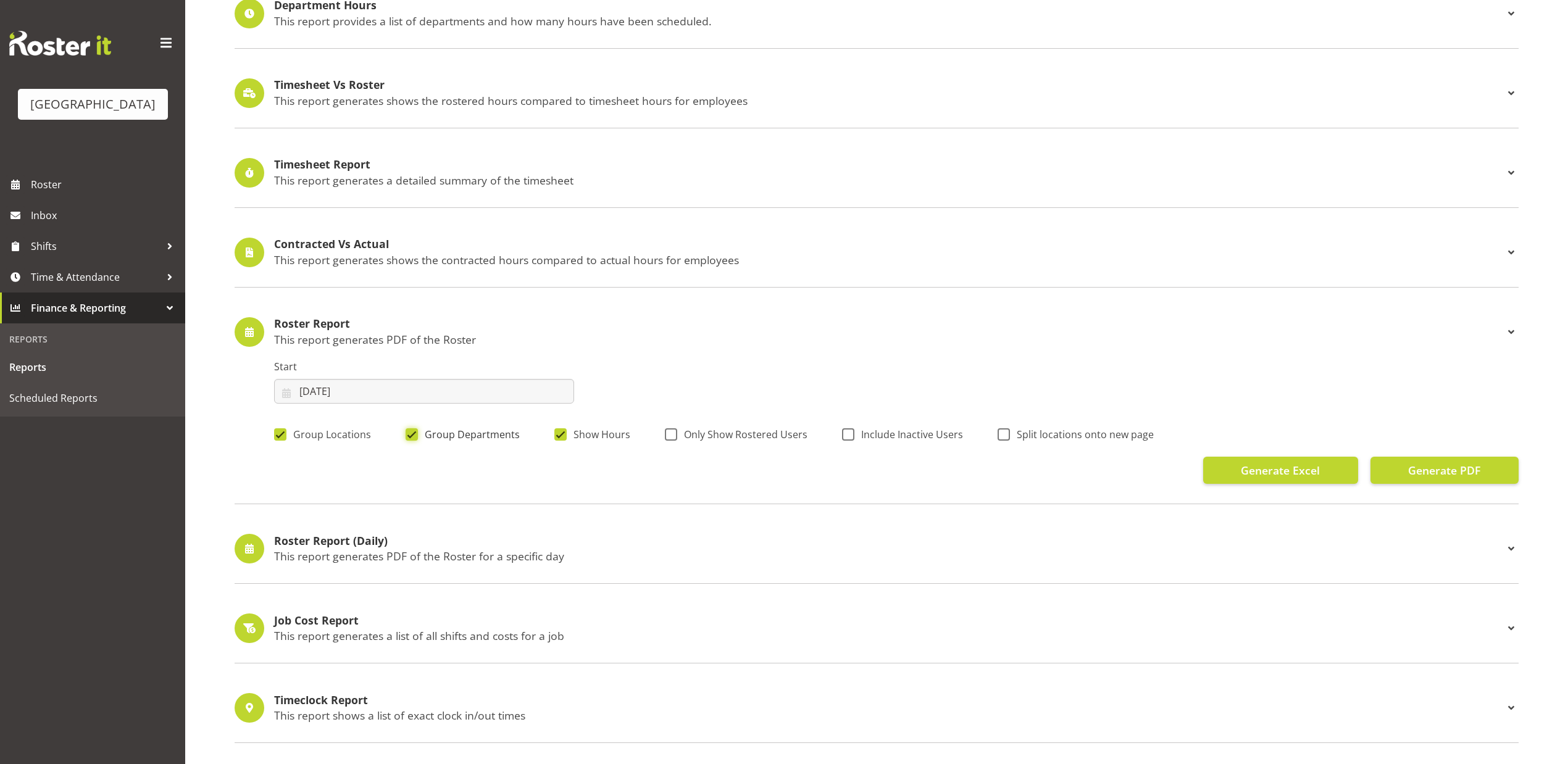
click at [413, 439] on input "Group Departments" at bounding box center [409, 434] width 8 height 8
checkbox input "false"
click at [702, 437] on span "Only Show Rostered Users" at bounding box center [742, 434] width 130 height 12
click at [673, 437] on input "Only Show Rostered Users" at bounding box center [668, 434] width 8 height 8
checkbox input "true"
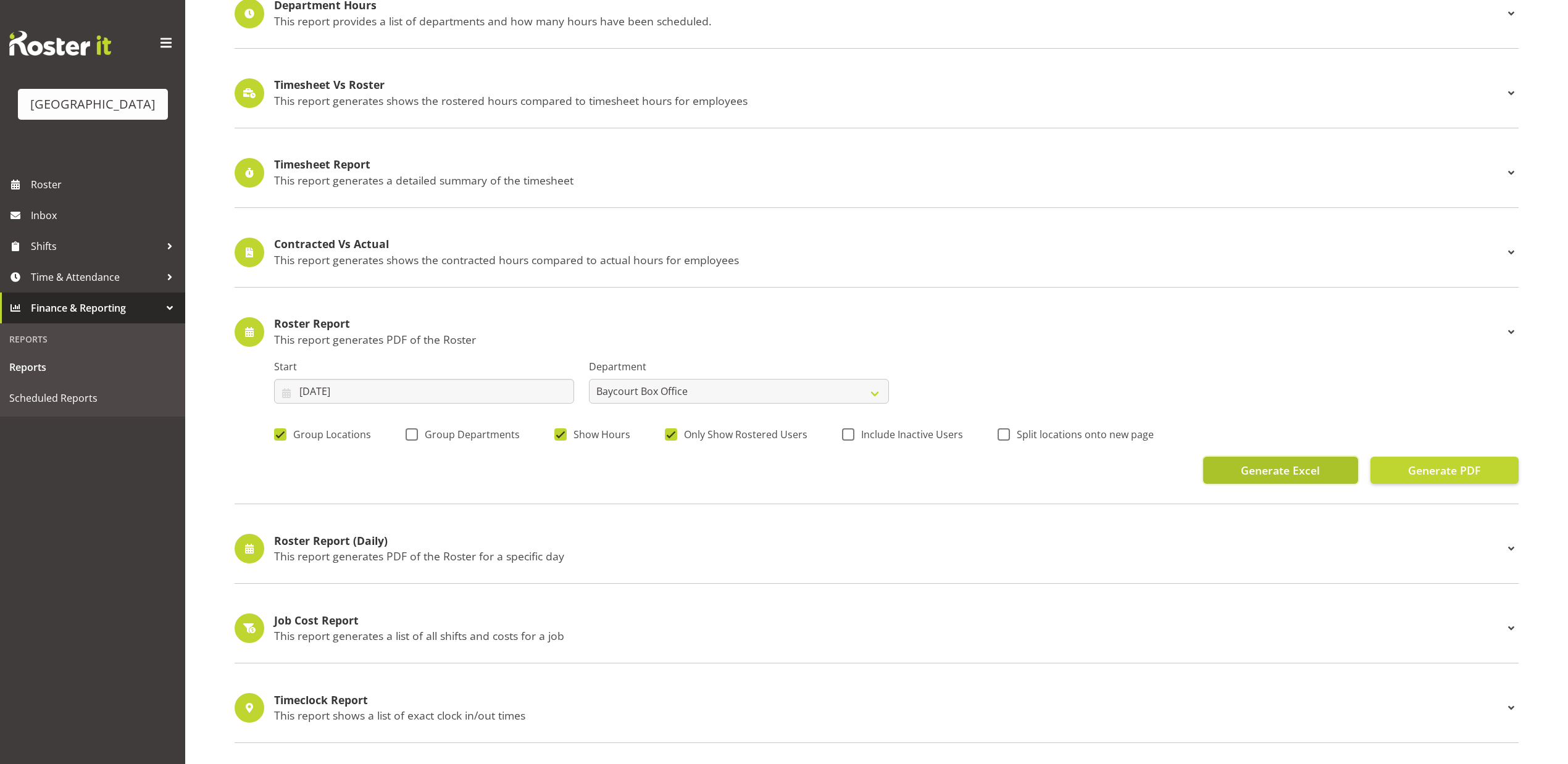
click at [1232, 475] on button "Generate Excel" at bounding box center [1280, 470] width 155 height 27
